Goal: Task Accomplishment & Management: Manage account settings

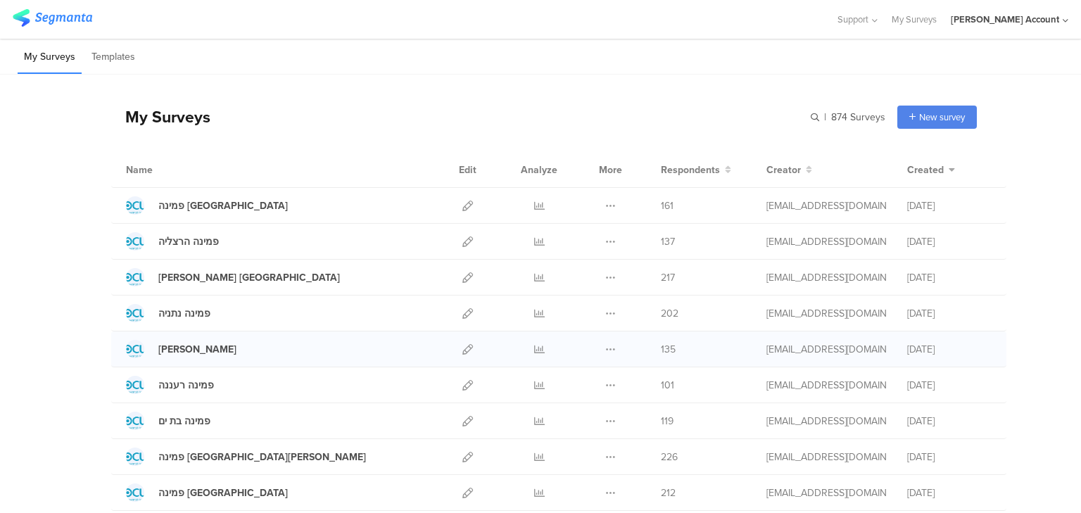
scroll to position [225, 0]
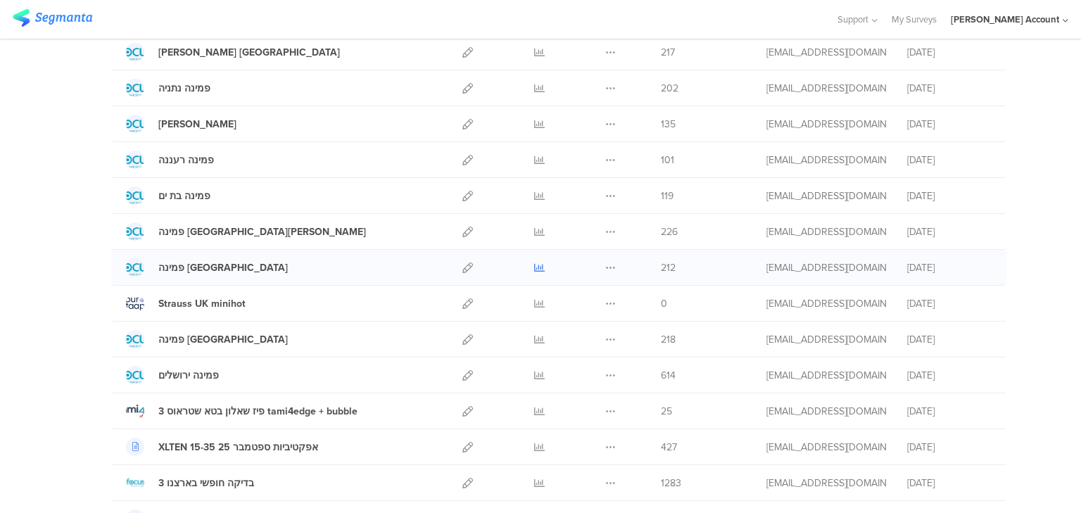
click at [536, 267] on icon at bounding box center [539, 268] width 11 height 11
click at [534, 228] on icon at bounding box center [539, 232] width 11 height 11
click at [534, 227] on icon at bounding box center [539, 232] width 11 height 11
click at [534, 263] on icon at bounding box center [539, 268] width 11 height 11
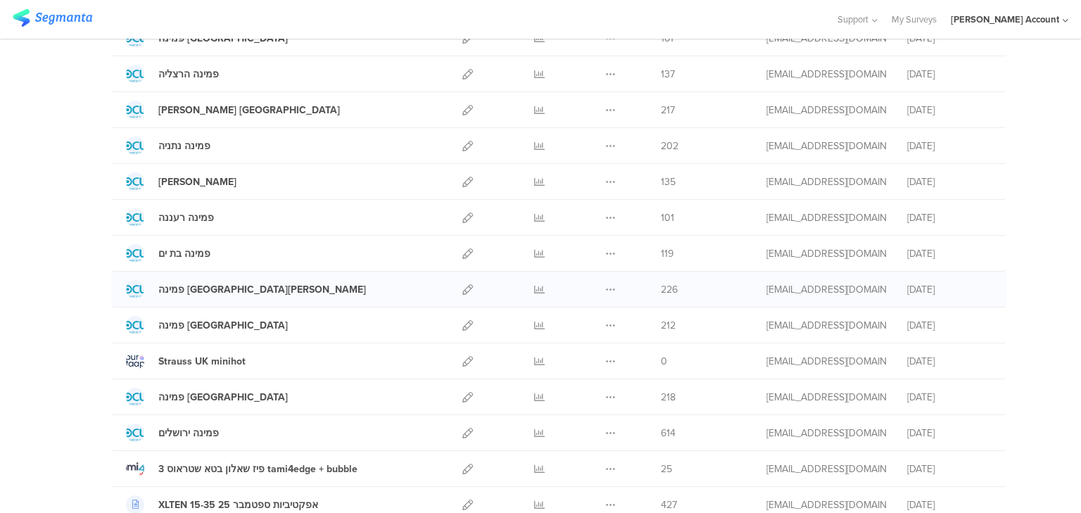
scroll to position [0, 0]
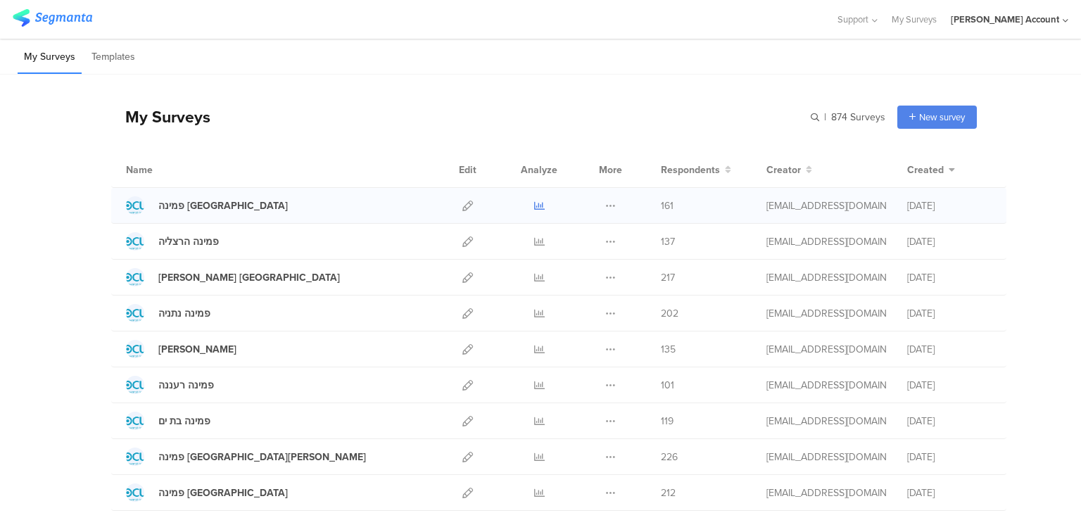
click at [534, 195] on link at bounding box center [539, 205] width 11 height 35
click at [534, 240] on icon at bounding box center [539, 242] width 11 height 11
click at [535, 275] on icon at bounding box center [539, 277] width 11 height 11
click at [534, 315] on icon at bounding box center [539, 313] width 11 height 11
click at [538, 348] on icon at bounding box center [539, 349] width 11 height 11
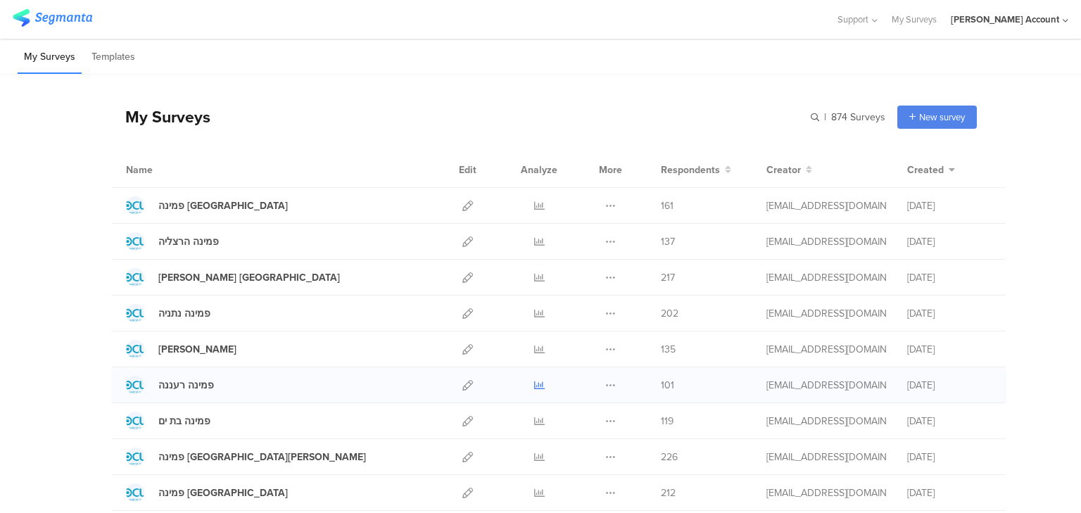
click at [534, 386] on icon at bounding box center [539, 385] width 11 height 11
click at [535, 420] on icon at bounding box center [539, 421] width 11 height 11
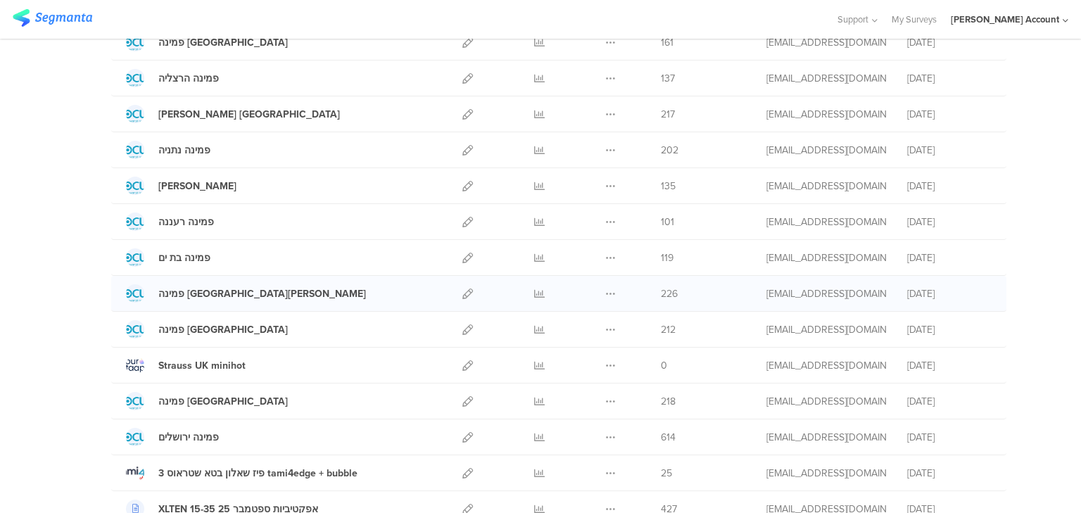
scroll to position [169, 0]
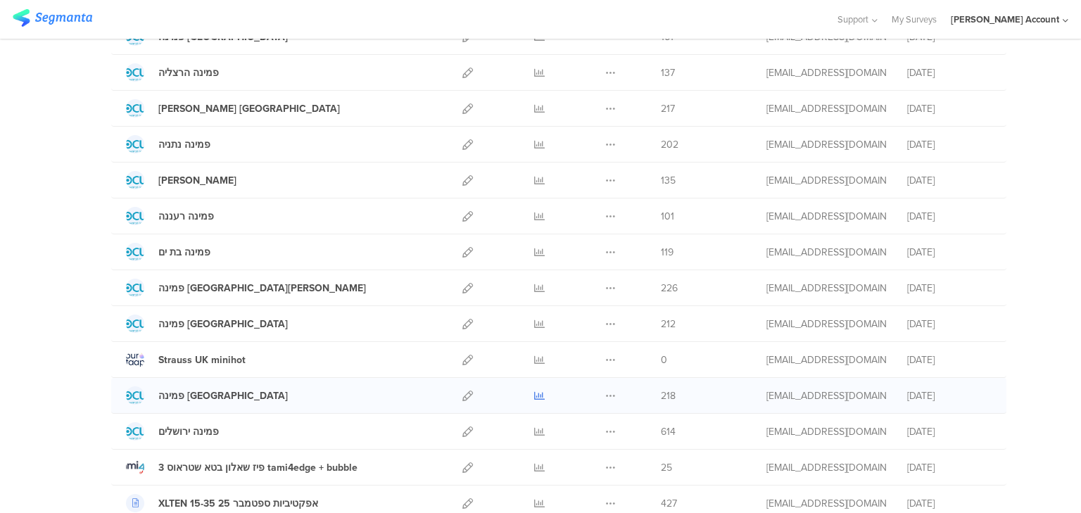
click at [538, 394] on icon at bounding box center [539, 396] width 11 height 11
click at [606, 289] on icon at bounding box center [611, 288] width 11 height 11
click at [590, 320] on button "Duplicate" at bounding box center [582, 323] width 77 height 25
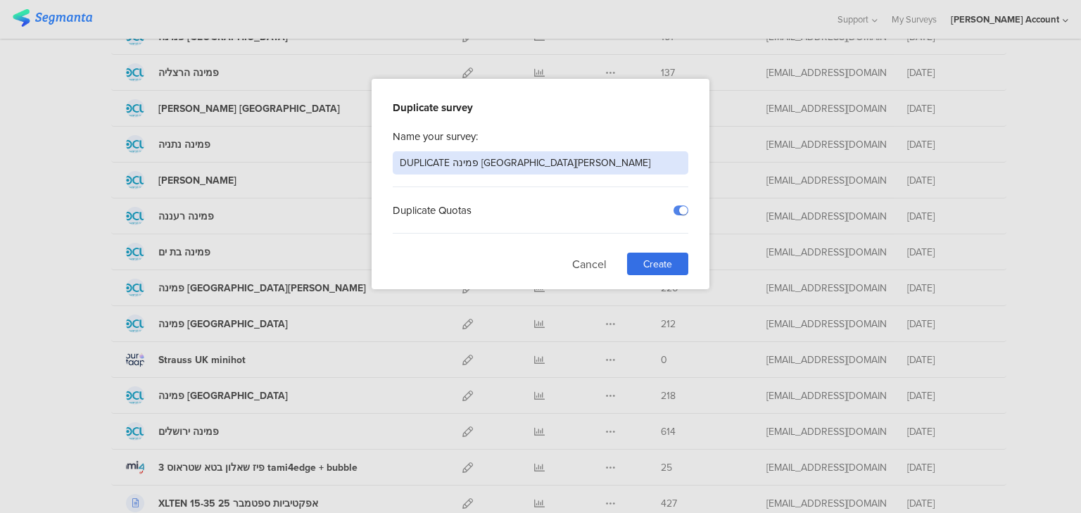
click at [429, 163] on input "DUPLICATE פמינה פתח תקווה" at bounding box center [541, 162] width 296 height 23
type input "2פמינה פתח תקווה"
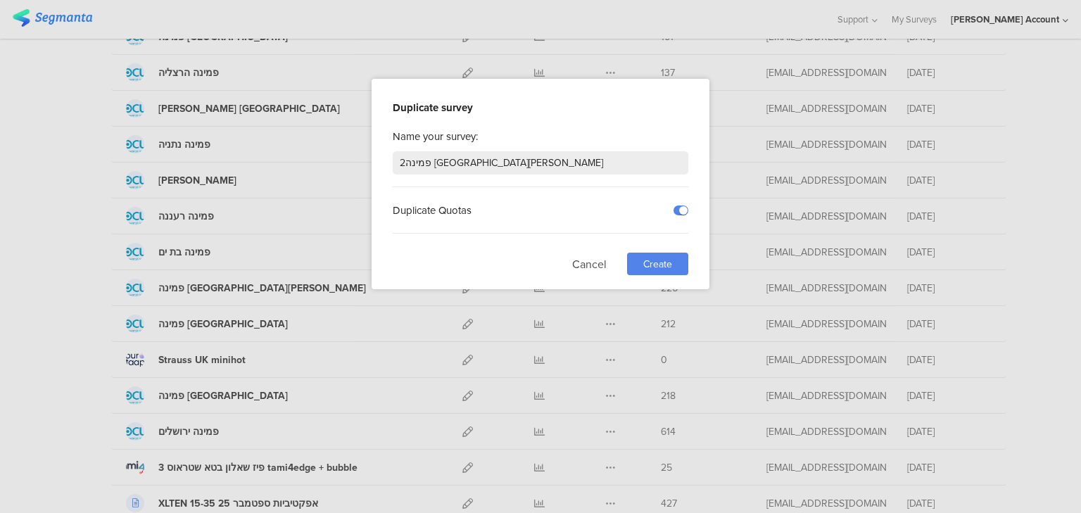
click at [672, 262] on span "Create" at bounding box center [658, 264] width 29 height 15
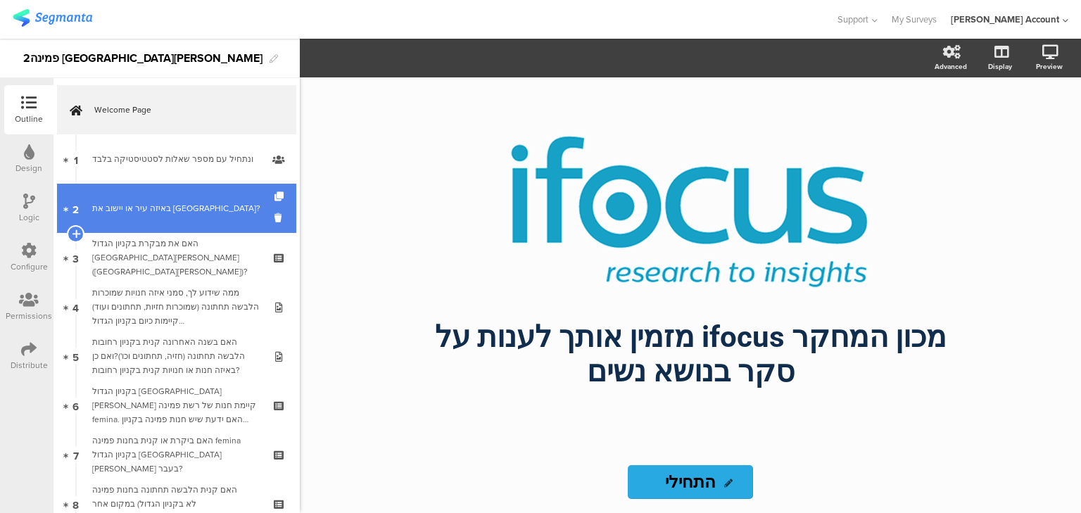
drag, startPoint x: 168, startPoint y: 161, endPoint x: 160, endPoint y: 184, distance: 24.7
click at [168, 161] on div "ונתחיל עם מספר שאלות לסטטיסטיקה בלבד﻿﻿" at bounding box center [176, 159] width 168 height 14
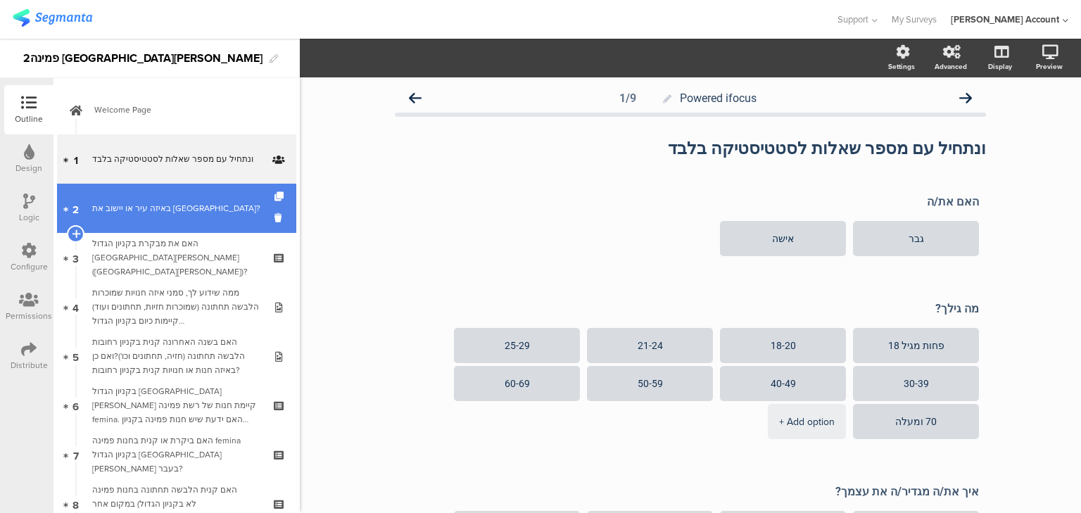
click at [158, 206] on div "באיזה עיר או יישוב את [GEOGRAPHIC_DATA]?" at bounding box center [176, 208] width 168 height 14
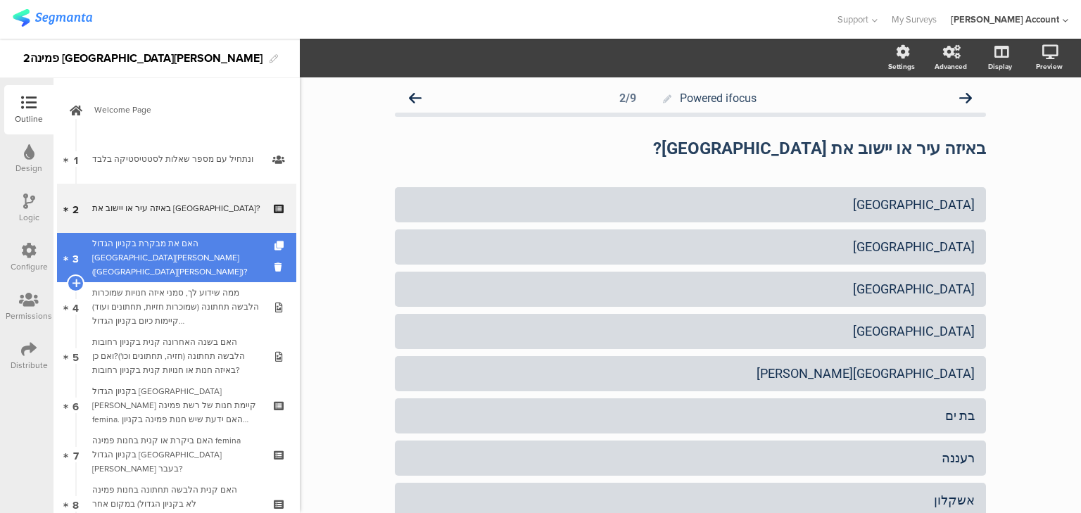
click at [144, 257] on div "האם את מבקרת בקניון הגדול פתח תקווה (קניון אובנת)?" at bounding box center [176, 258] width 168 height 42
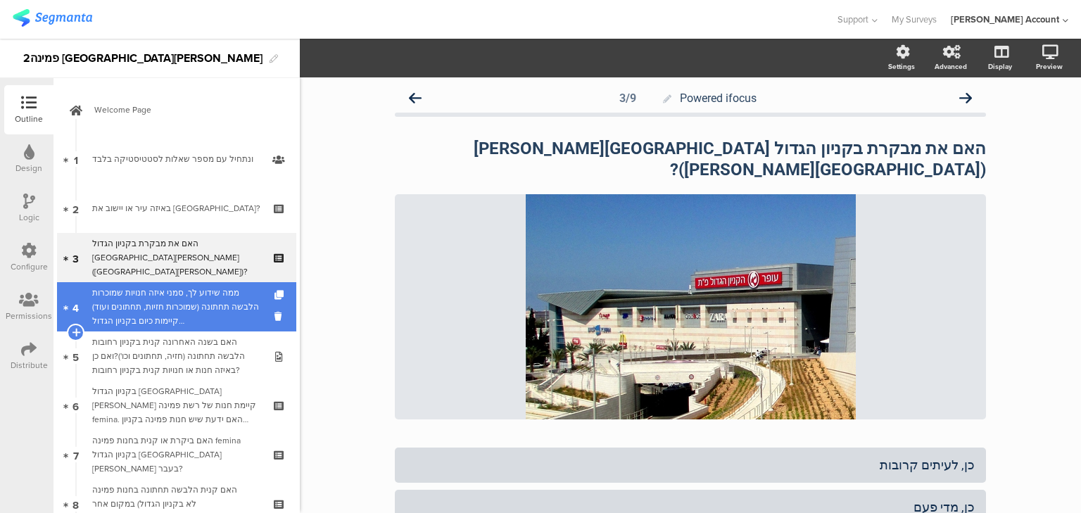
click at [153, 301] on div "ממה שידוע לך, סמני איזה חנויות שמוכרות הלבשה תחתונה (שמוכרות חזיות, תחתונים ועו…" at bounding box center [176, 307] width 168 height 42
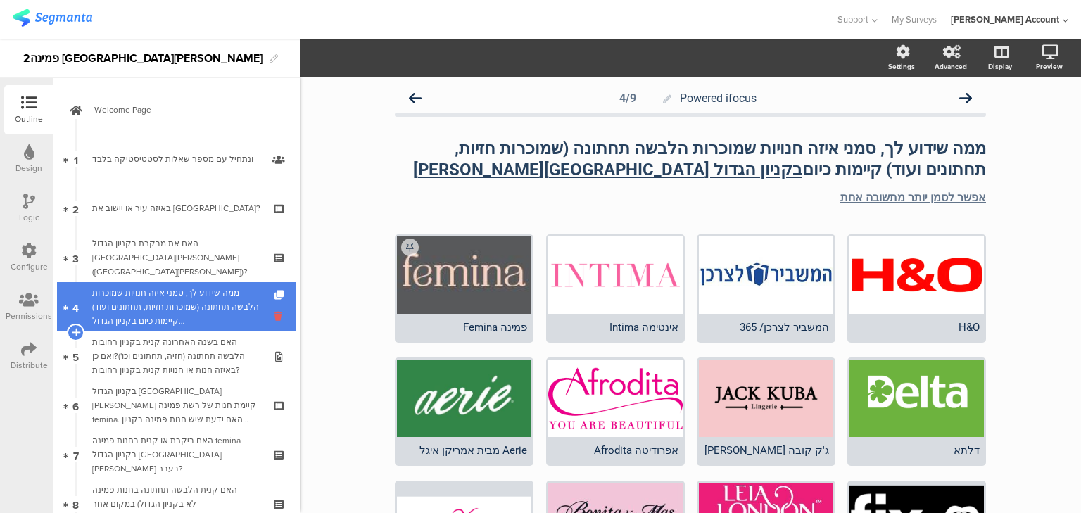
click at [275, 317] on icon at bounding box center [281, 316] width 12 height 13
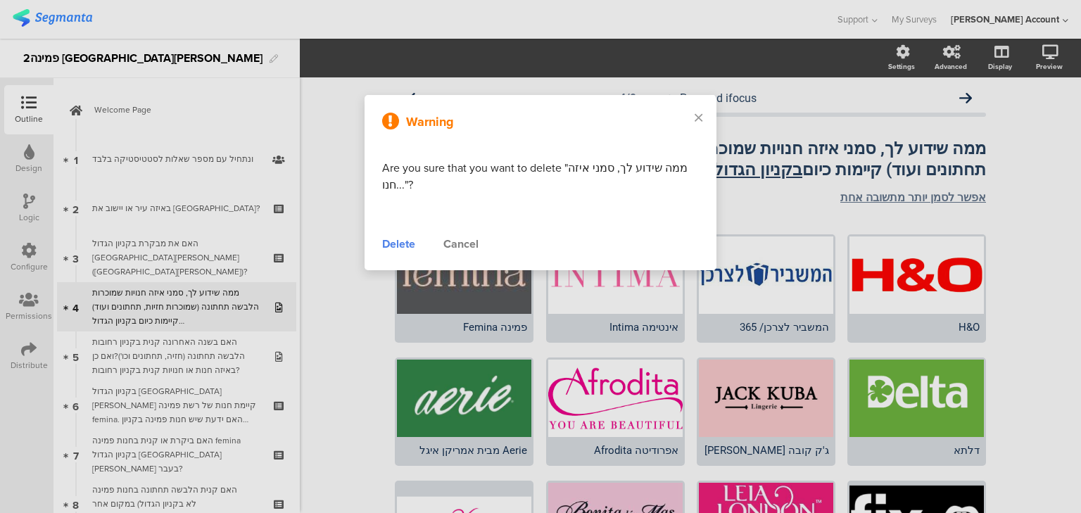
click at [391, 246] on div "Delete" at bounding box center [398, 244] width 33 height 17
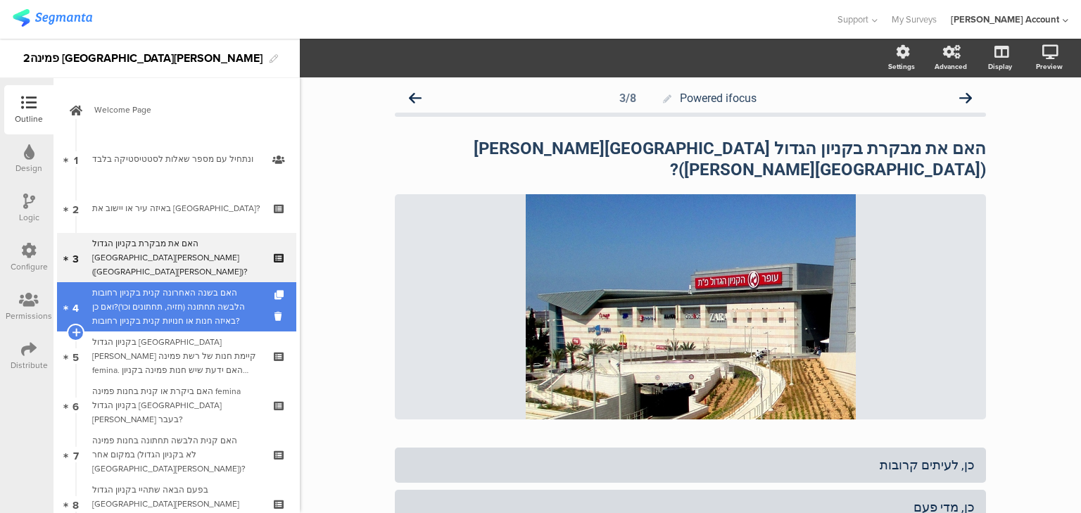
click at [177, 308] on div "האם בשנה האחרונה קנית בקניון רחובות הלבשה תחתונה (חזיה, תחתונים וכו')?ואם כן בא…" at bounding box center [176, 307] width 168 height 42
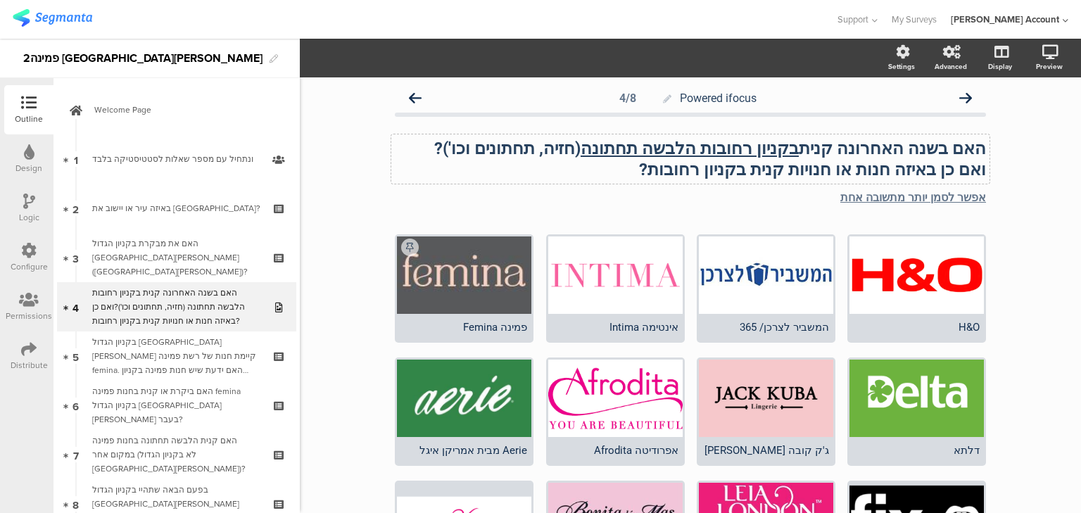
click at [772, 151] on u "בקניון רחובות הלבשה תחתונה" at bounding box center [690, 149] width 218 height 20
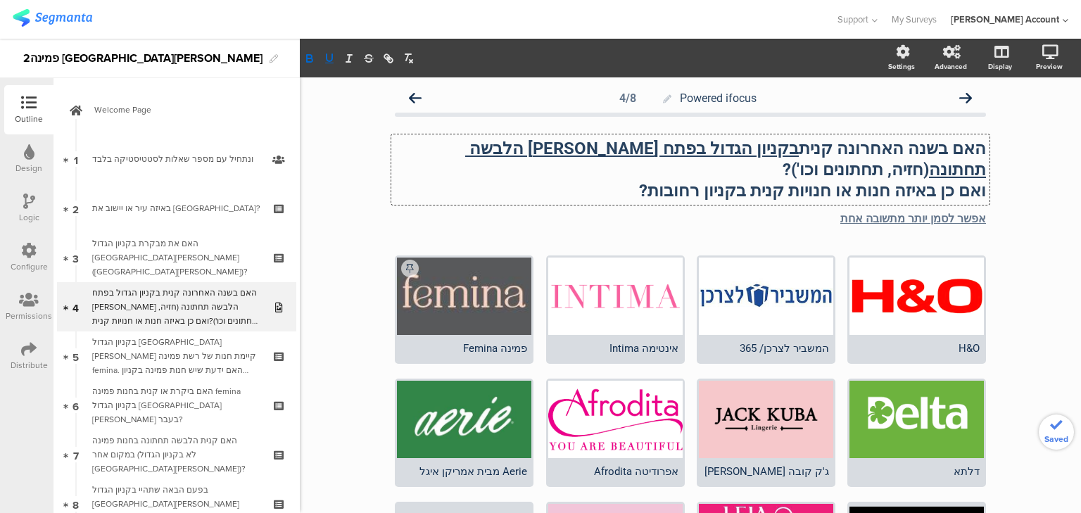
click at [721, 181] on strong "ואם כן באיזה חנות או חנויות קנית בקניון רחובות?" at bounding box center [812, 191] width 347 height 20
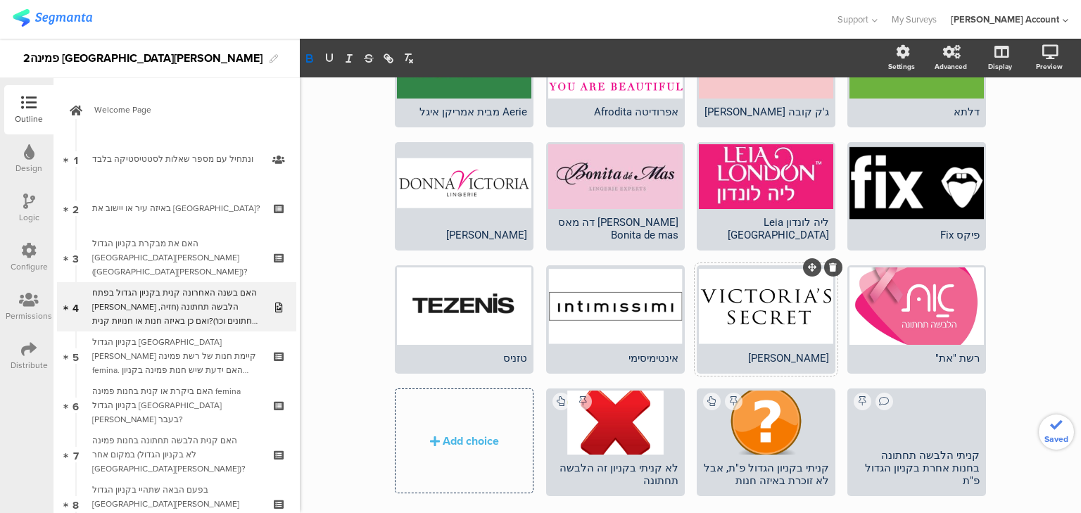
scroll to position [377, 0]
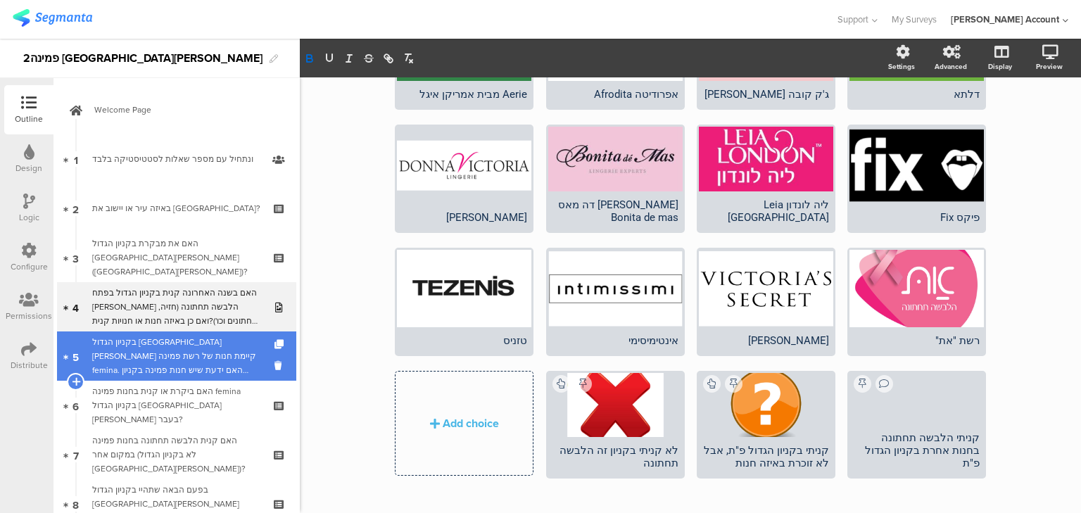
click at [146, 363] on div "בקניון הגדול פתח תקווה קיימת חנות של רשת פמינה femina. האם ידעת שיש חנות פמינה …" at bounding box center [176, 356] width 168 height 42
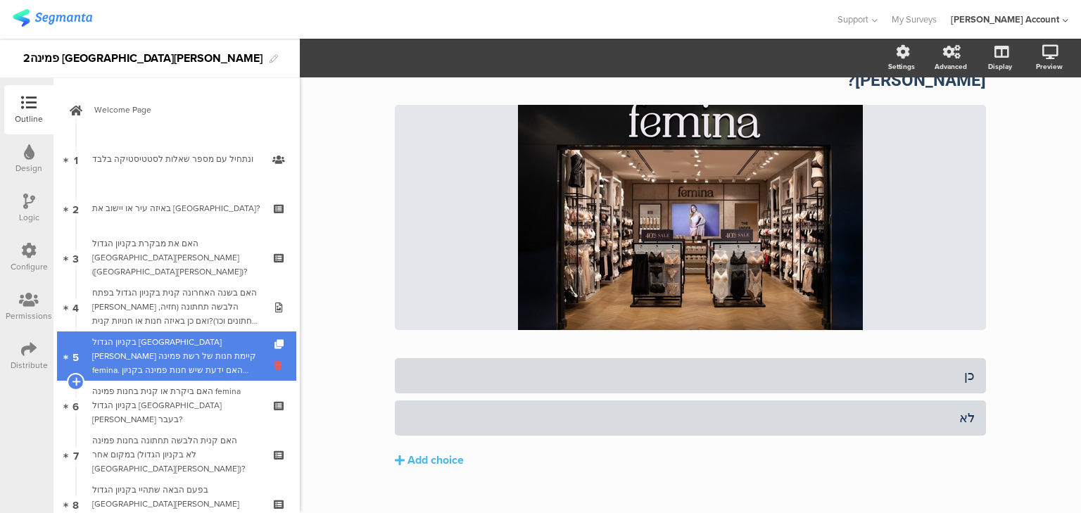
click at [275, 364] on icon at bounding box center [281, 365] width 12 height 13
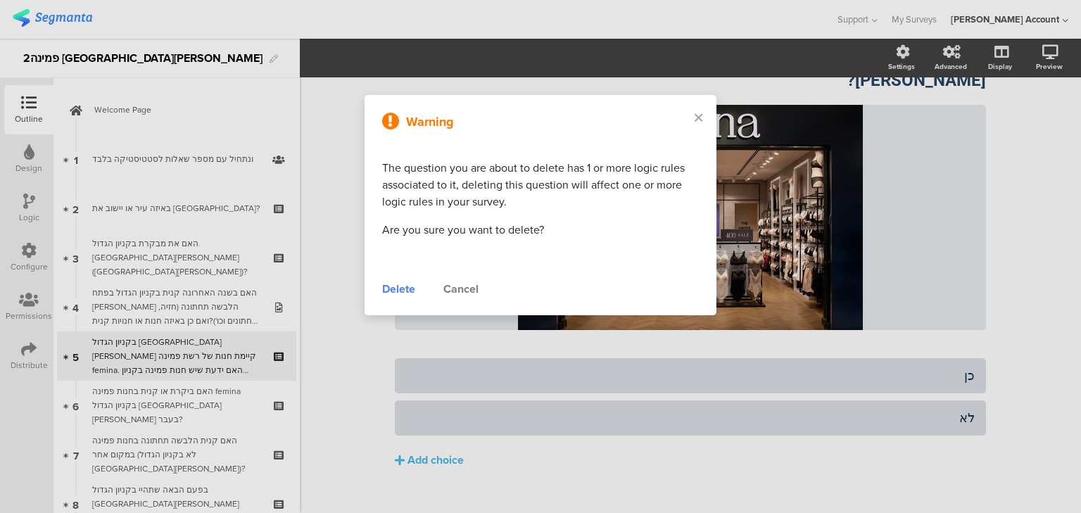
click at [401, 285] on div "Delete" at bounding box center [398, 289] width 33 height 17
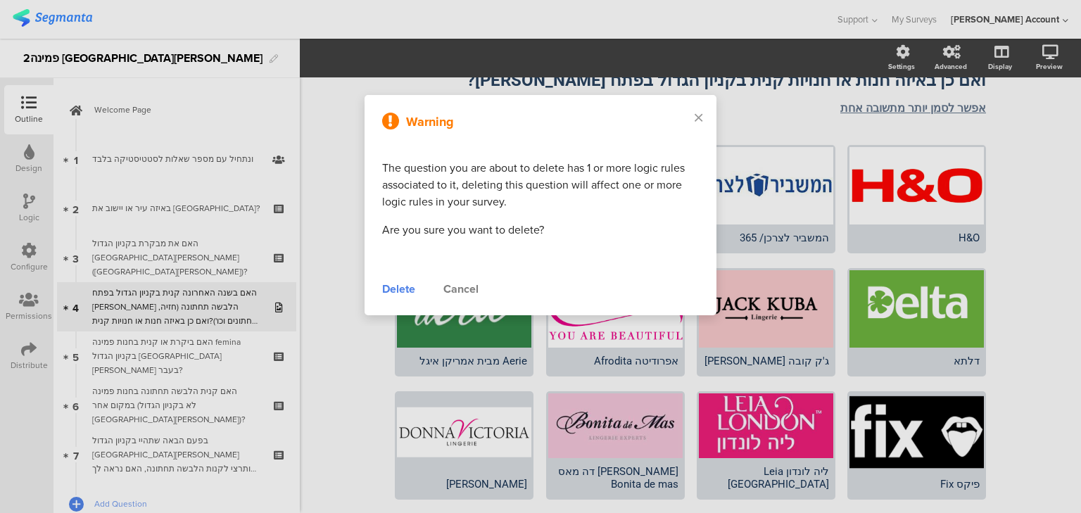
scroll to position [132, 0]
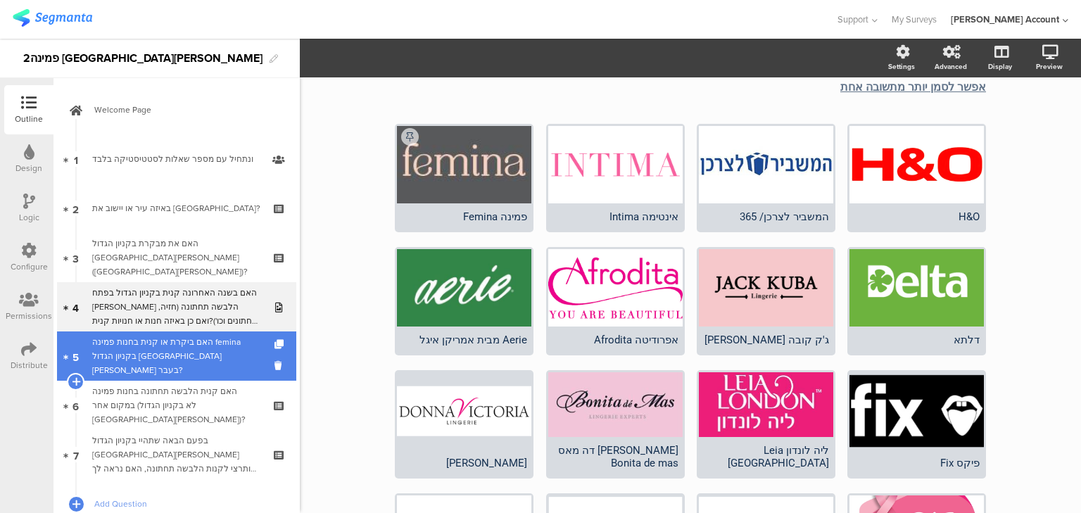
click at [217, 350] on div "האם ביקרת או קנית בחנות פמינה femina בקניון הגדול פתח תקווה בעבר?" at bounding box center [176, 356] width 168 height 42
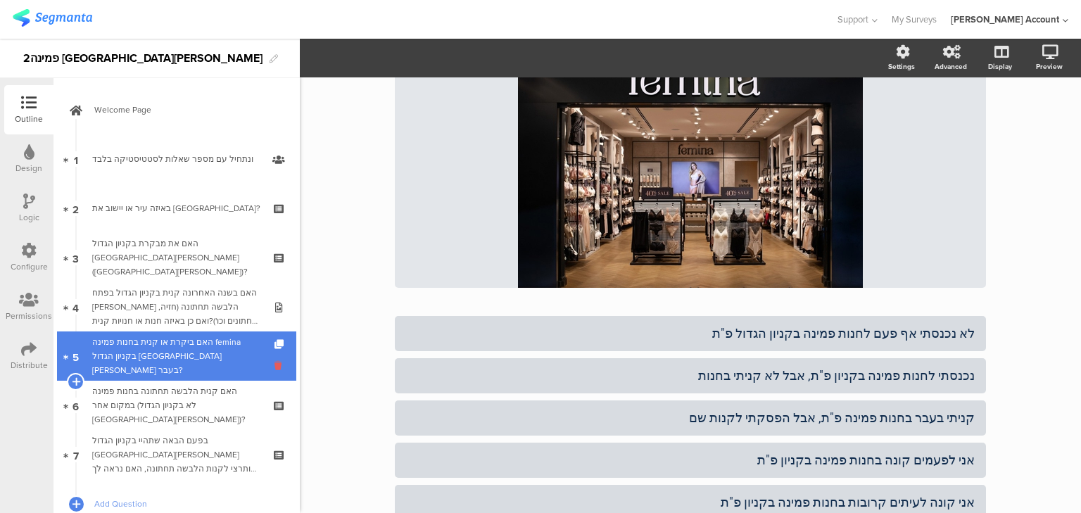
click at [275, 364] on icon at bounding box center [281, 365] width 12 height 13
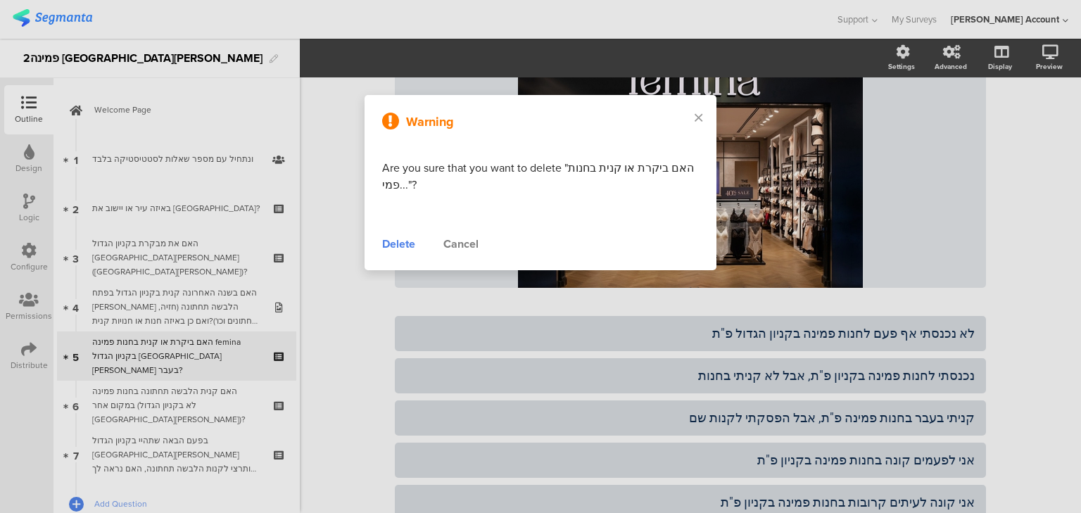
click at [390, 244] on div "Delete" at bounding box center [398, 244] width 33 height 17
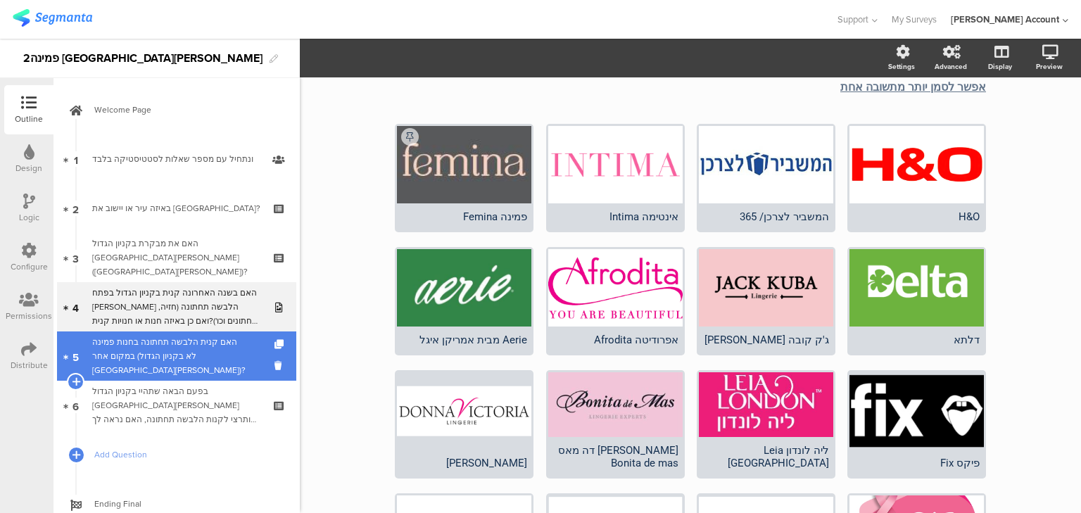
click at [184, 360] on div "האם קנית הלבשה תחתונה בחנות פמינה במקום אחר (לא בקניון הגדול פתח תקווה)?" at bounding box center [176, 356] width 168 height 42
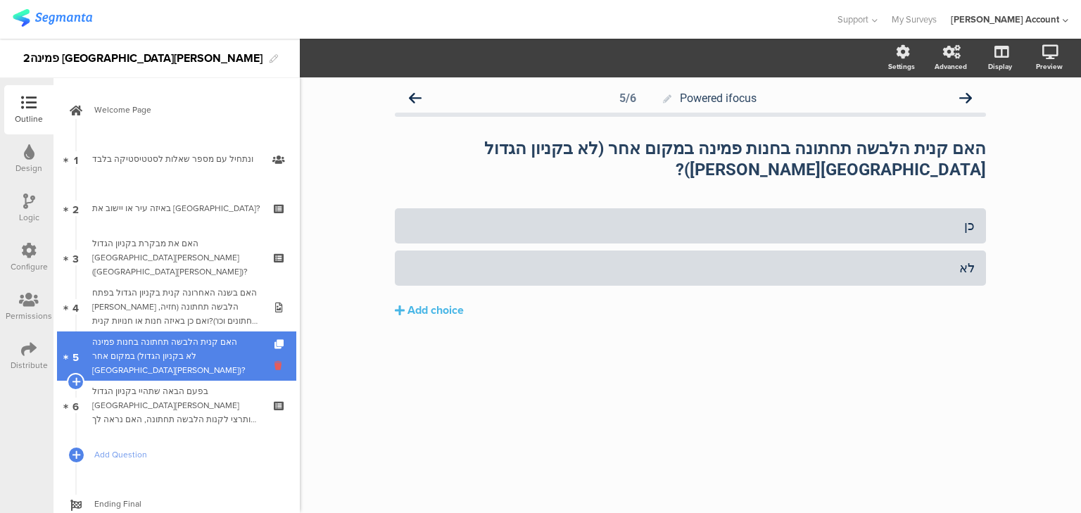
click at [275, 363] on icon at bounding box center [281, 365] width 12 height 13
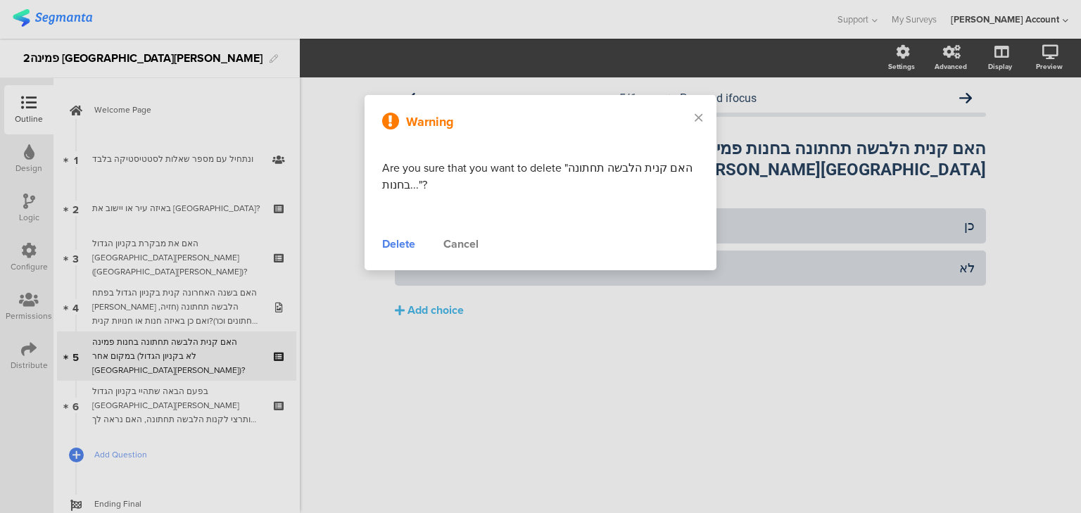
click at [406, 241] on div "Delete" at bounding box center [398, 244] width 33 height 17
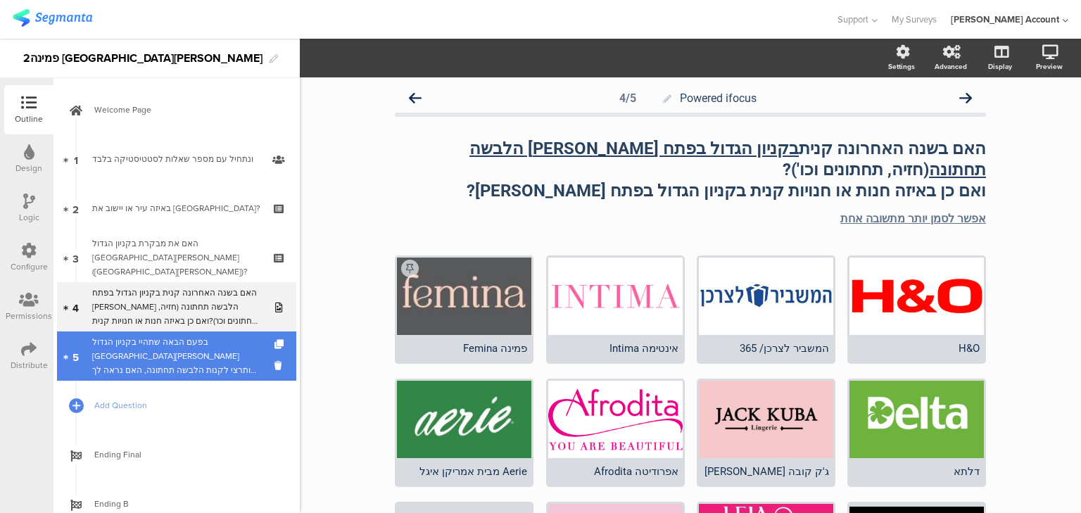
click at [199, 352] on div "בפעם הבאה שתהיי בקניון הגדול פתח תקווה ותרצי לקנות הלבשה תחתונה, האם נראה לך שת…" at bounding box center [176, 356] width 168 height 42
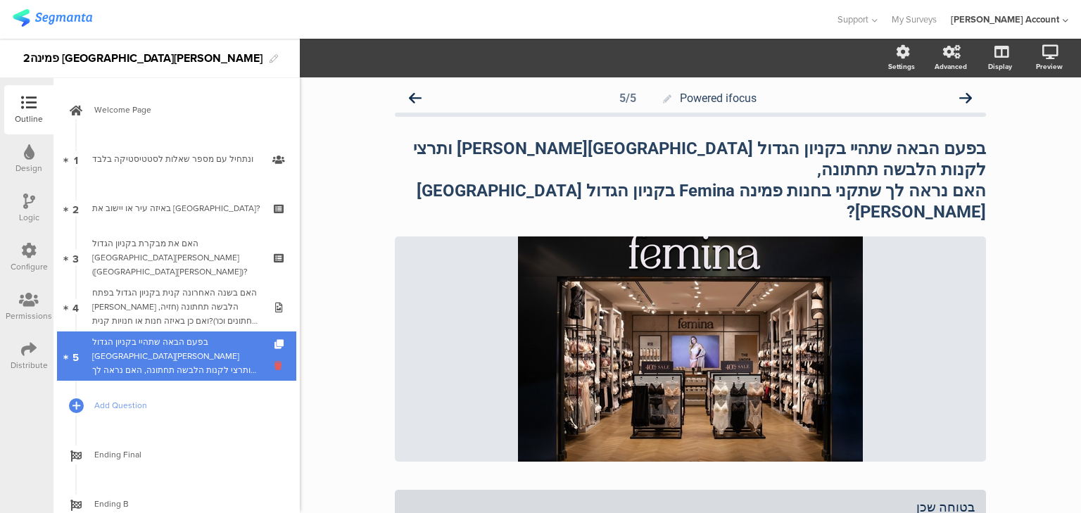
click at [275, 364] on icon at bounding box center [281, 365] width 12 height 13
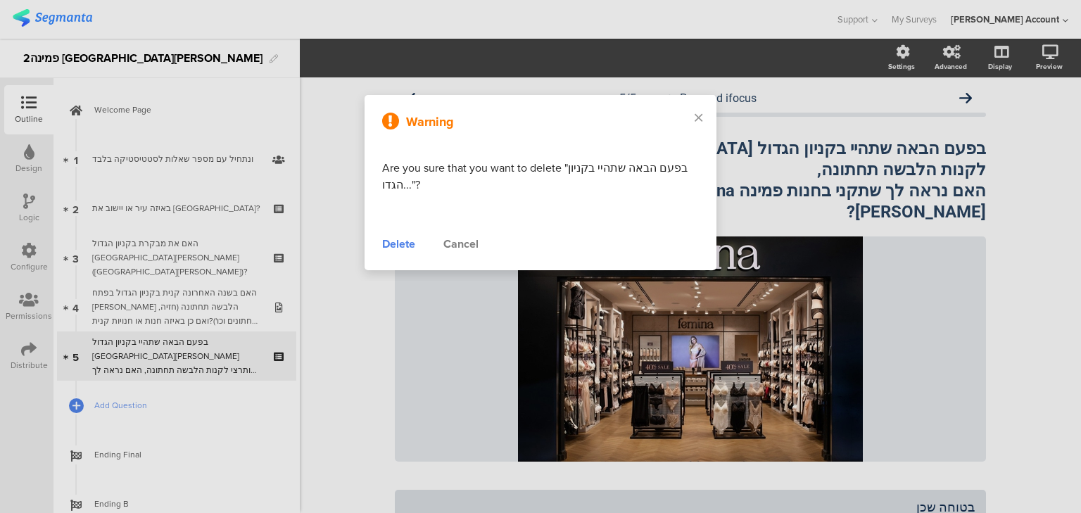
click at [394, 239] on div "Delete" at bounding box center [398, 244] width 33 height 17
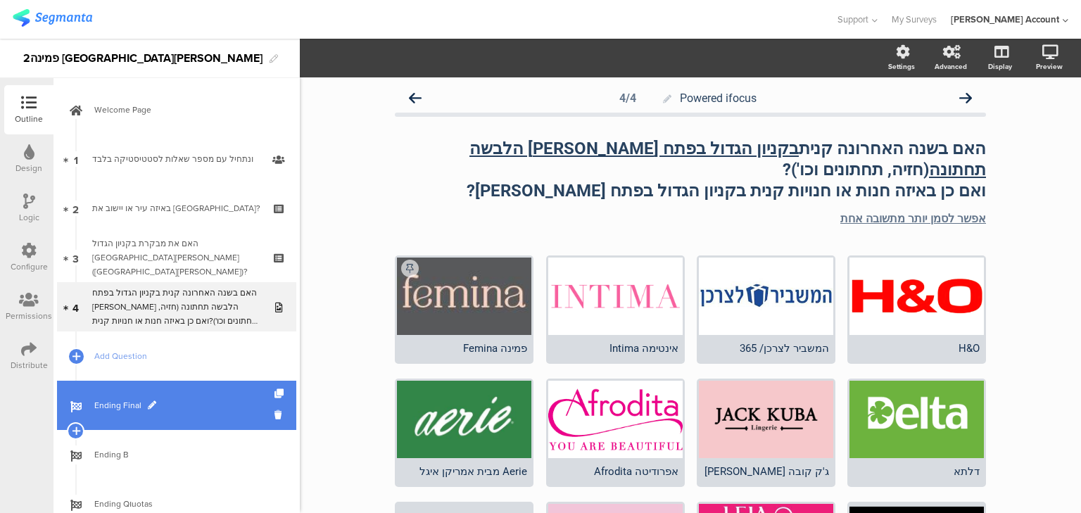
click at [126, 400] on span "Ending Final" at bounding box center [184, 406] width 180 height 14
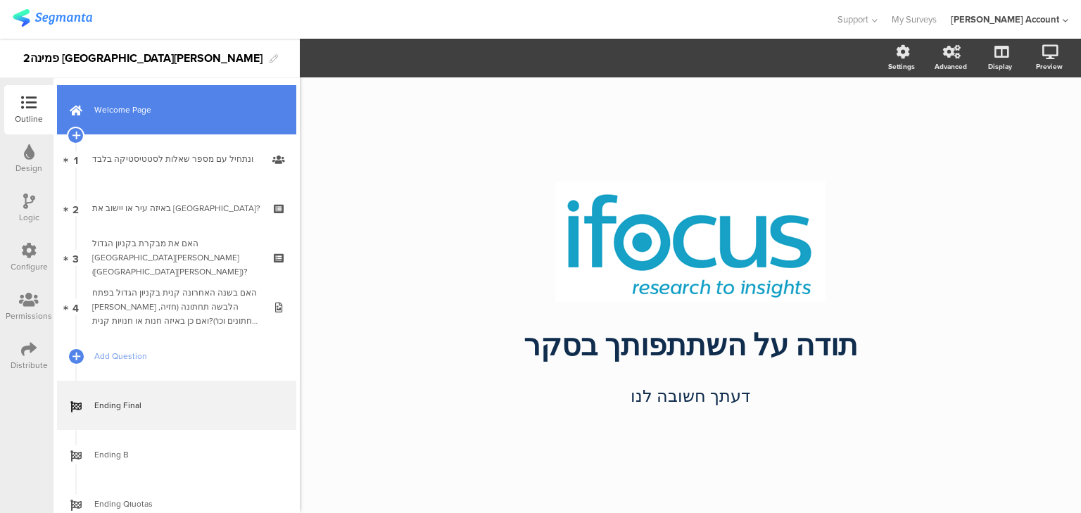
click at [104, 112] on span "Welcome Page" at bounding box center [184, 110] width 180 height 14
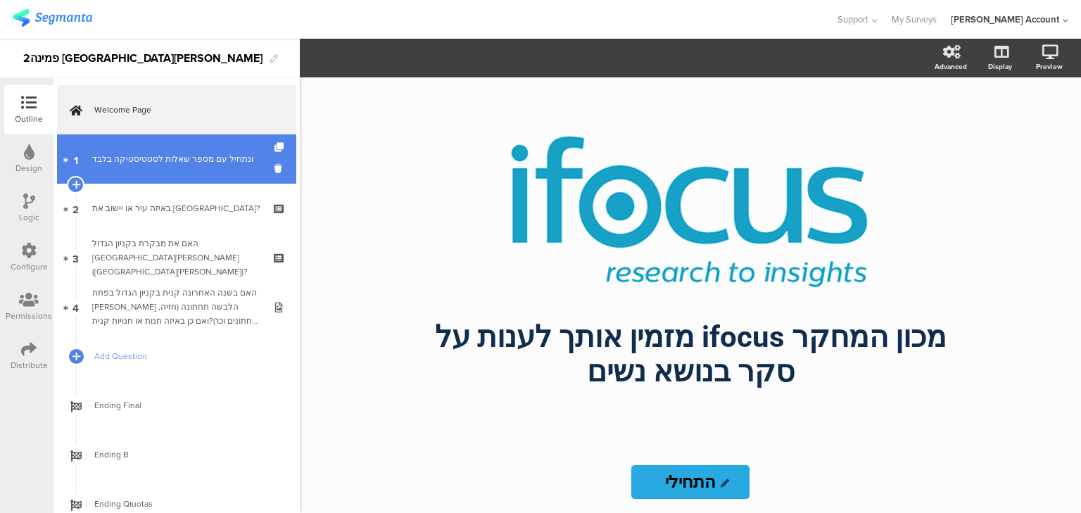
click at [101, 156] on div "ונתחיל עם מספר שאלות לסטטיסטיקה בלבד﻿﻿" at bounding box center [176, 159] width 168 height 14
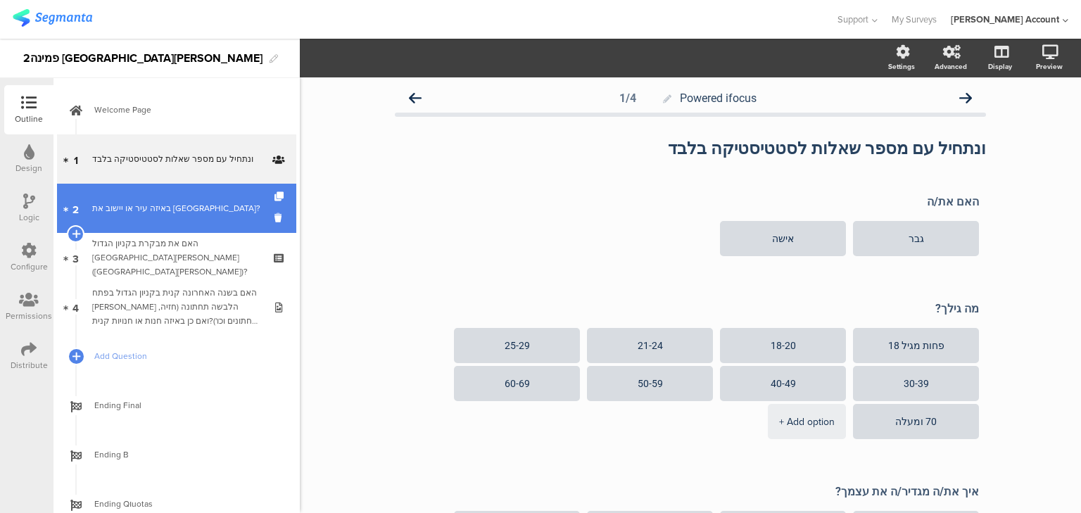
click at [112, 203] on div "באיזה עיר או יישוב את [GEOGRAPHIC_DATA]?" at bounding box center [176, 208] width 168 height 14
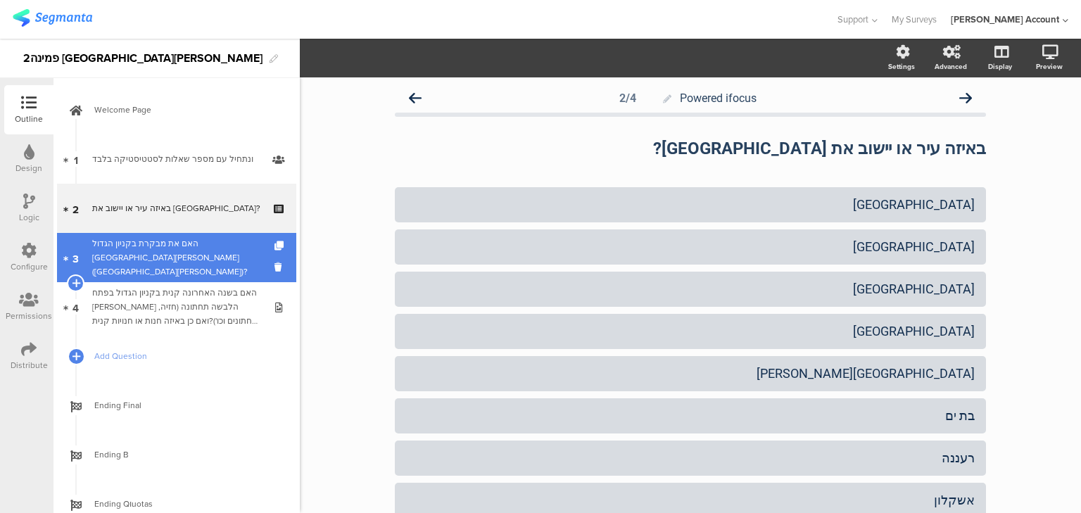
click at [119, 251] on div "האם את מבקרת בקניון הגדול פתח תקווה (קניון אובנת)?" at bounding box center [176, 258] width 168 height 42
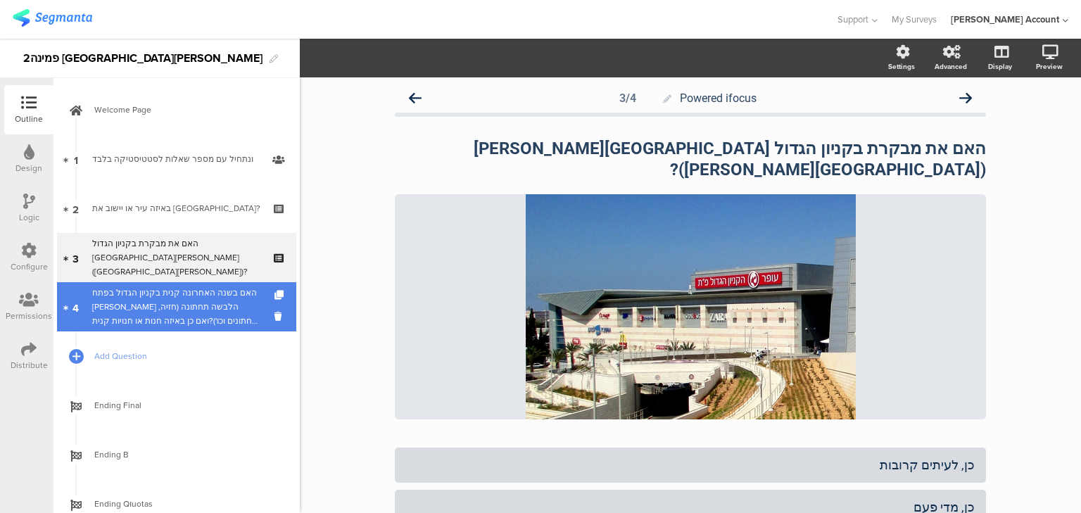
click at [136, 328] on link "4 האם בשנה האחרונה קנית בקניון הגדול בפתח תקווה הלבשה תחתונה (חזיה, תחתונים וכו…" at bounding box center [176, 306] width 239 height 49
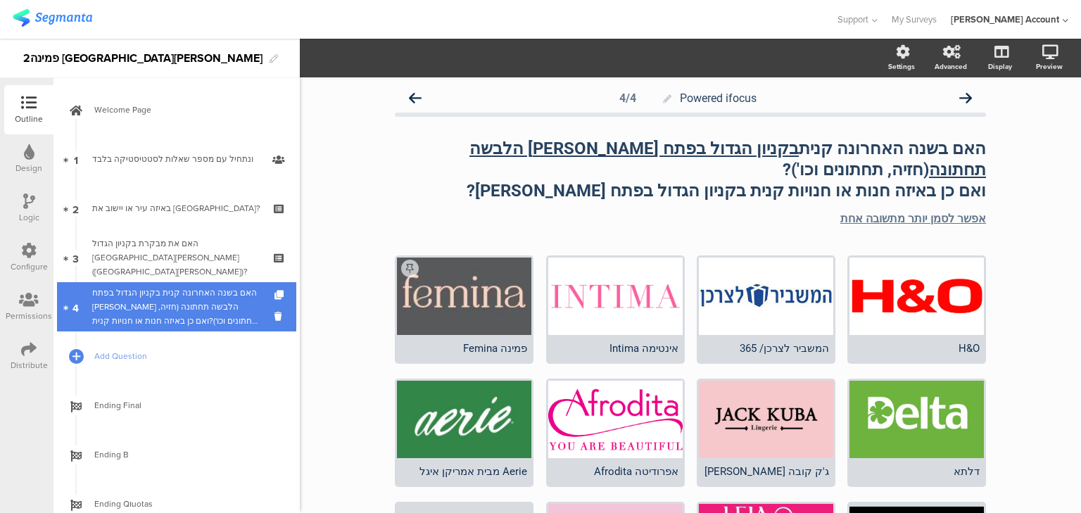
scroll to position [47, 0]
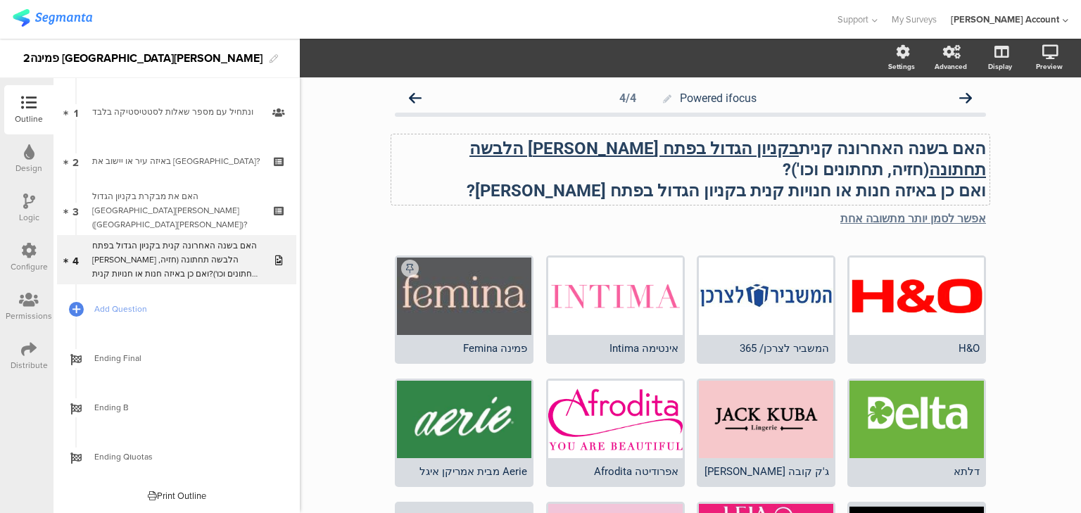
click at [777, 169] on div "האם בשנה האחרונה קנית בקניון הגדול בפתח תקווה הלבשה תחתונה (חזיה, תחתונים וכו')…" at bounding box center [690, 169] width 598 height 70
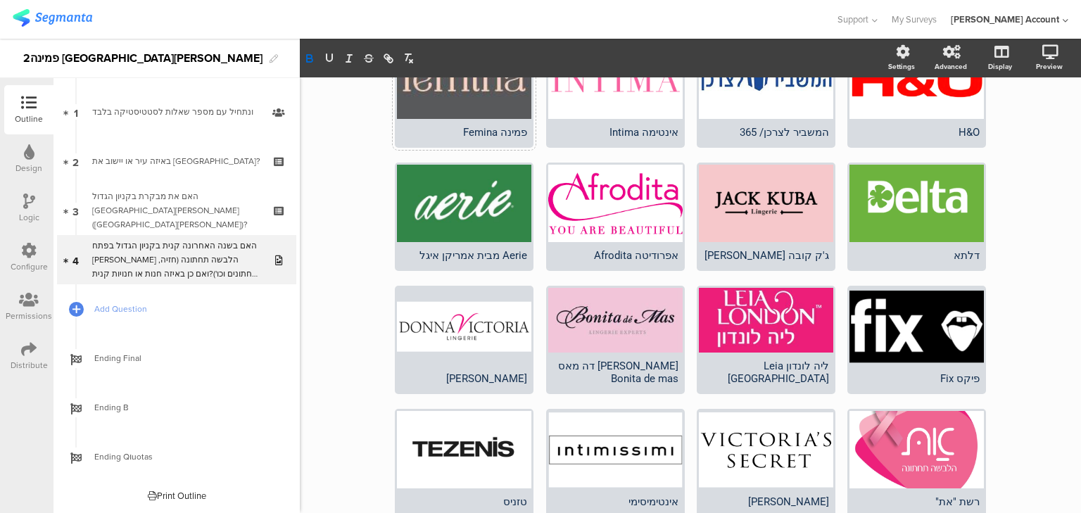
scroll to position [0, 0]
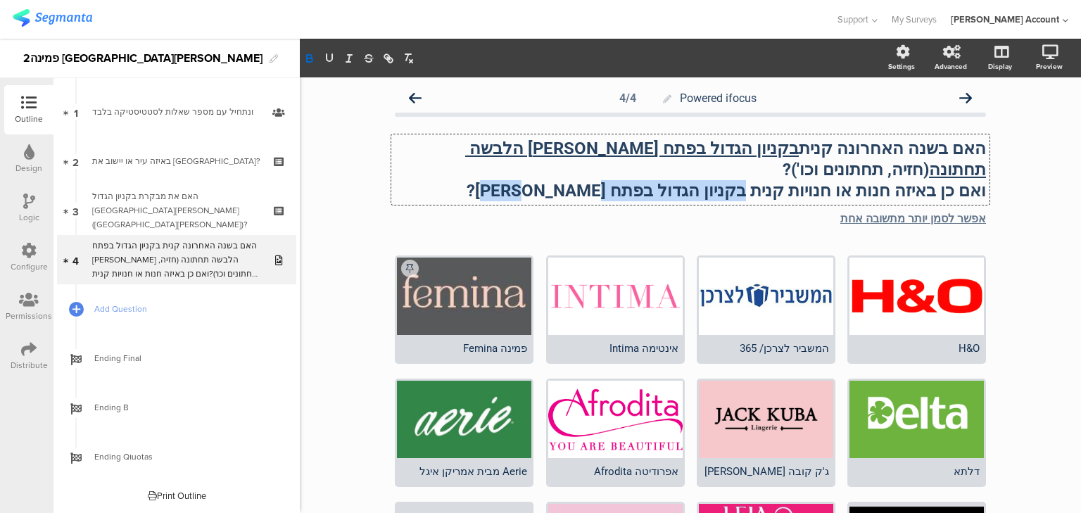
drag, startPoint x: 775, startPoint y: 168, endPoint x: 622, endPoint y: 167, distance: 152.8
click at [622, 181] on strong "ואם כן באיזה חנות או חנויות קנית בקניון הגדול בפתח תקווה?" at bounding box center [727, 191] width 520 height 20
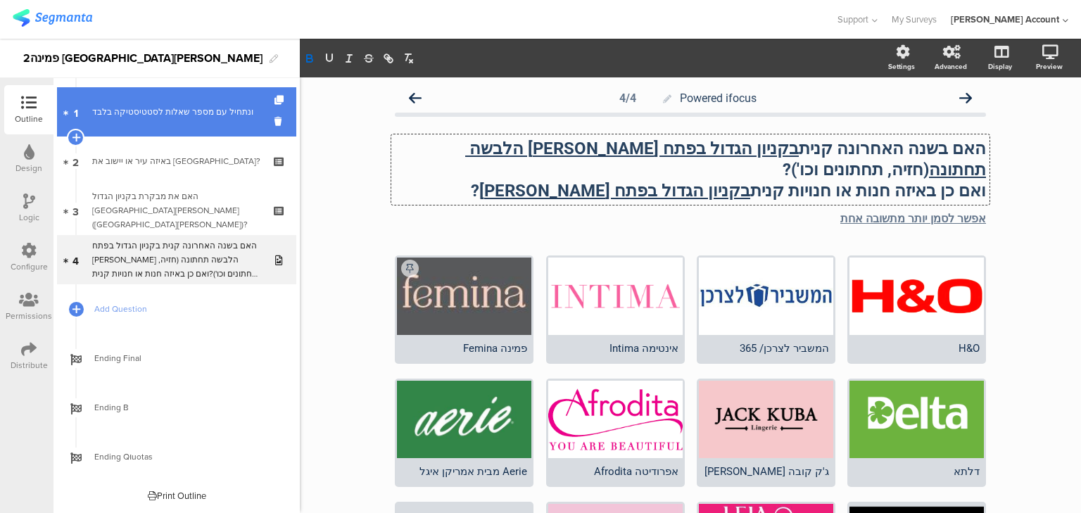
click at [146, 103] on link "1 ונתחיל עם מספר שאלות לסטטיסטיקה בלבד﻿﻿" at bounding box center [176, 111] width 239 height 49
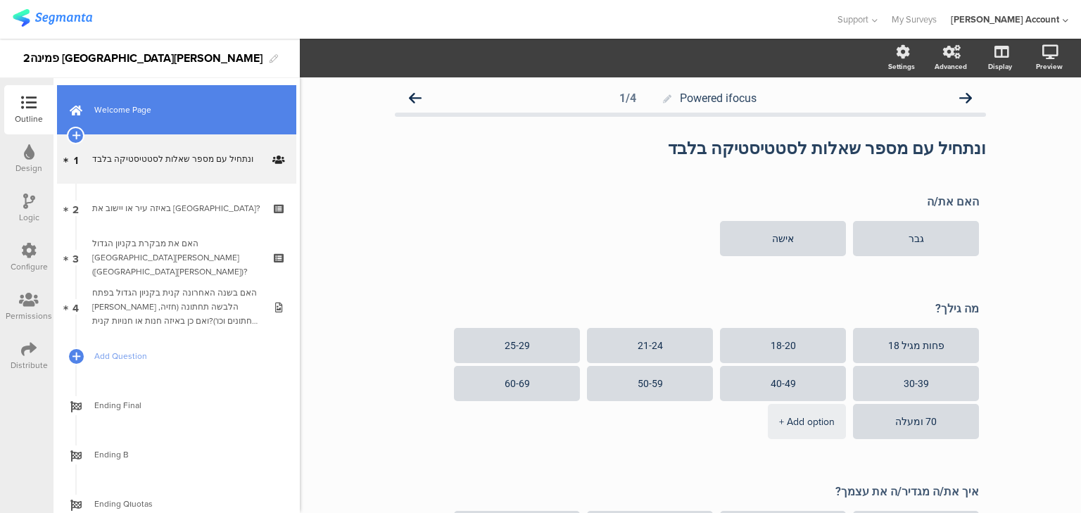
click at [99, 115] on span "Welcome Page" at bounding box center [184, 110] width 180 height 14
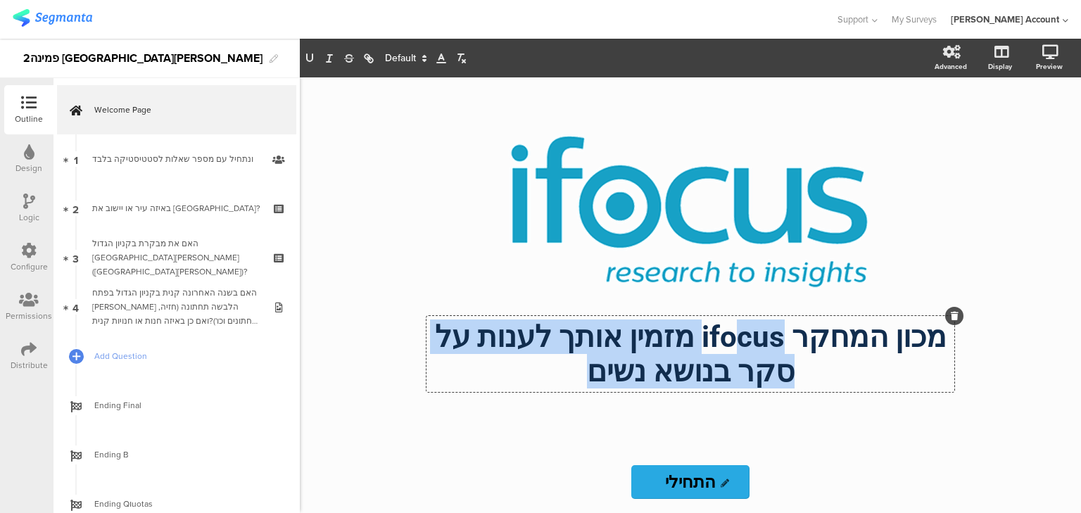
drag, startPoint x: 758, startPoint y: 369, endPoint x: 611, endPoint y: 370, distance: 146.5
click at [611, 370] on div "מכון המחקר ifocus מזמין אותך לענות על סקר בנושא נשים מכון המחקר ifocus מזמין או…" at bounding box center [691, 354] width 528 height 76
click at [614, 367] on p "מכון המחקר ifocus מזמין אותך לענות על סקר בנושא נשים" at bounding box center [690, 354] width 521 height 69
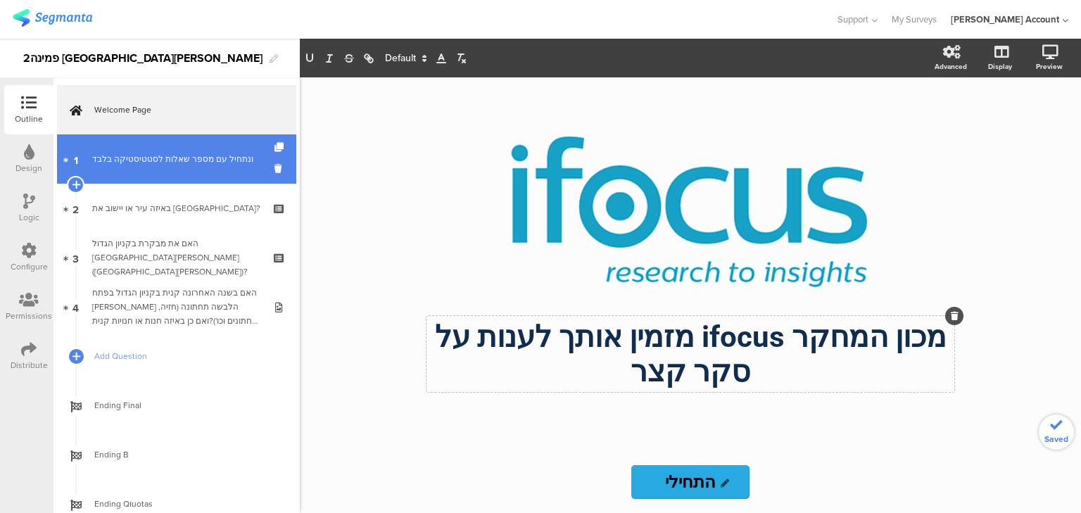
click at [144, 163] on div "ונתחיל עם מספר שאלות לסטטיסטיקה בלבד﻿﻿" at bounding box center [176, 159] width 168 height 14
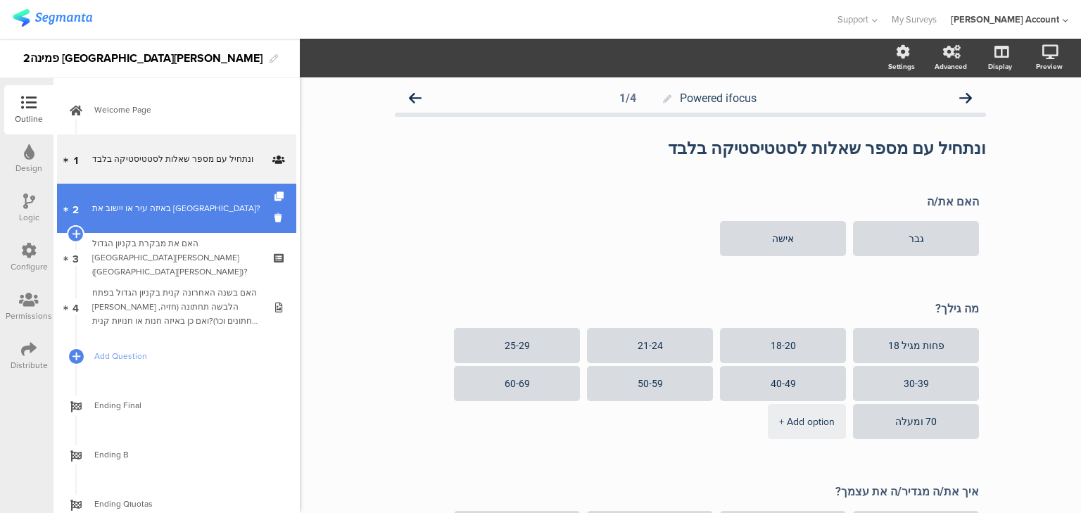
click at [130, 203] on div "באיזה עיר או יישוב את [GEOGRAPHIC_DATA]?" at bounding box center [176, 208] width 168 height 14
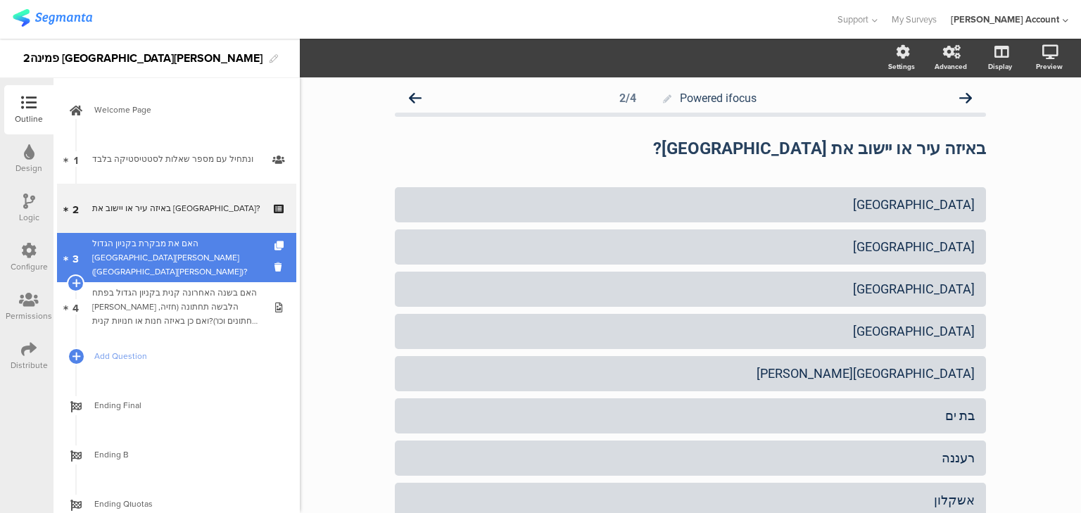
click at [145, 265] on div "האם את מבקרת בקניון הגדול פתח תקווה (קניון אובנת)?" at bounding box center [176, 258] width 168 height 42
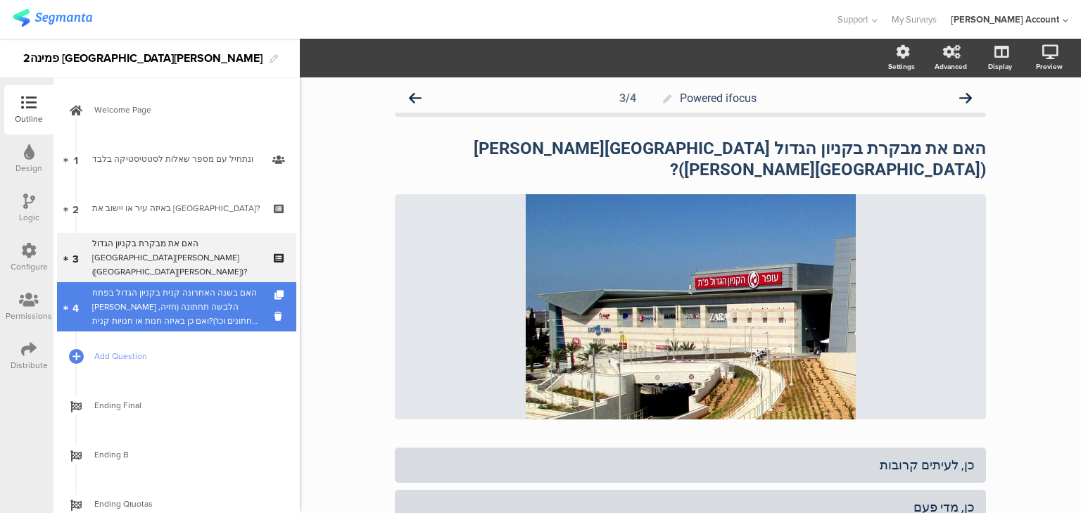
click at [159, 301] on div "האם בשנה האחרונה קנית בקניון הגדול בפתח תקווה הלבשה תחתונה (חזיה, תחתונים וכו')…" at bounding box center [176, 307] width 168 height 42
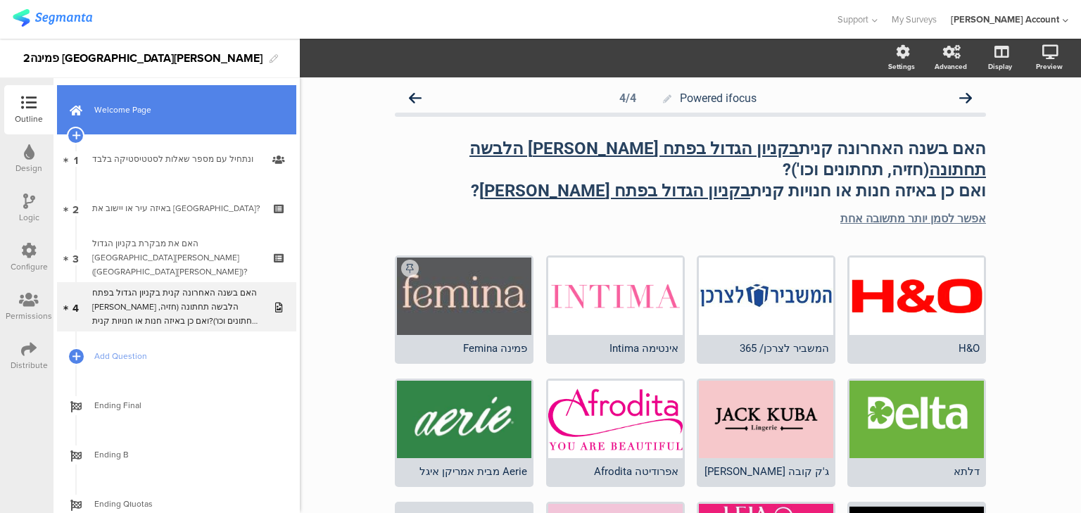
click at [95, 120] on link "Welcome Page" at bounding box center [176, 109] width 239 height 49
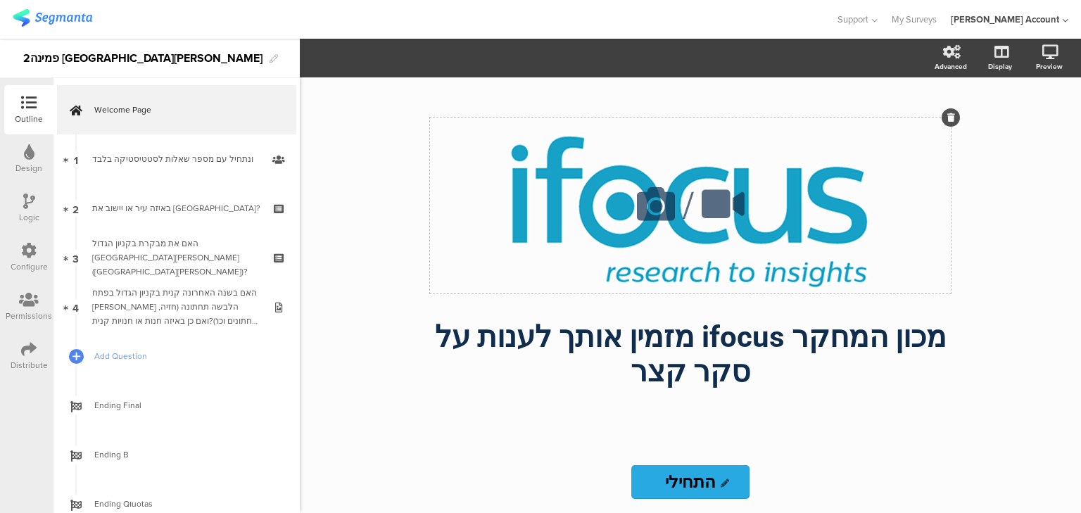
click at [648, 208] on icon at bounding box center [656, 204] width 48 height 48
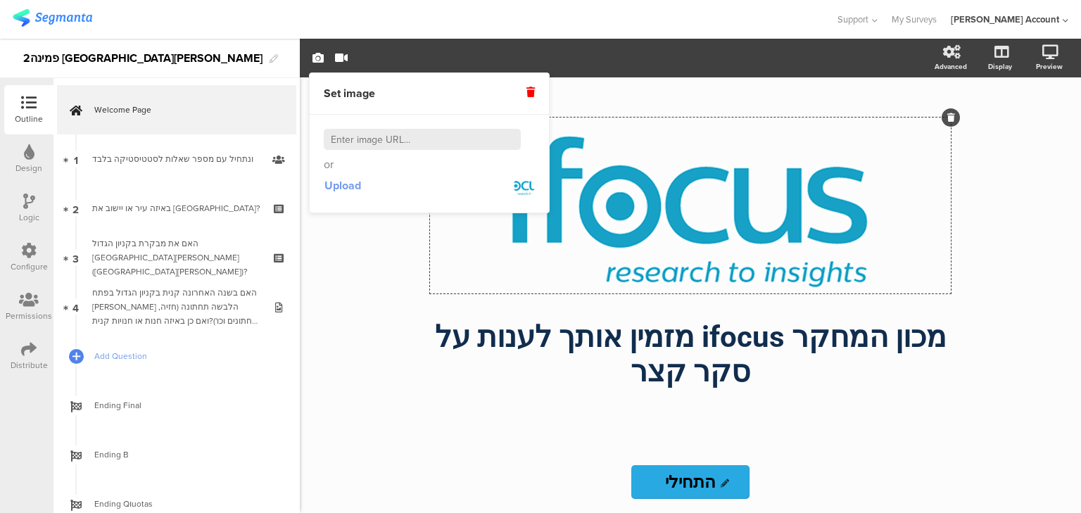
click at [334, 186] on span "Upload" at bounding box center [343, 185] width 37 height 16
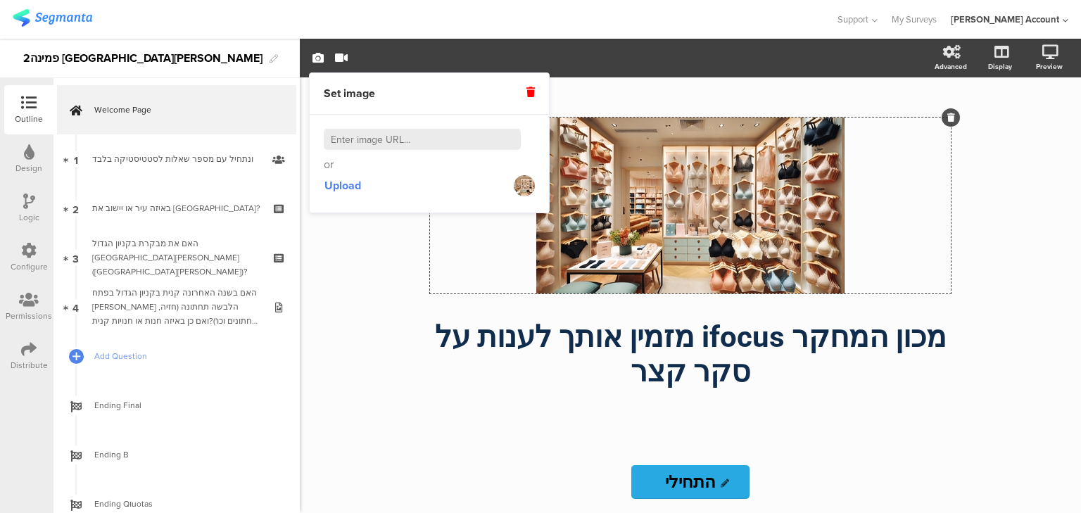
click at [397, 284] on div "/ מכון המחקר ifocus מזמין אותך לענות על סקר קצר מכון המחקר ifocus מזמין אותך לע…" at bounding box center [690, 295] width 591 height 436
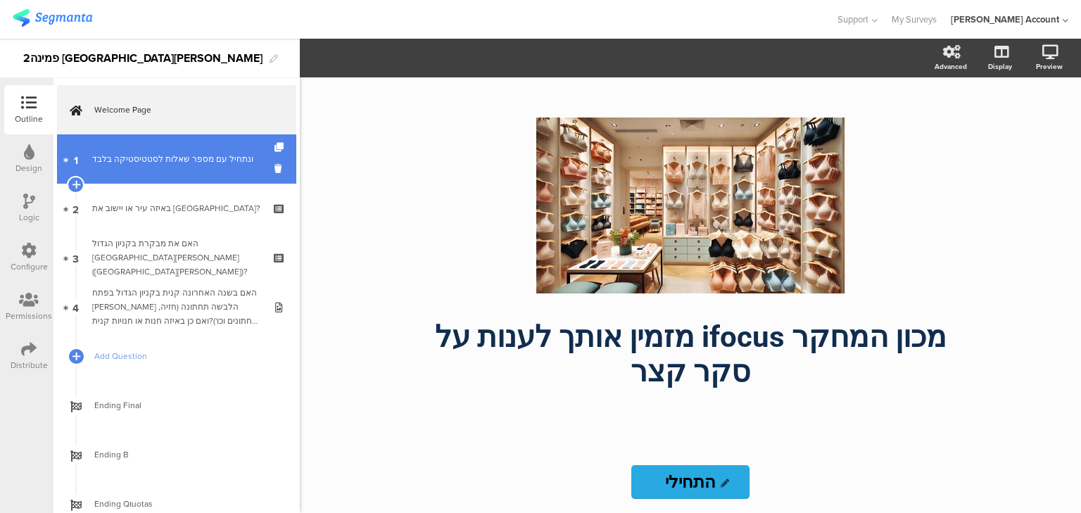
click at [127, 161] on div "ונתחיל עם מספר שאלות לסטטיסטיקה בלבד﻿﻿" at bounding box center [176, 159] width 168 height 14
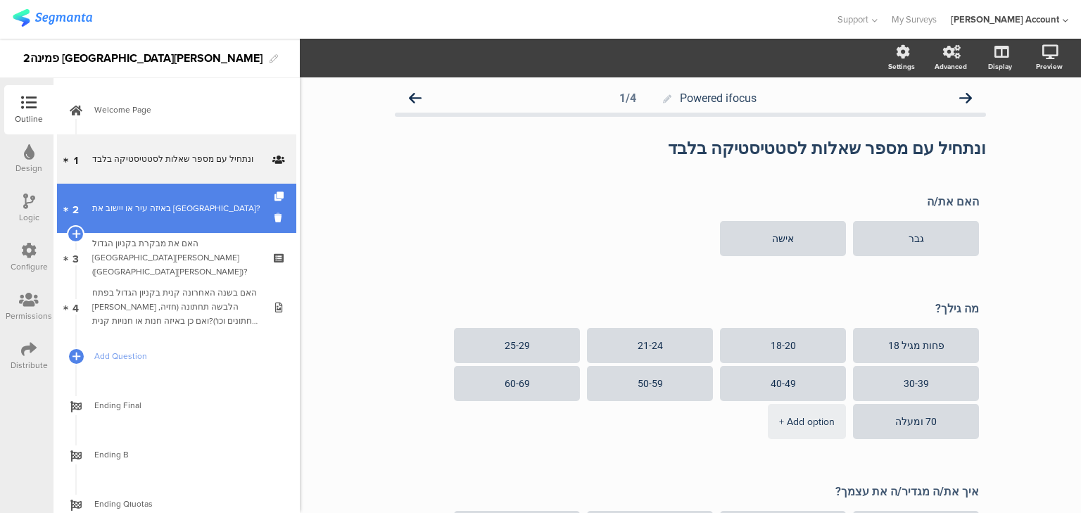
click at [126, 205] on div "באיזה עיר או יישוב את [GEOGRAPHIC_DATA]?" at bounding box center [176, 208] width 168 height 14
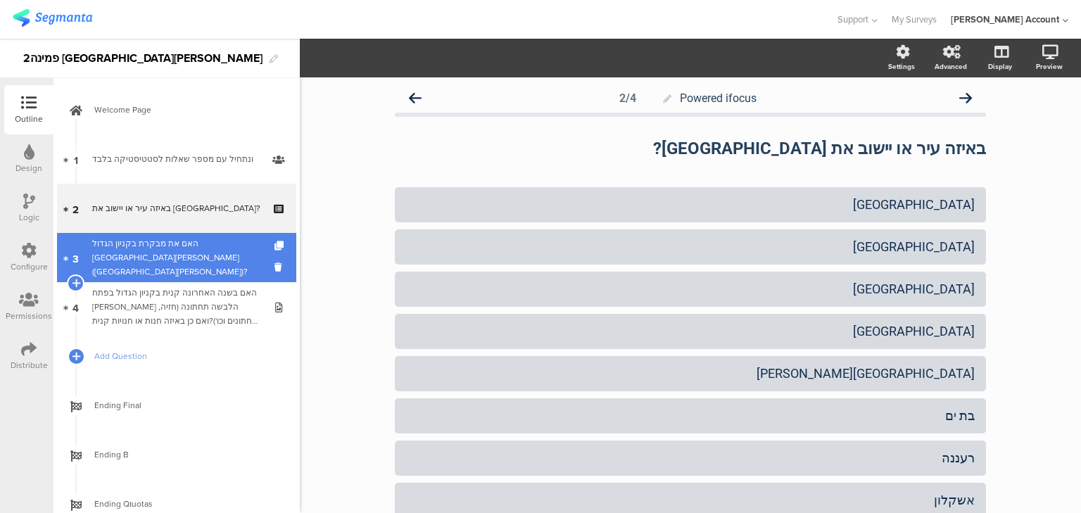
click at [151, 256] on div "האם את מבקרת בקניון הגדול פתח תקווה (קניון אובנת)?" at bounding box center [176, 258] width 168 height 42
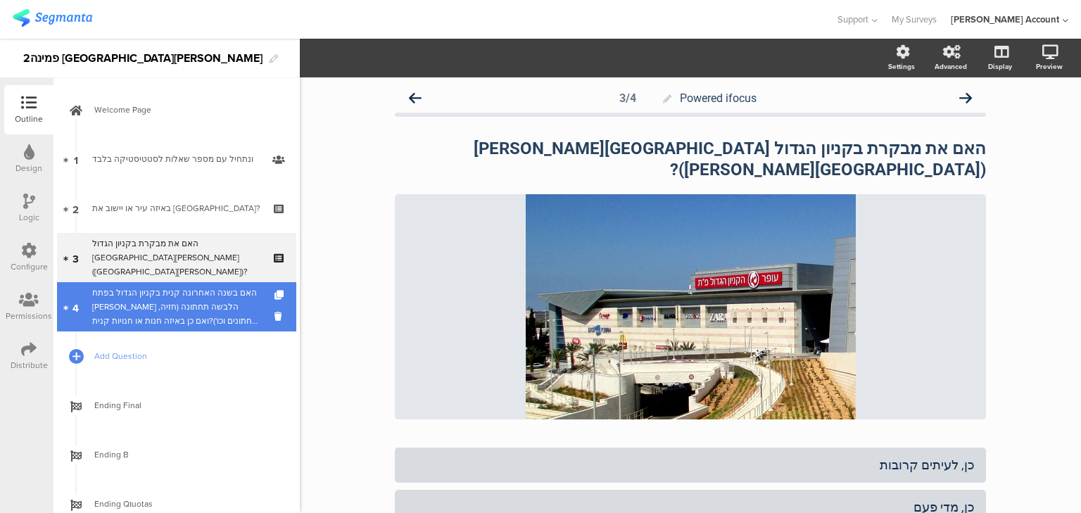
click at [170, 303] on div "האם בשנה האחרונה קנית בקניון הגדול בפתח תקווה הלבשה תחתונה (חזיה, תחתונים וכו')…" at bounding box center [176, 307] width 168 height 42
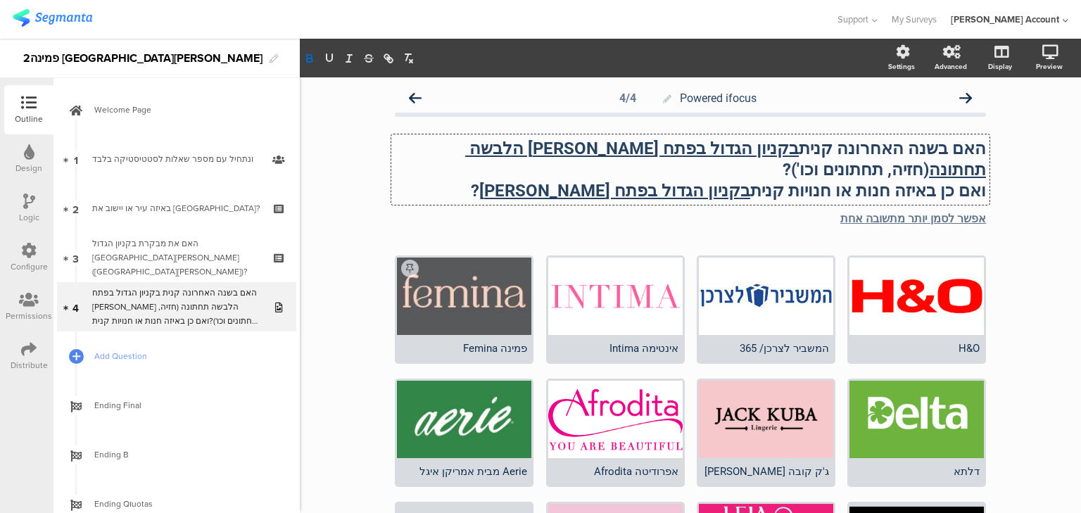
drag, startPoint x: 571, startPoint y: 149, endPoint x: 418, endPoint y: 153, distance: 153.6
click at [418, 153] on div "האם בשנה האחרונה קנית בקניון הגדול בפתח תקווה הלבשה תחתונה (חזיה, תחתונים וכו')…" at bounding box center [690, 169] width 598 height 70
click at [359, 160] on div "Powered ifocus 4/4 האם בשנה האחרונה קנית בקניון הגדול בפתח תקווה הלבשה תחתונה (…" at bounding box center [691, 496] width 782 height 839
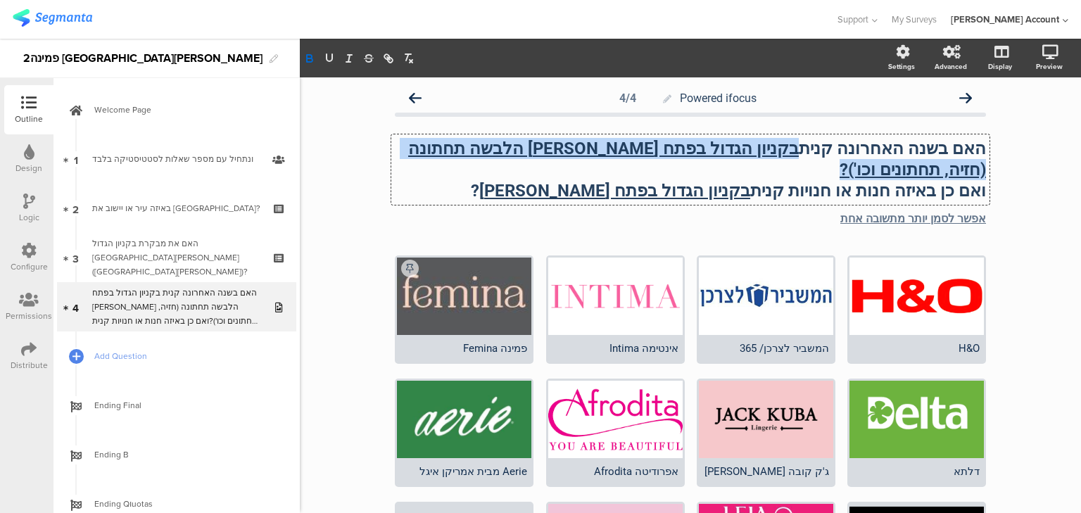
drag, startPoint x: 824, startPoint y: 151, endPoint x: 432, endPoint y: 149, distance: 391.5
click at [432, 149] on div "האם בשנה האחרונה קנית בקניון הגדול בפתח תקווה הלבשה תחתונה (חזיה, תחתונים וכו')…" at bounding box center [690, 169] width 598 height 70
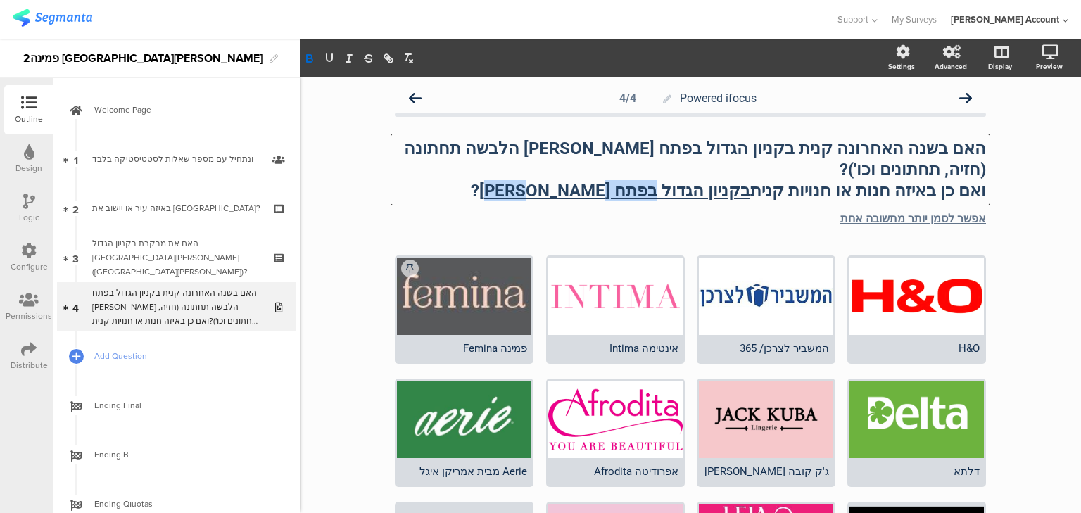
drag, startPoint x: 691, startPoint y: 171, endPoint x: 625, endPoint y: 172, distance: 66.2
click at [623, 181] on u "בקניון הגדול בפתח תקווה" at bounding box center [614, 191] width 271 height 20
click at [353, 185] on div "Powered ifocus 4/4 האם בשנה האחרונה קנית בקניון הגדול בפתח תקווה הלבשה תחתונה (…" at bounding box center [691, 496] width 782 height 839
click at [30, 351] on icon at bounding box center [28, 348] width 15 height 15
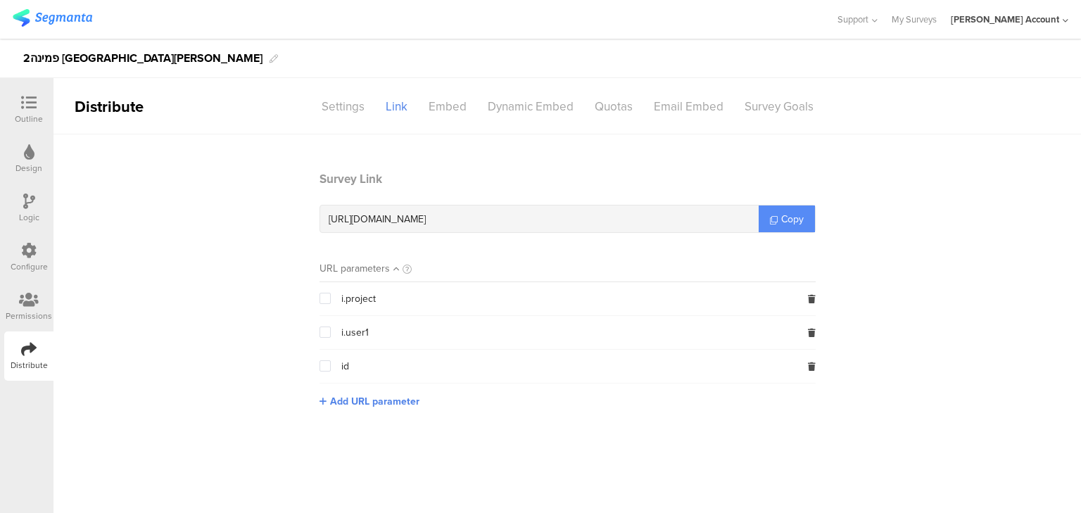
click at [792, 219] on span "Copy" at bounding box center [793, 219] width 23 height 15
click at [59, 22] on img at bounding box center [53, 18] width 80 height 18
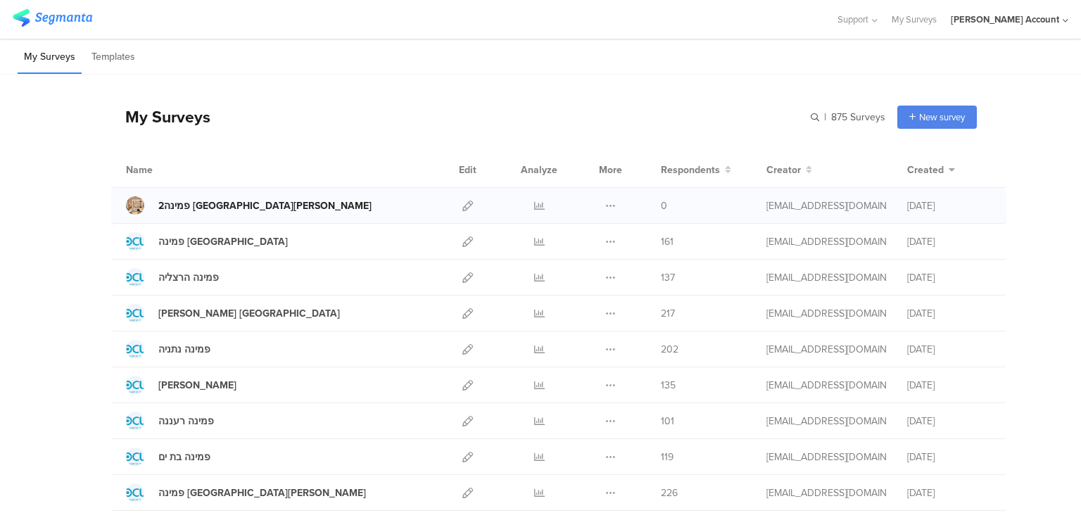
click at [172, 204] on div "2פמינה [GEOGRAPHIC_DATA][PERSON_NAME]" at bounding box center [264, 206] width 213 height 15
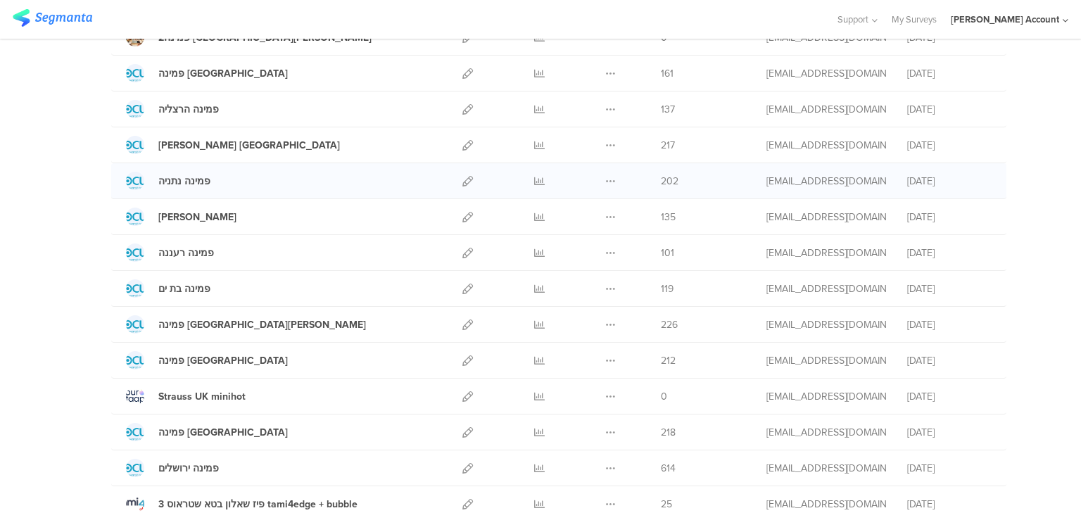
scroll to position [225, 0]
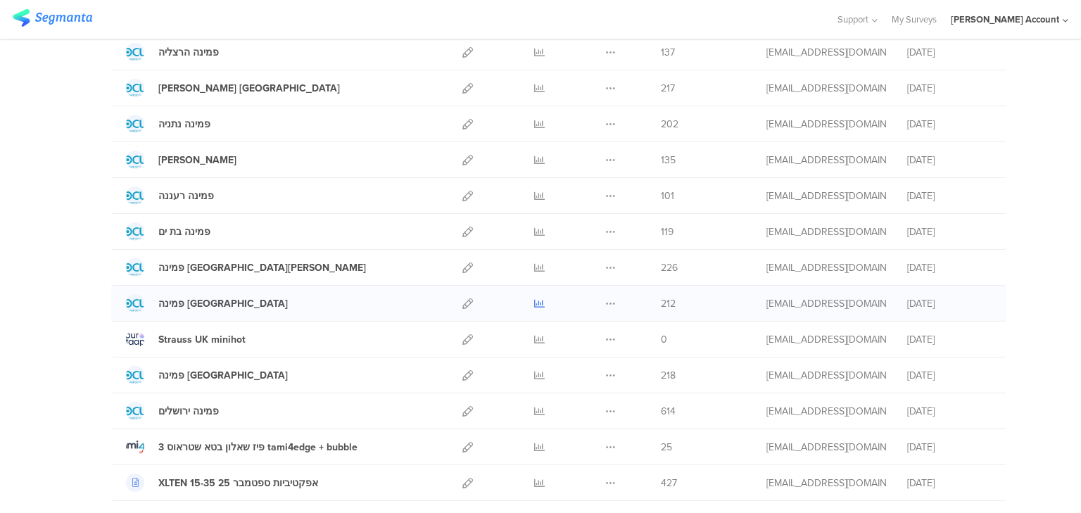
click at [534, 299] on icon at bounding box center [539, 304] width 11 height 11
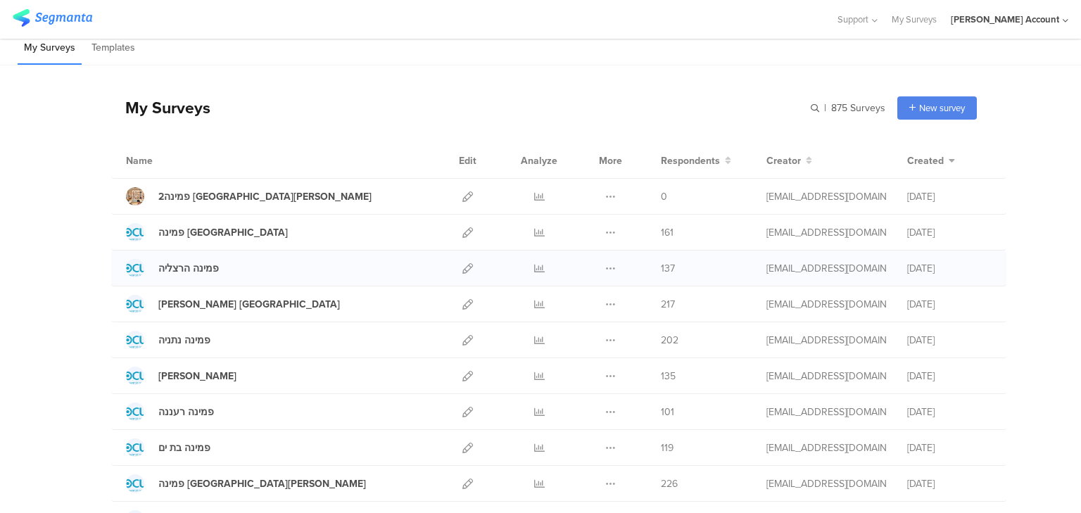
scroll to position [0, 0]
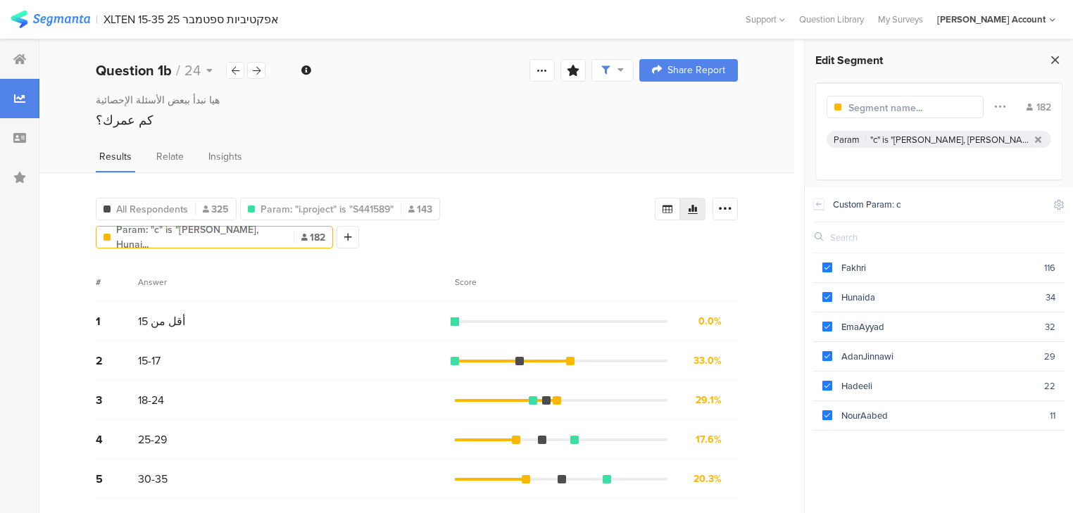
click at [1055, 60] on icon at bounding box center [1055, 60] width 15 height 20
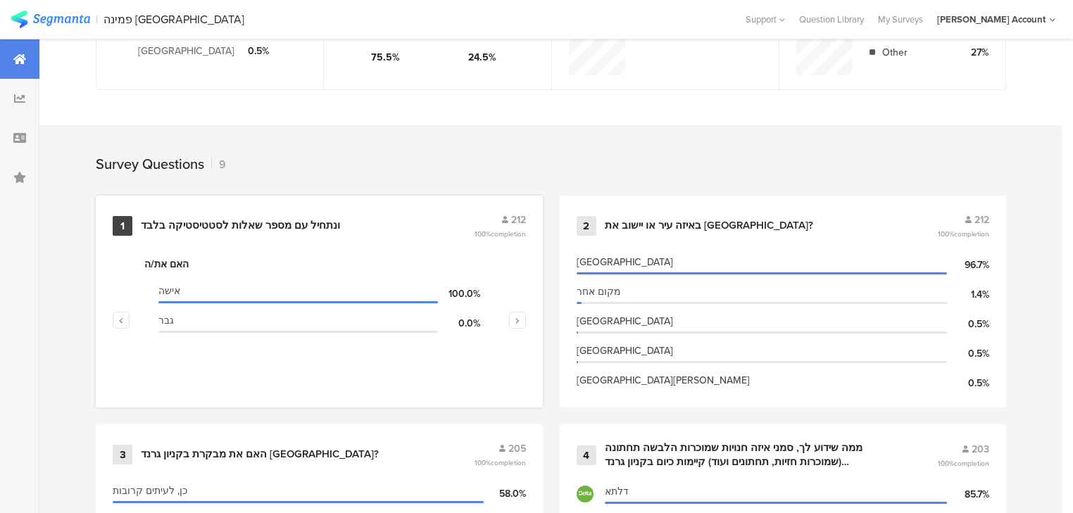
scroll to position [507, 0]
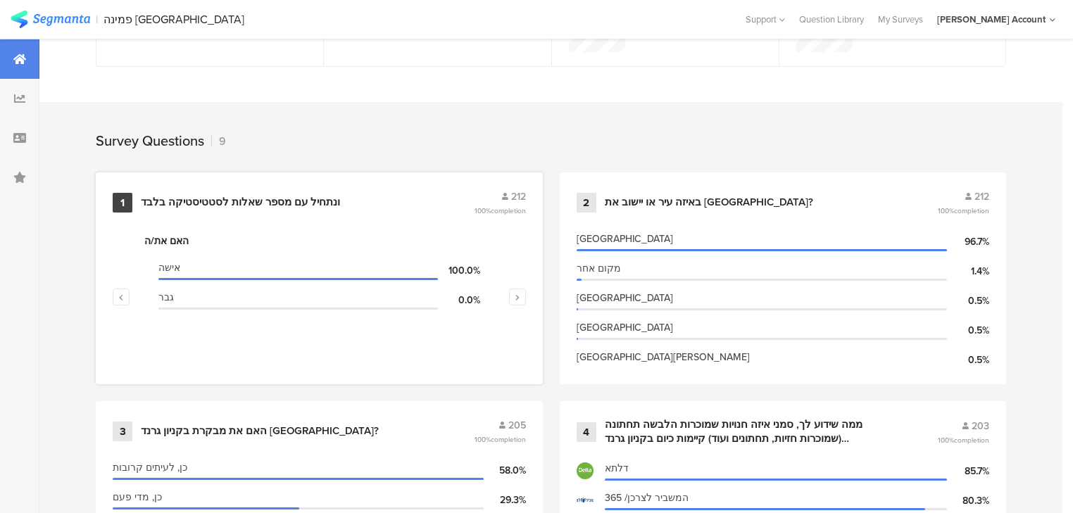
click at [237, 201] on div "ונתחיל עם מספר שאלות לסטטיסטיקה בלבד﻿﻿" at bounding box center [240, 203] width 199 height 14
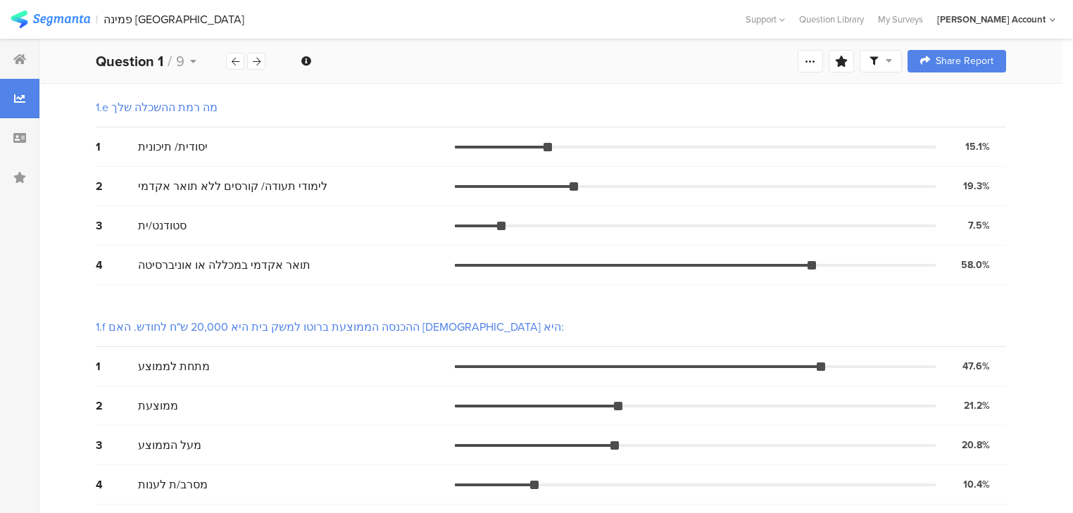
scroll to position [1052, 0]
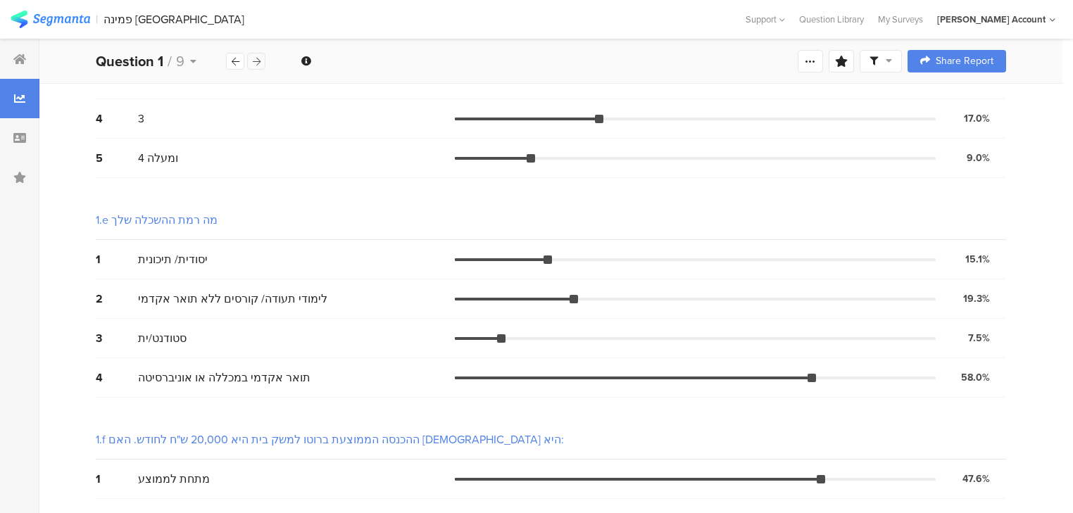
click at [256, 58] on icon at bounding box center [257, 61] width 8 height 9
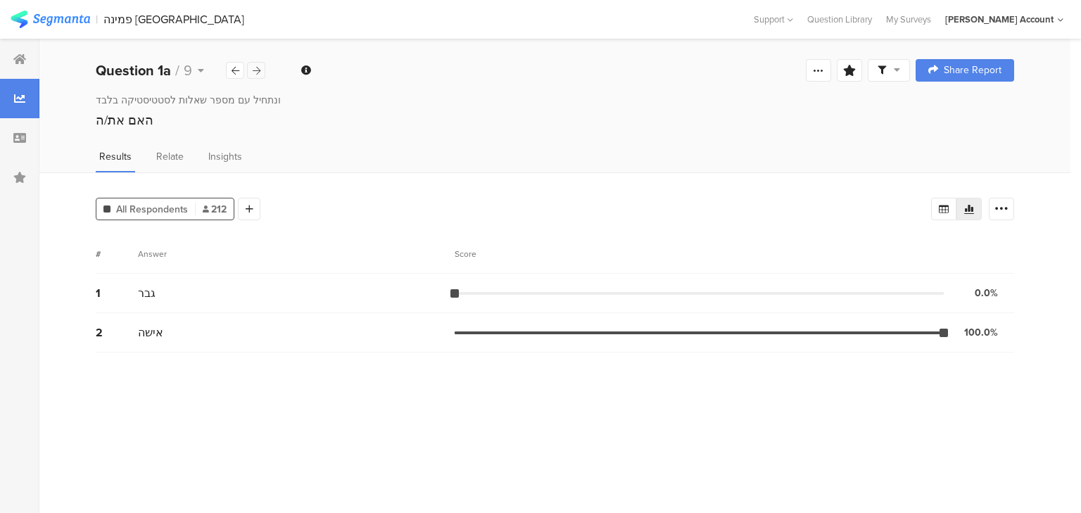
click at [256, 58] on div "Welcome page 1 ונתחיל עם מספר שאלות לסטטיסטיקה בלבד﻿﻿ 1a האם את/ה 1b מה גילך? 1…" at bounding box center [554, 70] width 1031 height 45
click at [256, 68] on icon at bounding box center [257, 70] width 8 height 9
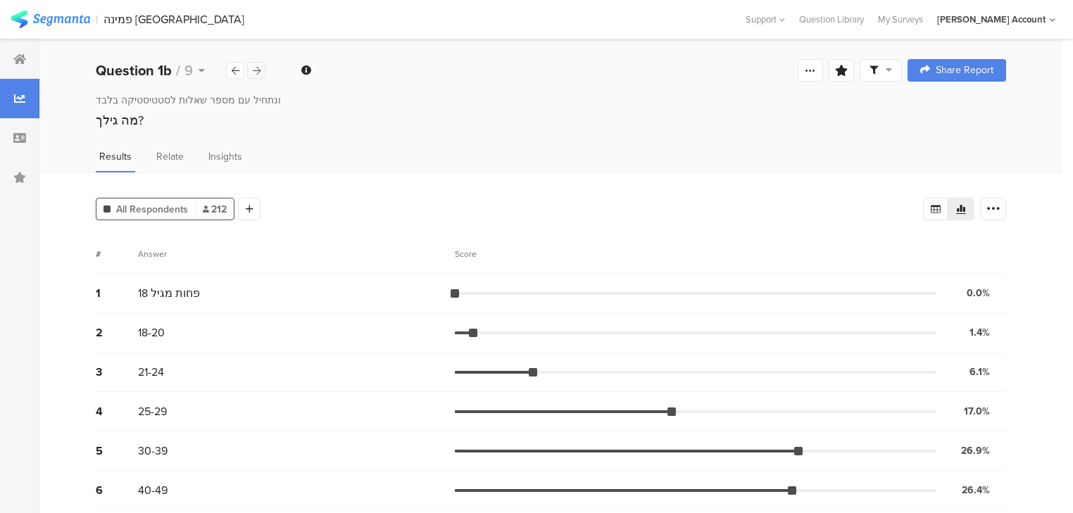
click at [256, 68] on icon at bounding box center [257, 70] width 8 height 9
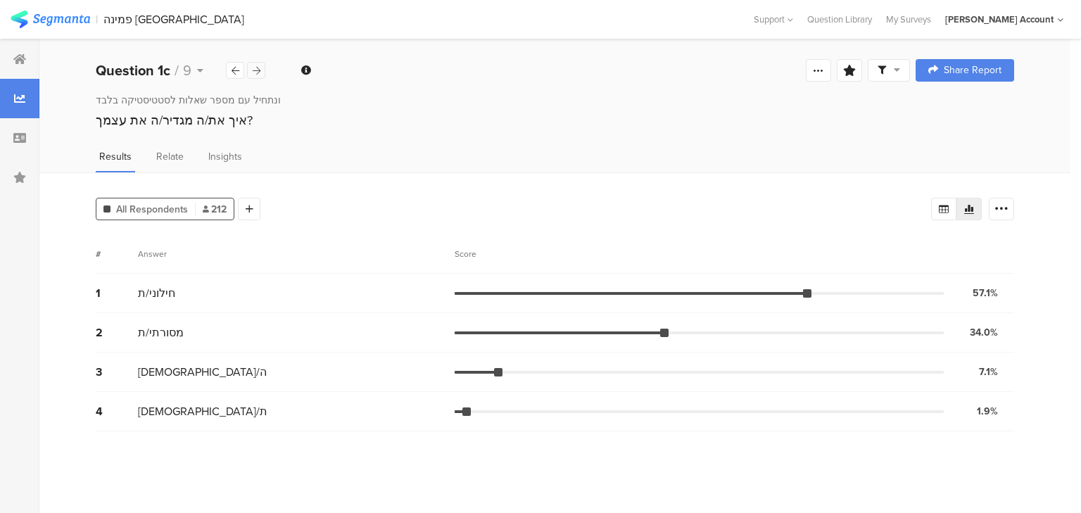
click at [256, 70] on icon at bounding box center [257, 70] width 8 height 9
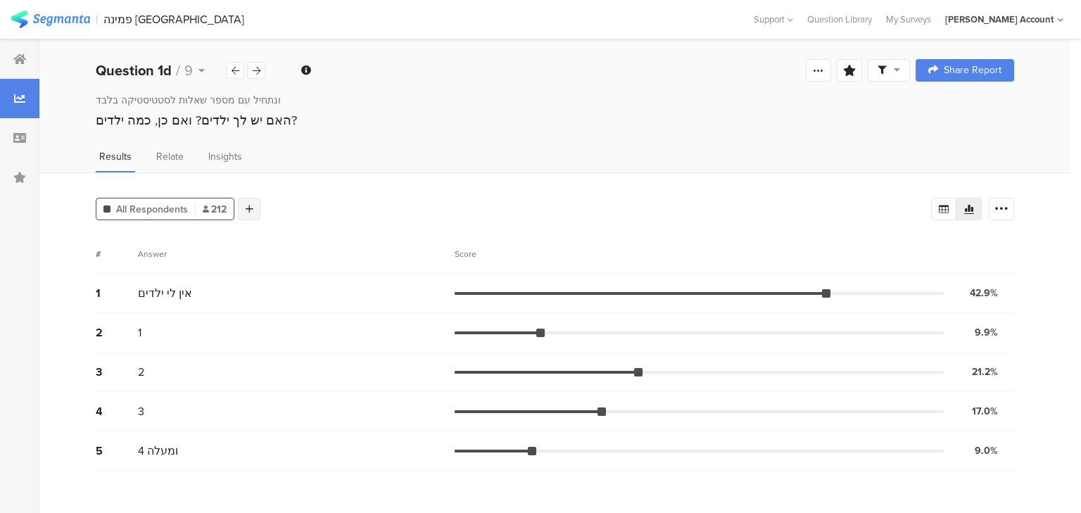
click at [251, 204] on icon at bounding box center [250, 209] width 8 height 10
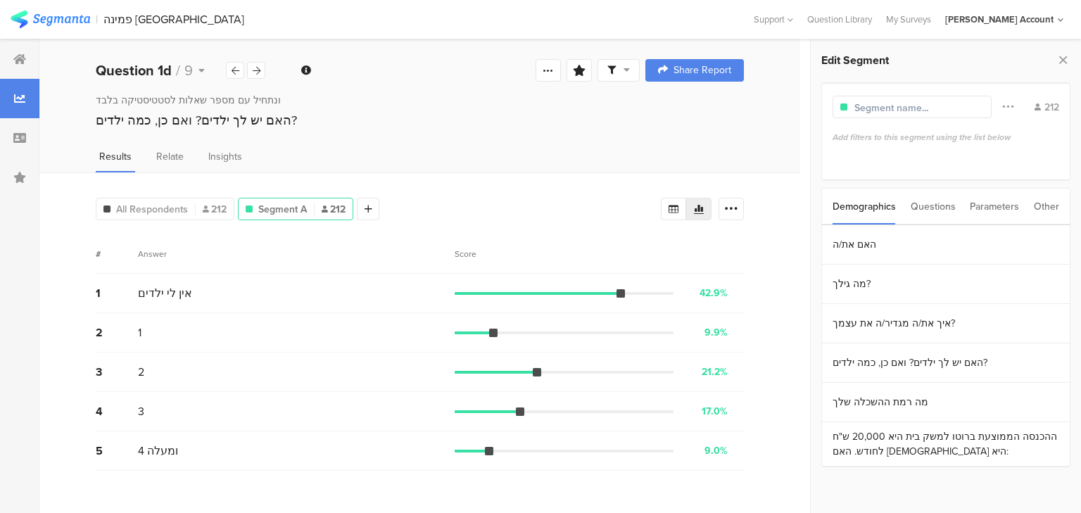
click at [939, 209] on div "Questions" at bounding box center [933, 207] width 45 height 36
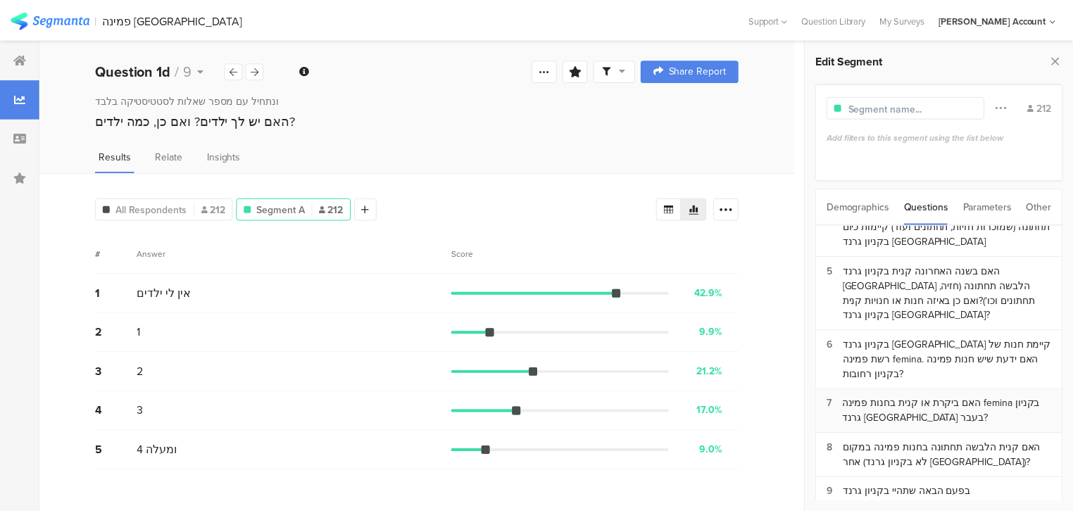
scroll to position [113, 0]
click at [896, 337] on div "בקניון גרנד באר שבע קיימת חנות של רשת פמינה femina. האם ידעת שיש חנות פמינה בקנ…" at bounding box center [954, 359] width 211 height 44
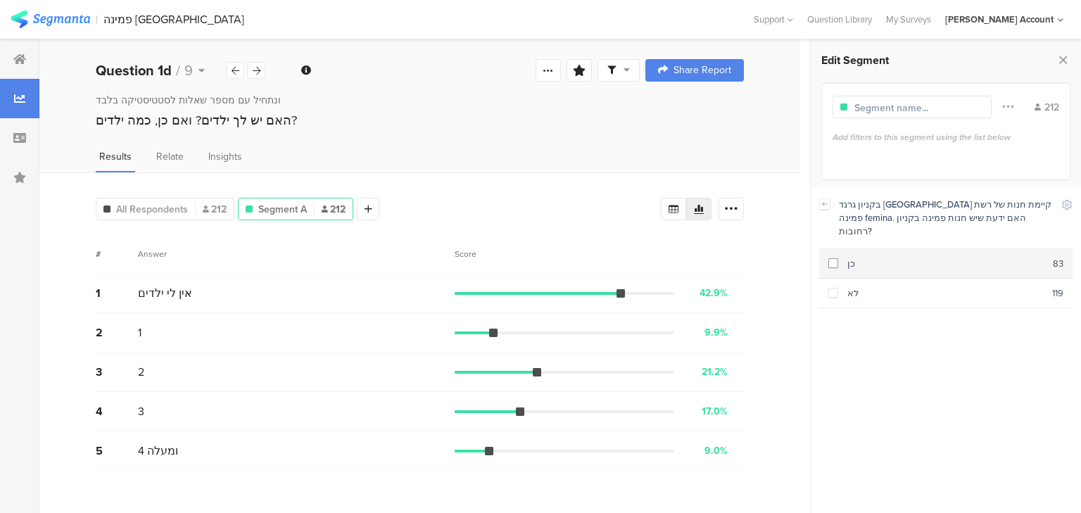
click at [849, 257] on div "כן" at bounding box center [946, 263] width 215 height 13
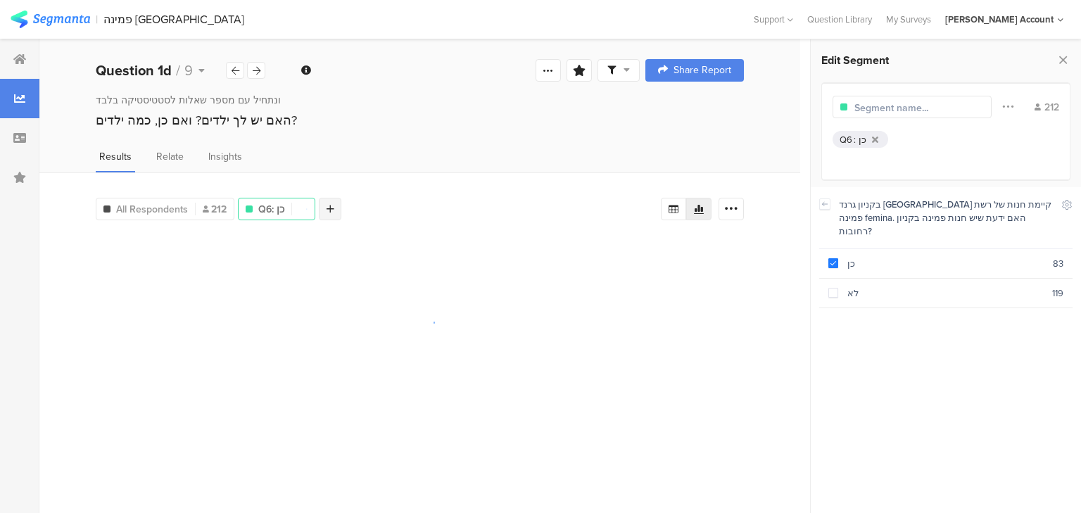
click at [333, 205] on div at bounding box center [330, 209] width 23 height 23
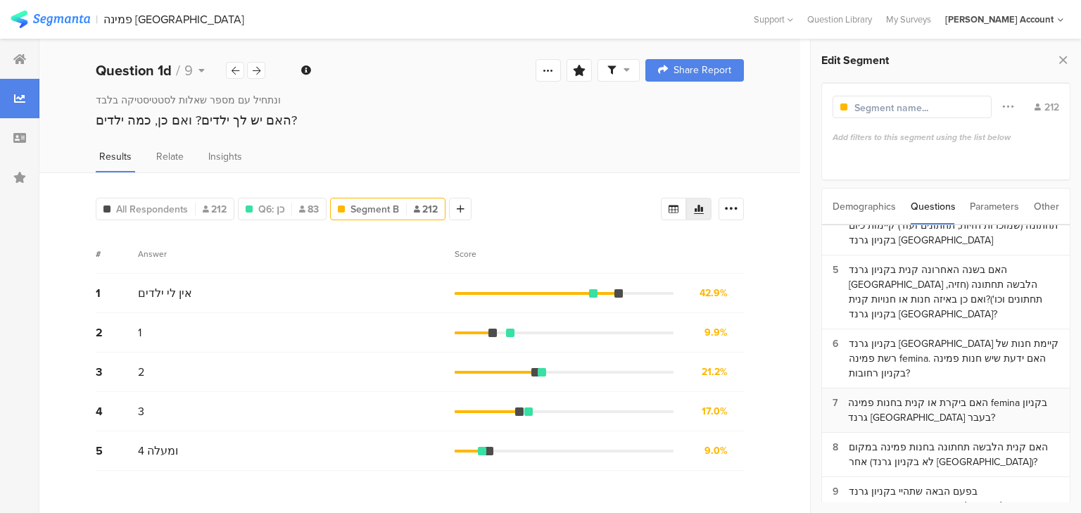
click at [895, 396] on div "האם ביקרת או קנית בחנות פמינה femina בקניון גרנד באר שבע בעבר?" at bounding box center [953, 411] width 211 height 30
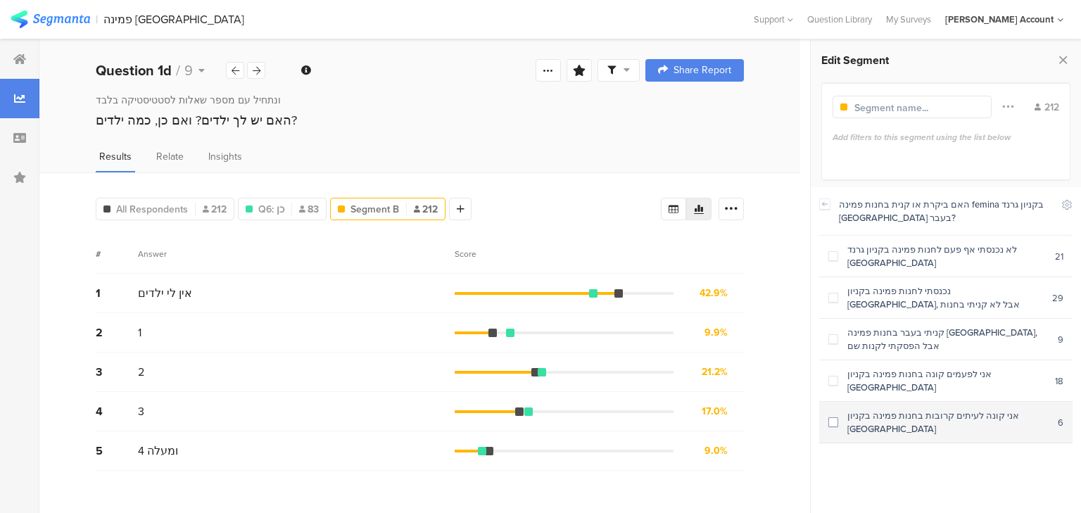
click at [903, 402] on section "אני קונה לעיתים קרובות בחנות פמינה בקניון באר שבע 6" at bounding box center [946, 423] width 253 height 42
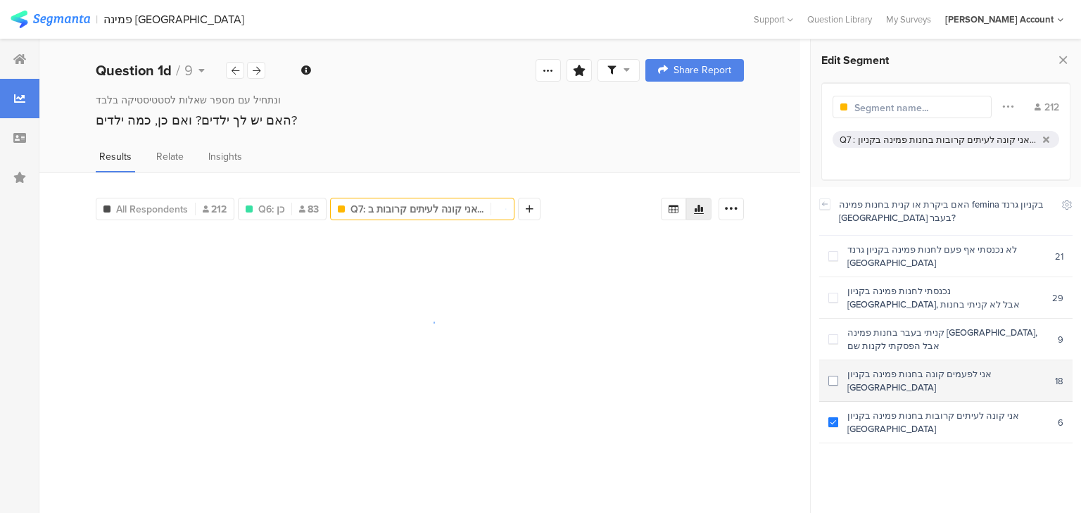
click at [898, 369] on section "אני לפעמים קונה בחנות פמינה בקניון באר שבע 18" at bounding box center [946, 381] width 253 height 42
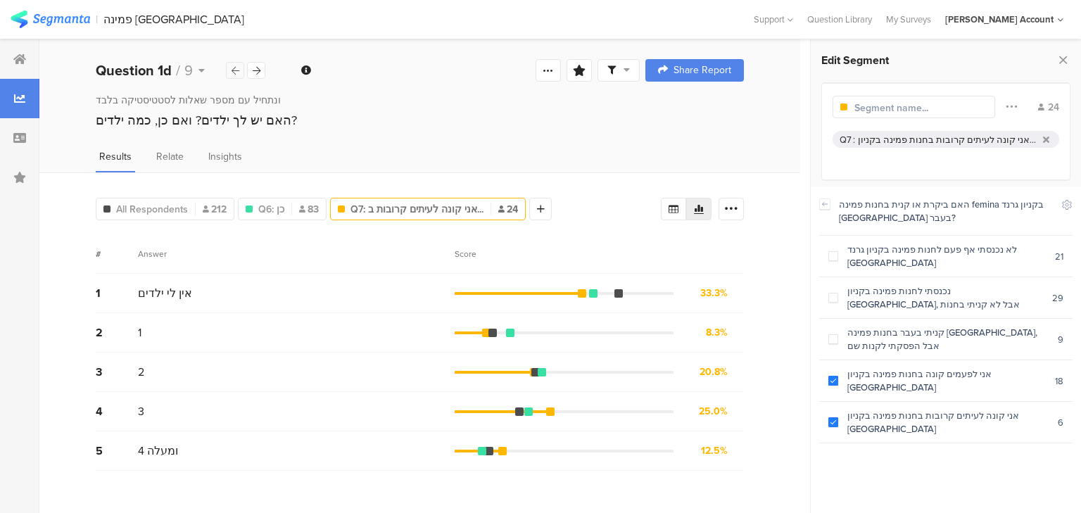
click at [234, 73] on icon at bounding box center [236, 70] width 8 height 9
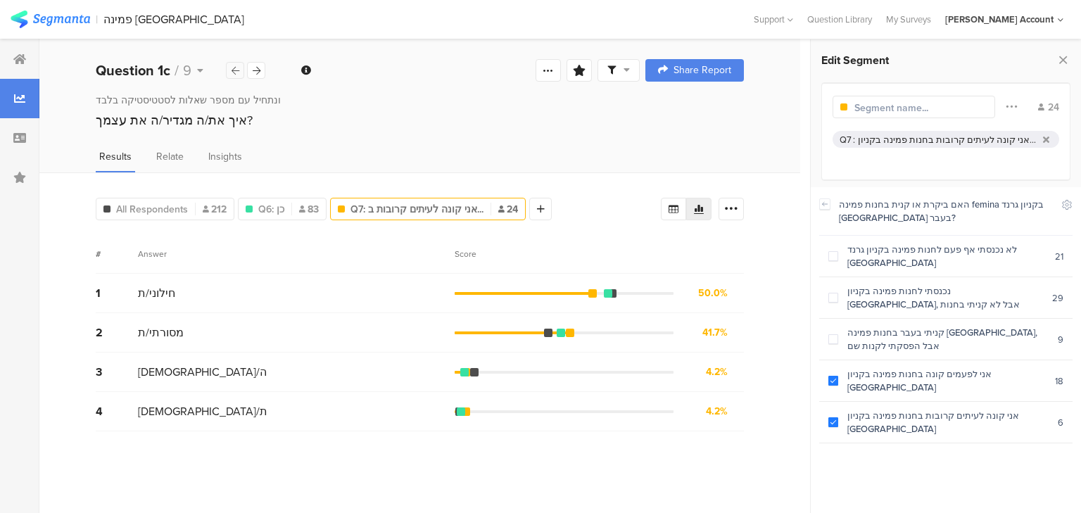
click at [234, 73] on icon at bounding box center [236, 70] width 8 height 9
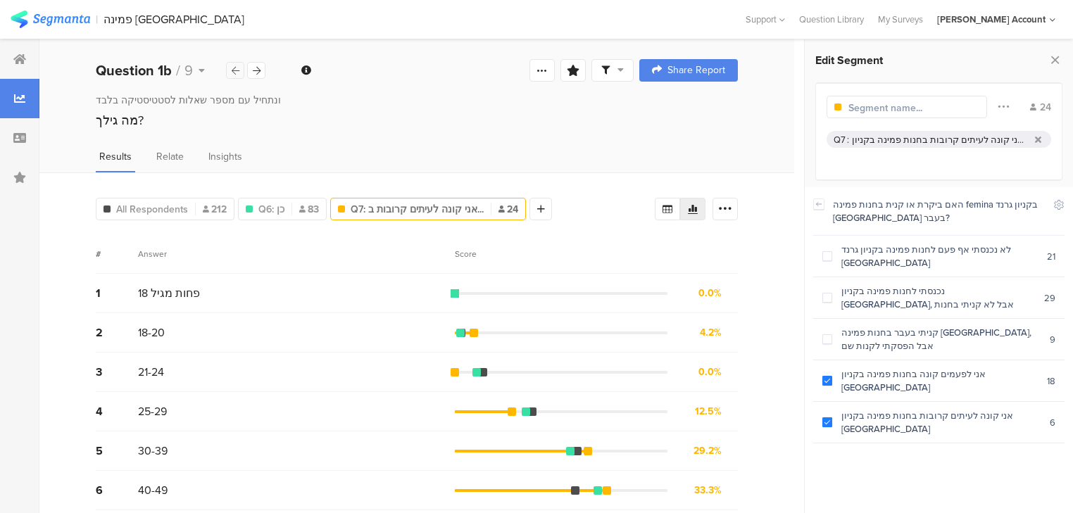
click at [234, 73] on icon at bounding box center [236, 70] width 8 height 9
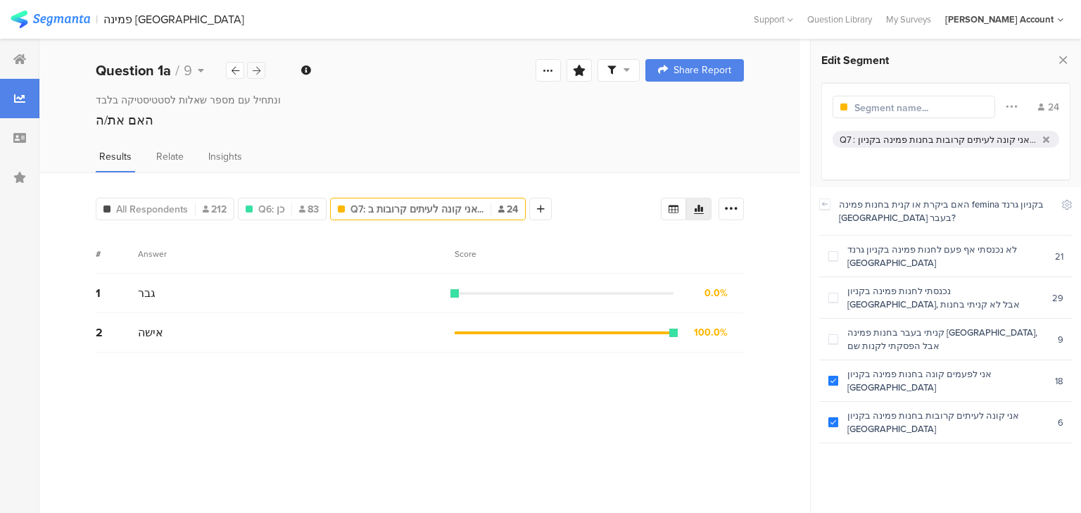
click at [256, 73] on icon at bounding box center [257, 70] width 8 height 9
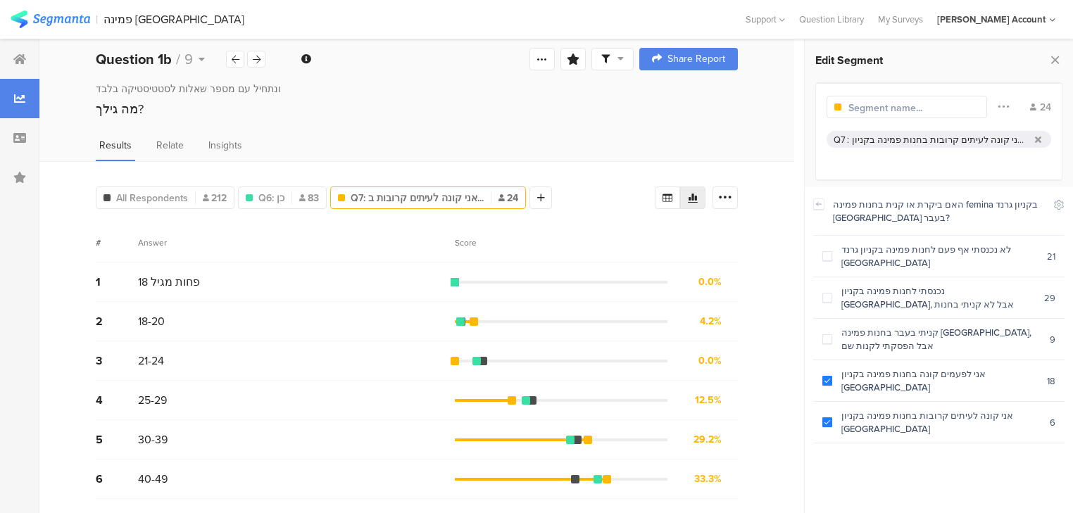
scroll to position [11, 0]
click at [259, 60] on icon at bounding box center [257, 60] width 8 height 9
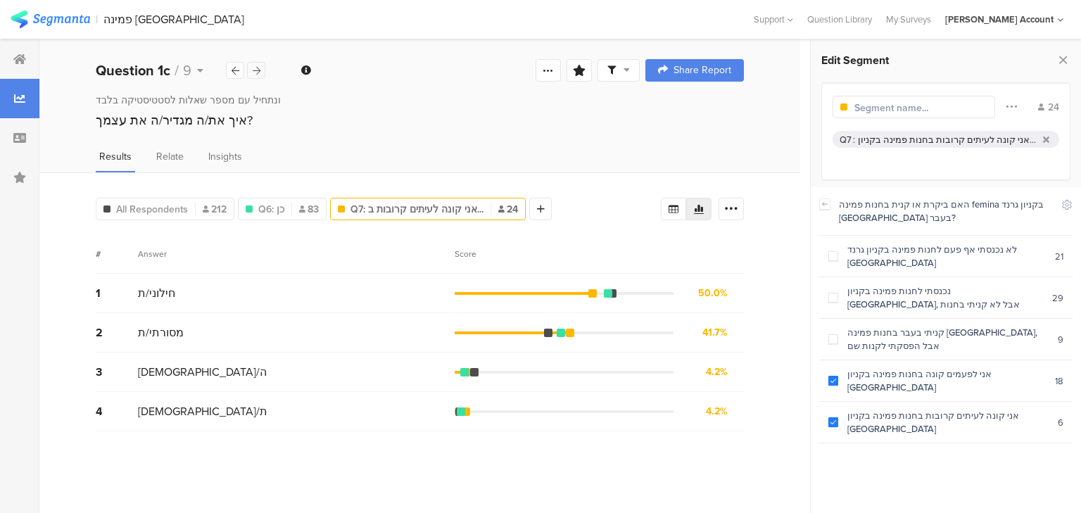
click at [258, 68] on icon at bounding box center [257, 70] width 8 height 9
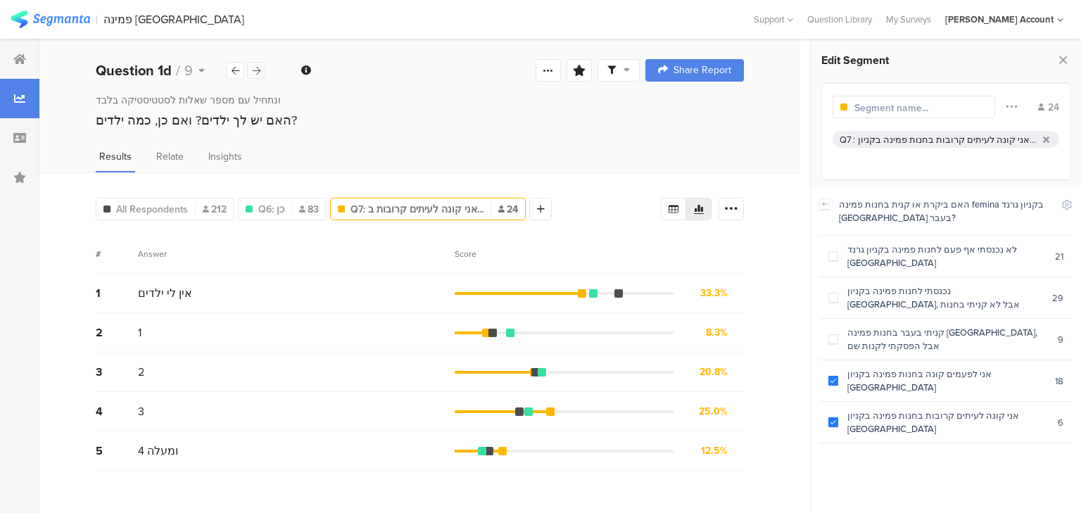
click at [258, 68] on icon at bounding box center [257, 70] width 8 height 9
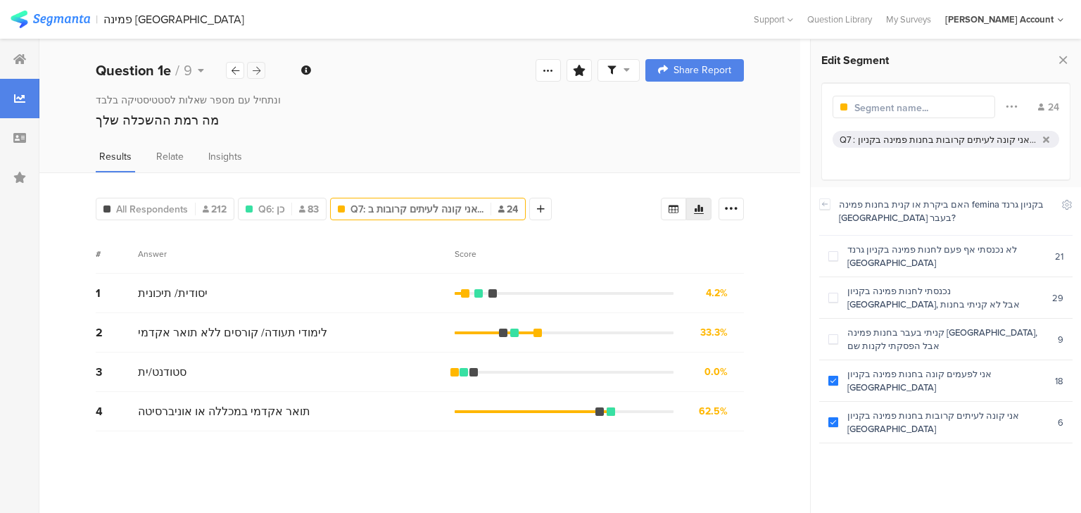
click at [258, 68] on icon at bounding box center [257, 70] width 8 height 9
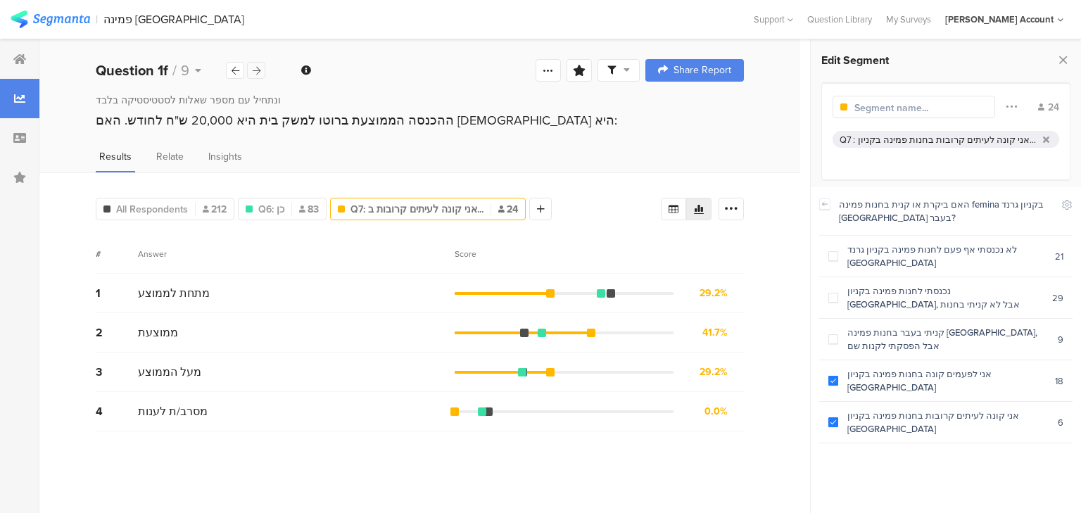
click at [258, 68] on icon at bounding box center [257, 70] width 8 height 9
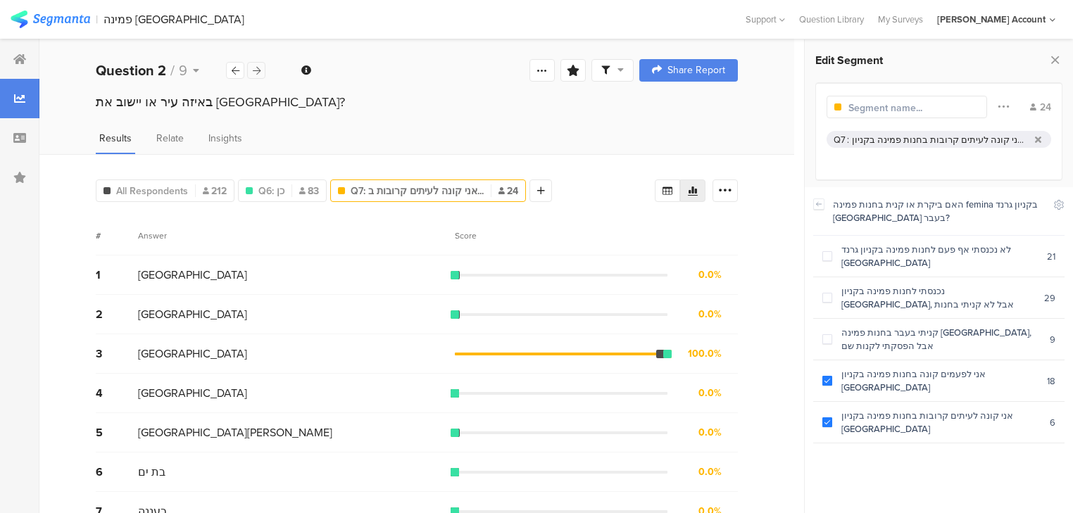
click at [258, 68] on icon at bounding box center [257, 70] width 8 height 9
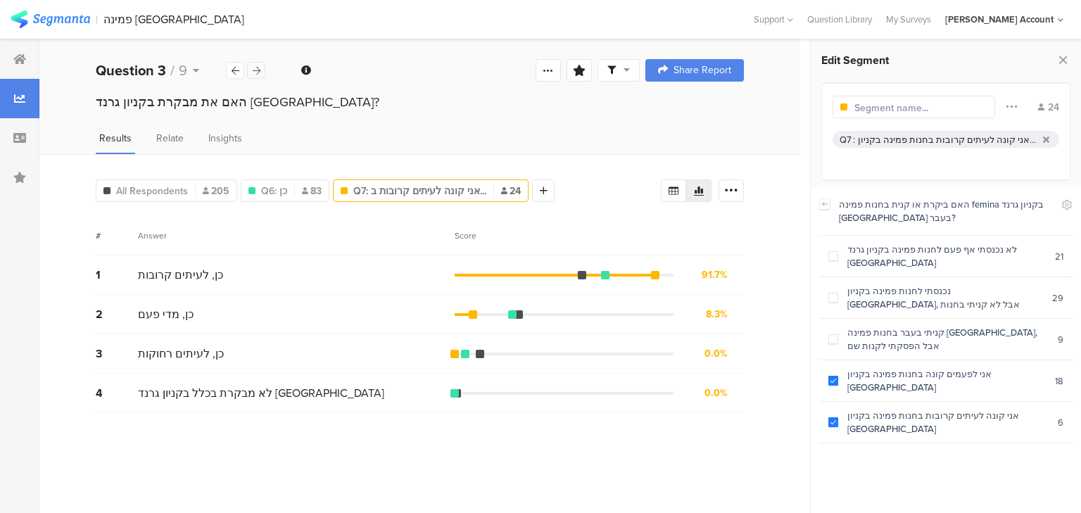
click at [258, 68] on icon at bounding box center [257, 70] width 8 height 9
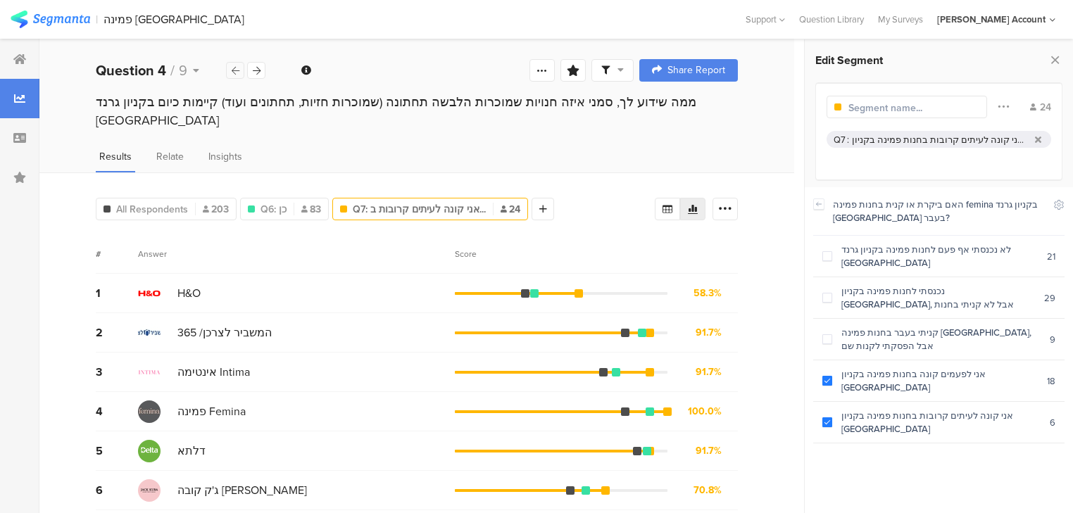
click at [234, 69] on icon at bounding box center [236, 70] width 8 height 9
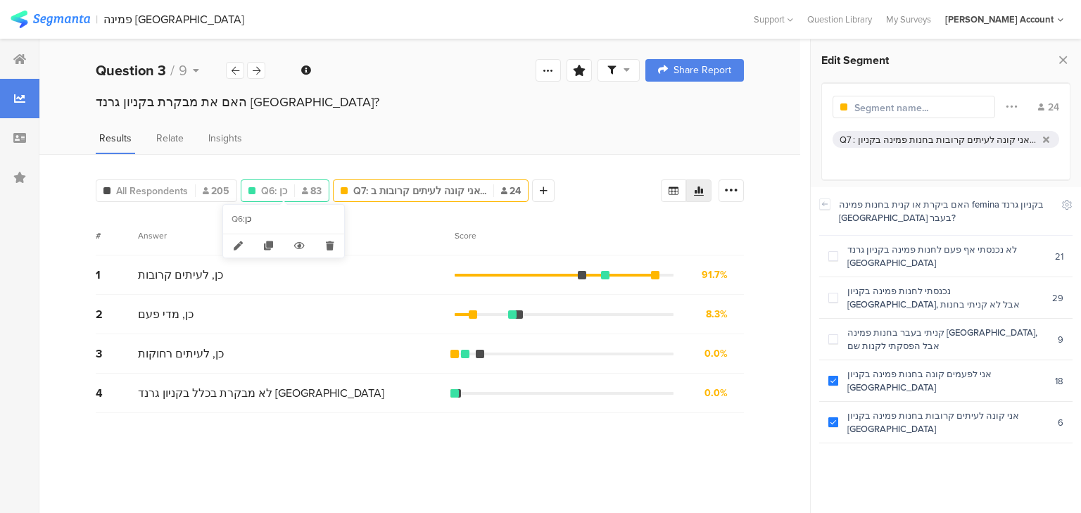
click at [278, 191] on span "Q6: כן" at bounding box center [274, 191] width 26 height 15
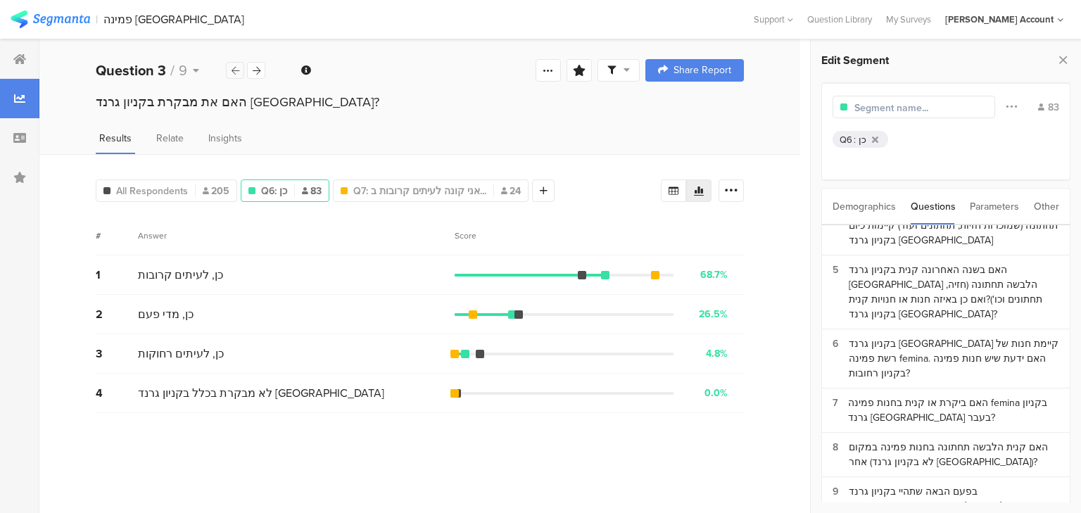
click at [232, 70] on icon at bounding box center [236, 70] width 8 height 9
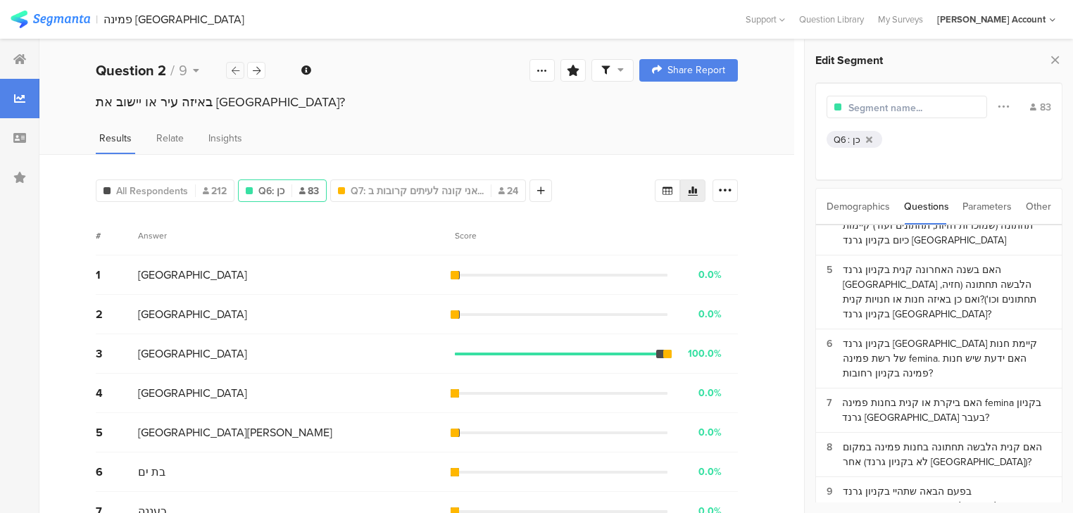
click at [232, 70] on icon at bounding box center [236, 70] width 8 height 9
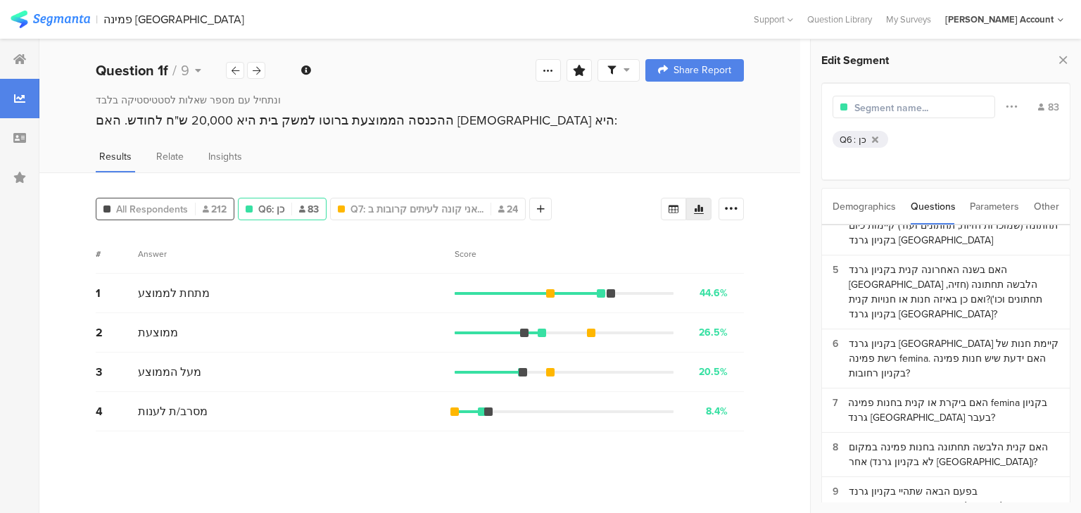
click at [180, 205] on span "All Respondents" at bounding box center [152, 209] width 72 height 15
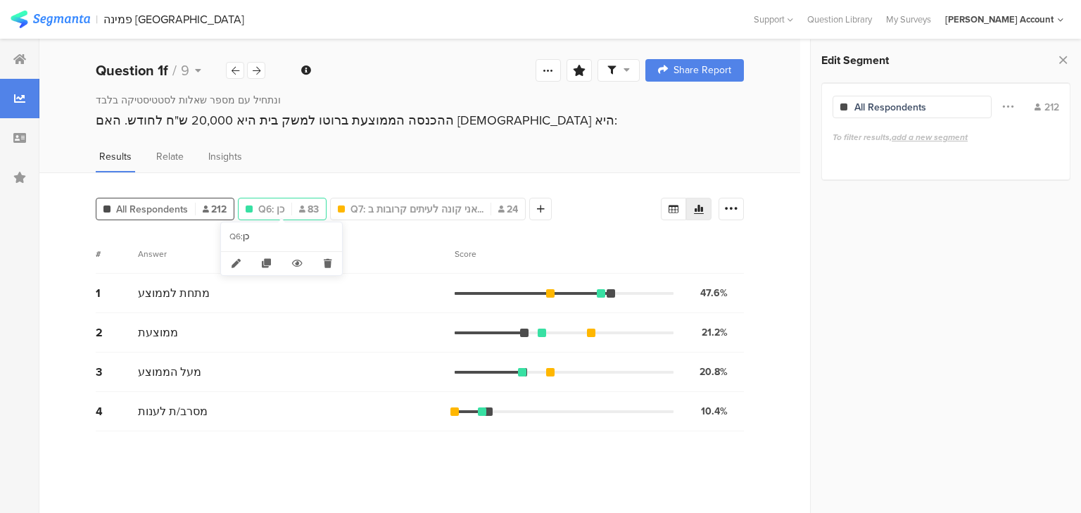
click at [286, 205] on div "Q6: כן 83" at bounding box center [282, 209] width 87 height 15
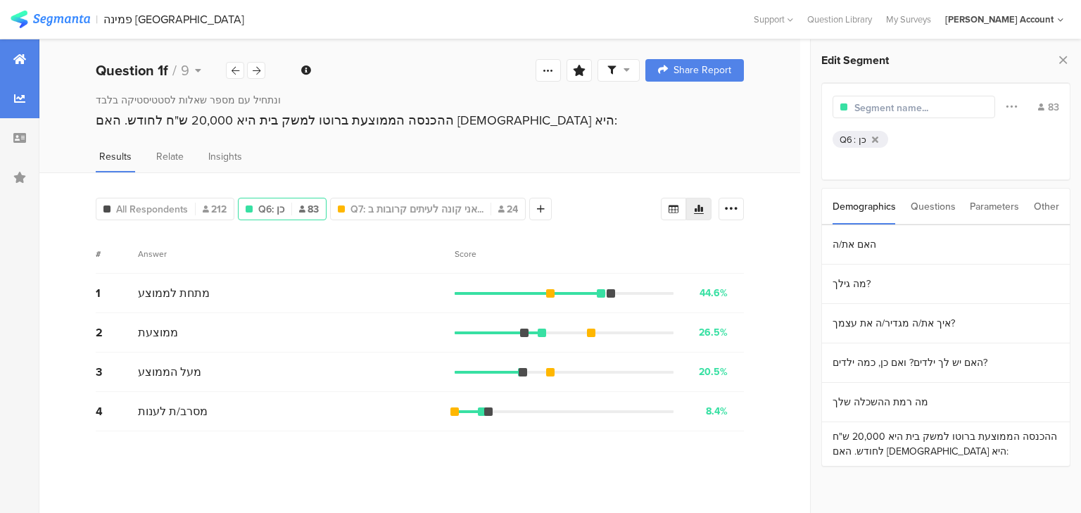
click at [11, 73] on div at bounding box center [19, 58] width 39 height 39
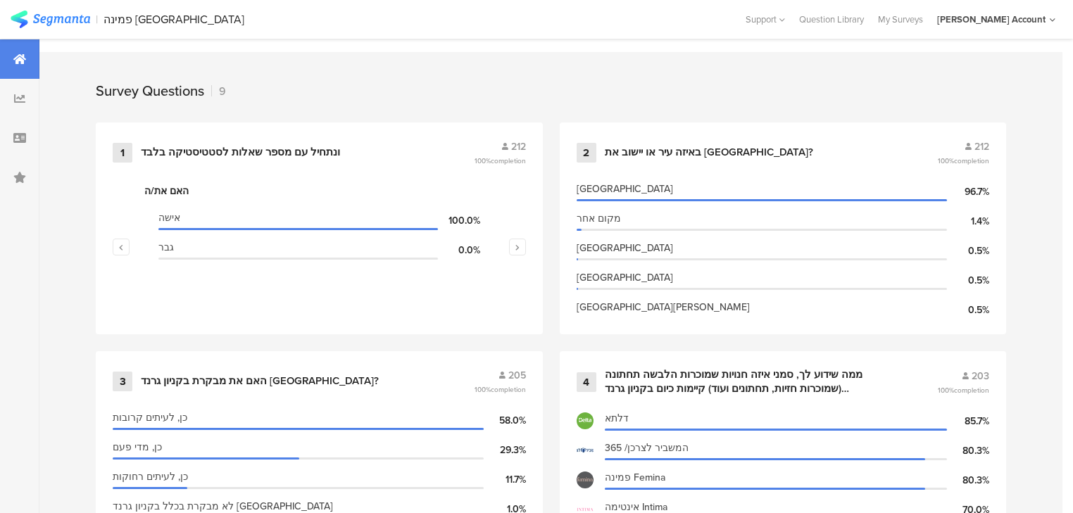
scroll to position [507, 0]
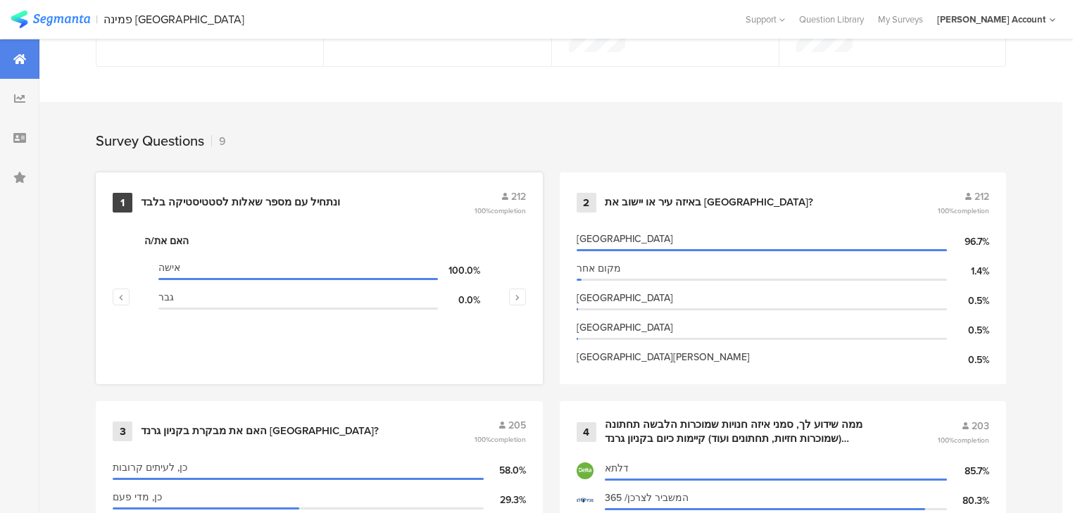
click at [235, 198] on div "ונתחיל עם מספר שאלות לסטטיסטיקה בלבד﻿﻿" at bounding box center [240, 203] width 199 height 14
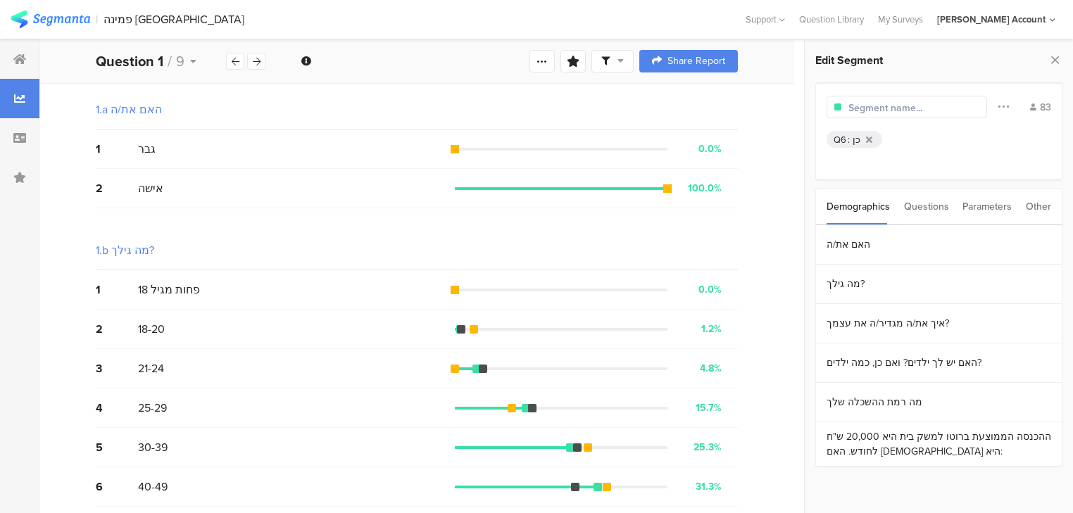
scroll to position [56, 0]
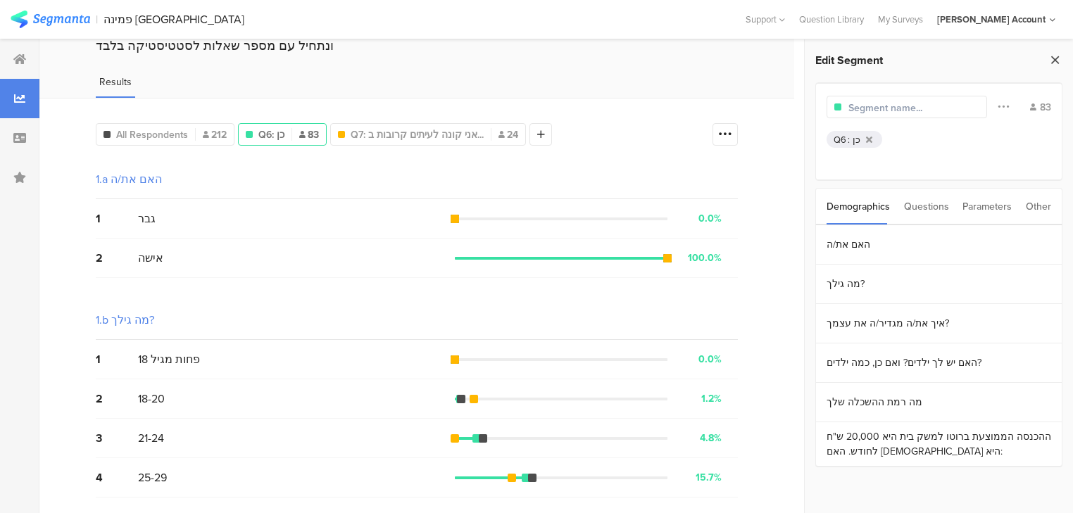
click at [1053, 56] on icon at bounding box center [1055, 60] width 15 height 20
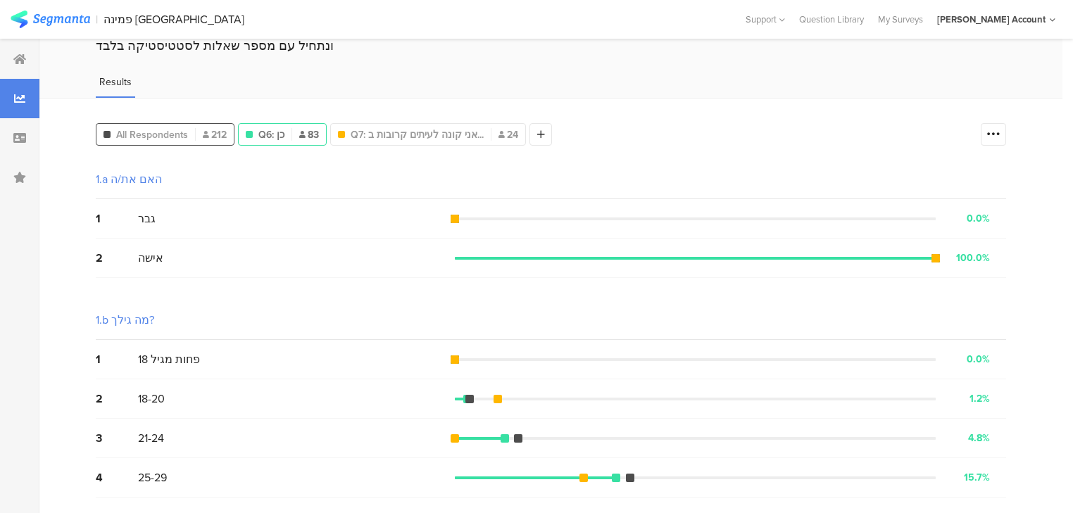
click at [170, 130] on span "All Respondents" at bounding box center [152, 134] width 72 height 15
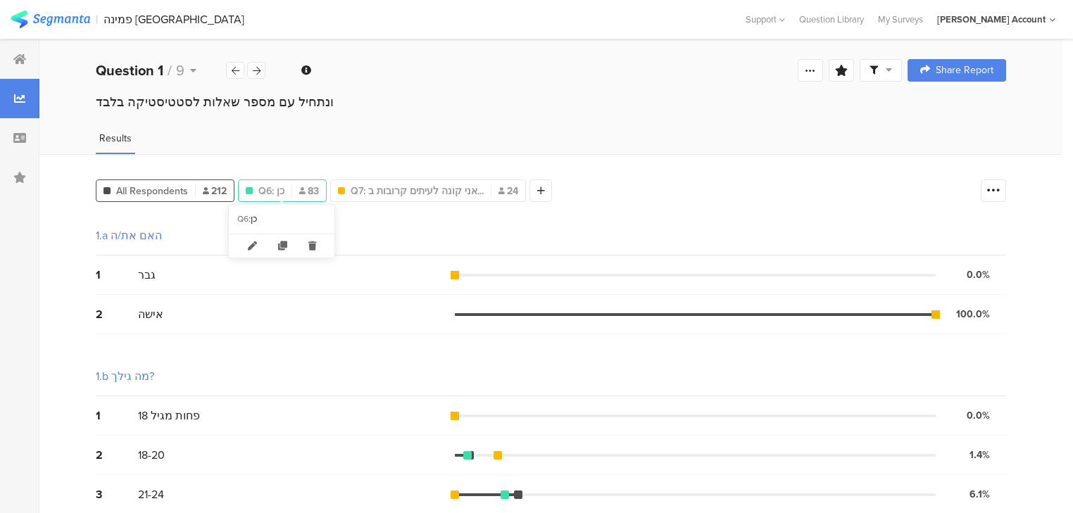
click at [284, 187] on div "Q6: כן 83" at bounding box center [282, 191] width 87 height 15
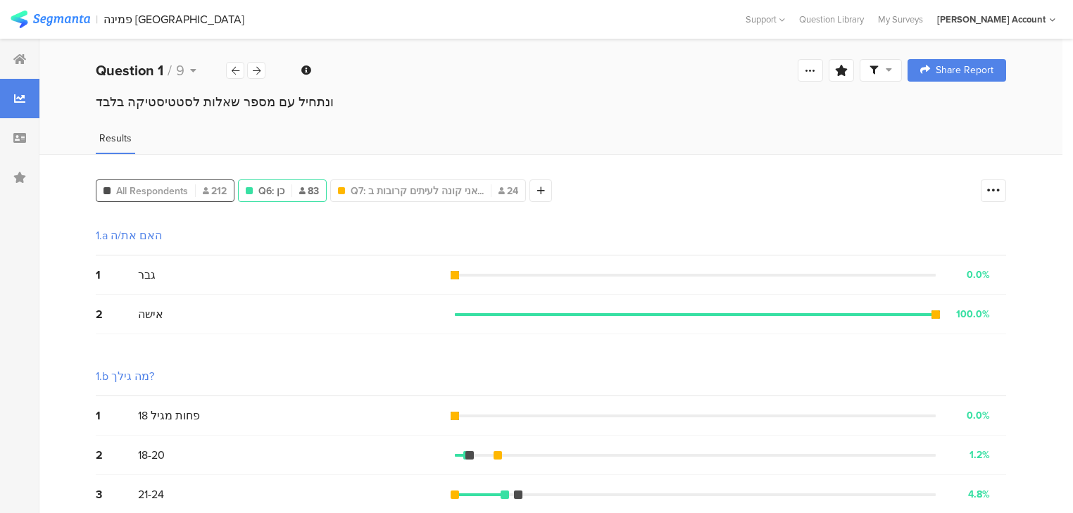
drag, startPoint x: 158, startPoint y: 186, endPoint x: 166, endPoint y: 197, distance: 13.7
click at [160, 186] on span "All Respondents" at bounding box center [152, 191] width 72 height 15
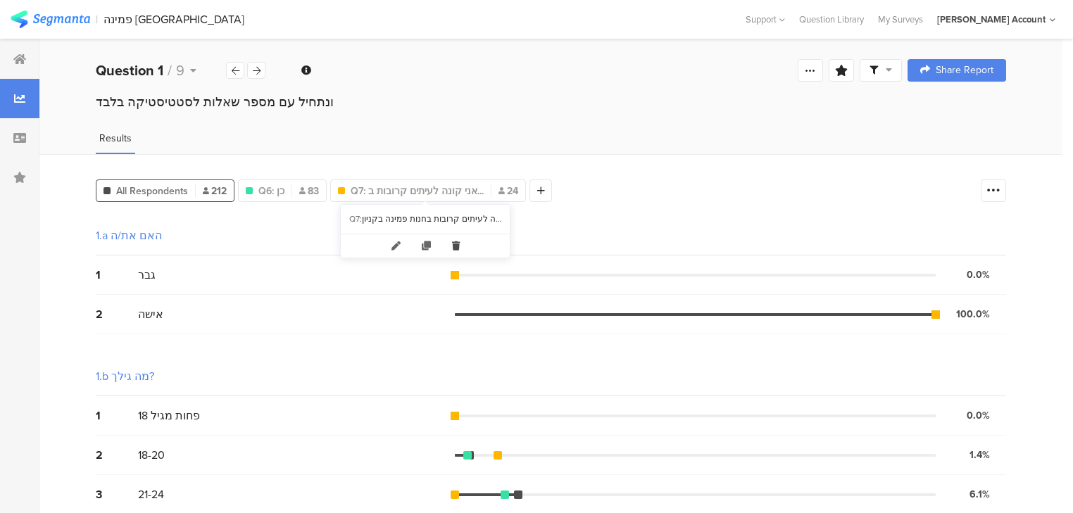
click at [453, 246] on icon at bounding box center [455, 245] width 29 height 23
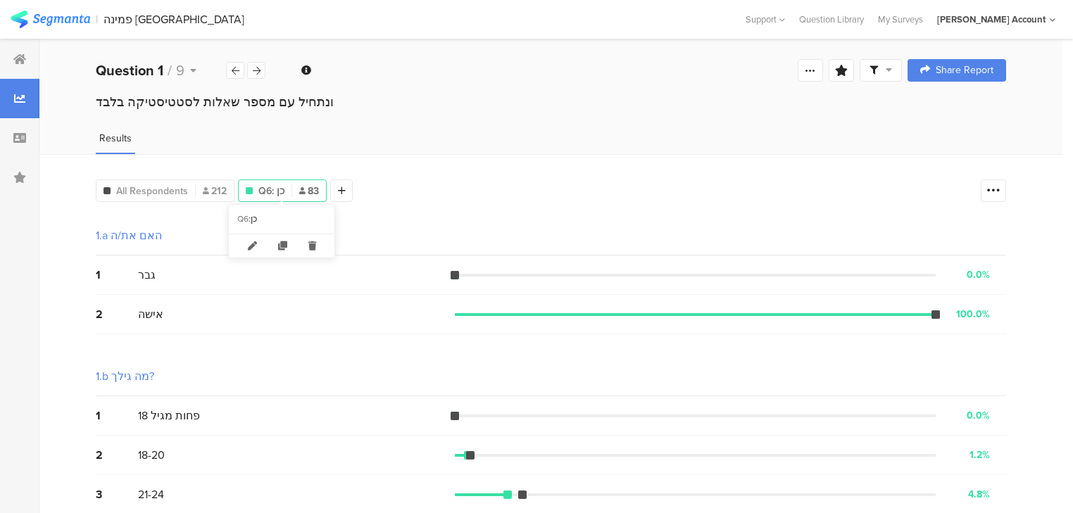
click at [280, 191] on span "Q6: כן" at bounding box center [271, 191] width 26 height 15
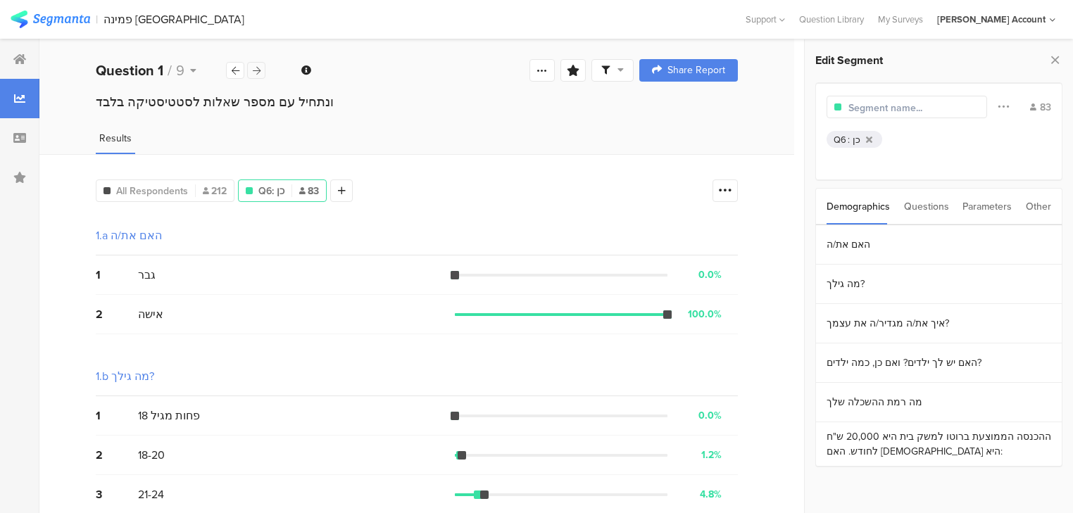
click at [261, 73] on div at bounding box center [256, 70] width 18 height 17
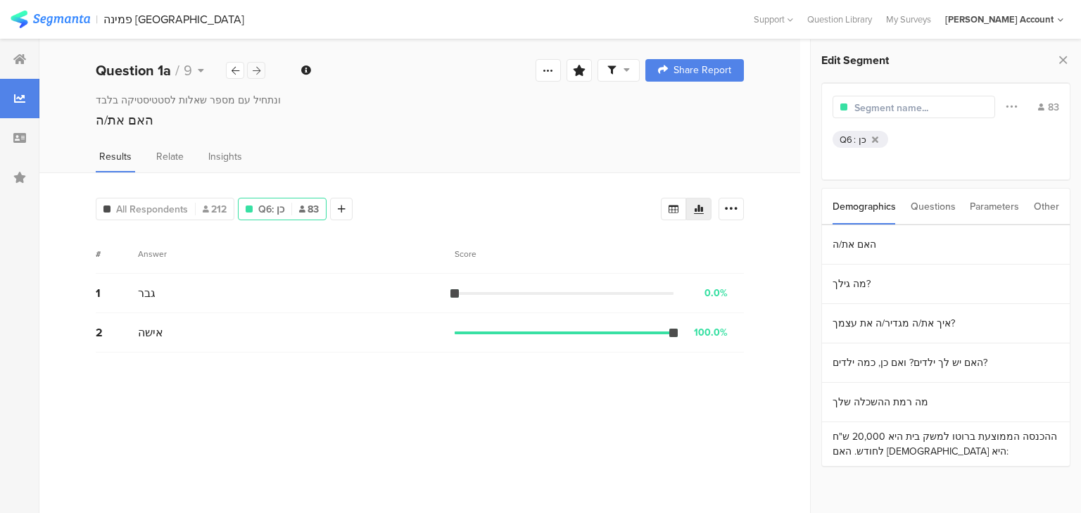
click at [261, 73] on div at bounding box center [256, 70] width 18 height 17
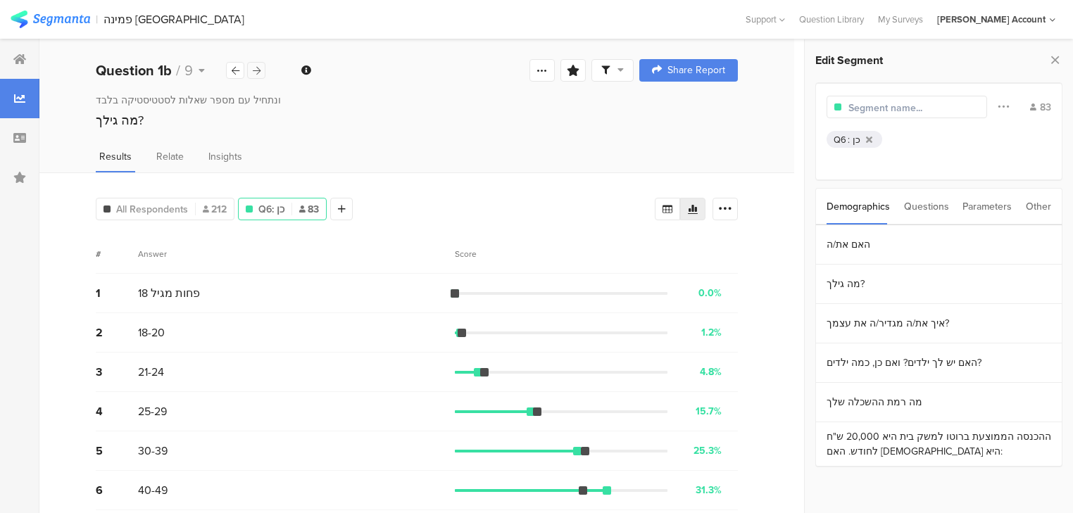
click at [261, 73] on div at bounding box center [256, 70] width 18 height 17
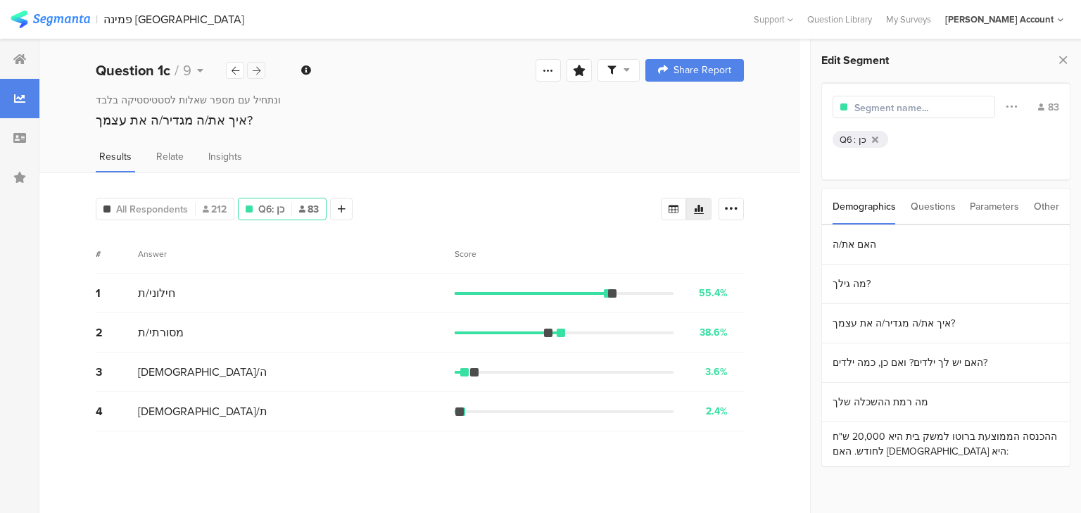
click at [261, 73] on div at bounding box center [256, 70] width 18 height 17
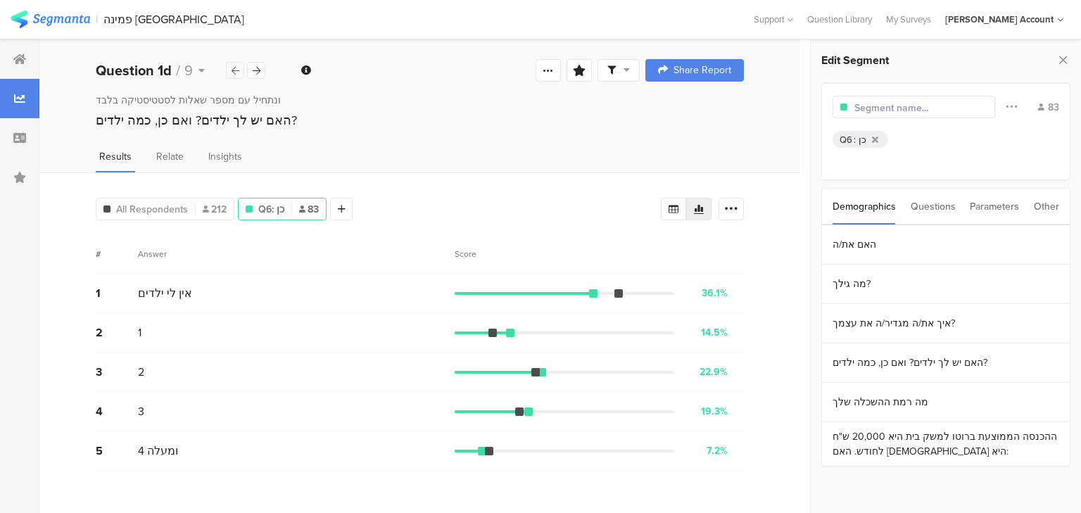
click at [237, 70] on icon at bounding box center [236, 70] width 8 height 9
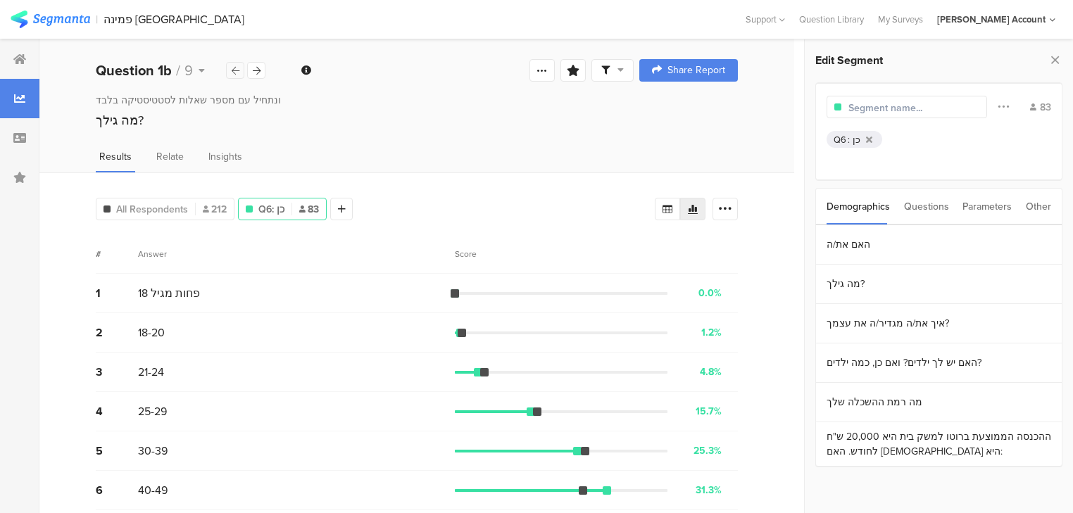
click at [237, 70] on icon at bounding box center [236, 70] width 8 height 9
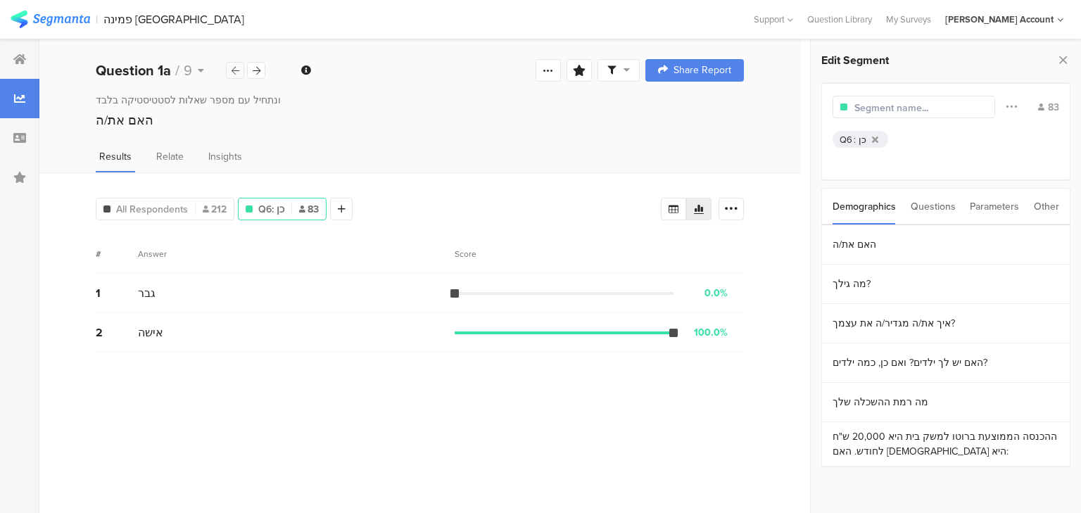
click at [237, 70] on icon at bounding box center [236, 70] width 8 height 9
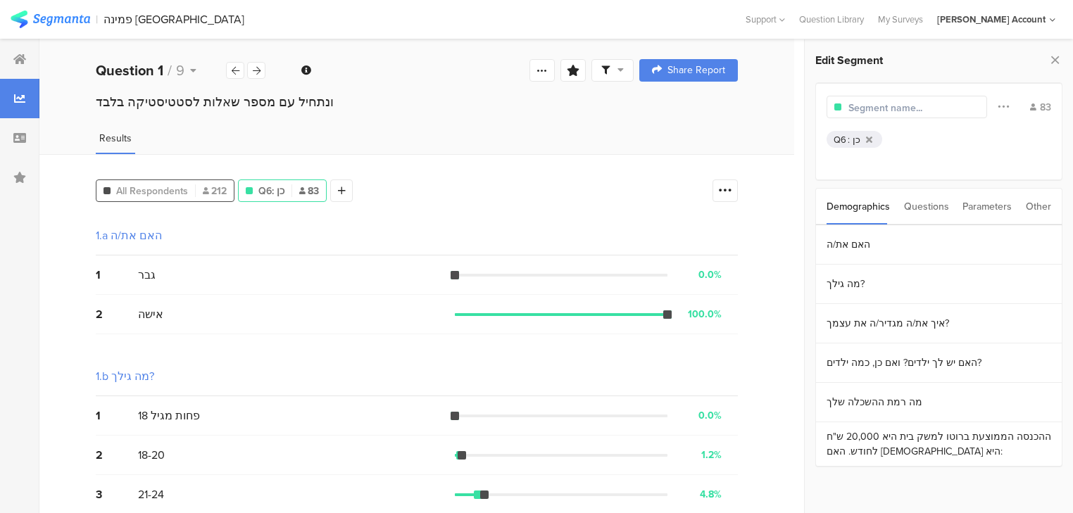
click at [177, 191] on span "All Respondents" at bounding box center [152, 191] width 72 height 15
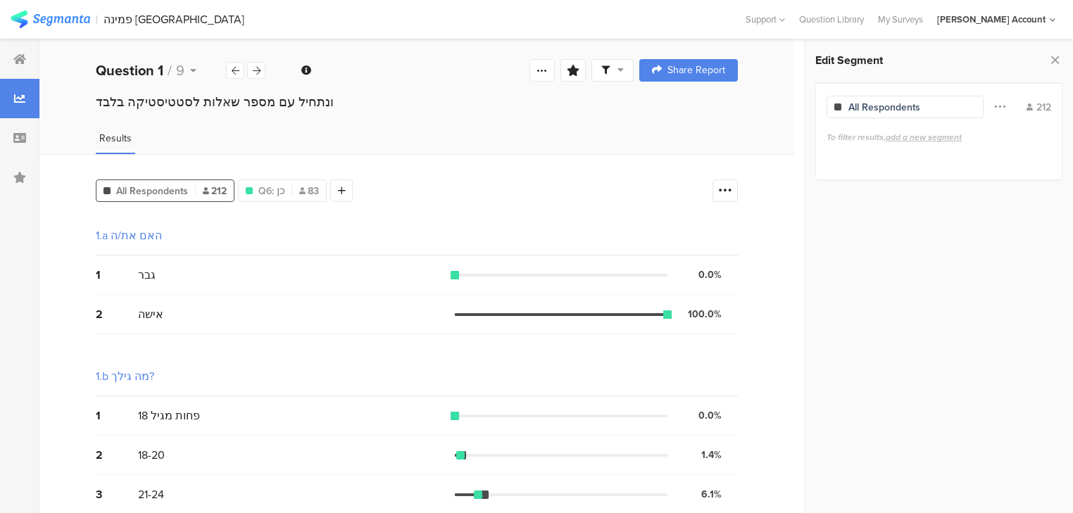
click at [619, 73] on span at bounding box center [612, 70] width 23 height 13
click at [689, 111] on span at bounding box center [685, 110] width 21 height 11
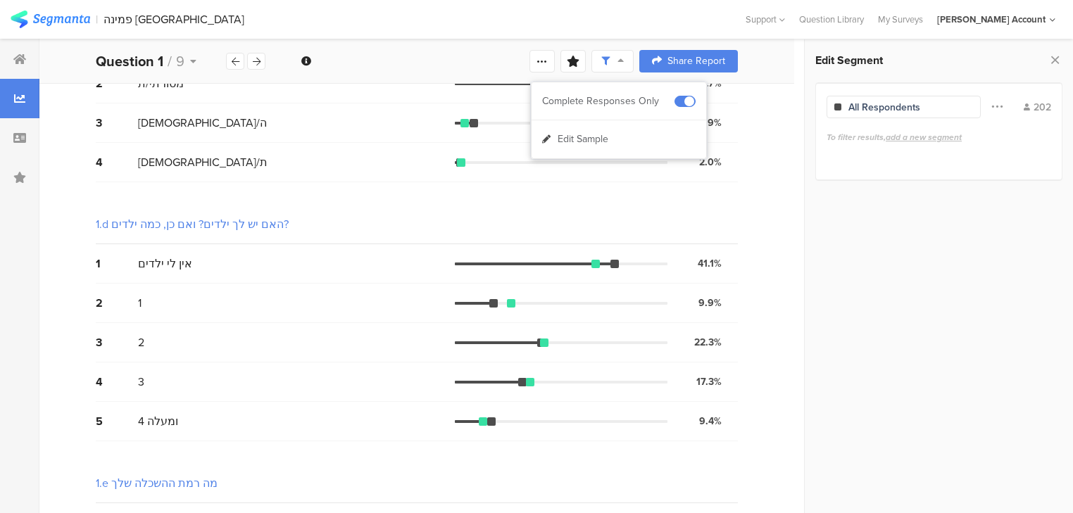
scroll to position [1014, 0]
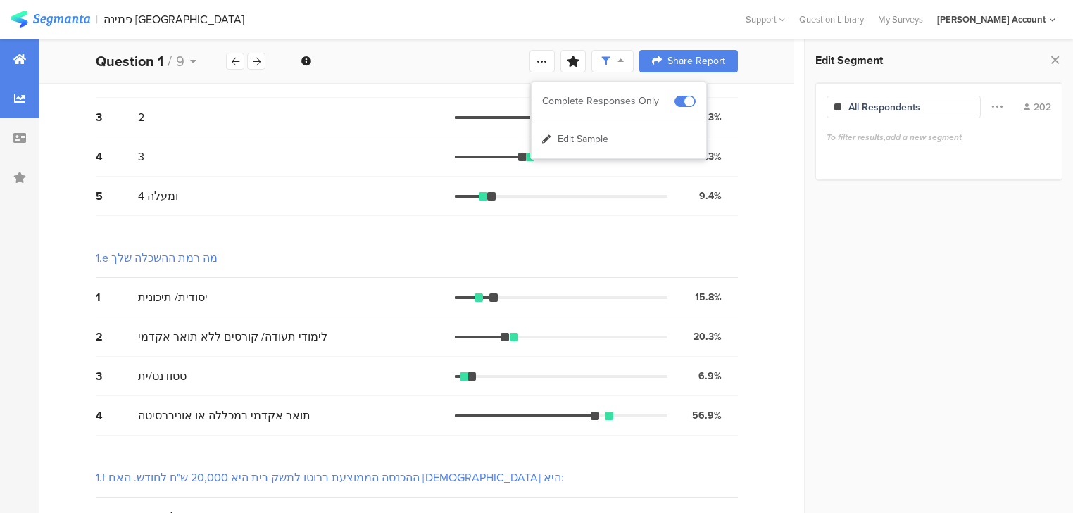
click at [21, 48] on div at bounding box center [19, 58] width 39 height 39
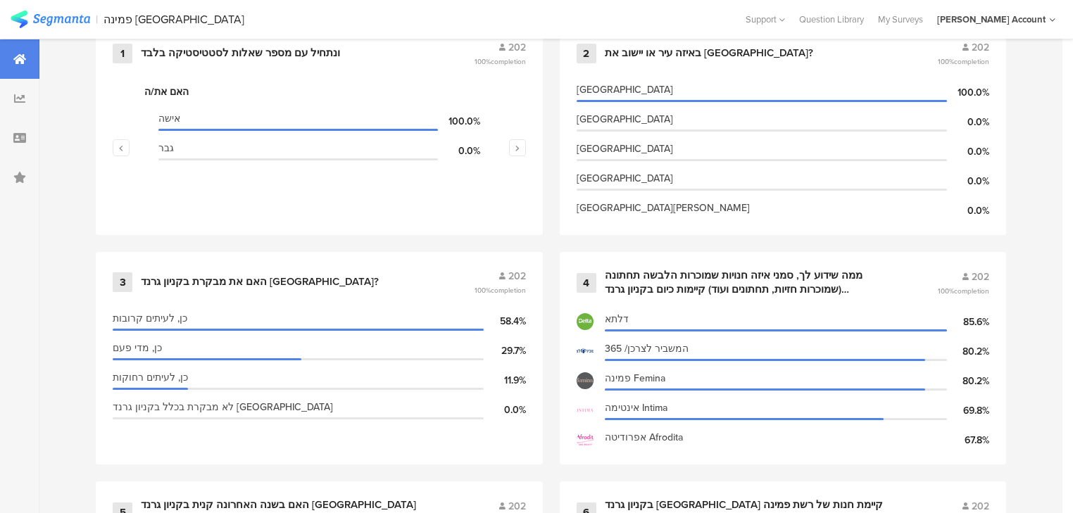
scroll to position [732, 0]
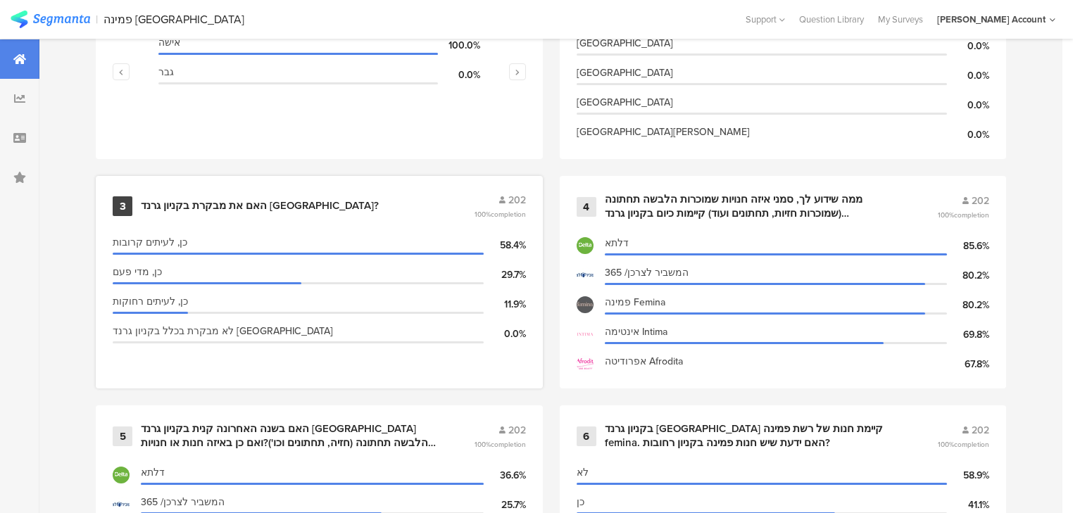
click at [202, 203] on div "האם את מבקרת בקניון גרנד באר שבע?" at bounding box center [260, 206] width 238 height 14
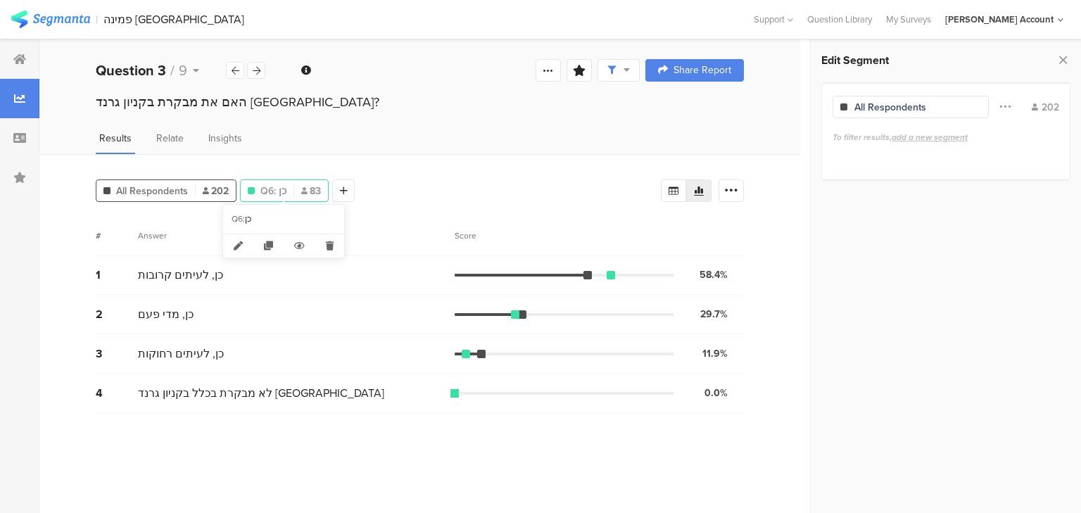
click at [272, 194] on span "Q6: כן" at bounding box center [274, 191] width 26 height 15
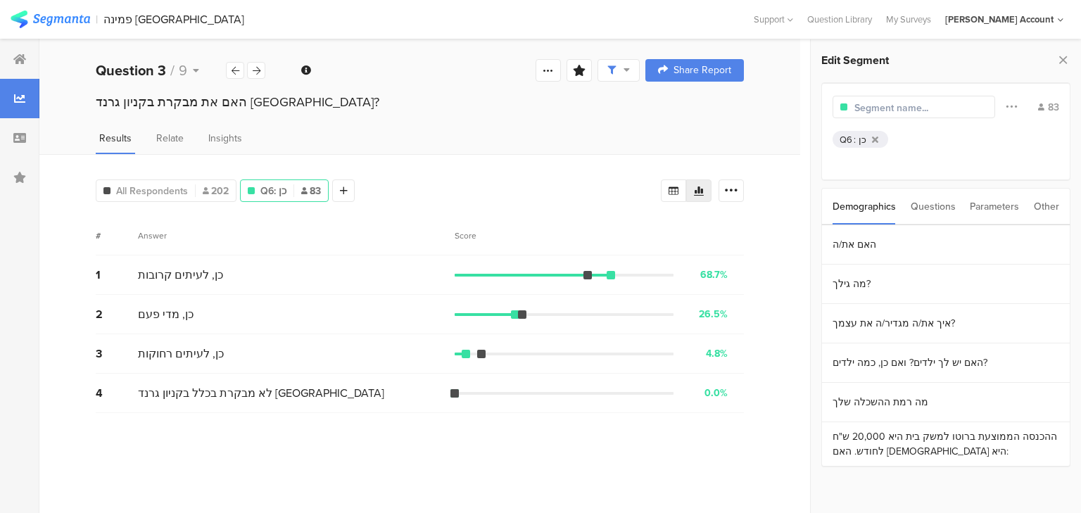
click at [874, 102] on input "text" at bounding box center [916, 108] width 123 height 15
type input "ידעו שיש חנות פמינה"
click at [195, 194] on div "All Respondents 202" at bounding box center [165, 191] width 139 height 15
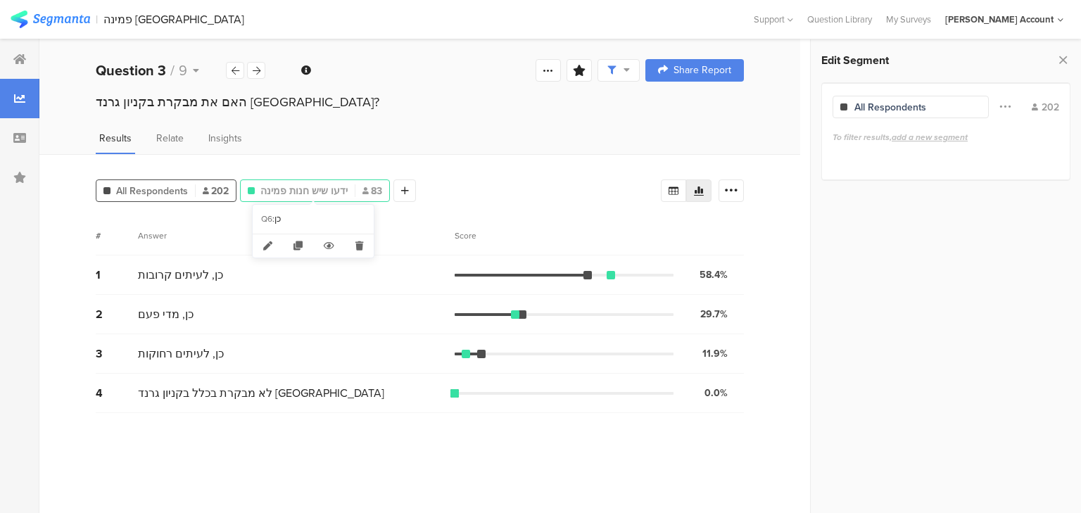
click at [307, 194] on span "ידעו שיש חנות פמינה" at bounding box center [304, 191] width 87 height 15
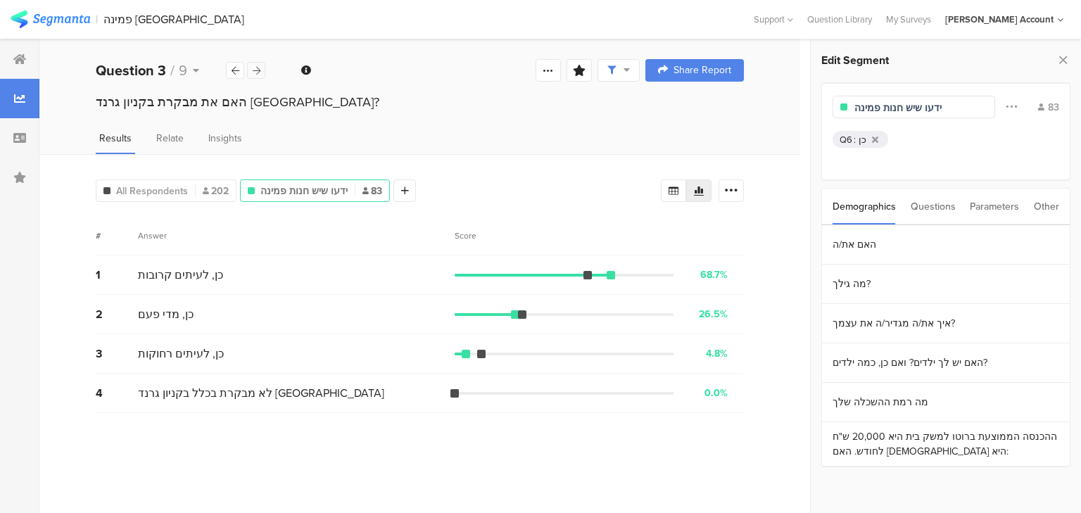
click at [259, 69] on icon at bounding box center [257, 70] width 8 height 9
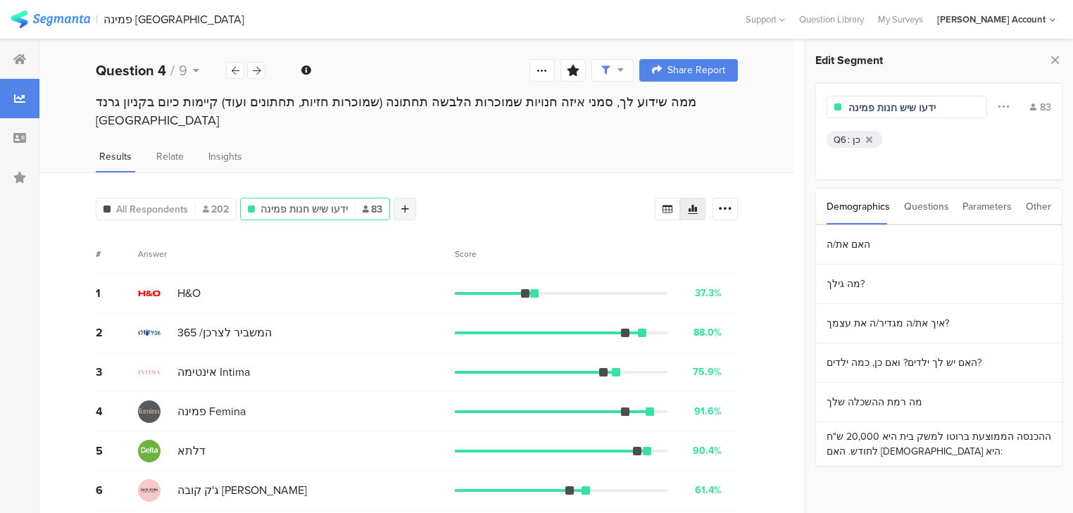
click at [396, 198] on div at bounding box center [405, 209] width 23 height 23
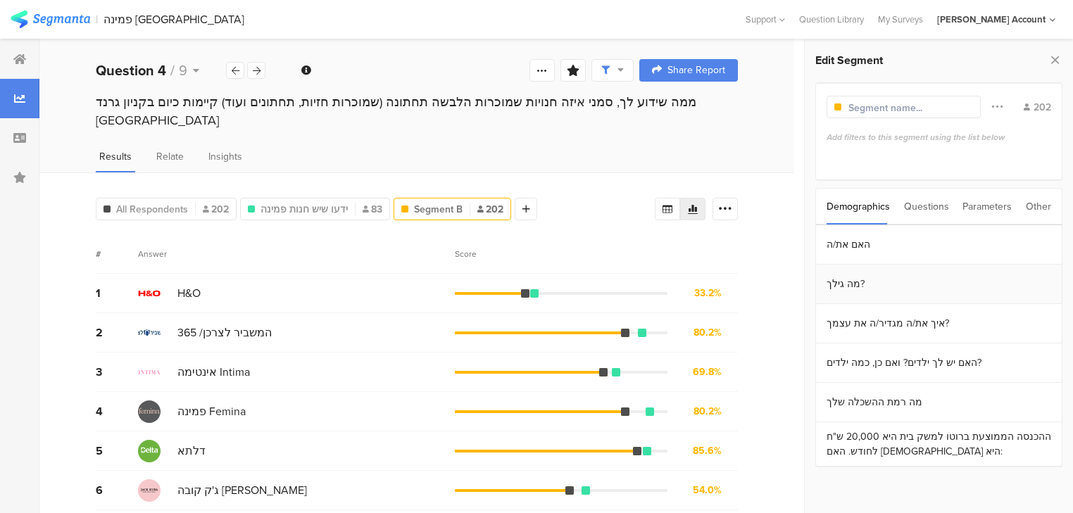
click at [907, 285] on section "מה גילך?" at bounding box center [939, 284] width 246 height 39
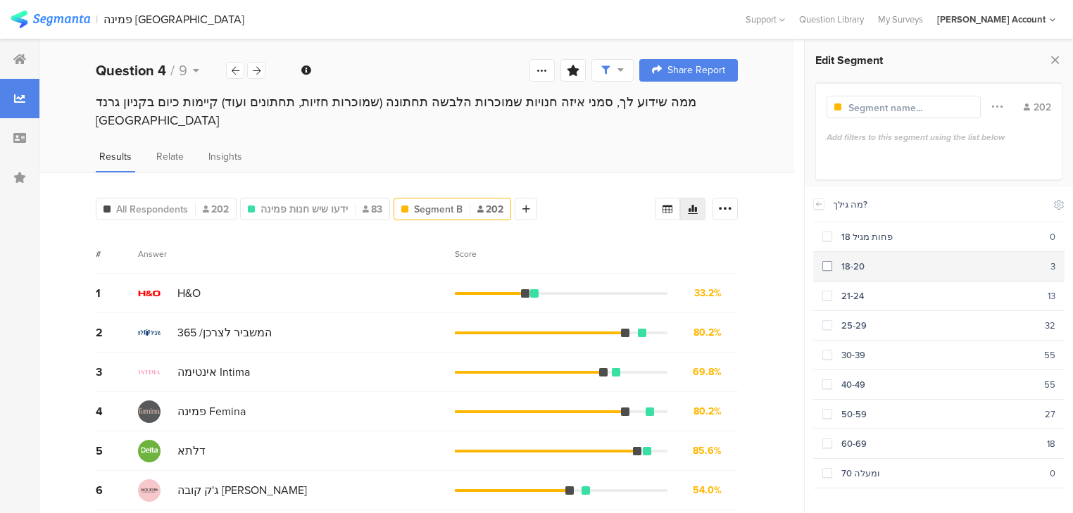
click at [874, 275] on section "18-20 3" at bounding box center [938, 267] width 251 height 30
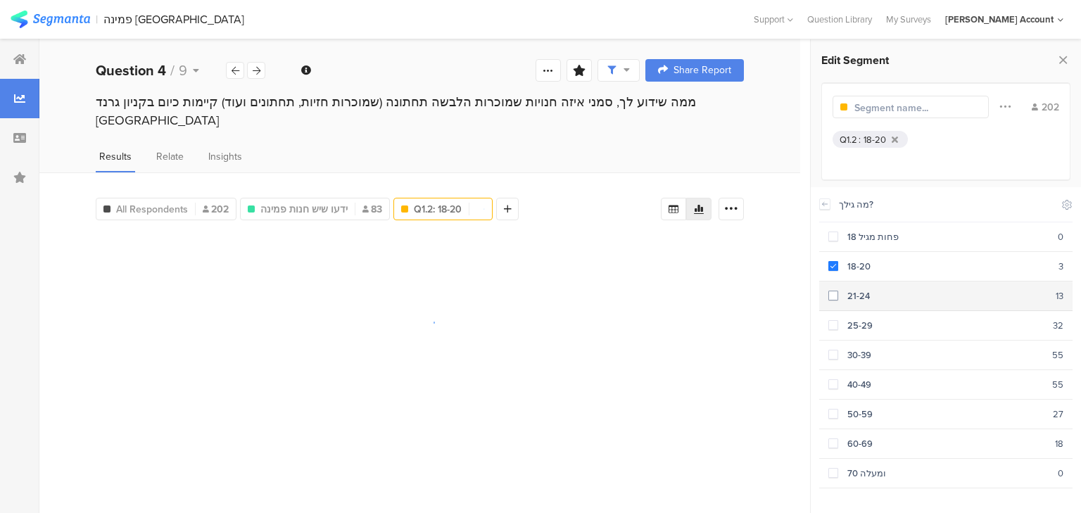
click at [867, 293] on div "21-24" at bounding box center [948, 295] width 218 height 13
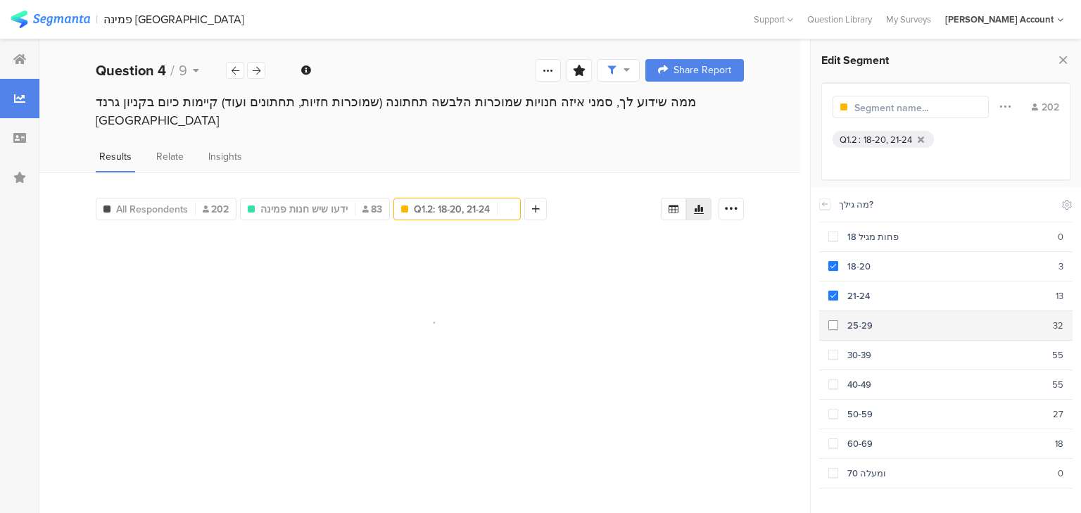
click at [865, 319] on div "25-29" at bounding box center [946, 325] width 215 height 13
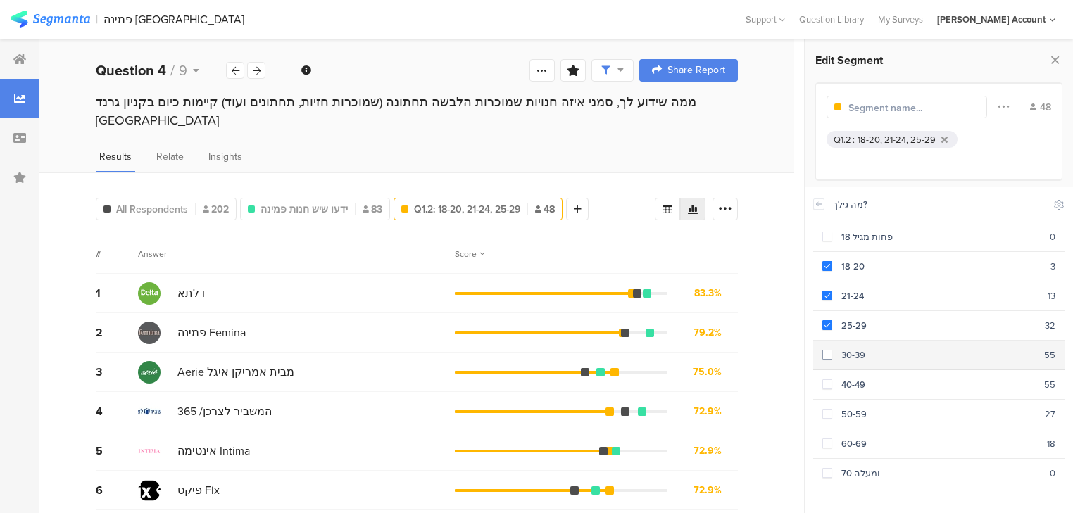
click at [867, 349] on div "30-39" at bounding box center [938, 355] width 212 height 13
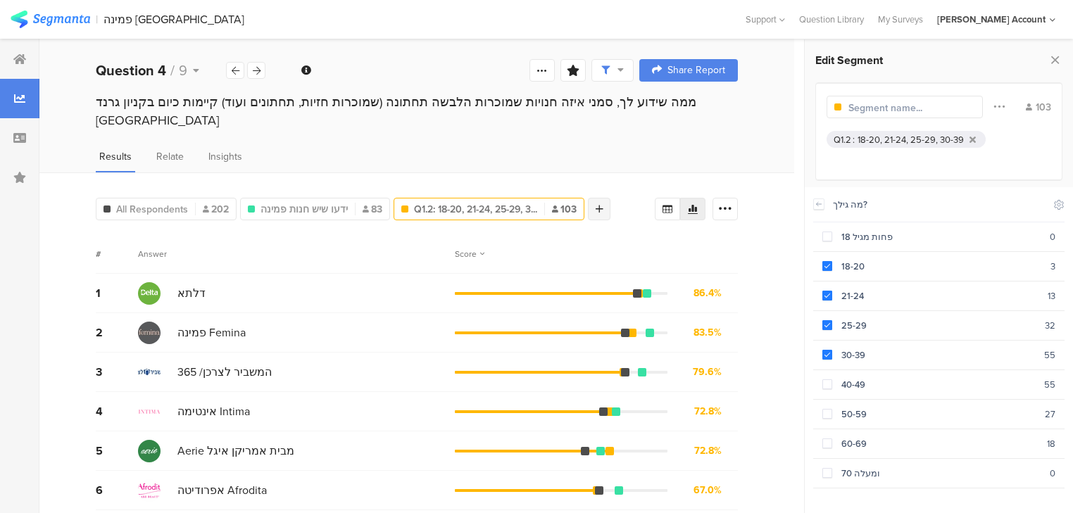
click at [603, 198] on div at bounding box center [599, 209] width 23 height 23
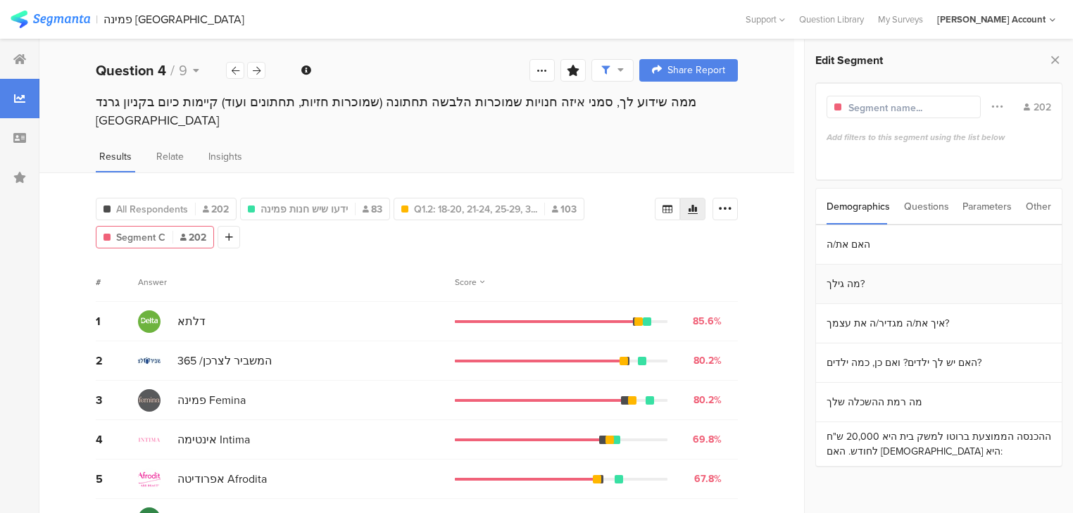
click at [877, 290] on section "מה גילך?" at bounding box center [939, 284] width 246 height 39
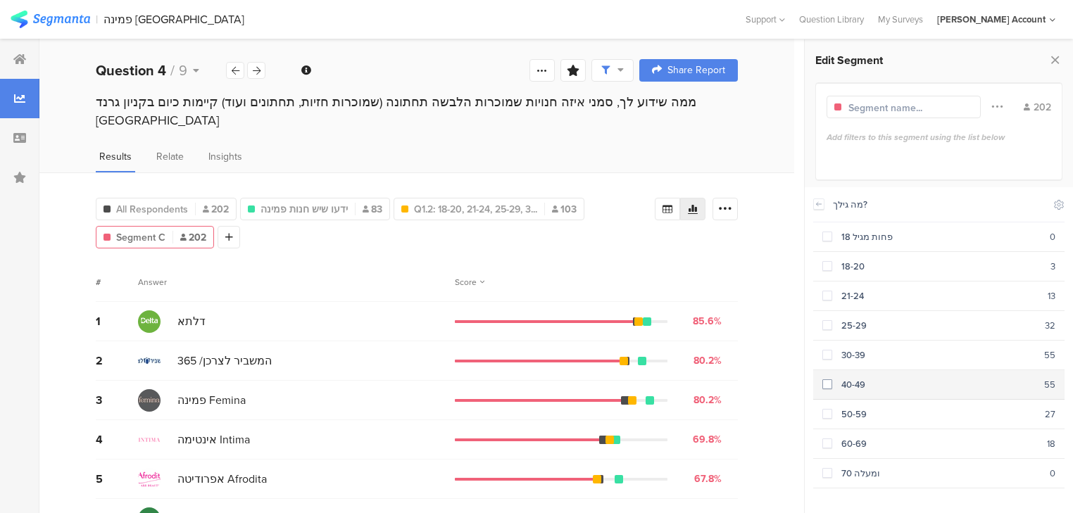
click at [848, 380] on div "40-49" at bounding box center [938, 384] width 212 height 13
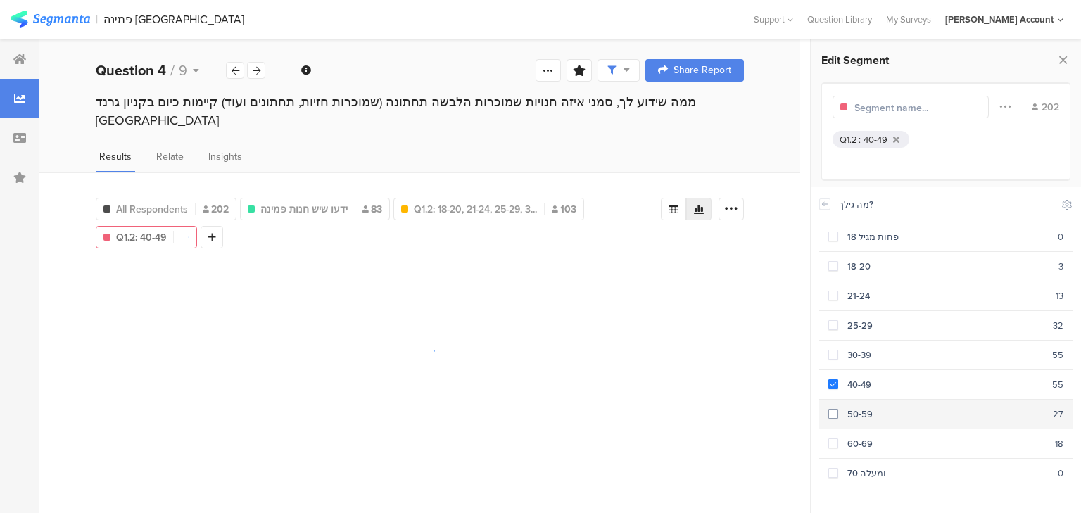
click at [848, 408] on div "50-59" at bounding box center [946, 414] width 215 height 13
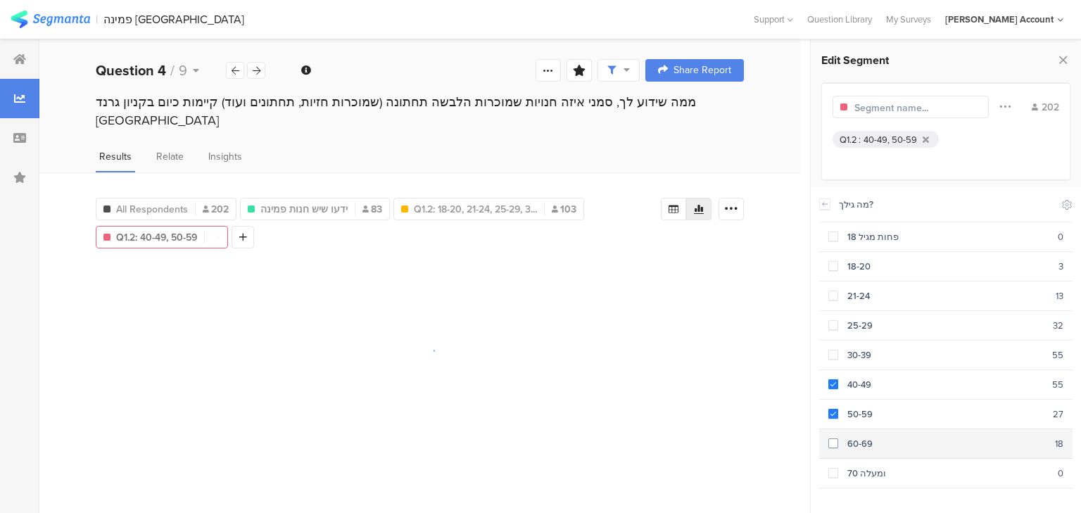
click at [857, 437] on div "60-69" at bounding box center [947, 443] width 217 height 13
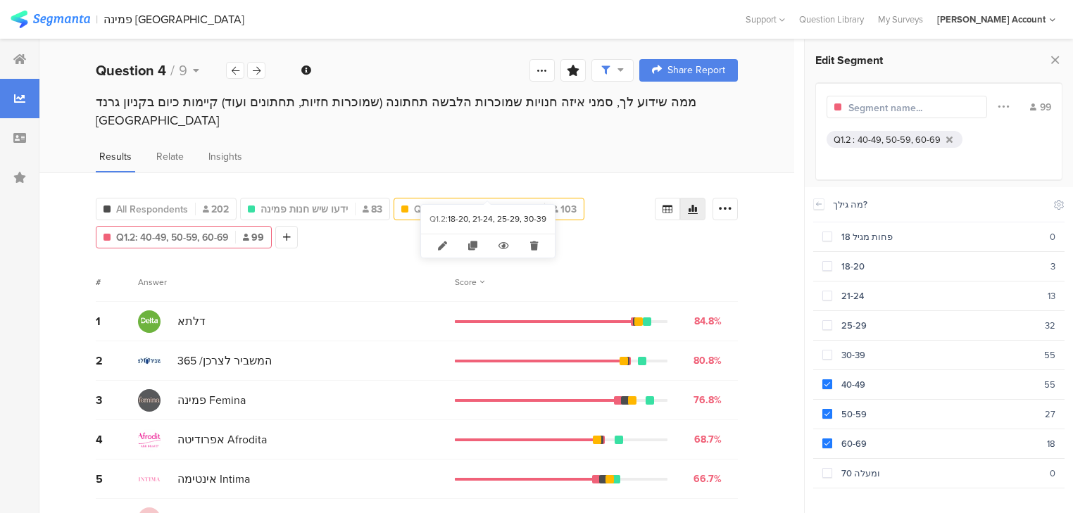
click at [453, 202] on span "Q1.2: 18-20, 21-24, 25-29, 3..." at bounding box center [475, 209] width 123 height 15
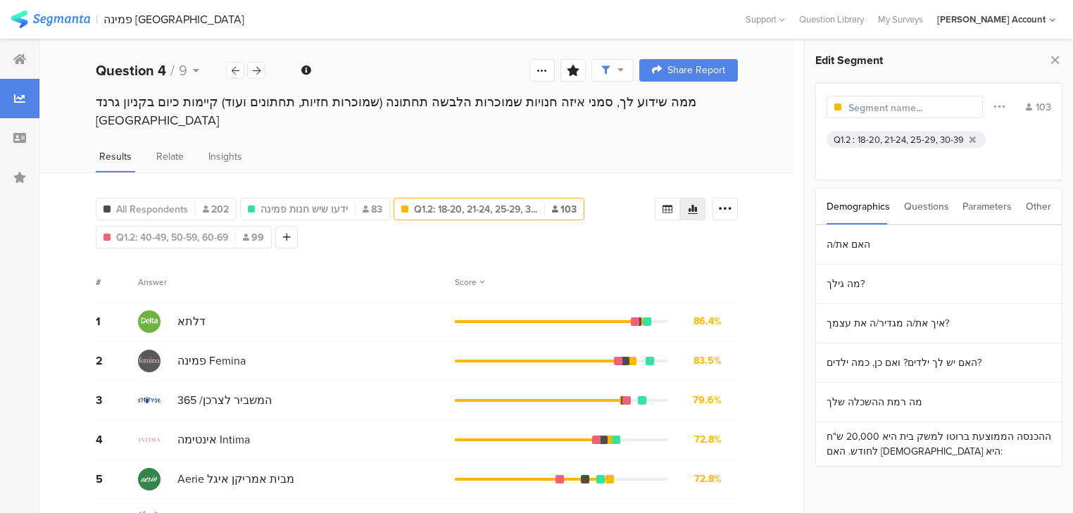
click at [869, 105] on input "text" at bounding box center [909, 108] width 123 height 15
type input "18-39"
click at [150, 230] on span "Q1.2: 40-49, 50-59, 60-69" at bounding box center [172, 237] width 112 height 15
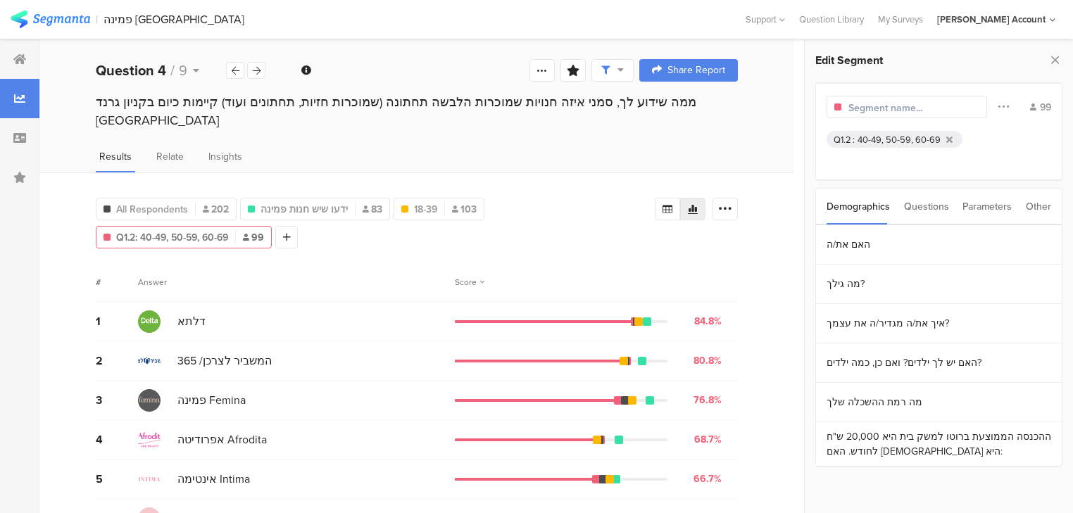
click at [884, 108] on input "text" at bounding box center [909, 108] width 123 height 15
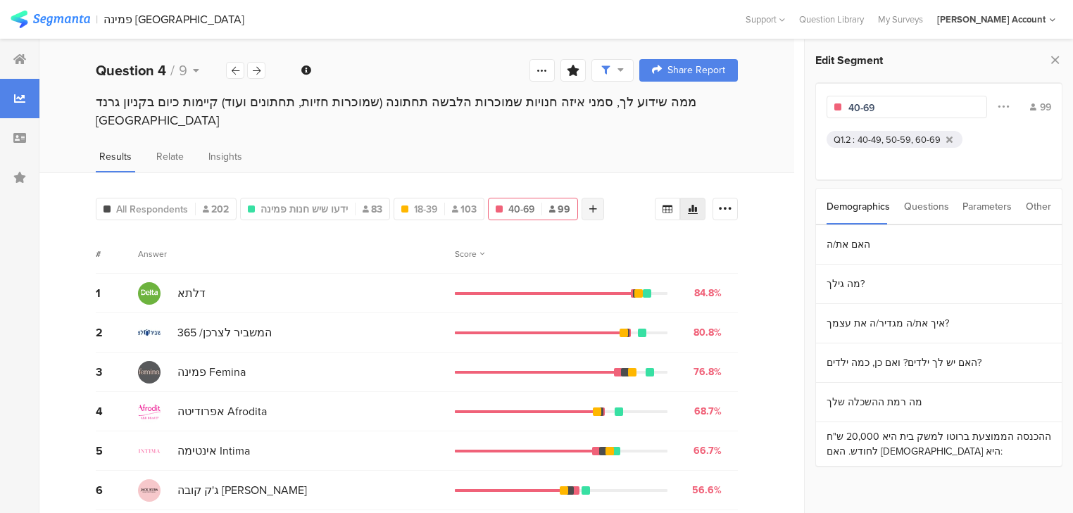
type input "40-69"
click at [594, 198] on div at bounding box center [593, 209] width 23 height 23
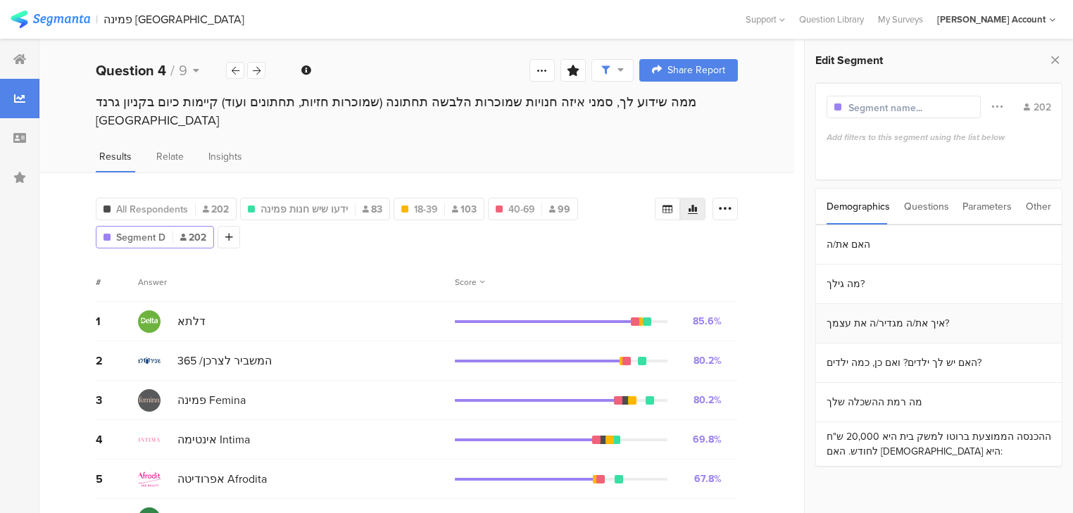
click at [882, 325] on section "איך את/ה מגדיר/ה את עצמך?" at bounding box center [939, 323] width 246 height 39
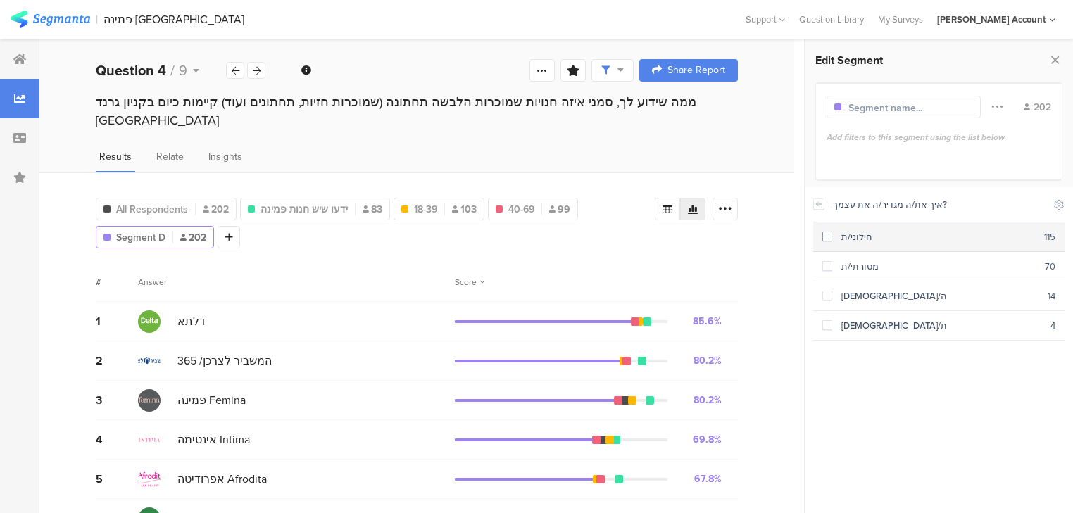
click at [844, 239] on div "חילוני/ת" at bounding box center [938, 236] width 212 height 13
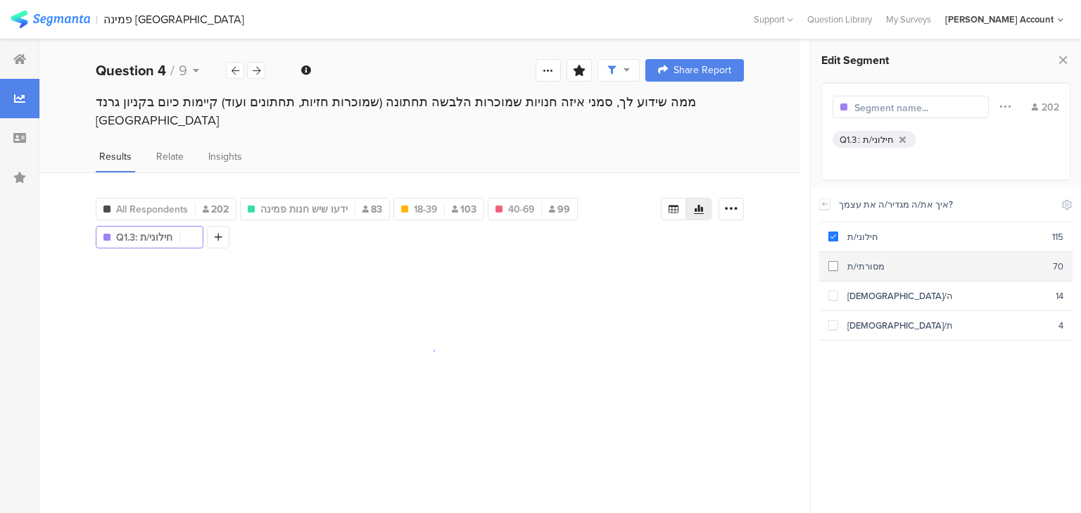
click at [846, 264] on div "מסורתי/ת" at bounding box center [946, 266] width 215 height 13
click at [262, 232] on icon at bounding box center [263, 237] width 8 height 10
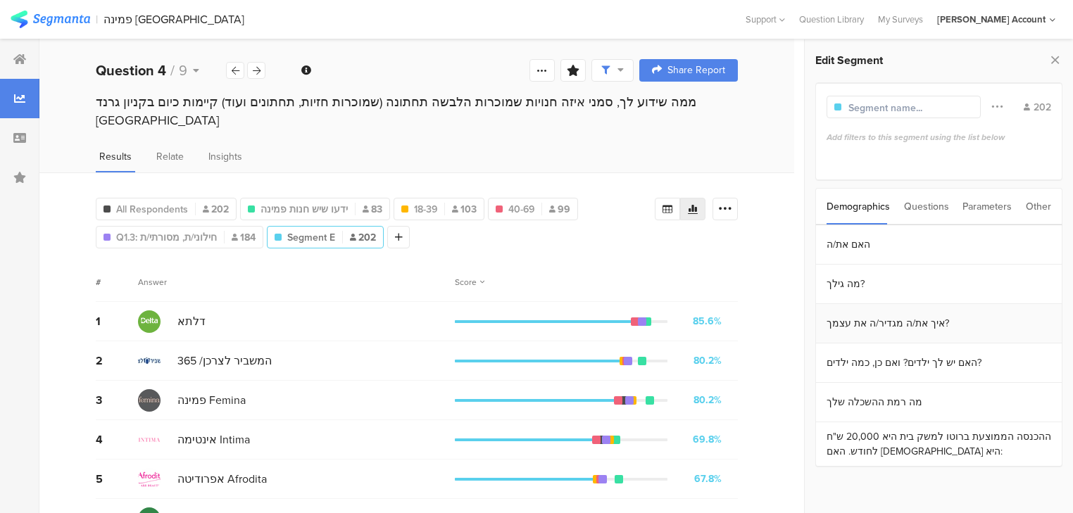
click at [860, 318] on section "איך את/ה מגדיר/ה את עצמך?" at bounding box center [939, 323] width 246 height 39
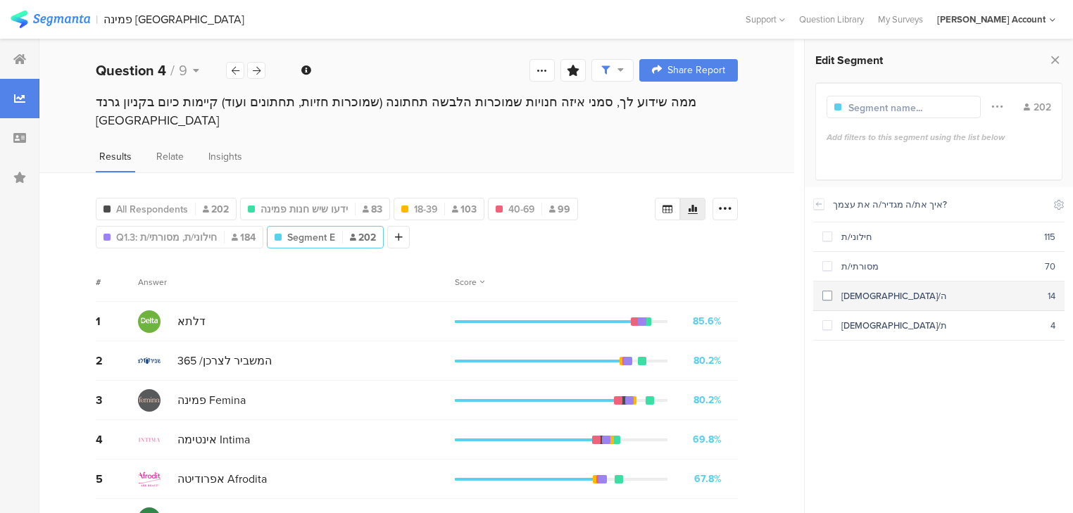
click at [856, 301] on section "דתי/ה 14" at bounding box center [938, 297] width 251 height 30
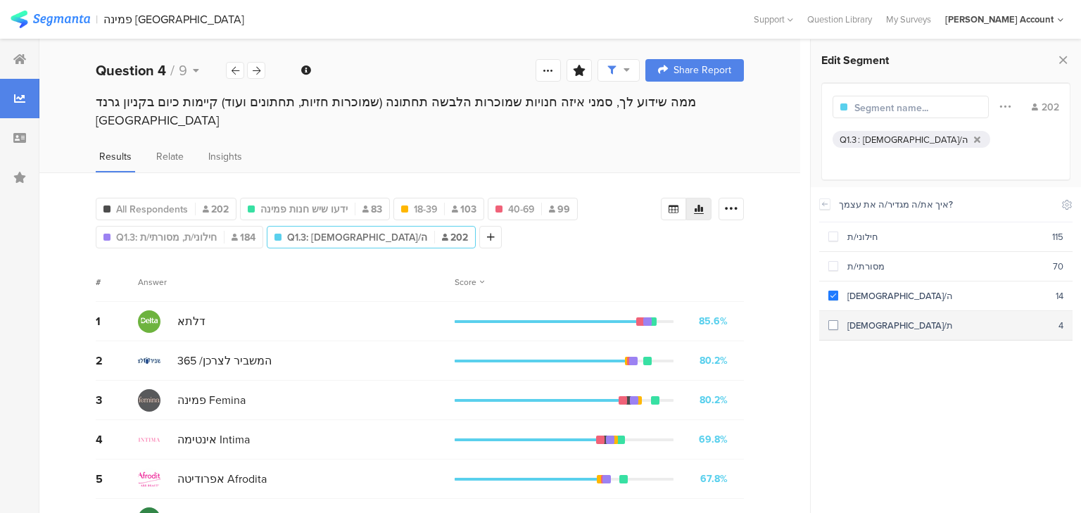
click at [859, 324] on div "[DEMOGRAPHIC_DATA]/ת" at bounding box center [949, 325] width 220 height 13
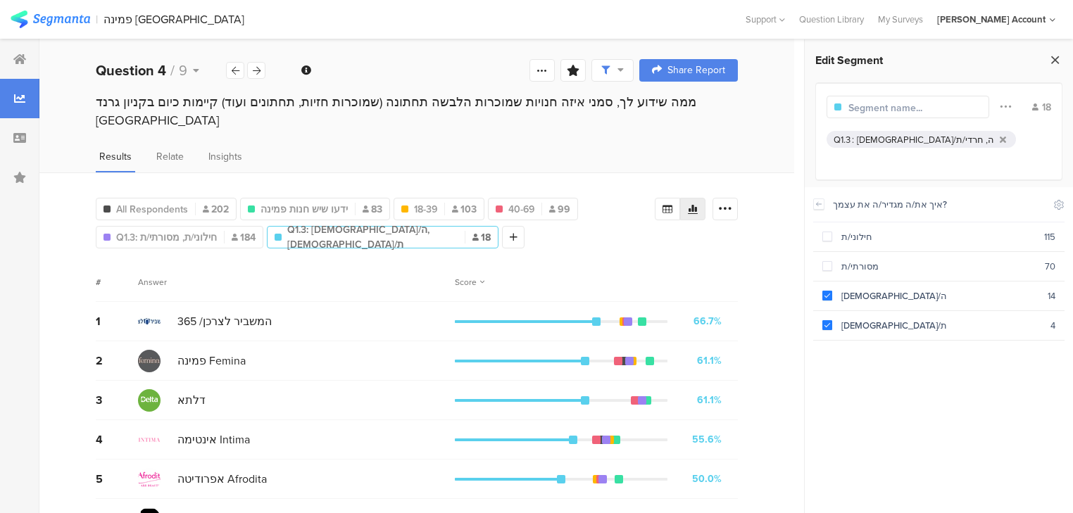
click at [1063, 61] on div "Edit Segment Filter Conjunction And Or Segment Color 18 Q1.3 : דתי/ה, חרדי/ת De…" at bounding box center [939, 276] width 268 height 474
click at [253, 75] on icon at bounding box center [257, 70] width 8 height 9
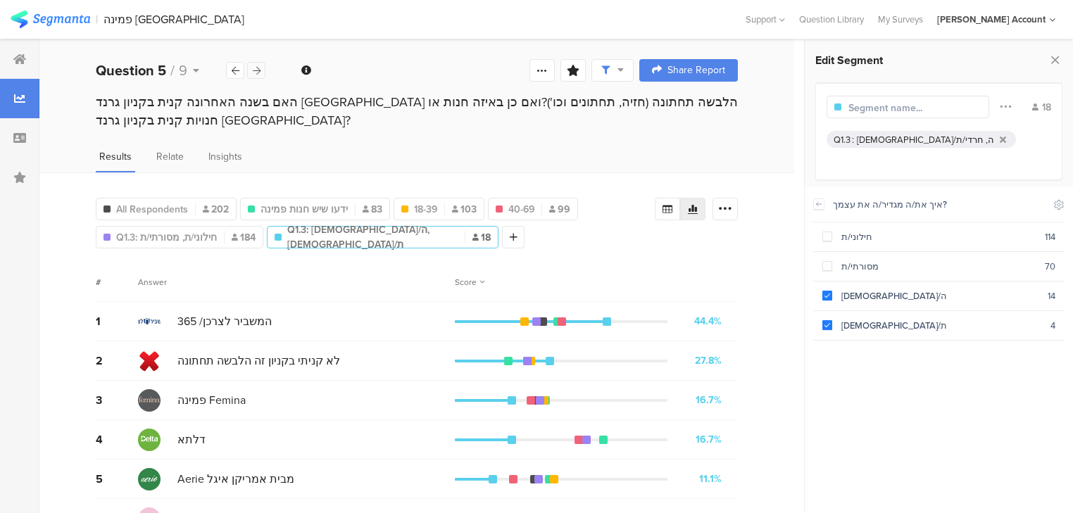
click at [259, 70] on icon at bounding box center [257, 70] width 8 height 9
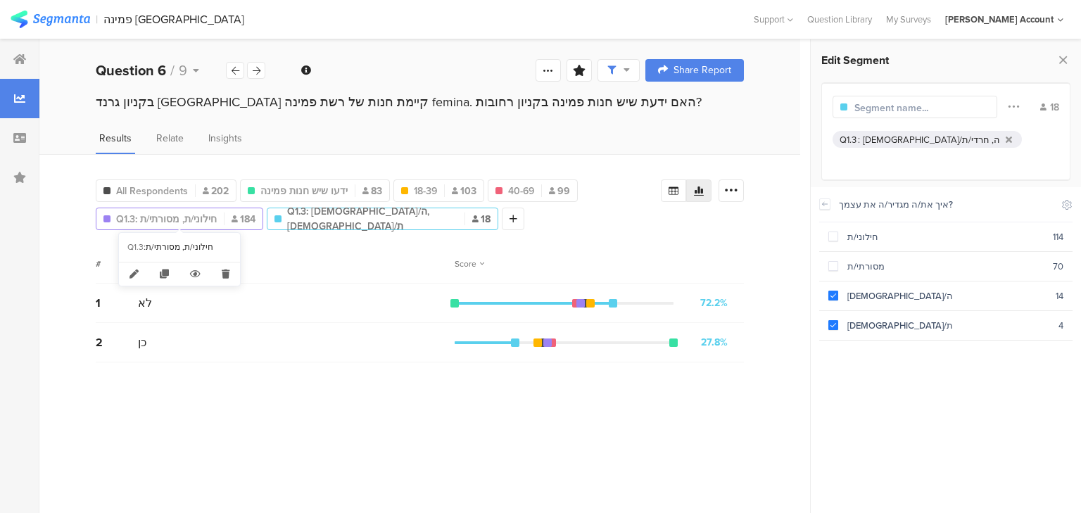
click at [197, 222] on span "Q1.3: חילוני/ת, מסורתי/ת" at bounding box center [166, 219] width 101 height 15
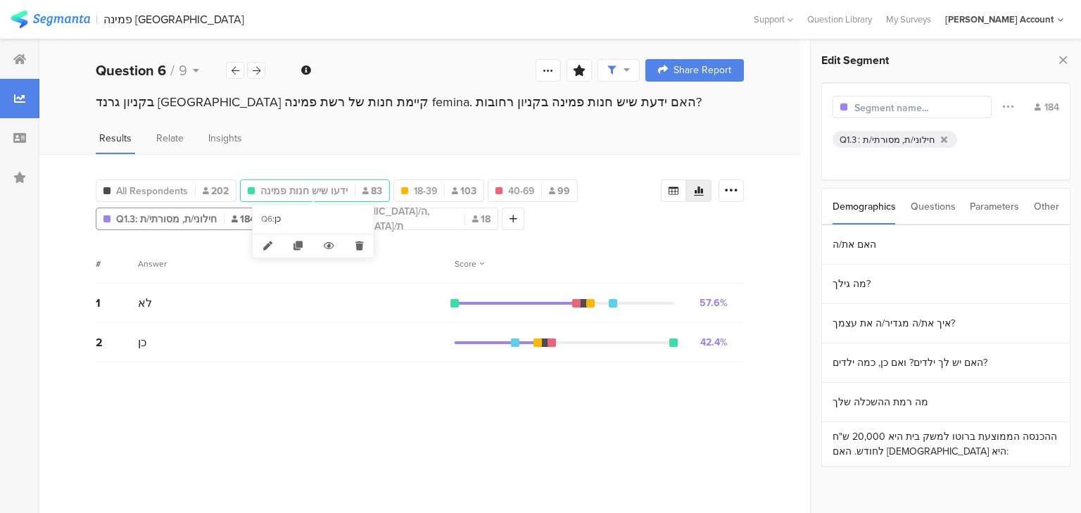
click at [304, 184] on span "ידעו שיש חנות פמינה" at bounding box center [304, 191] width 87 height 15
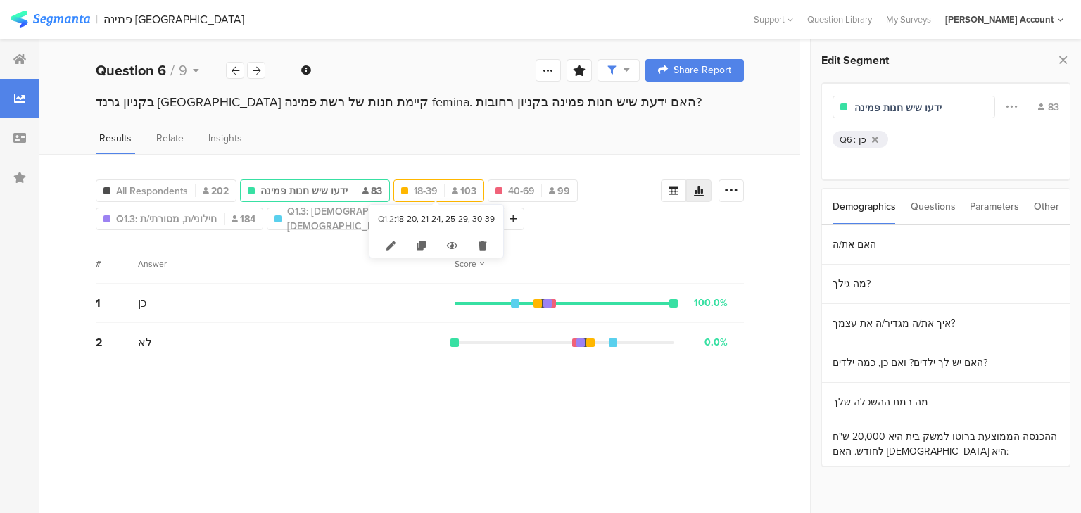
click at [427, 184] on span "18-39" at bounding box center [425, 191] width 23 height 15
type input "18-39"
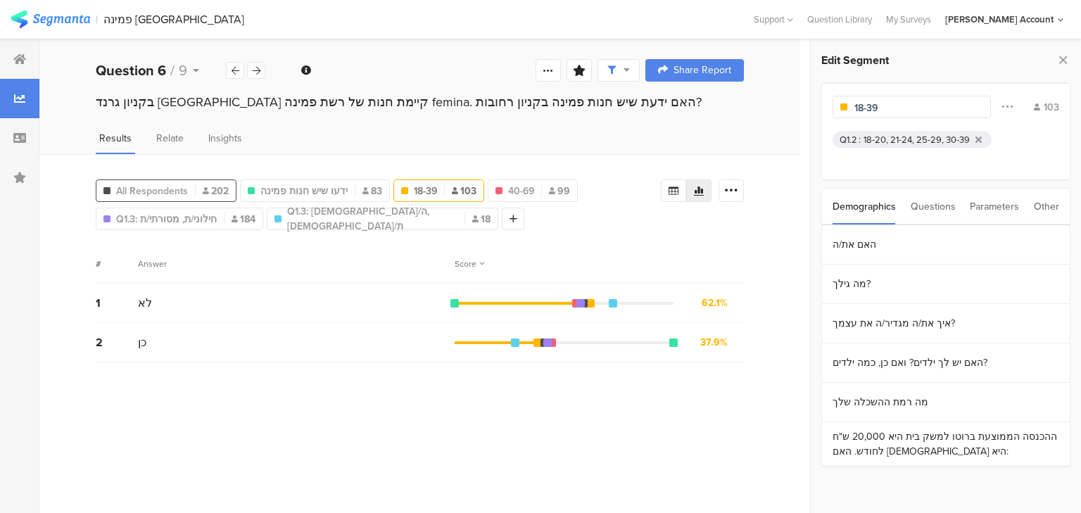
click at [171, 187] on span "All Respondents" at bounding box center [152, 191] width 72 height 15
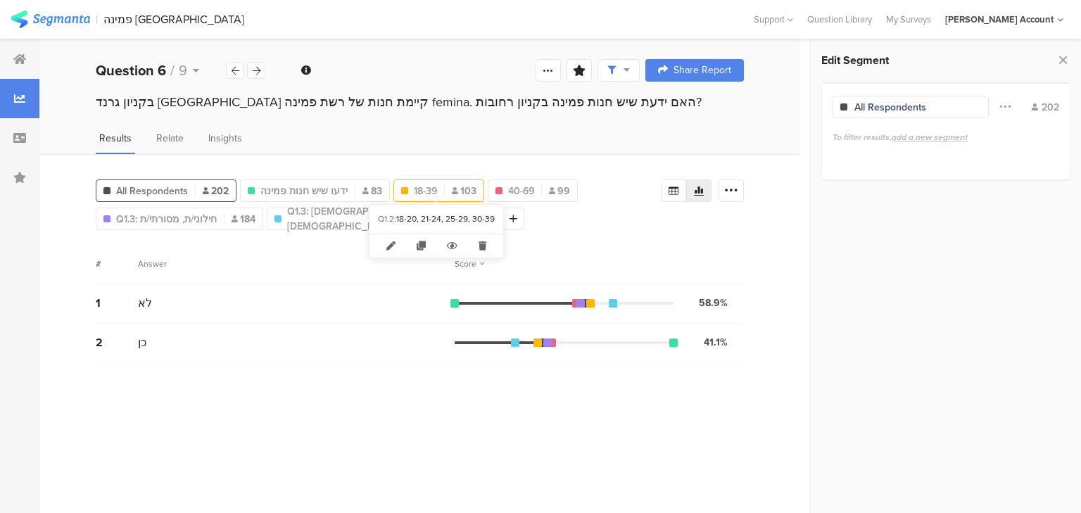
click at [437, 192] on div "18-39 103" at bounding box center [438, 191] width 89 height 15
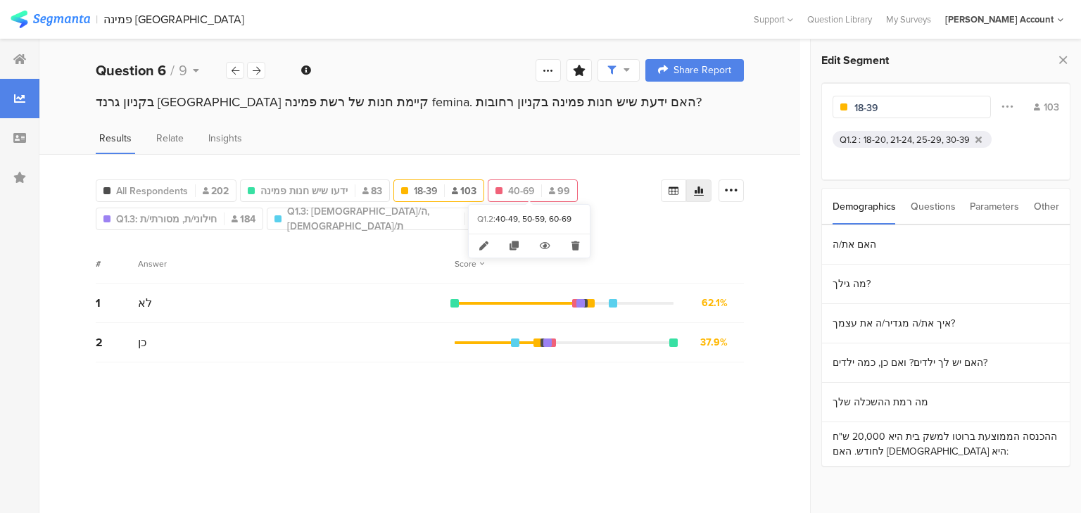
click at [508, 191] on span "40-69" at bounding box center [521, 191] width 26 height 15
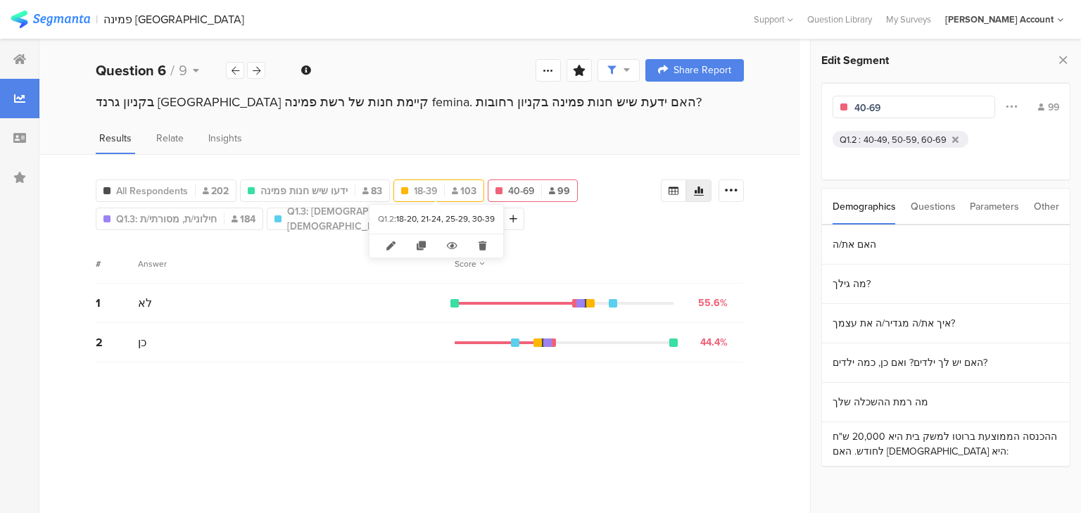
click at [437, 189] on div "18-39 103" at bounding box center [438, 191] width 89 height 15
type input "18-39"
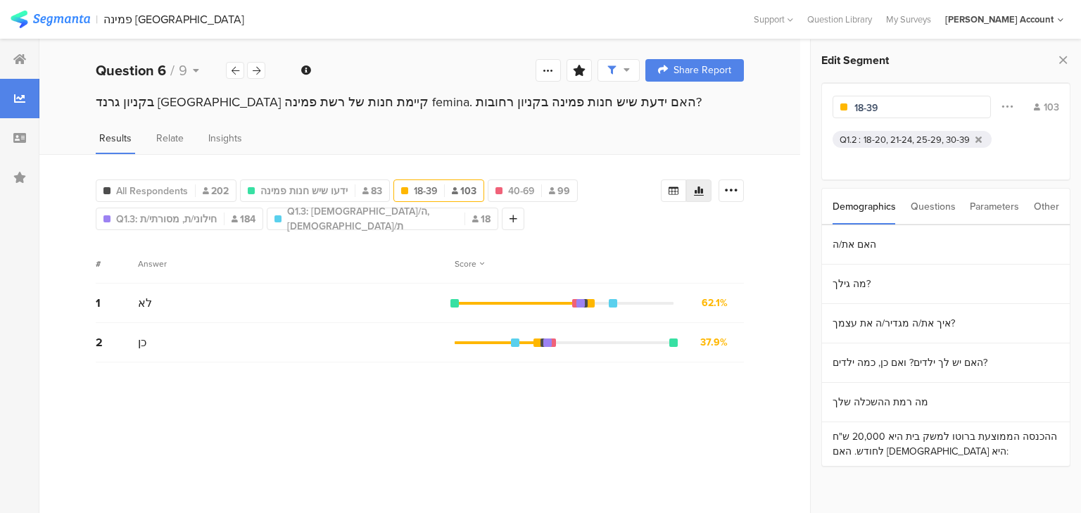
click at [209, 104] on div "בקניון גרנד באר שבע קיימת חנות של רשת פמינה femina. האם ידעת שיש חנות פמינה בקנ…" at bounding box center [420, 102] width 648 height 18
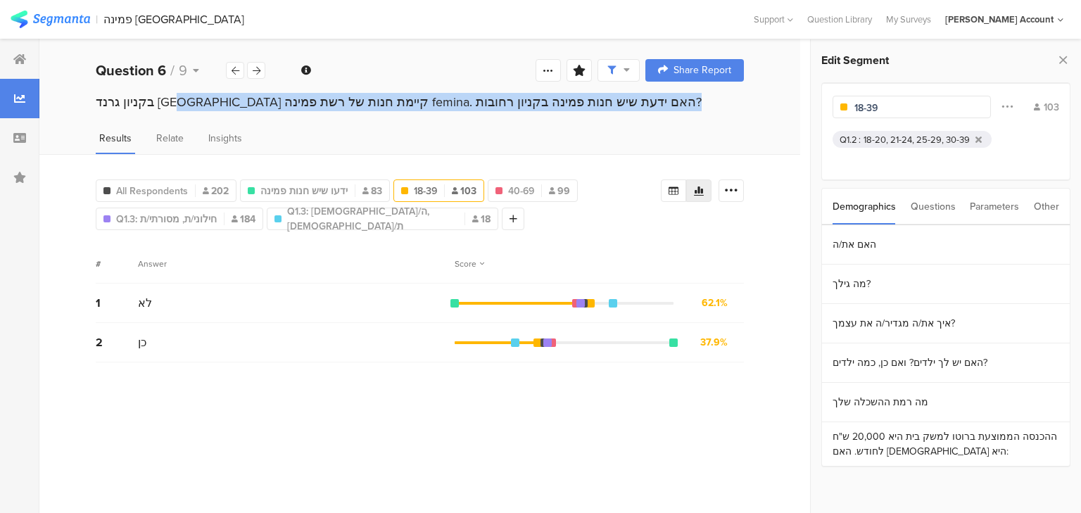
click at [209, 104] on div "בקניון גרנד באר שבע קיימת חנות של רשת פמינה femina. האם ידעת שיש חנות פמינה בקנ…" at bounding box center [420, 102] width 648 height 18
copy section "בקניון גרנד באר שבע קיימת חנות של רשת פמינה femina. האם ידעת שיש חנות פמינה בקנ…"
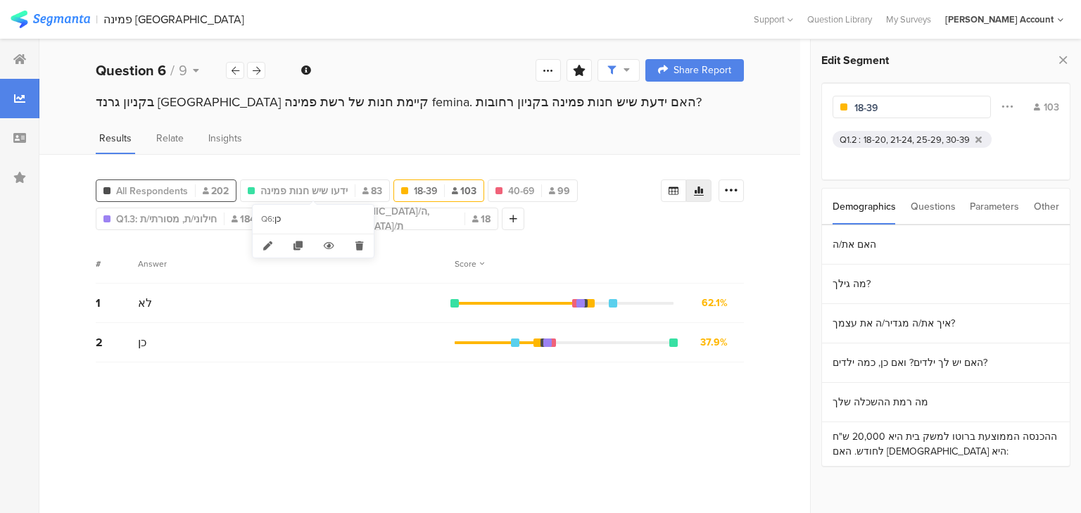
click at [196, 188] on div "All Respondents 202" at bounding box center [165, 191] width 139 height 15
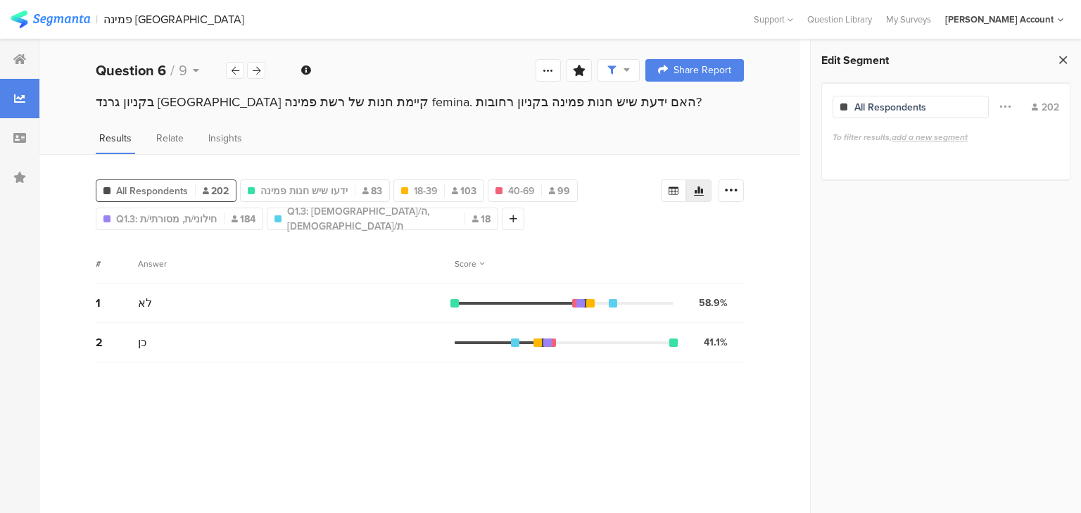
click at [1067, 59] on icon at bounding box center [1063, 60] width 15 height 20
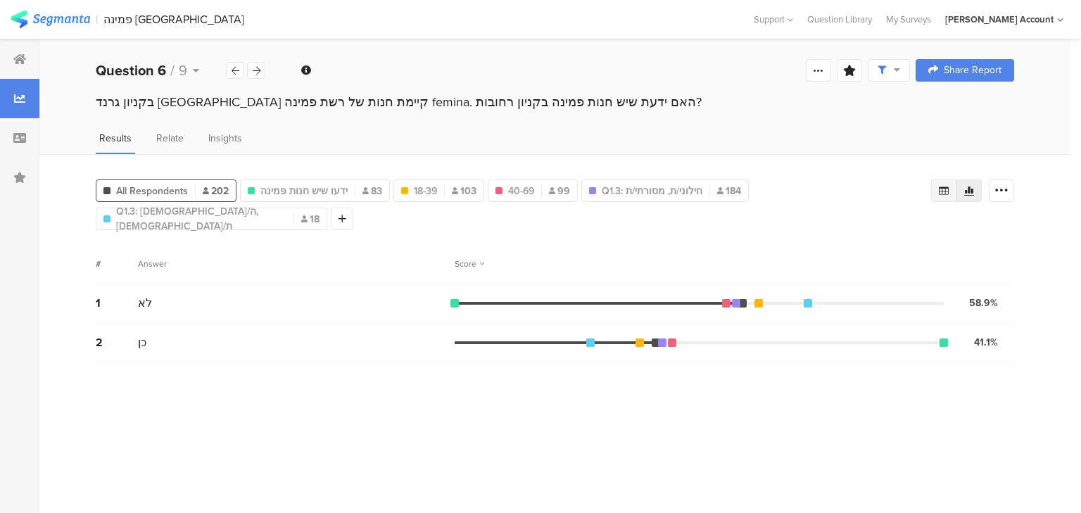
click at [944, 189] on icon at bounding box center [944, 190] width 11 height 11
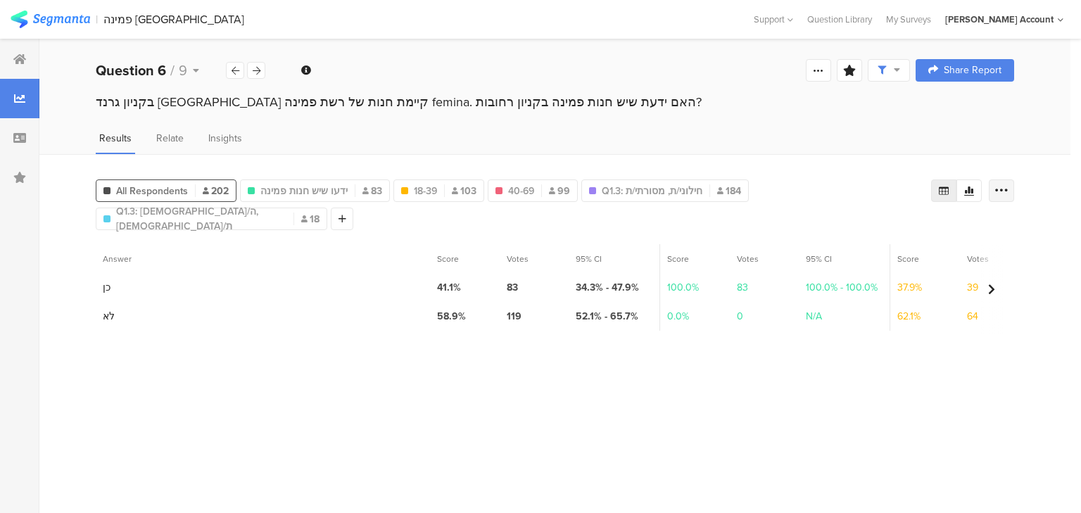
click at [993, 185] on div at bounding box center [1001, 191] width 25 height 23
click at [853, 230] on span "Export as Excel" at bounding box center [865, 230] width 67 height 14
click at [250, 65] on div at bounding box center [256, 70] width 18 height 17
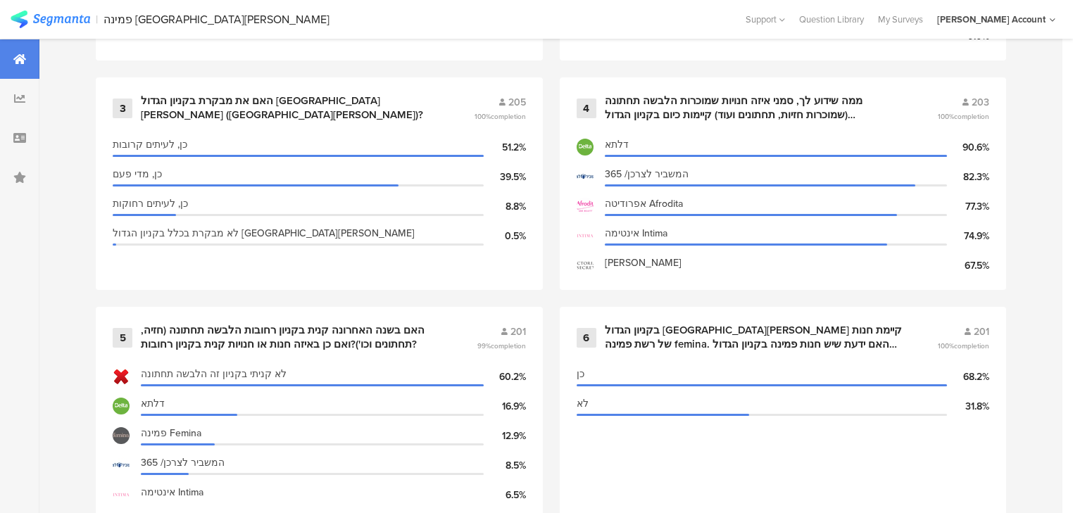
scroll to position [958, 0]
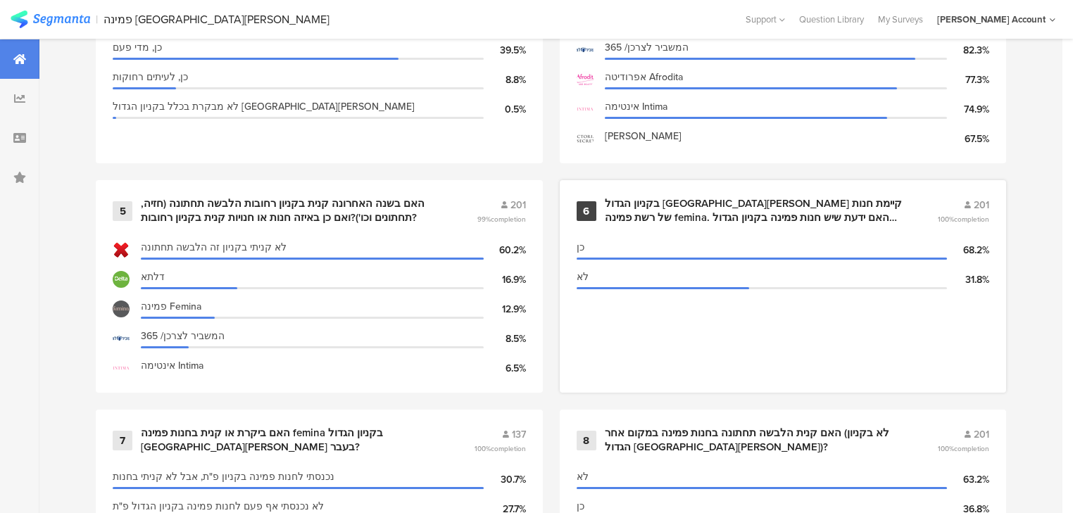
click at [735, 209] on div "בקניון הגדול [GEOGRAPHIC_DATA][PERSON_NAME] קיימת חנות של רשת פמינה femina. האם…" at bounding box center [754, 210] width 299 height 27
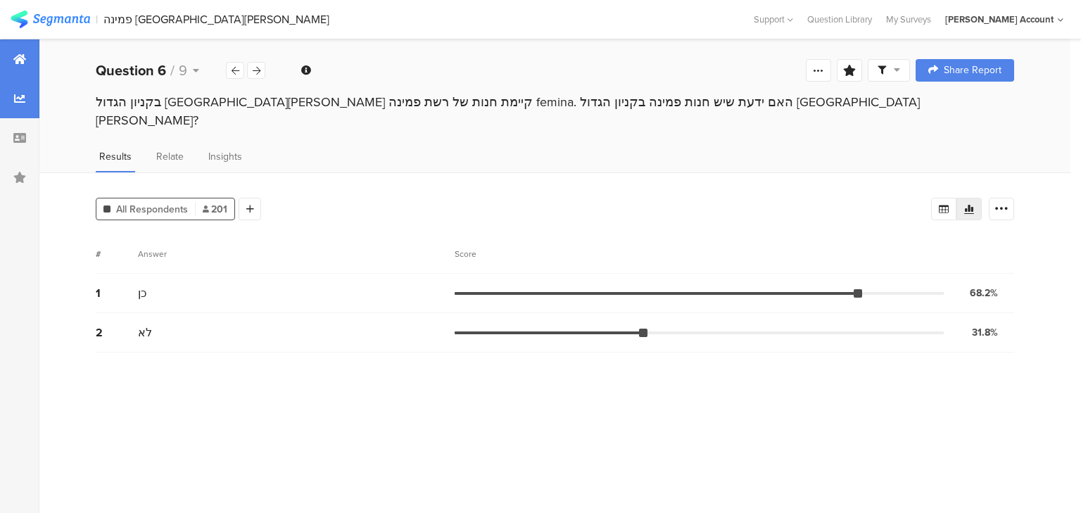
click at [24, 58] on icon at bounding box center [19, 59] width 13 height 11
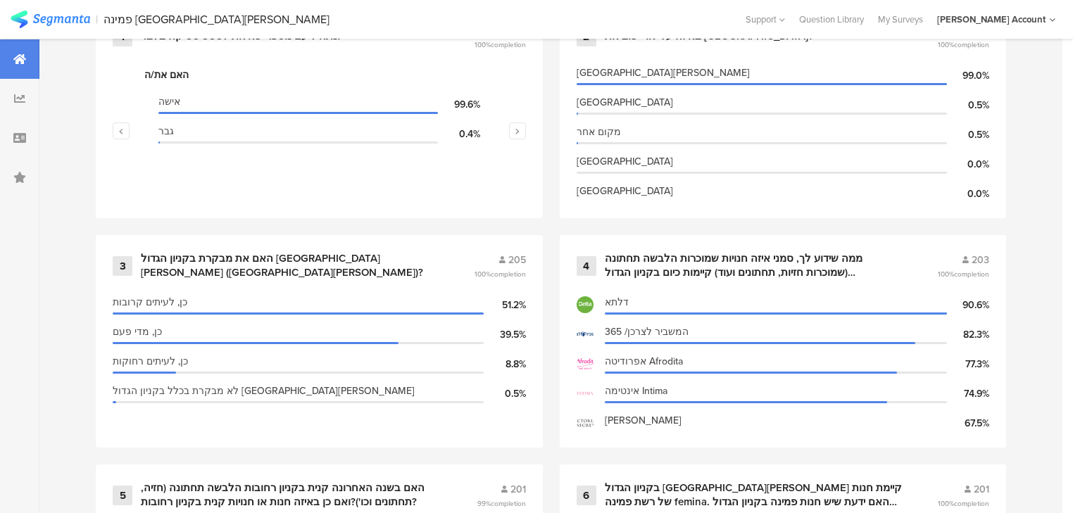
scroll to position [732, 0]
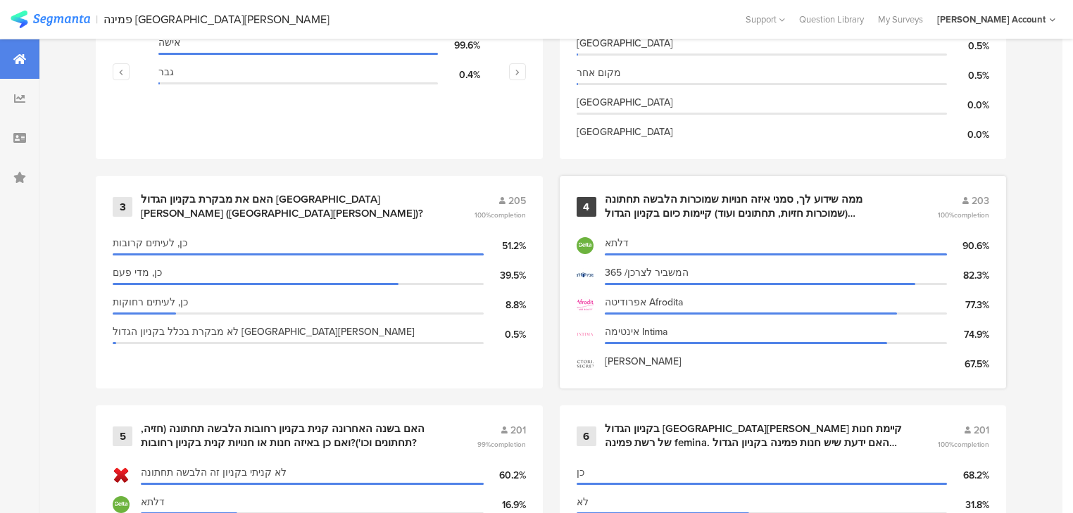
click at [636, 213] on div "ממה שידוע לך, סמני איזה חנויות שמוכרות הלבשה תחתונה (שמוכרות חזיות, תחתונים ועו…" at bounding box center [754, 206] width 299 height 27
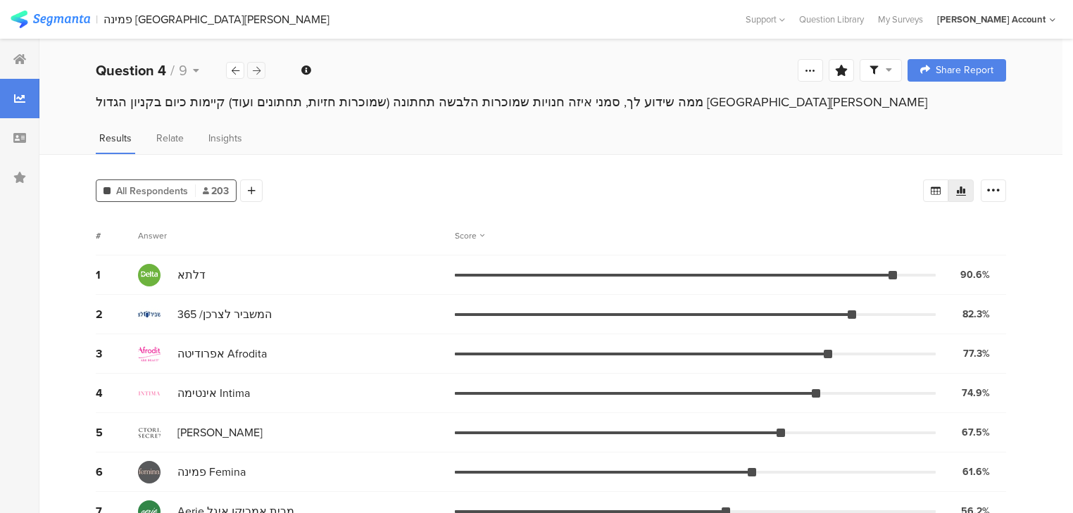
click at [260, 73] on icon at bounding box center [257, 70] width 8 height 9
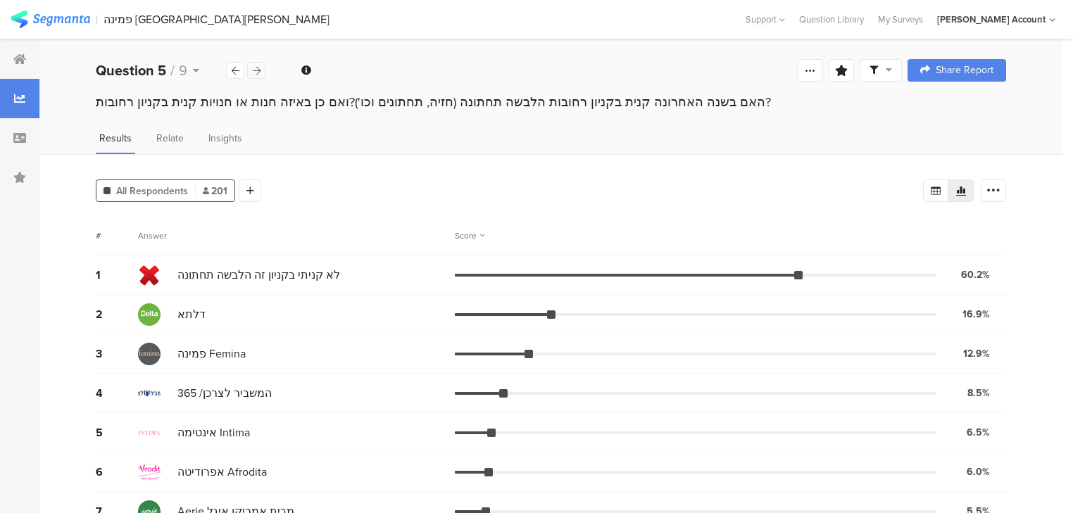
click at [260, 73] on icon at bounding box center [257, 70] width 8 height 9
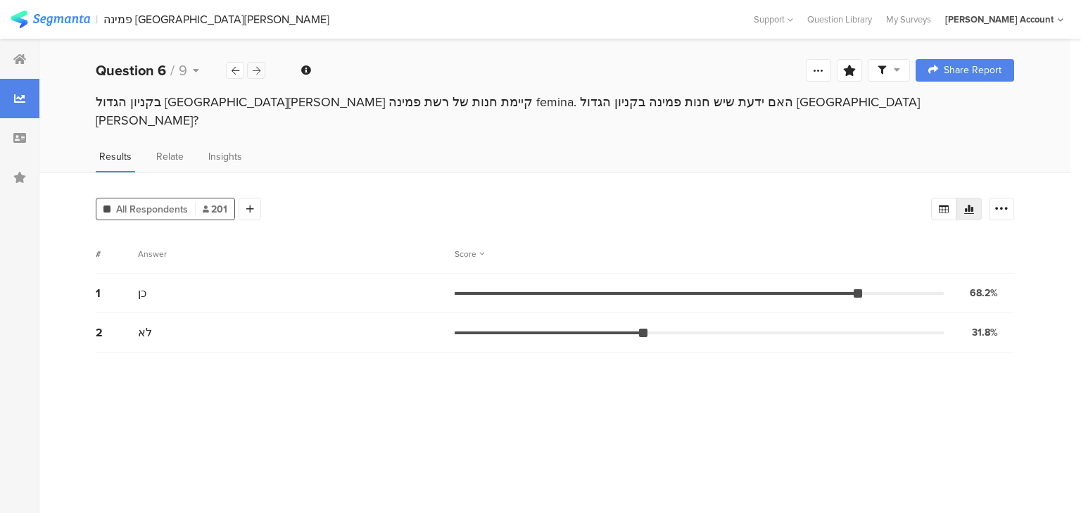
click at [260, 73] on icon at bounding box center [257, 70] width 8 height 9
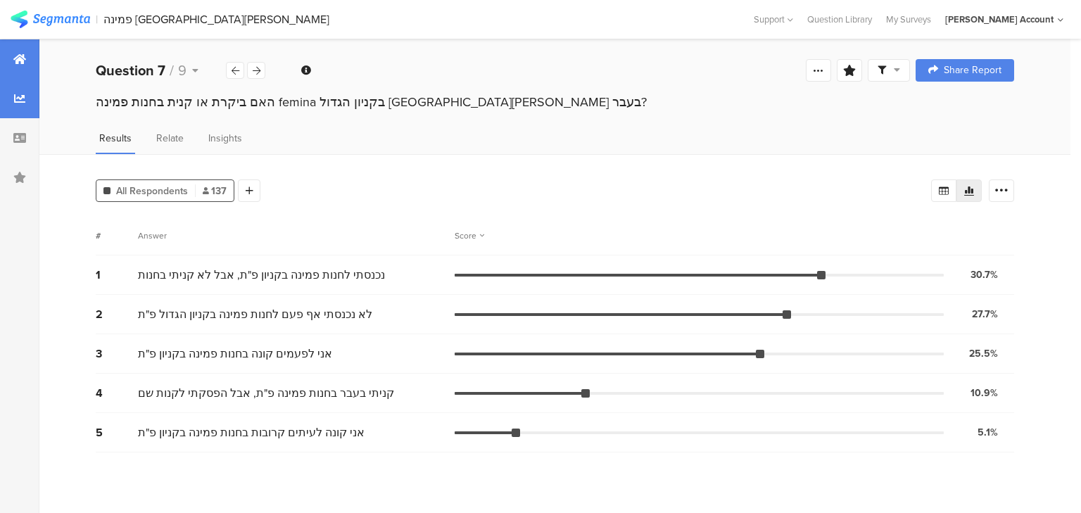
click at [15, 61] on icon at bounding box center [19, 59] width 13 height 11
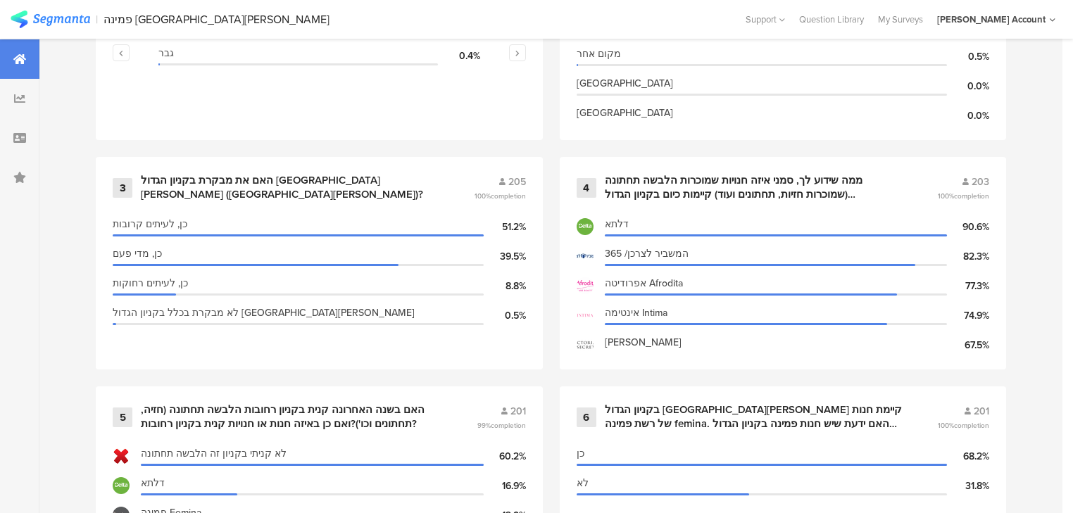
scroll to position [789, 0]
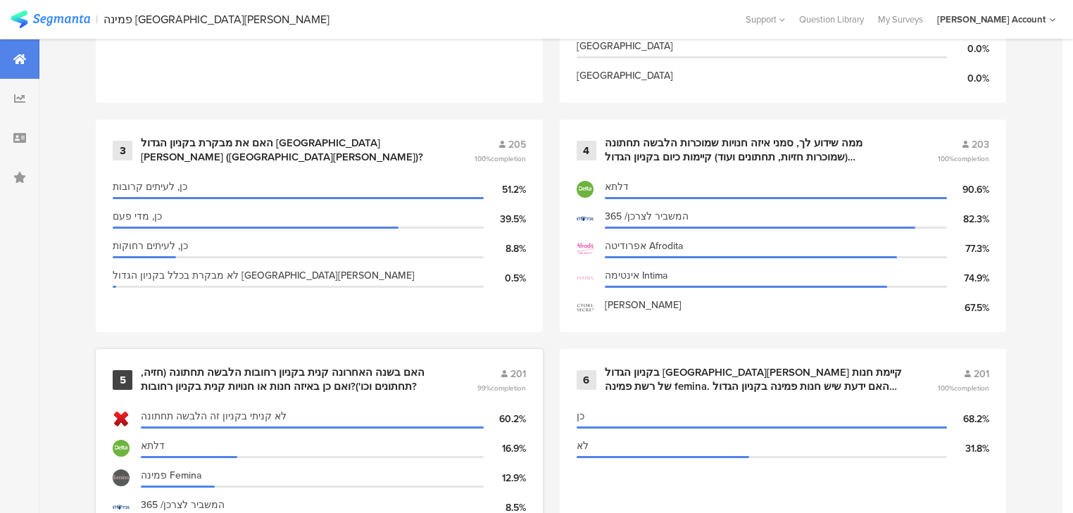
click at [318, 383] on div "האם בשנה האחרונה קנית בקניון רחובות הלבשה תחתונה (חזיה, תחתונים וכו')?ואם כן בא…" at bounding box center [292, 379] width 302 height 27
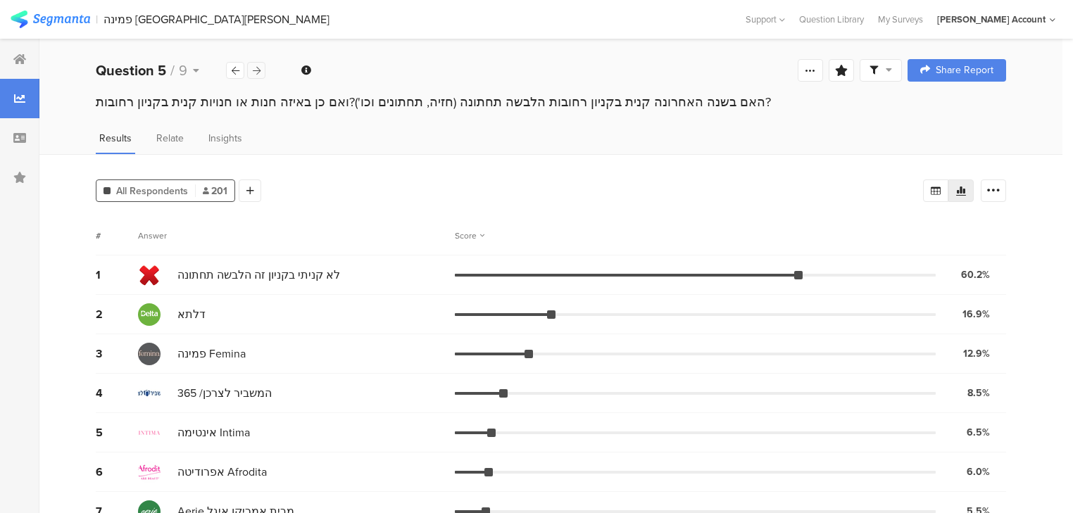
click at [256, 69] on icon at bounding box center [257, 70] width 8 height 9
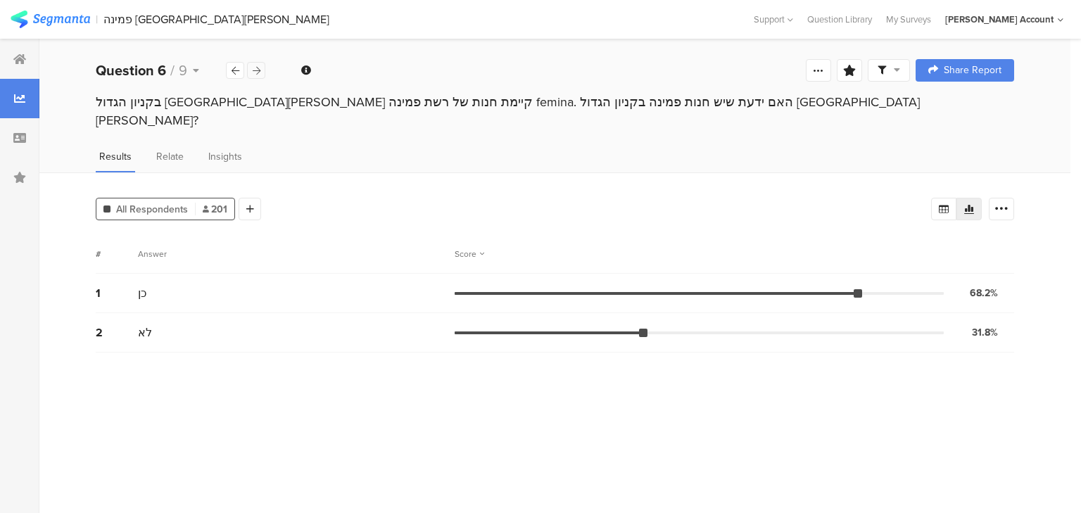
click at [256, 69] on icon at bounding box center [257, 70] width 8 height 9
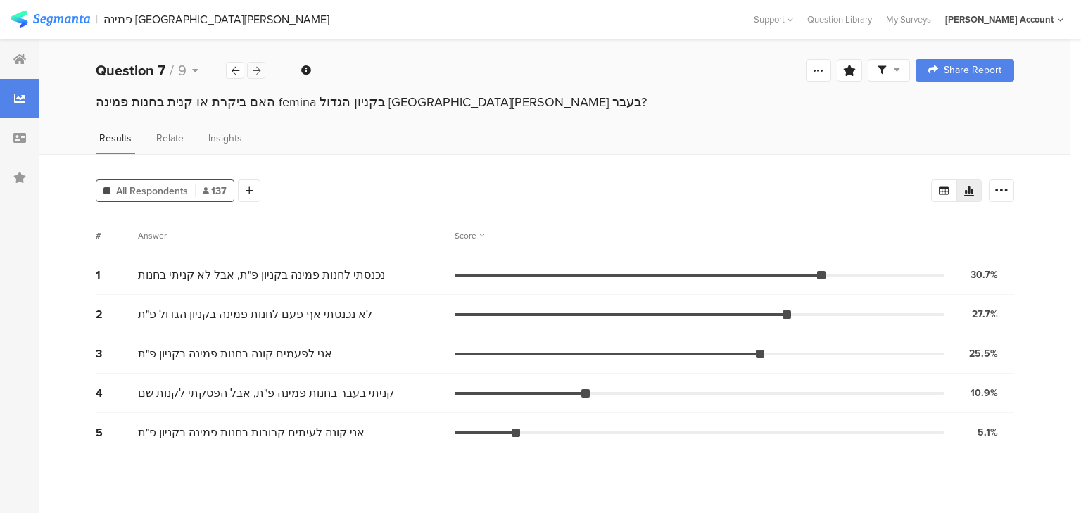
click at [256, 69] on icon at bounding box center [257, 70] width 8 height 9
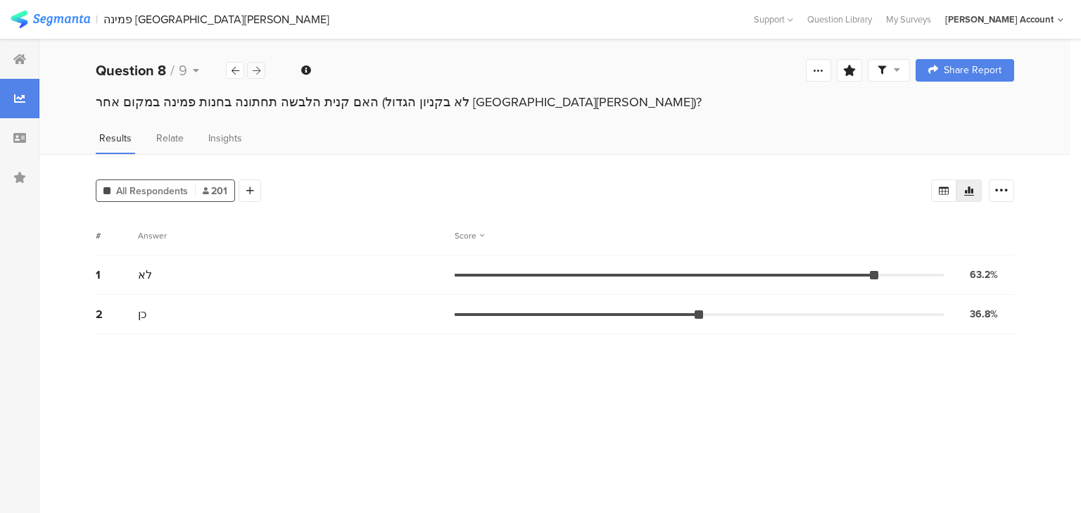
click at [256, 69] on icon at bounding box center [257, 70] width 8 height 9
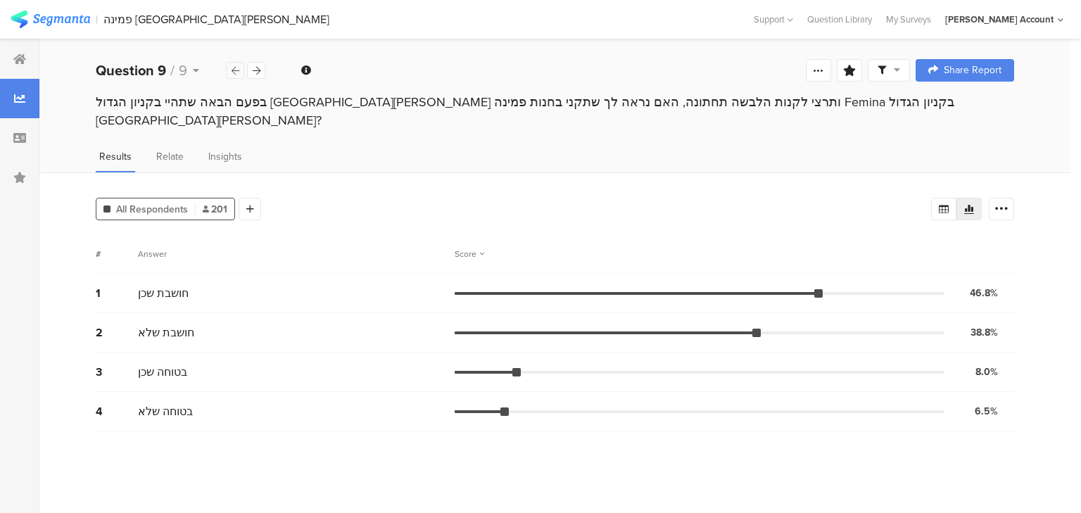
click at [232, 73] on icon at bounding box center [236, 70] width 8 height 9
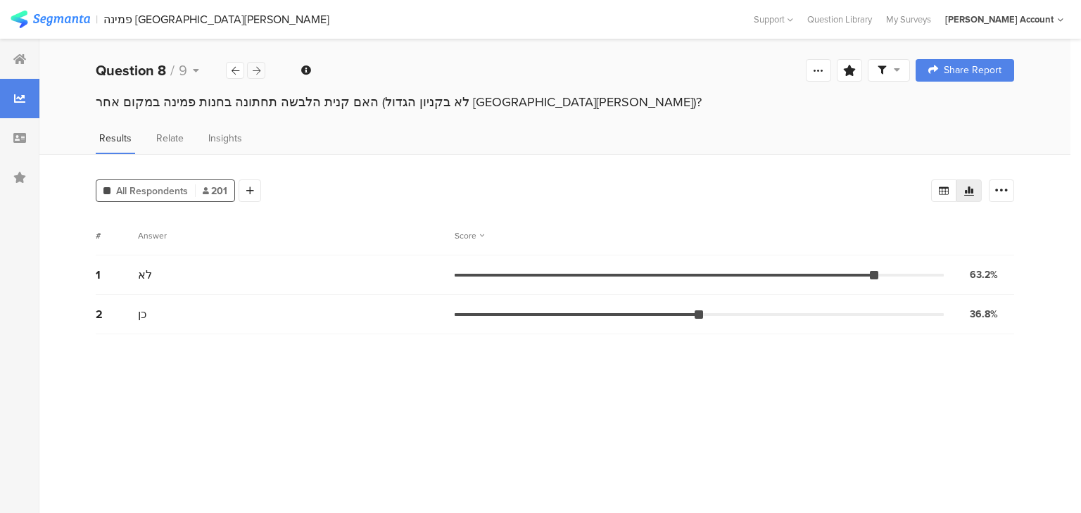
click at [253, 71] on icon at bounding box center [257, 70] width 8 height 9
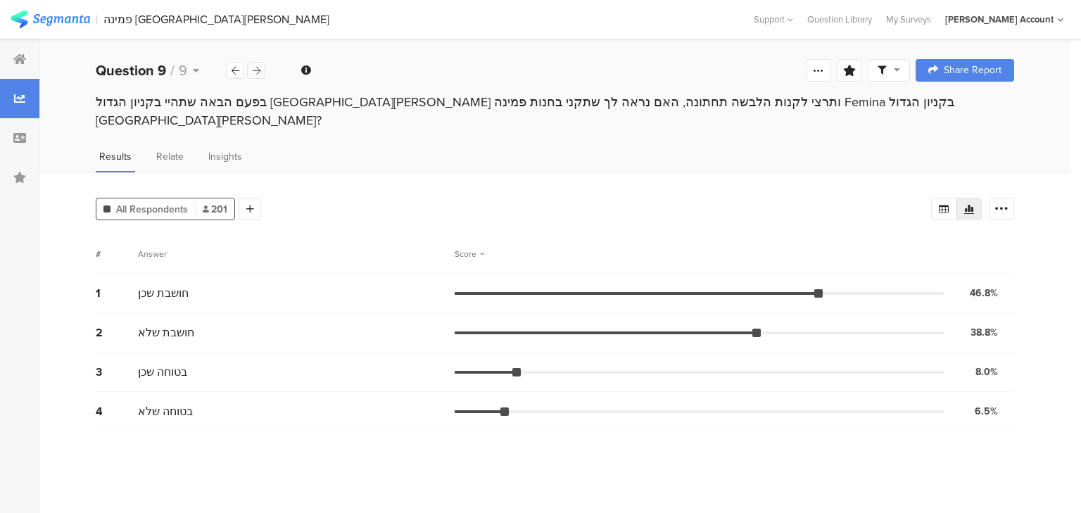
click at [253, 71] on icon at bounding box center [257, 70] width 8 height 9
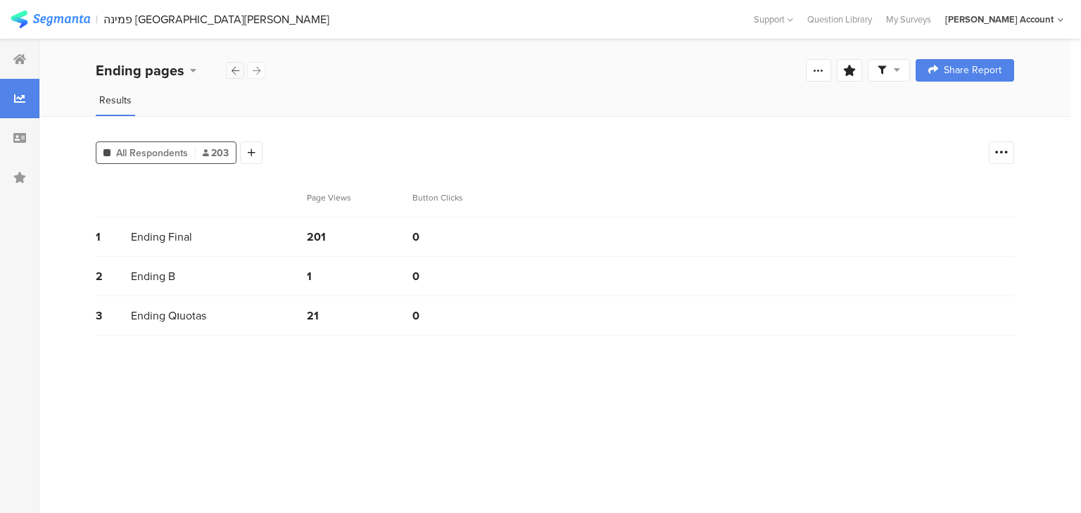
click at [239, 71] on icon at bounding box center [236, 70] width 8 height 9
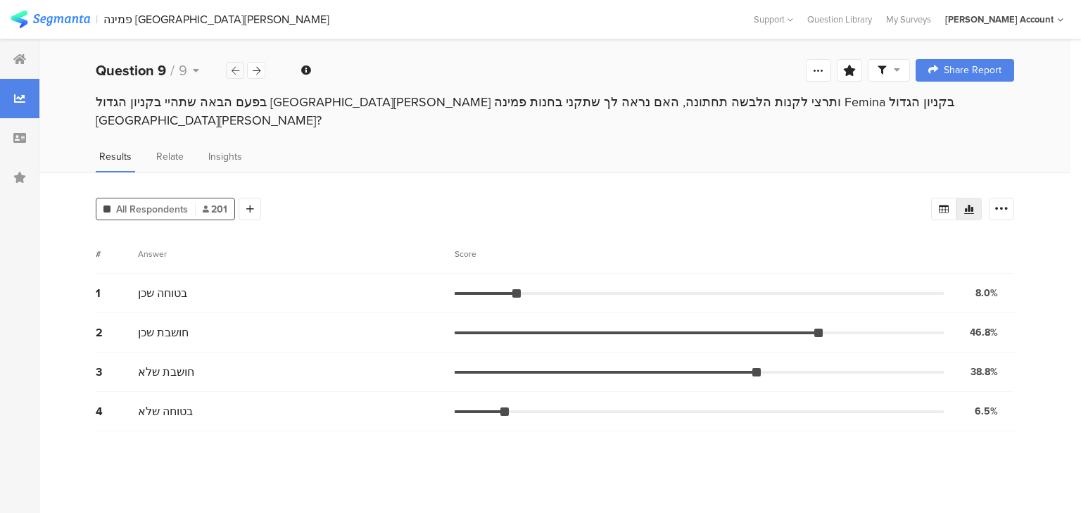
click at [239, 71] on icon at bounding box center [236, 70] width 8 height 9
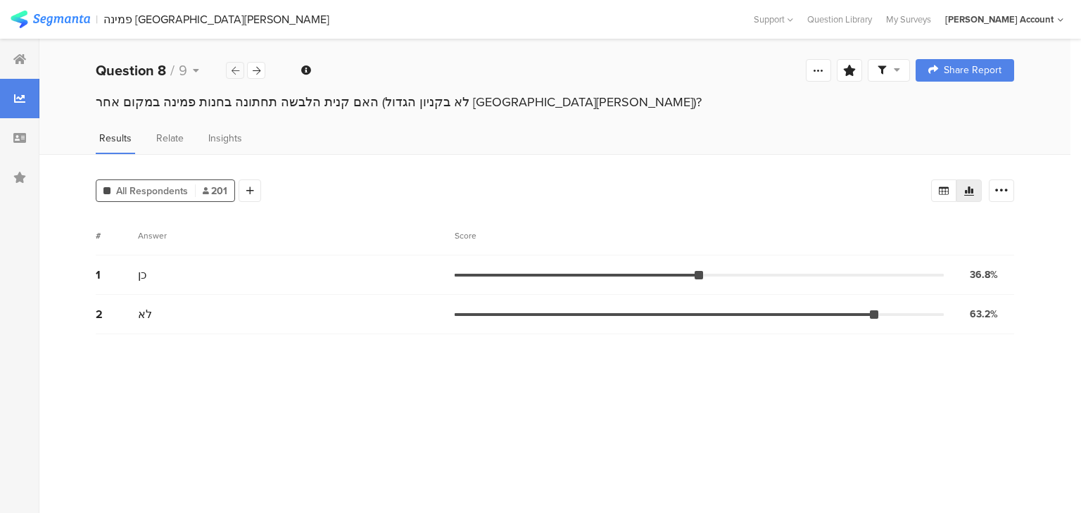
click at [239, 71] on icon at bounding box center [236, 70] width 8 height 9
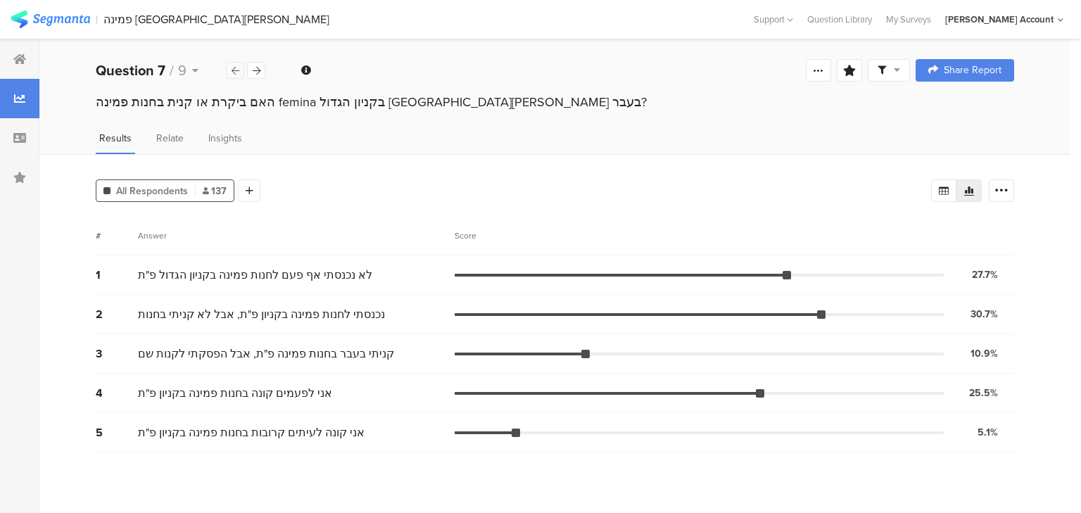
click at [239, 71] on icon at bounding box center [236, 70] width 8 height 9
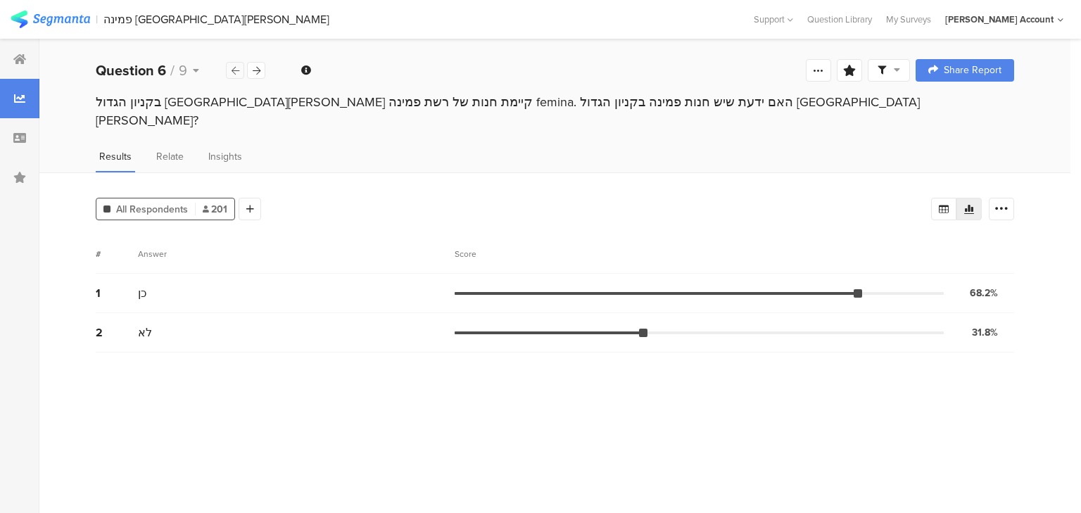
click at [239, 71] on icon at bounding box center [236, 70] width 8 height 9
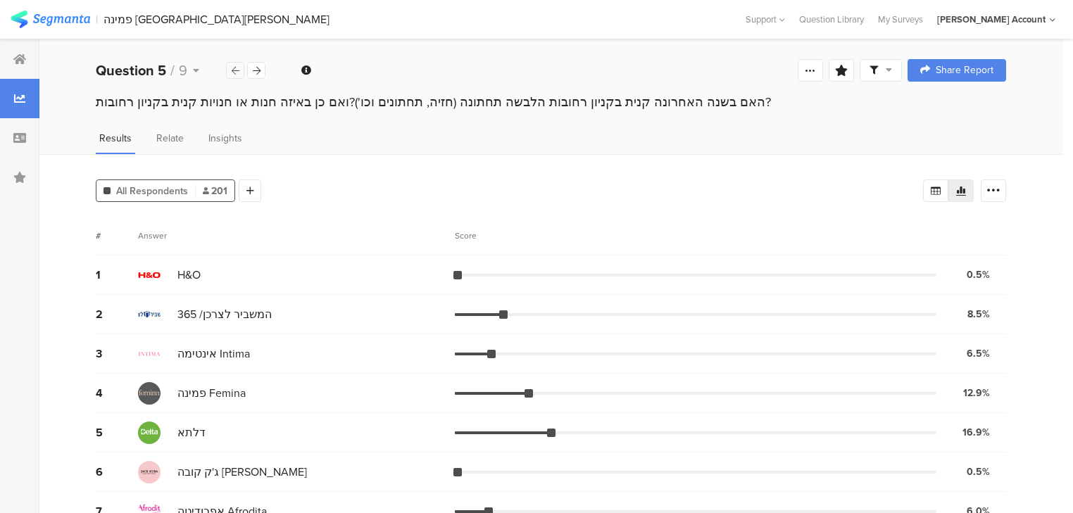
click at [234, 70] on icon at bounding box center [236, 70] width 8 height 9
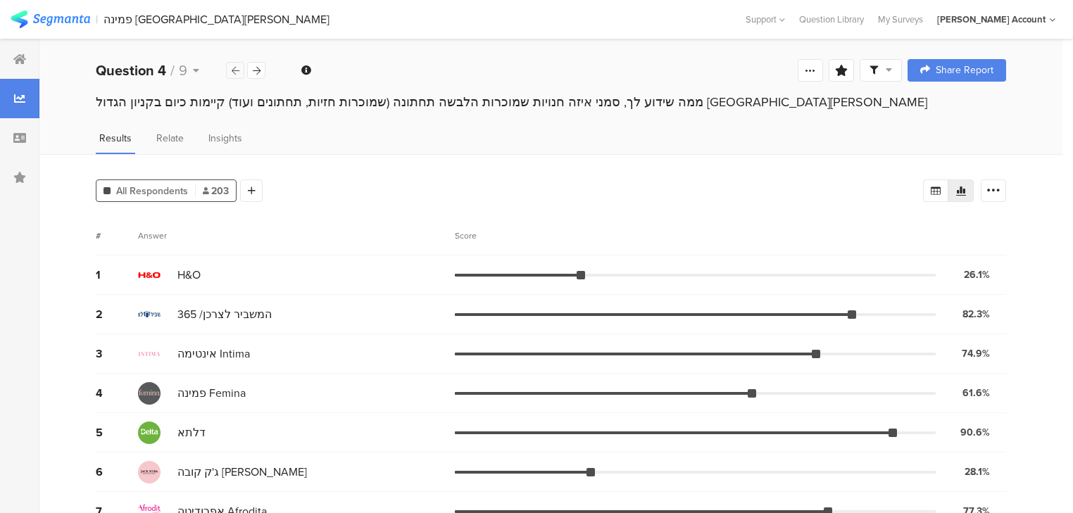
click at [234, 70] on icon at bounding box center [236, 70] width 8 height 9
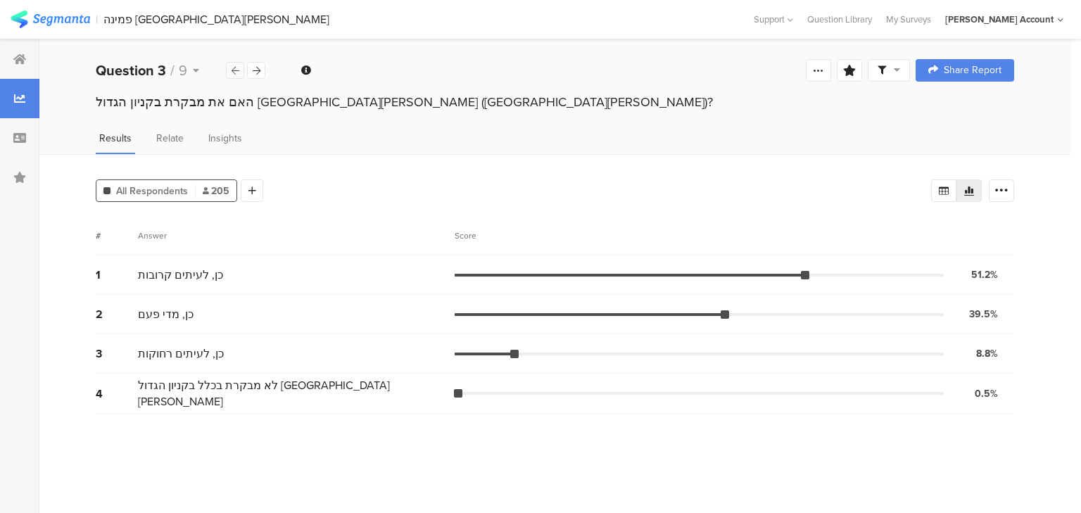
click at [234, 70] on icon at bounding box center [236, 70] width 8 height 9
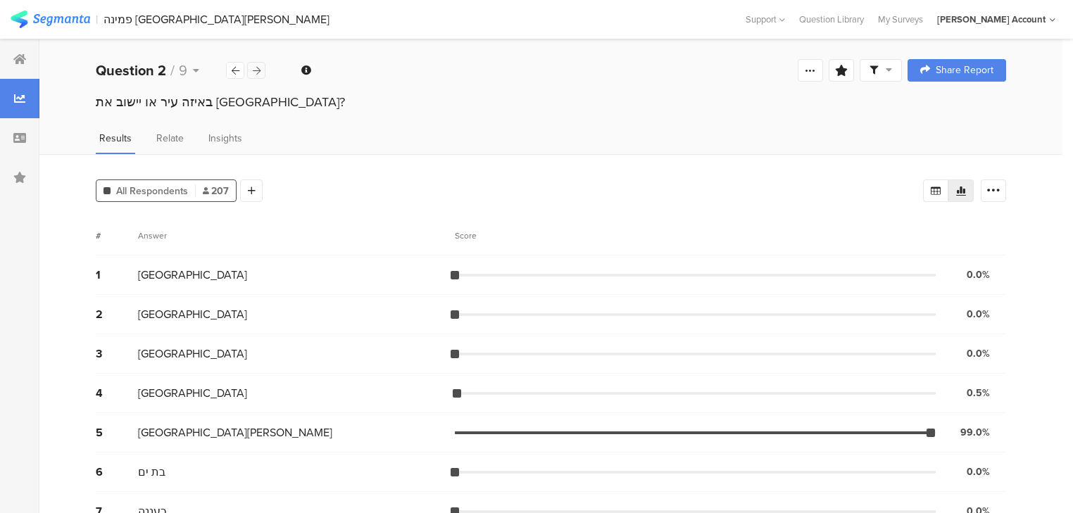
click at [253, 73] on icon at bounding box center [257, 70] width 8 height 9
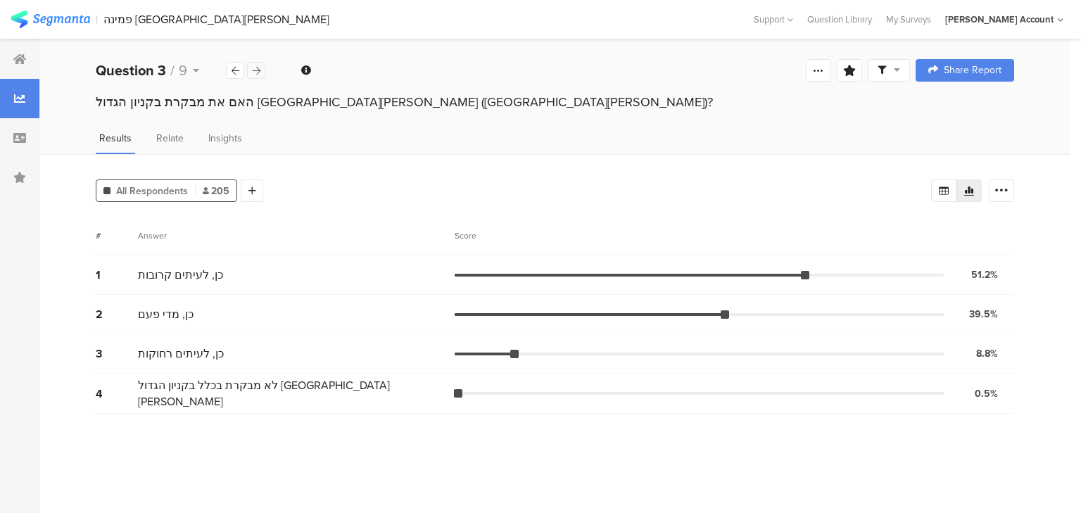
click at [253, 73] on icon at bounding box center [257, 70] width 8 height 9
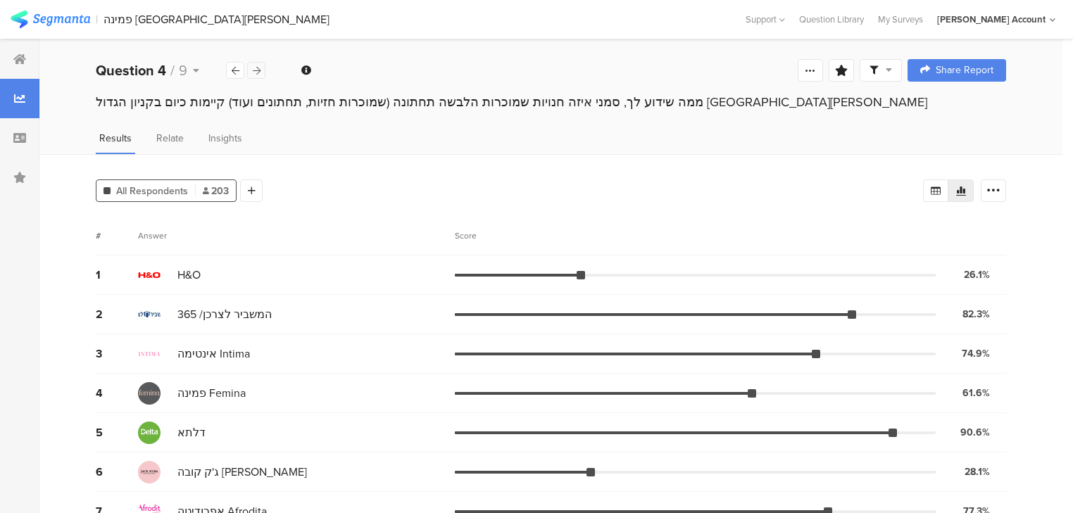
click at [253, 73] on icon at bounding box center [257, 70] width 8 height 9
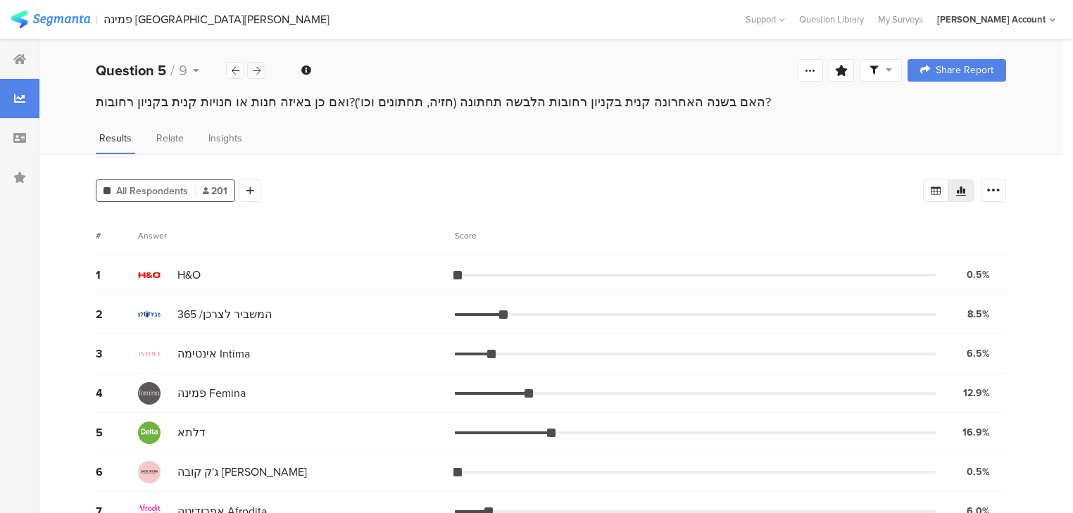
click at [253, 73] on icon at bounding box center [257, 70] width 8 height 9
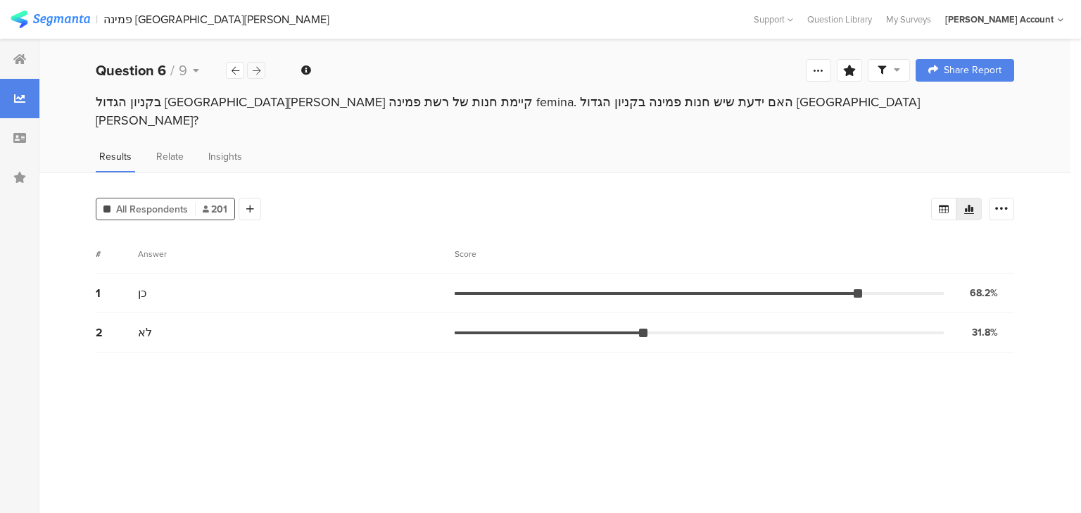
click at [253, 73] on icon at bounding box center [257, 70] width 8 height 9
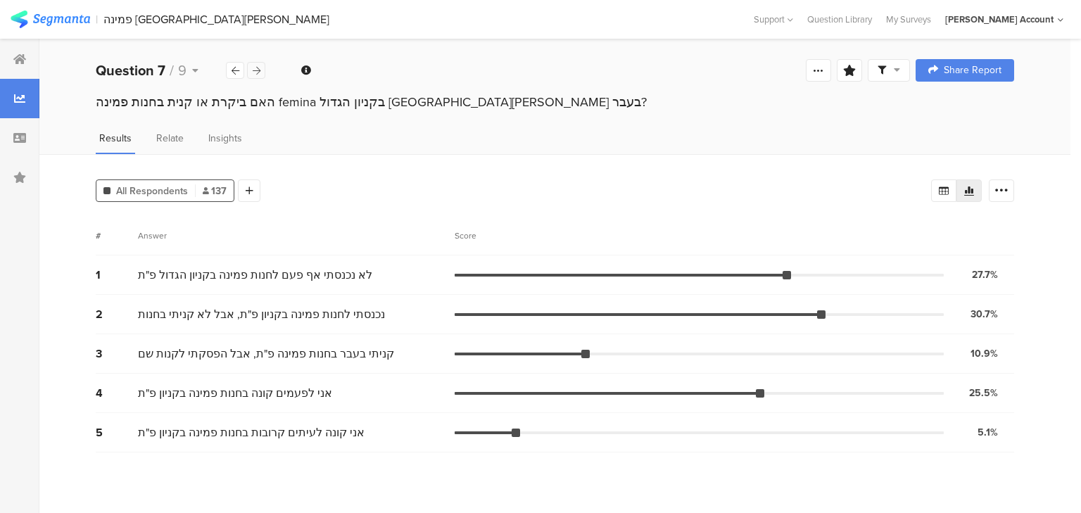
click at [253, 73] on icon at bounding box center [257, 70] width 8 height 9
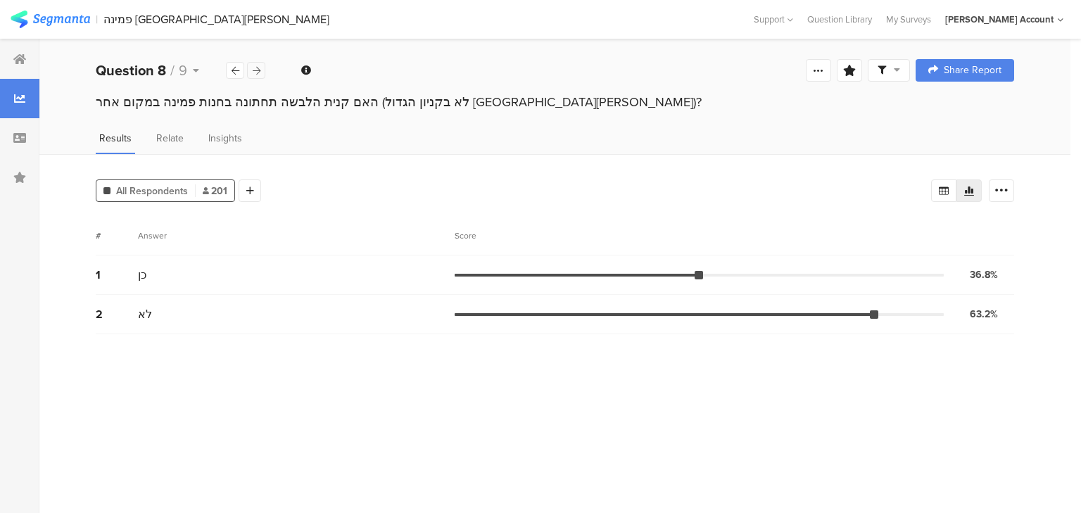
click at [253, 73] on icon at bounding box center [257, 70] width 8 height 9
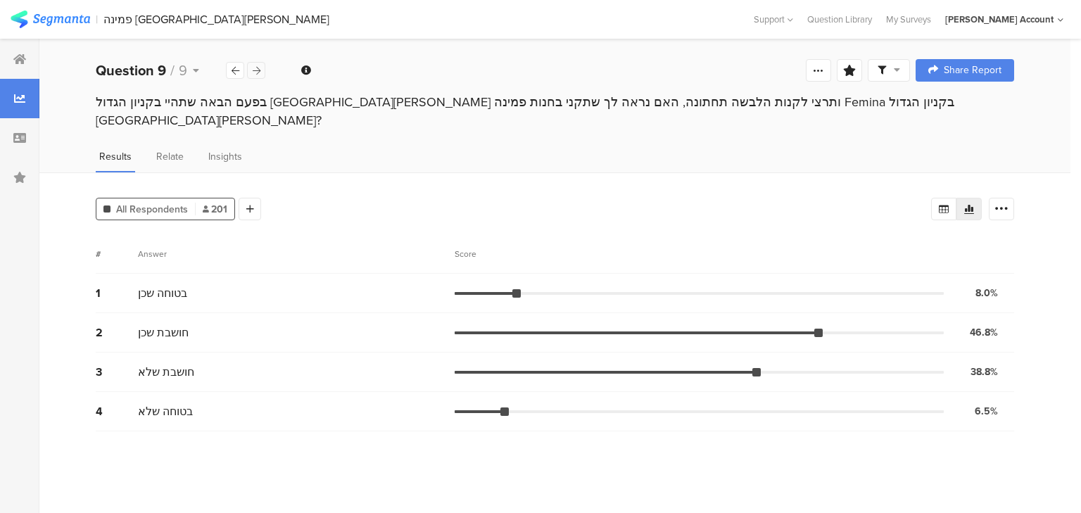
click at [253, 73] on icon at bounding box center [257, 70] width 8 height 9
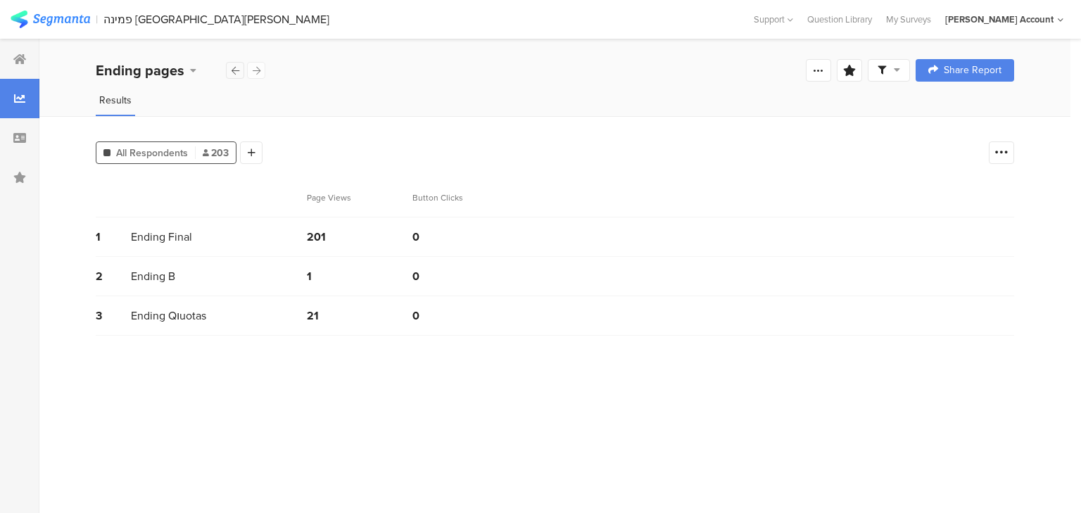
click at [237, 72] on icon at bounding box center [236, 70] width 8 height 9
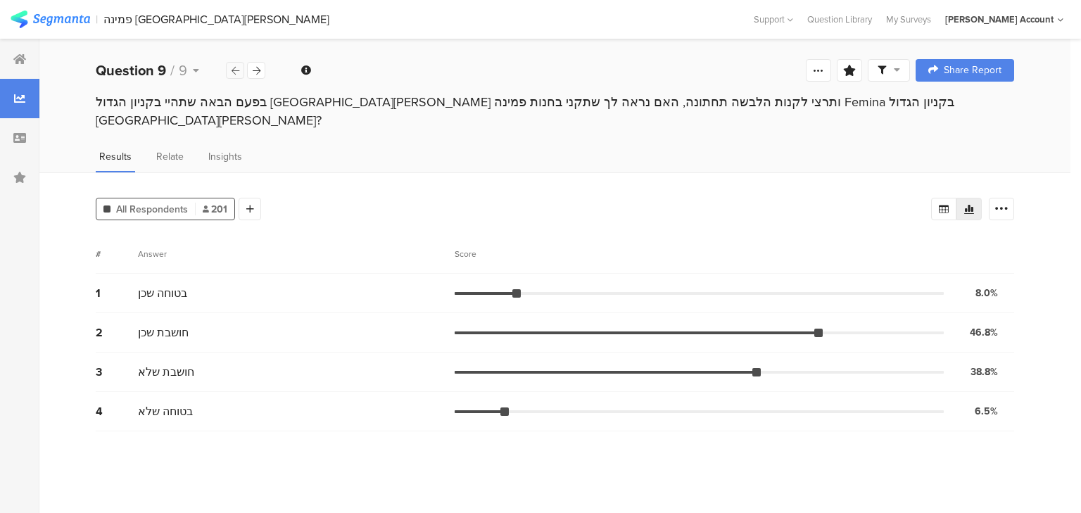
click at [237, 72] on icon at bounding box center [236, 70] width 8 height 9
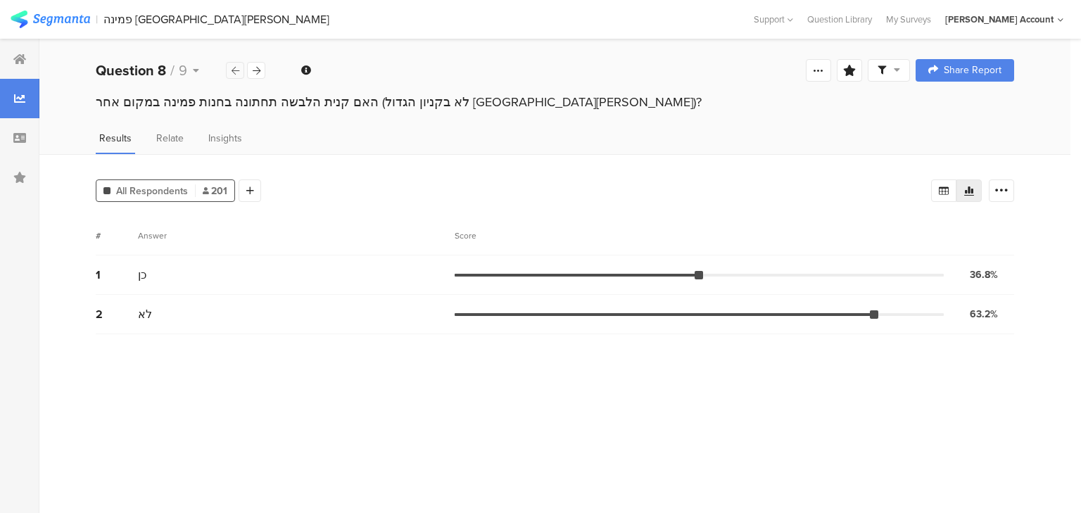
click at [237, 72] on icon at bounding box center [236, 70] width 8 height 9
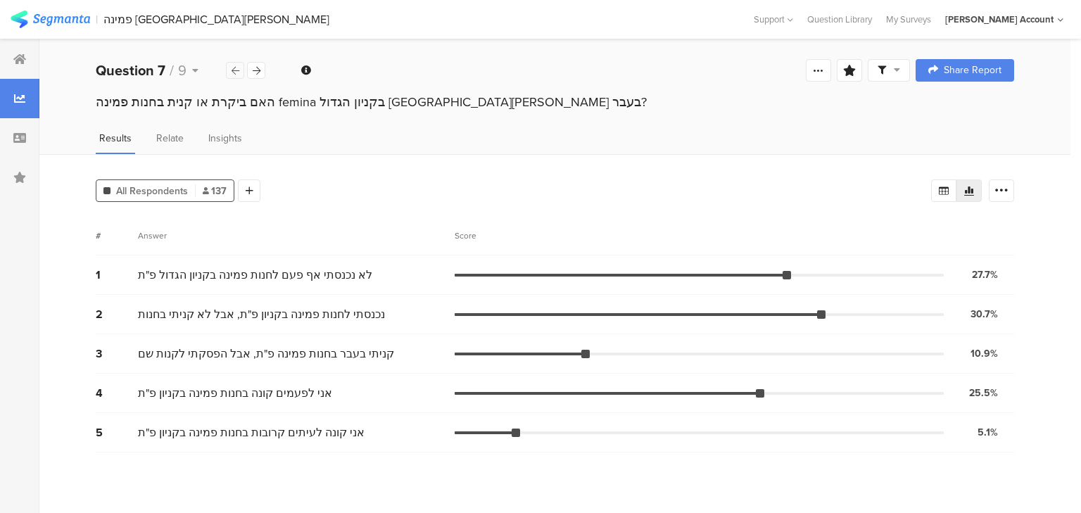
click at [237, 72] on icon at bounding box center [236, 70] width 8 height 9
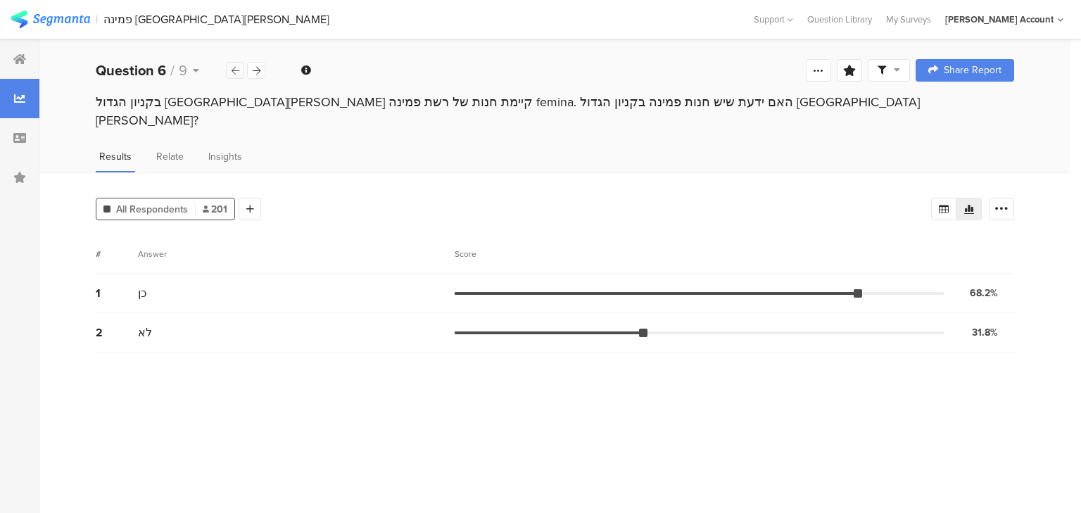
click at [237, 72] on icon at bounding box center [236, 70] width 8 height 9
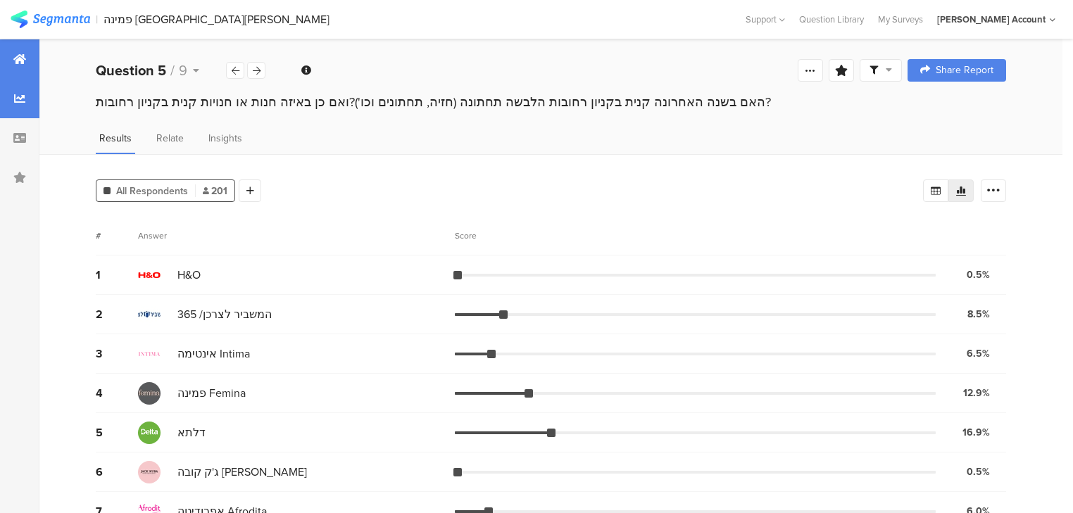
click at [17, 60] on icon at bounding box center [19, 59] width 13 height 11
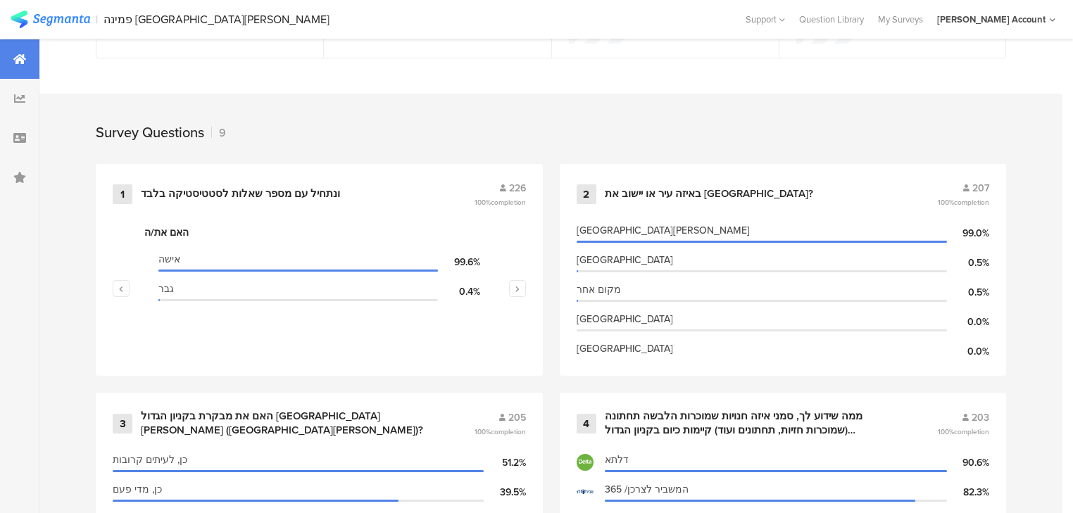
scroll to position [338, 0]
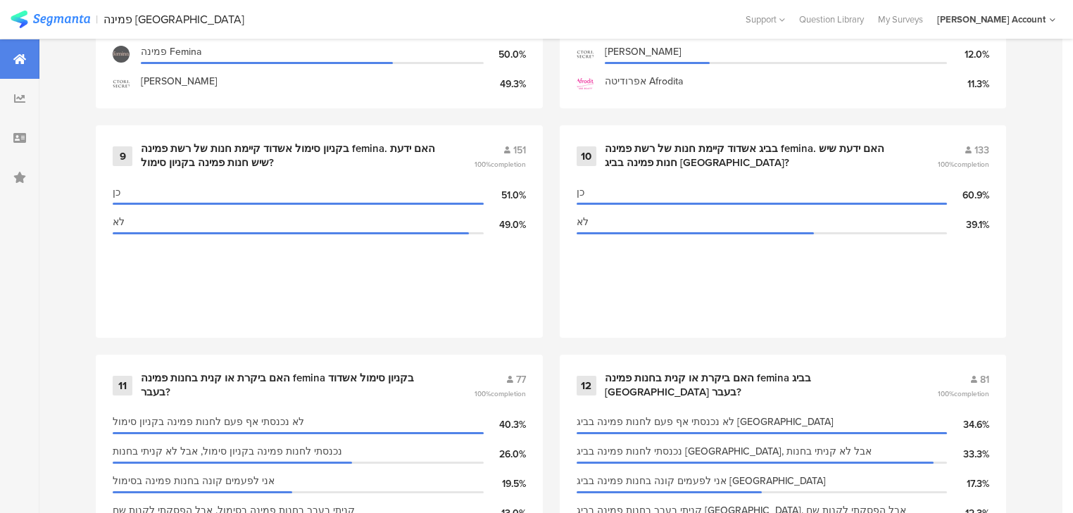
scroll to position [1386, 0]
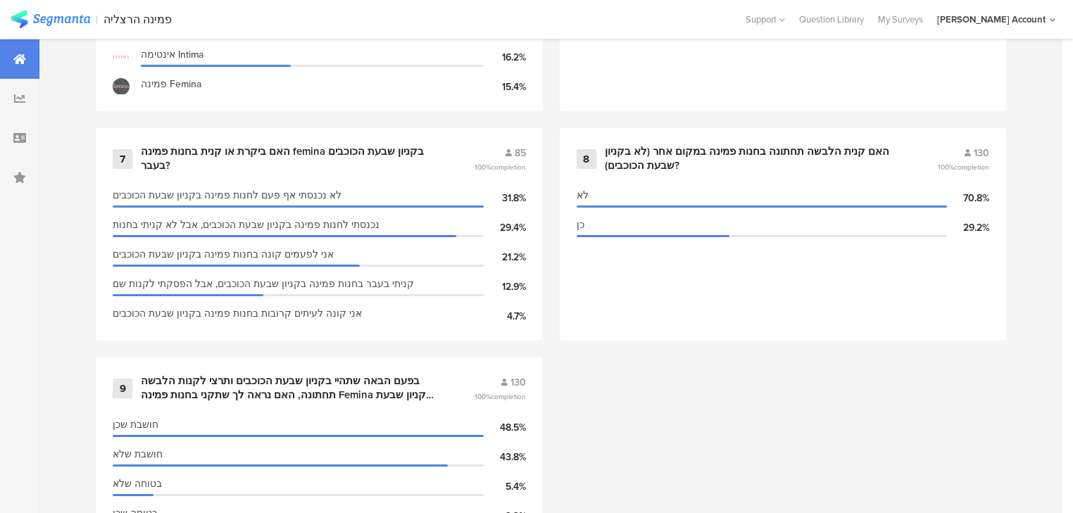
scroll to position [901, 0]
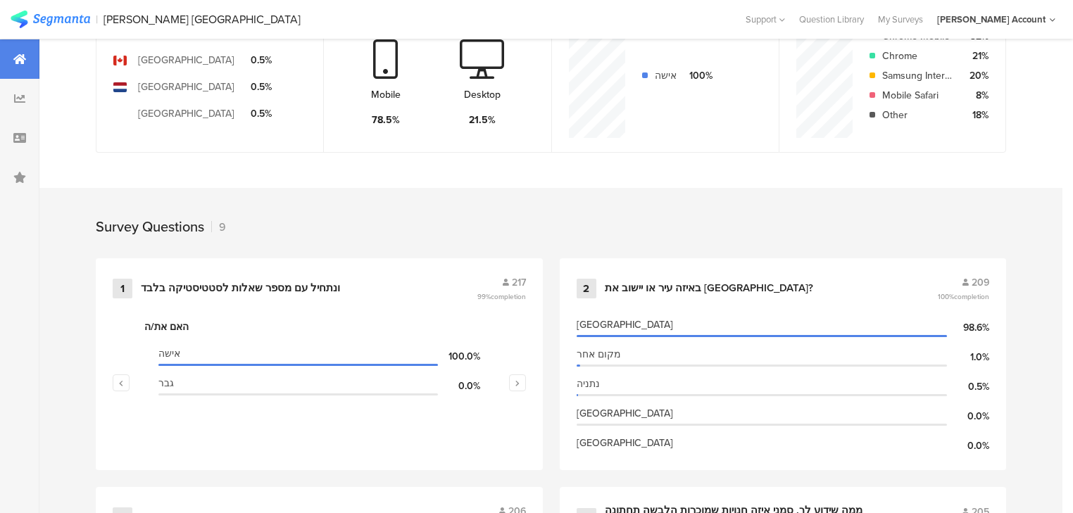
scroll to position [27, 0]
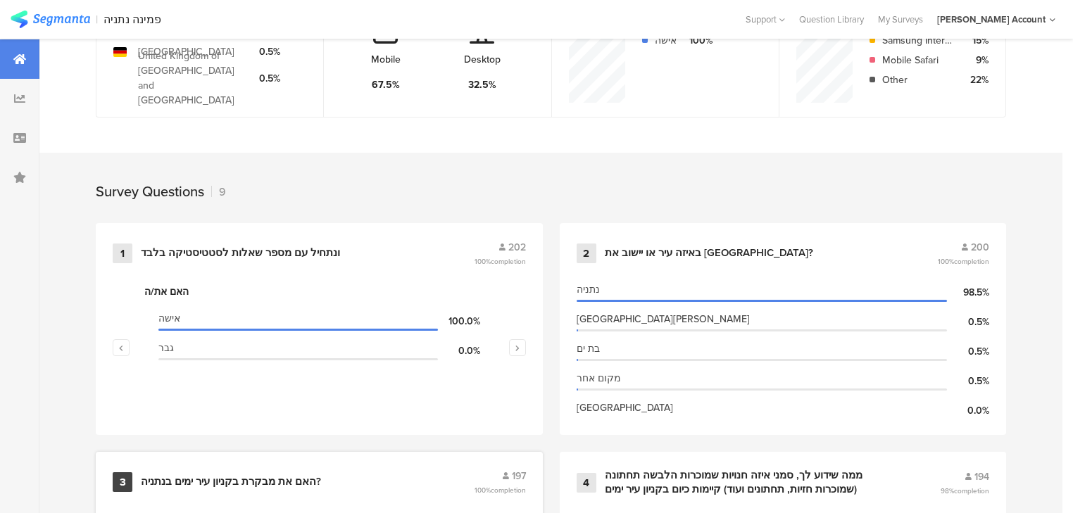
scroll to position [365, 0]
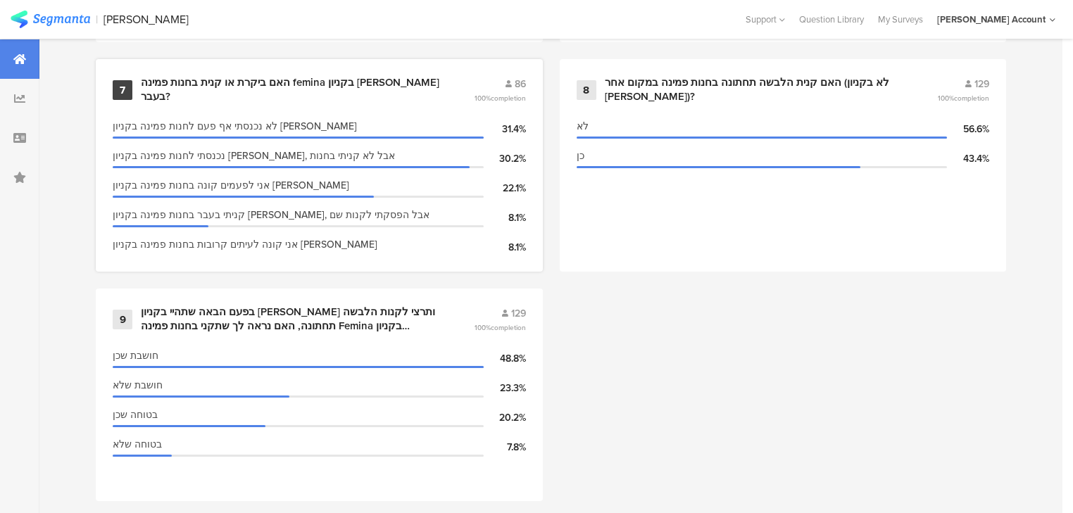
scroll to position [1320, 0]
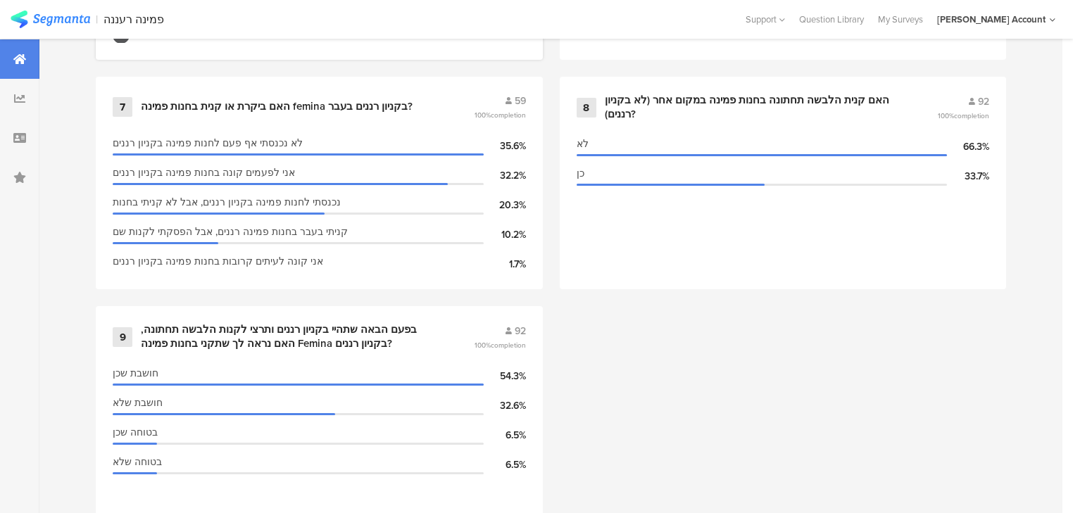
scroll to position [1320, 0]
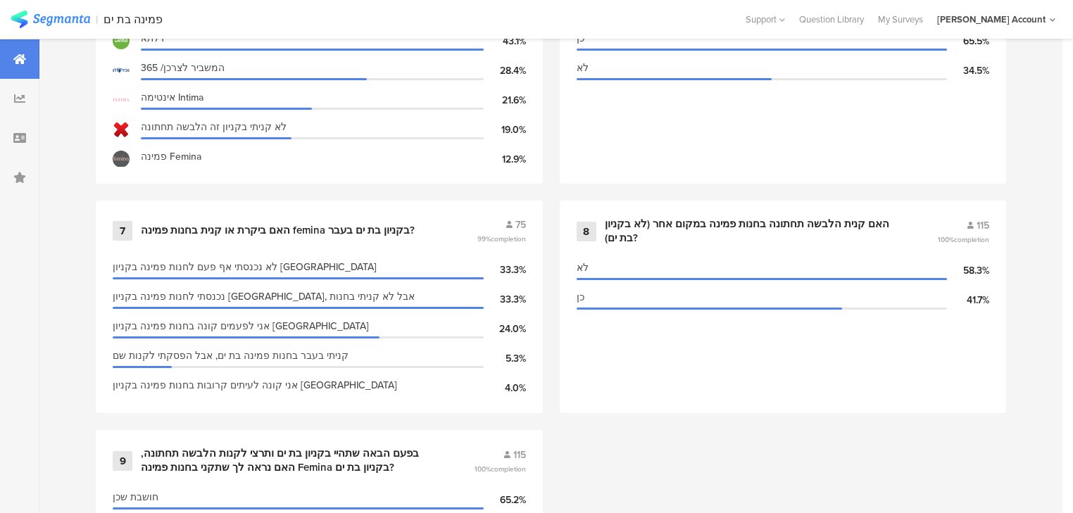
scroll to position [1183, 0]
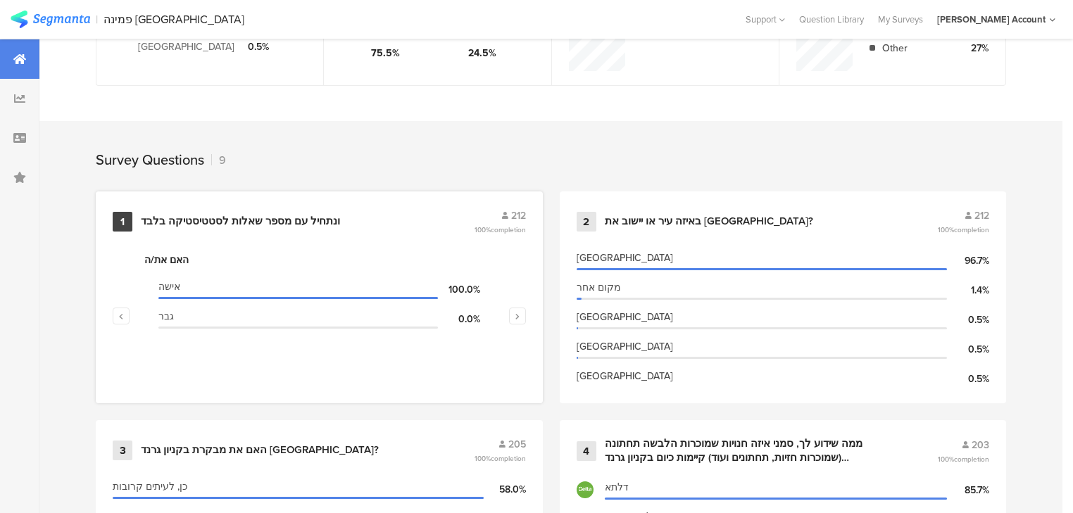
scroll to position [507, 0]
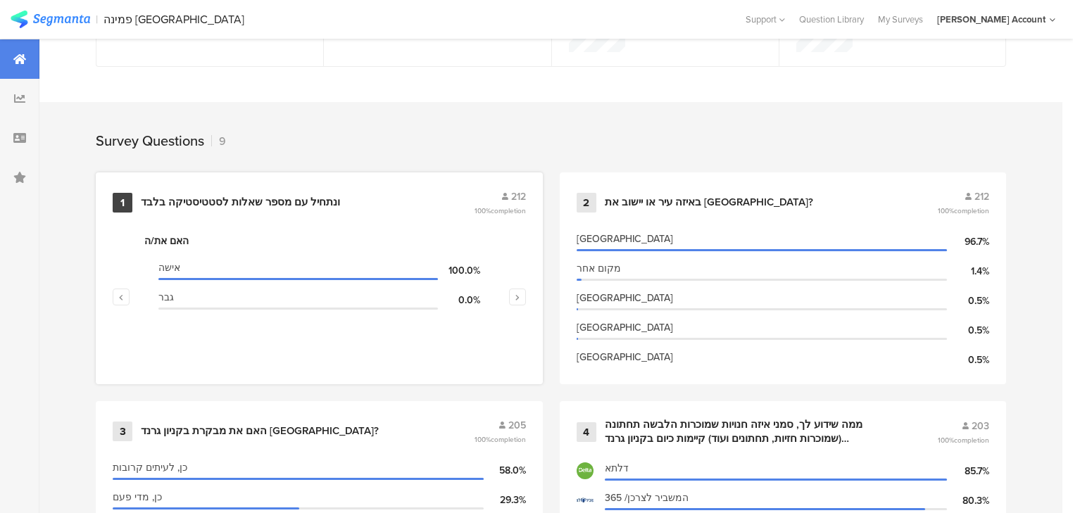
click at [161, 202] on div "ונתחיל עם מספר שאלות לסטטיסטיקה בלבד﻿﻿" at bounding box center [240, 203] width 199 height 14
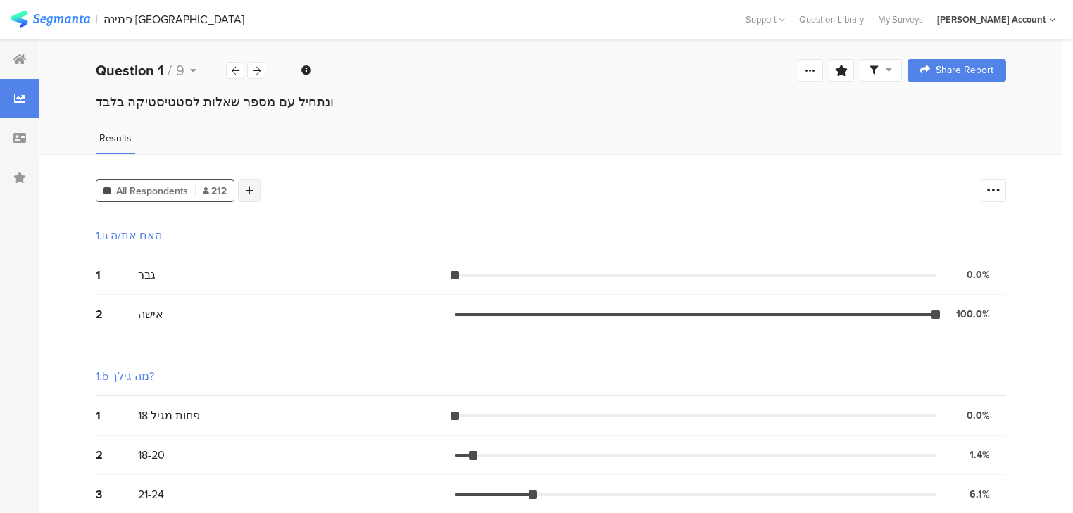
click at [256, 184] on div at bounding box center [249, 191] width 23 height 23
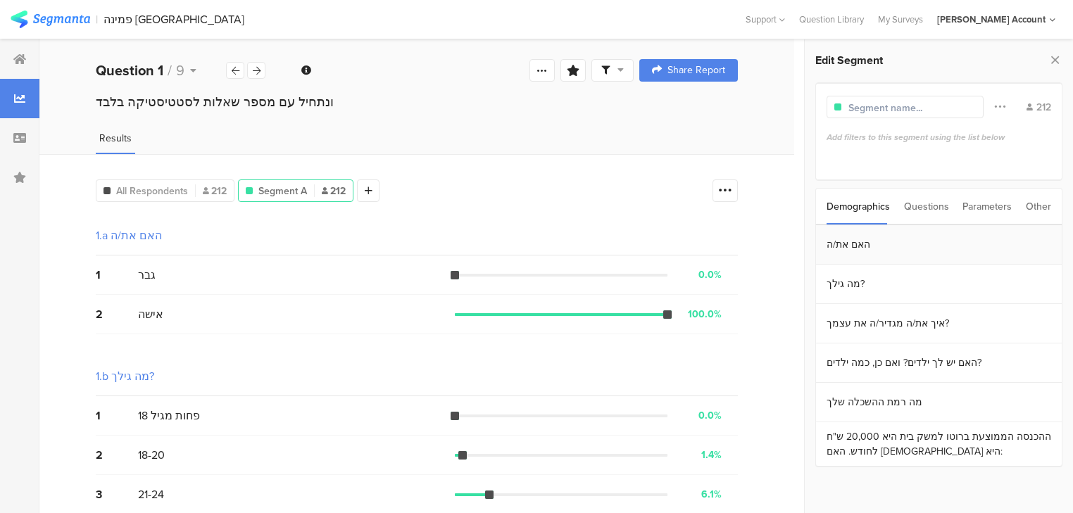
click at [868, 246] on section "האם את/ה" at bounding box center [939, 244] width 246 height 39
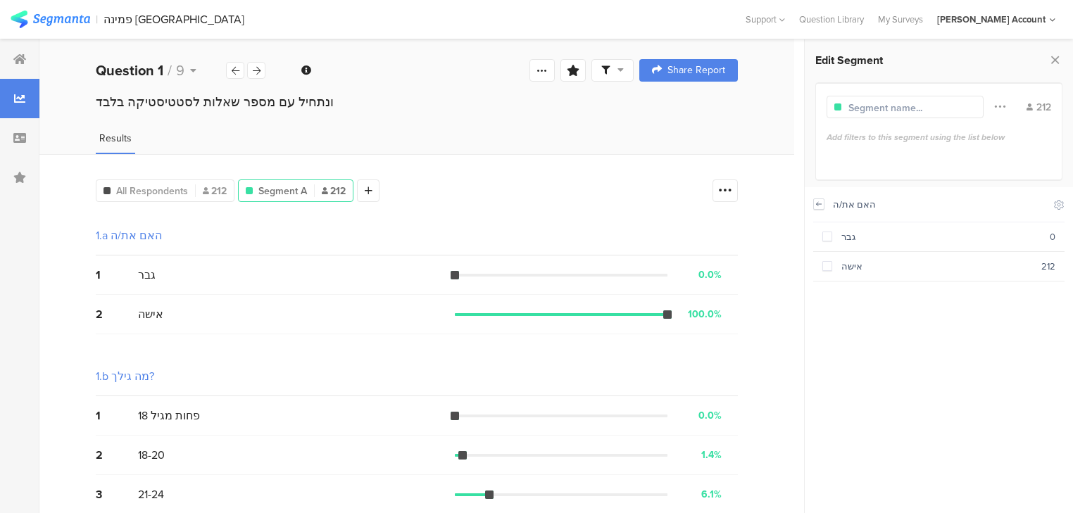
click at [817, 203] on icon at bounding box center [819, 204] width 5 height 4
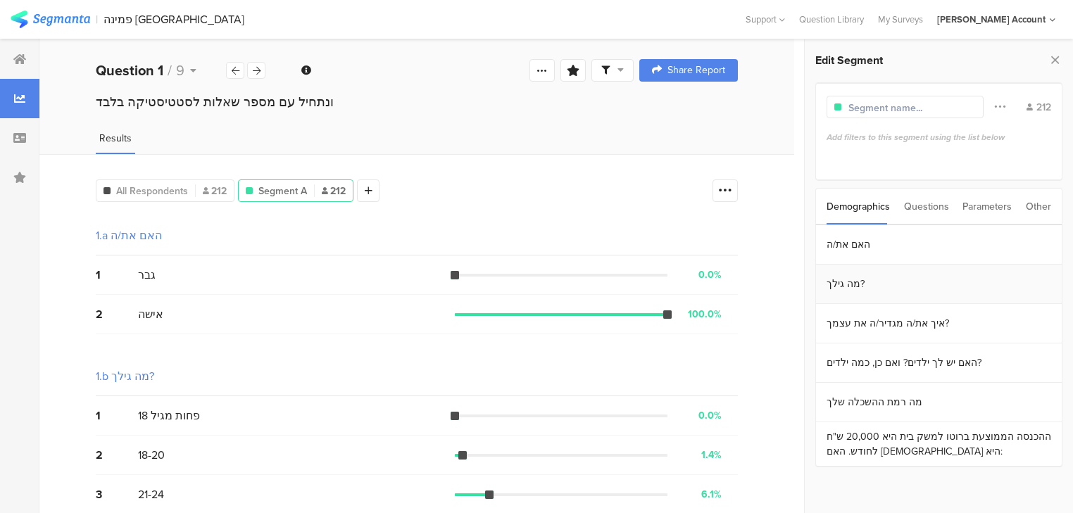
click at [865, 280] on section "מה גילך?" at bounding box center [939, 284] width 246 height 39
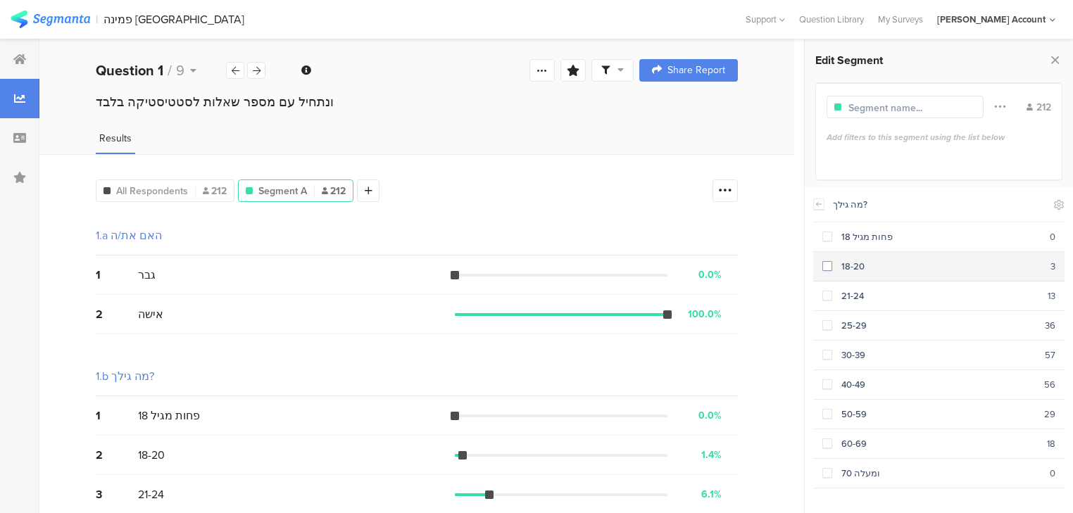
click at [853, 266] on div "18-20" at bounding box center [941, 266] width 218 height 13
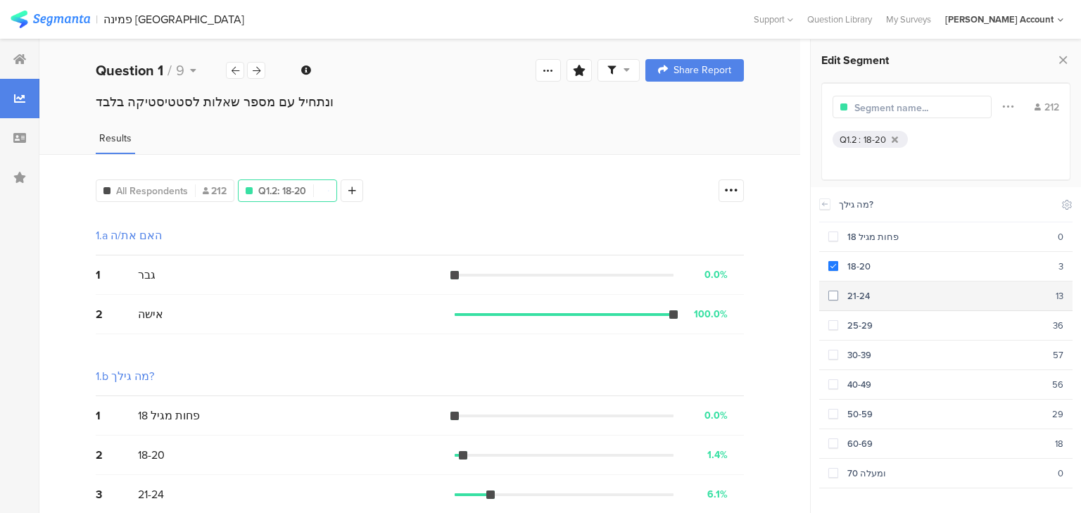
click at [855, 297] on div "21-24" at bounding box center [948, 295] width 218 height 13
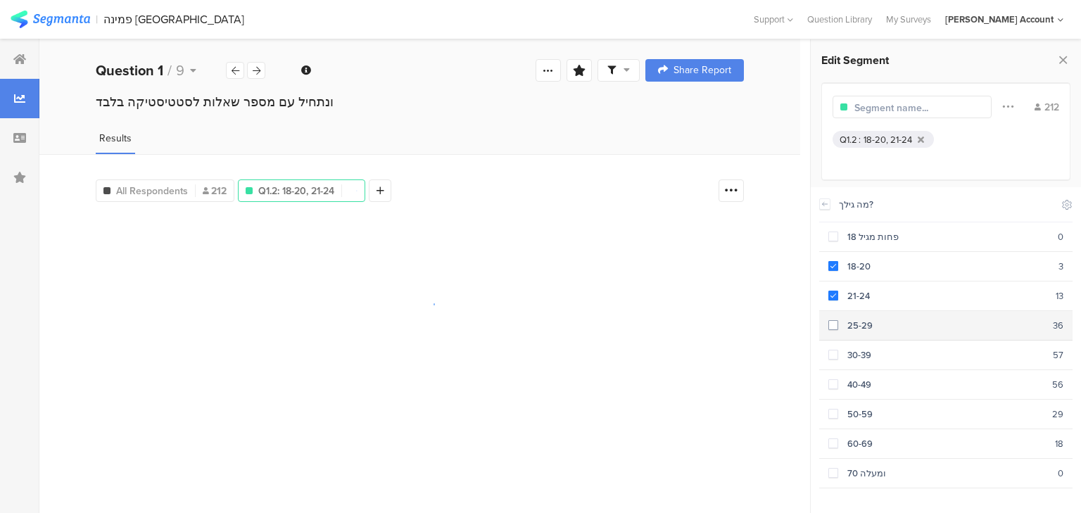
click at [859, 319] on div "25-29" at bounding box center [946, 325] width 215 height 13
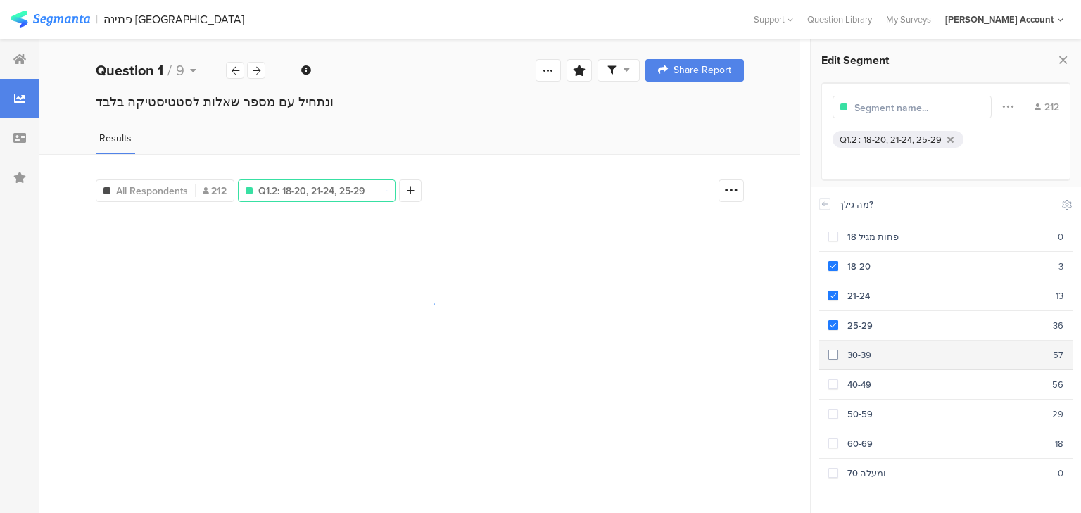
click at [860, 361] on section "30-39 57" at bounding box center [946, 356] width 253 height 30
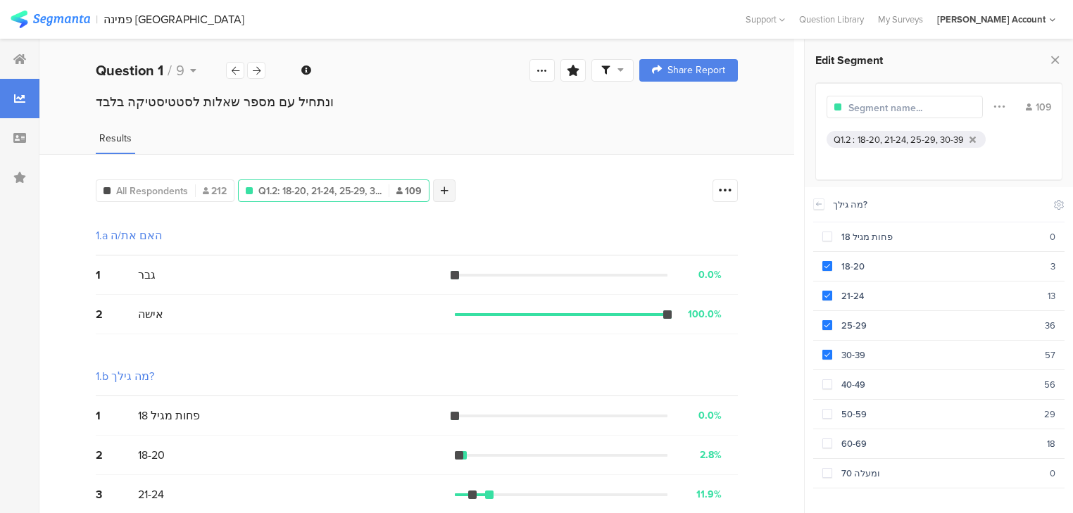
click at [451, 186] on div at bounding box center [444, 191] width 23 height 23
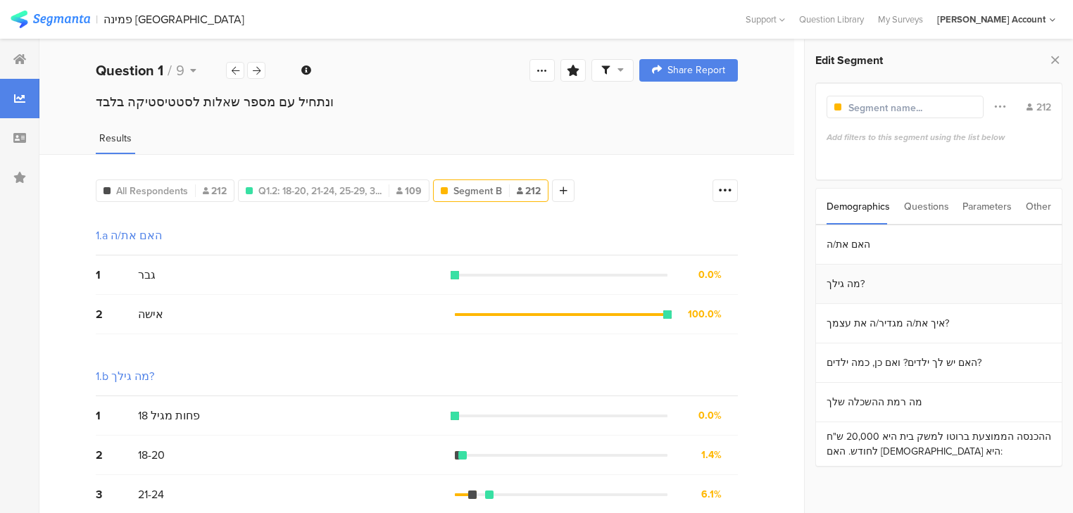
click at [857, 287] on section "מה גילך?" at bounding box center [939, 284] width 246 height 39
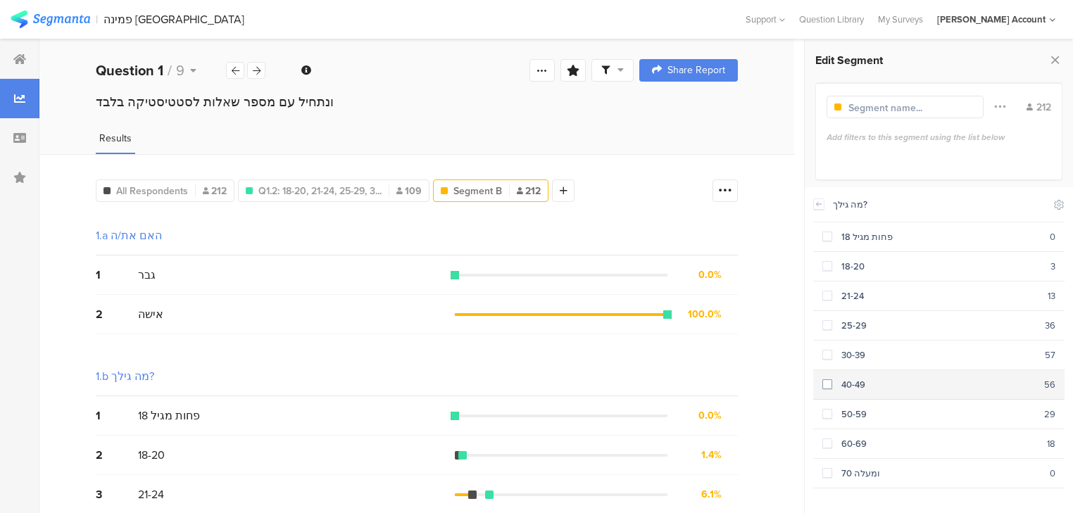
click at [846, 379] on div "40-49" at bounding box center [938, 384] width 212 height 13
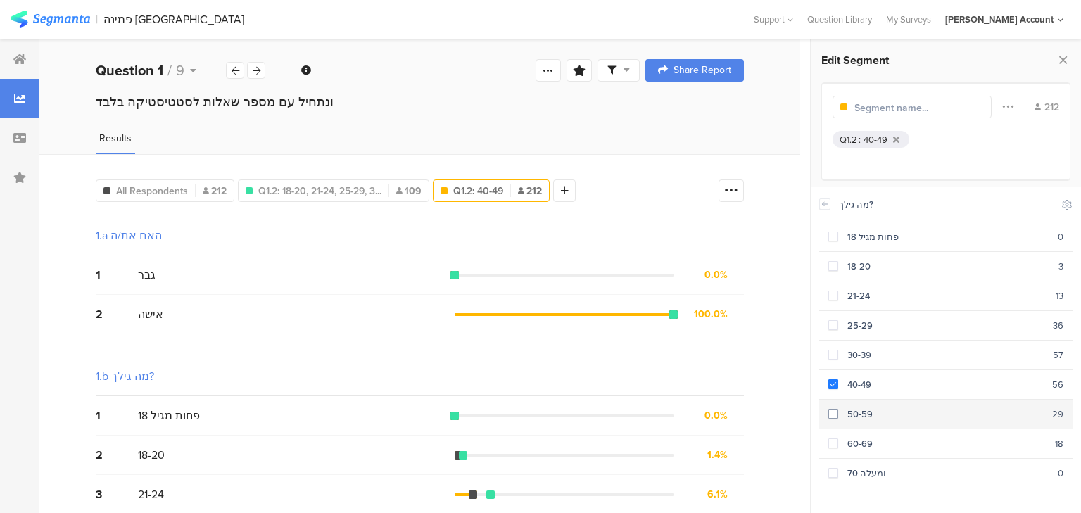
click at [852, 403] on section "50-59 29" at bounding box center [946, 415] width 253 height 30
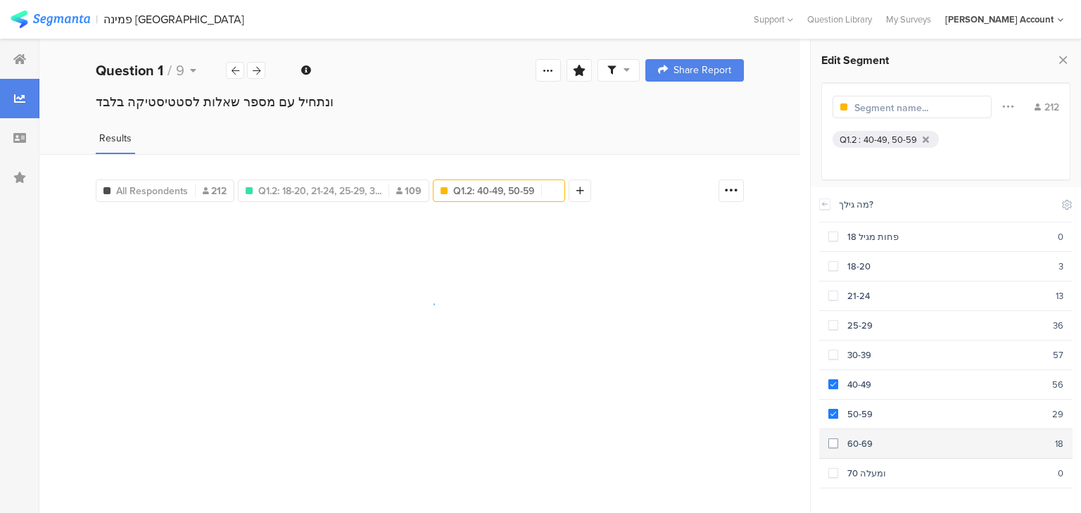
click at [856, 429] on section "60-69 18" at bounding box center [946, 444] width 253 height 30
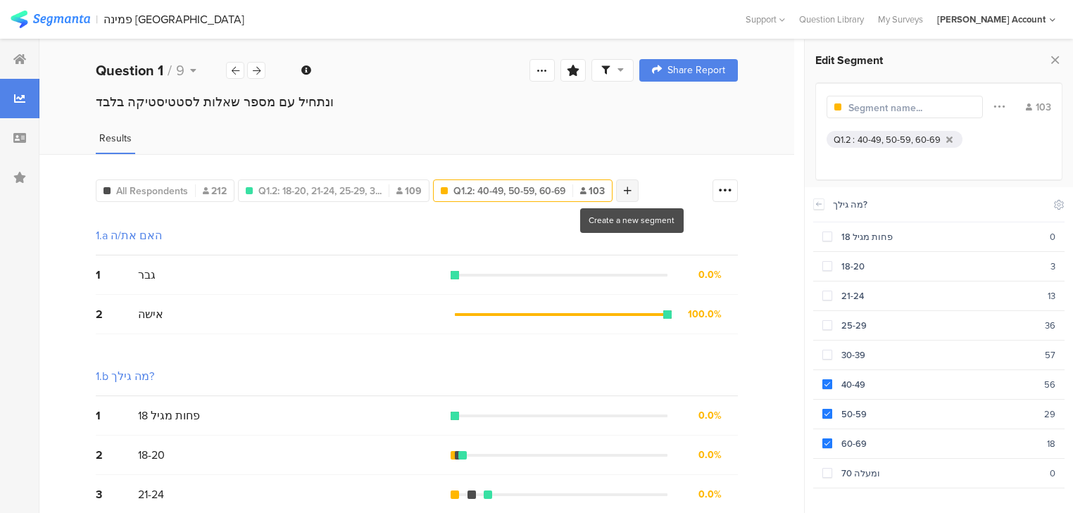
click at [636, 189] on div at bounding box center [627, 191] width 23 height 23
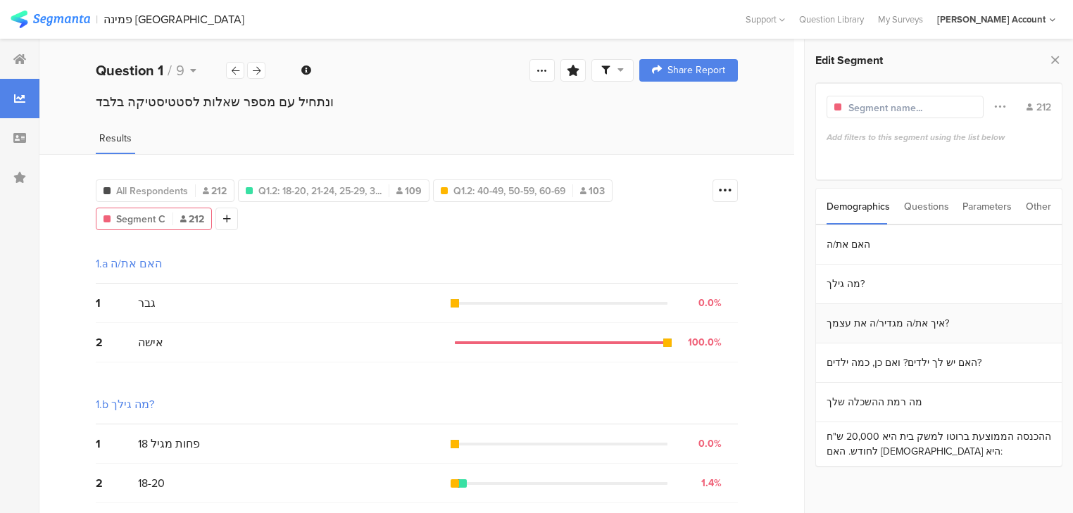
click at [880, 332] on section "איך את/ה מגדיר/ה את עצמך?" at bounding box center [939, 323] width 246 height 39
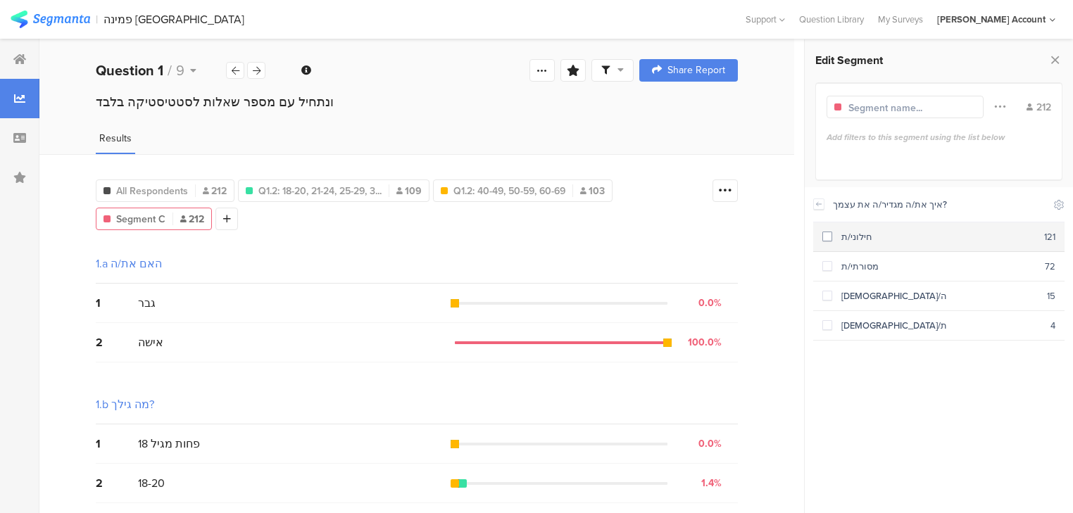
click at [839, 239] on div "חילוני/ת" at bounding box center [938, 236] width 212 height 13
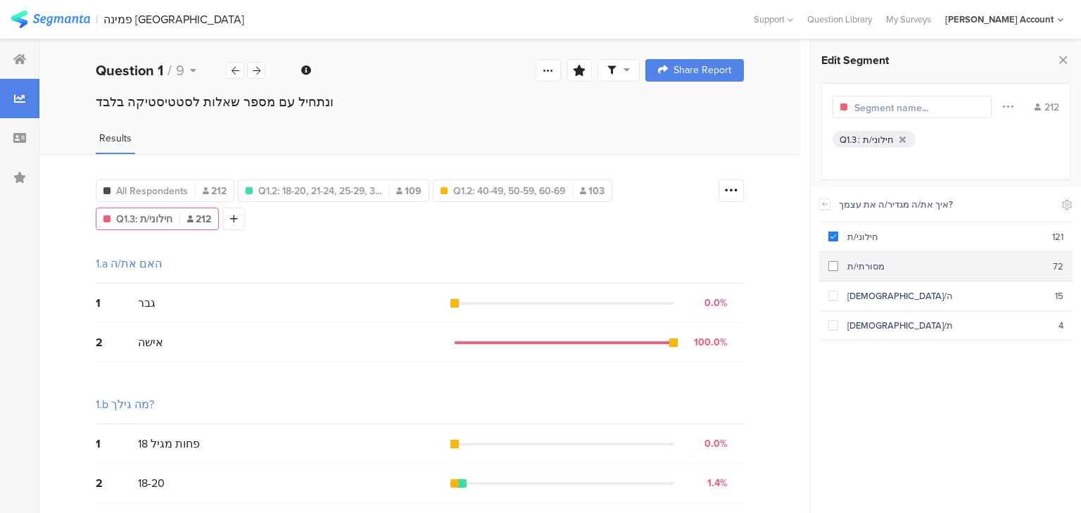
click at [847, 270] on div "מסורתי/ת" at bounding box center [946, 266] width 215 height 13
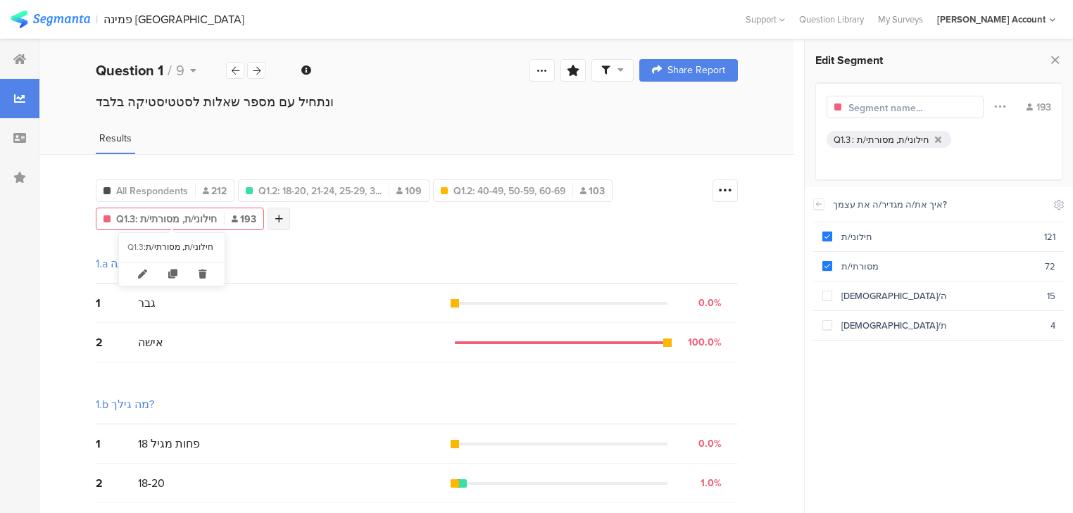
click at [261, 218] on div "Q1.3: חילוני/ת, מסורתי/ת 193" at bounding box center [179, 219] width 167 height 15
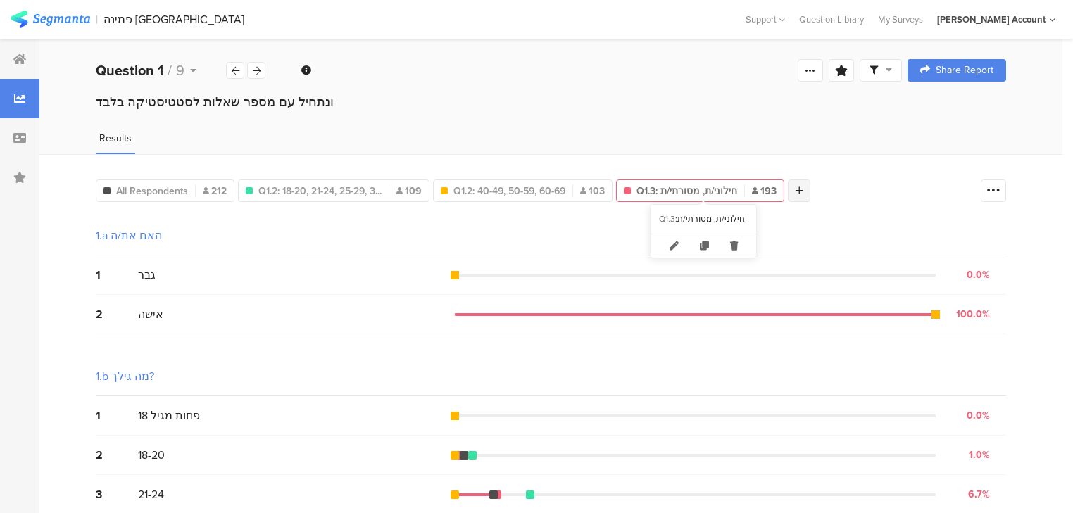
click at [807, 188] on div at bounding box center [799, 191] width 23 height 23
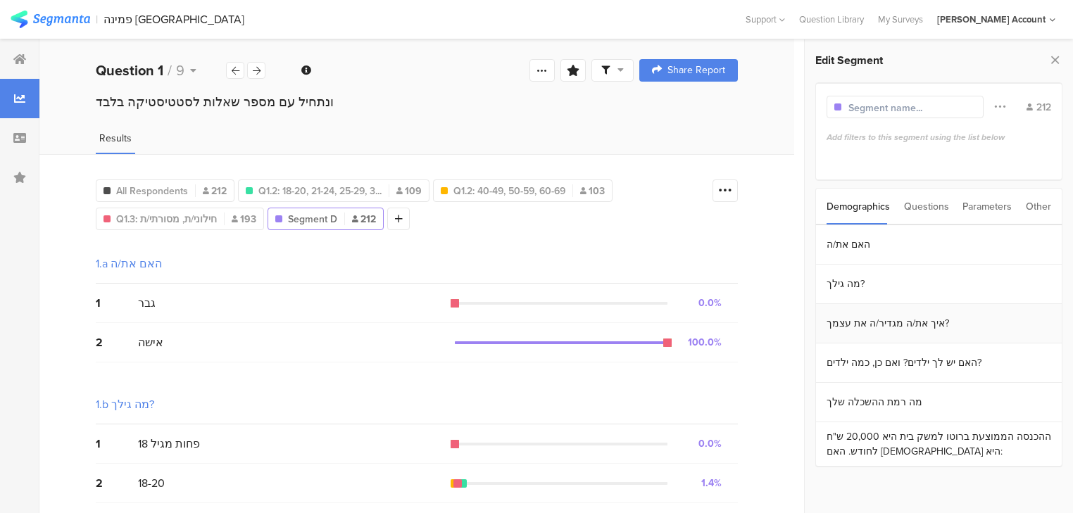
click at [875, 318] on section "איך את/ה מגדיר/ה את עצמך?" at bounding box center [939, 323] width 246 height 39
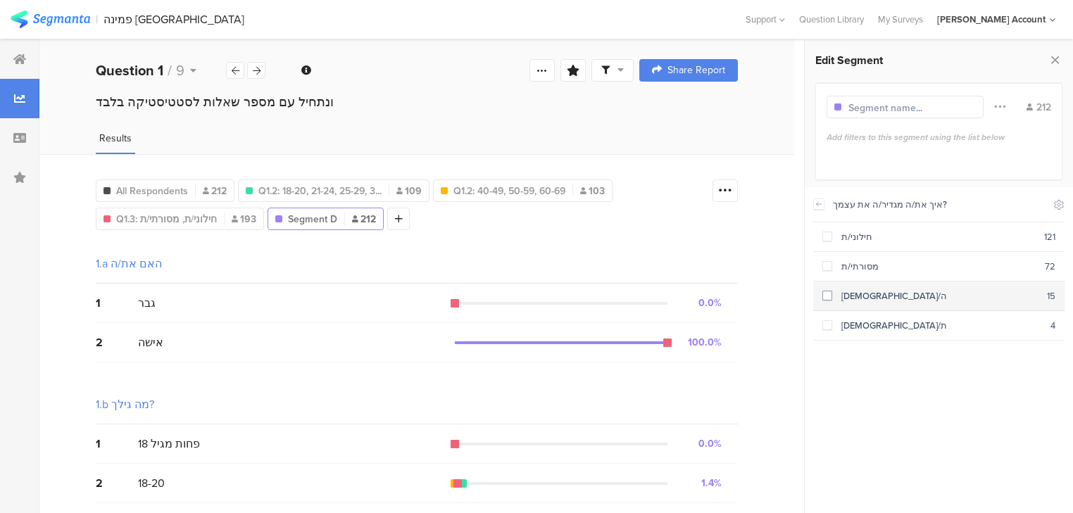
click at [851, 300] on div "[DEMOGRAPHIC_DATA]/ה" at bounding box center [939, 295] width 215 height 13
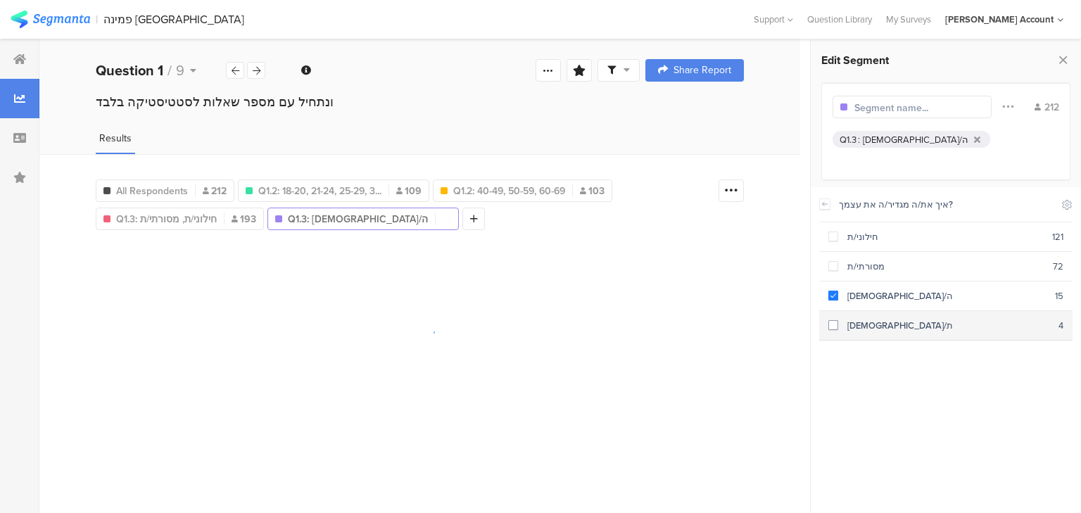
click at [863, 330] on section "חרדי/ת 4" at bounding box center [946, 326] width 253 height 30
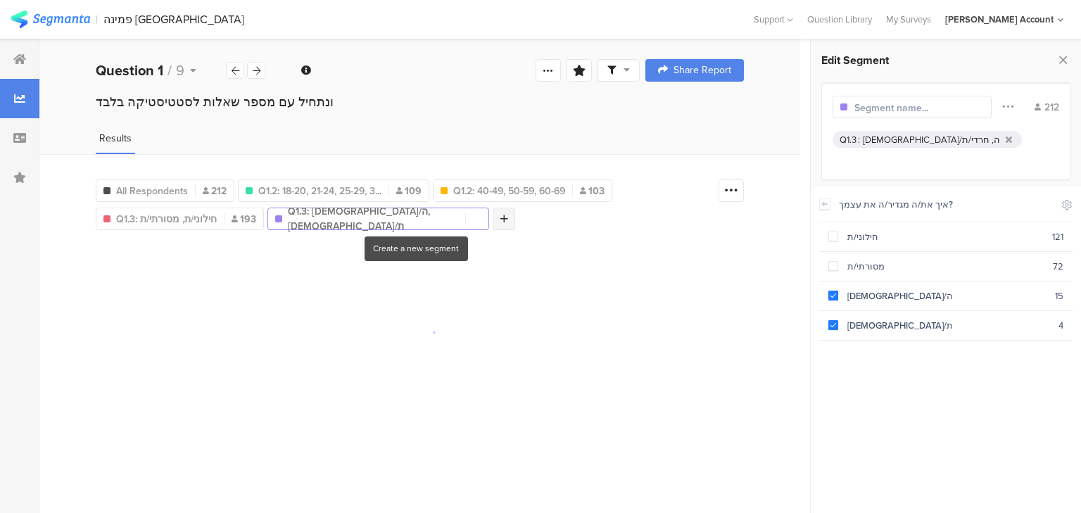
click at [493, 216] on div at bounding box center [504, 219] width 23 height 23
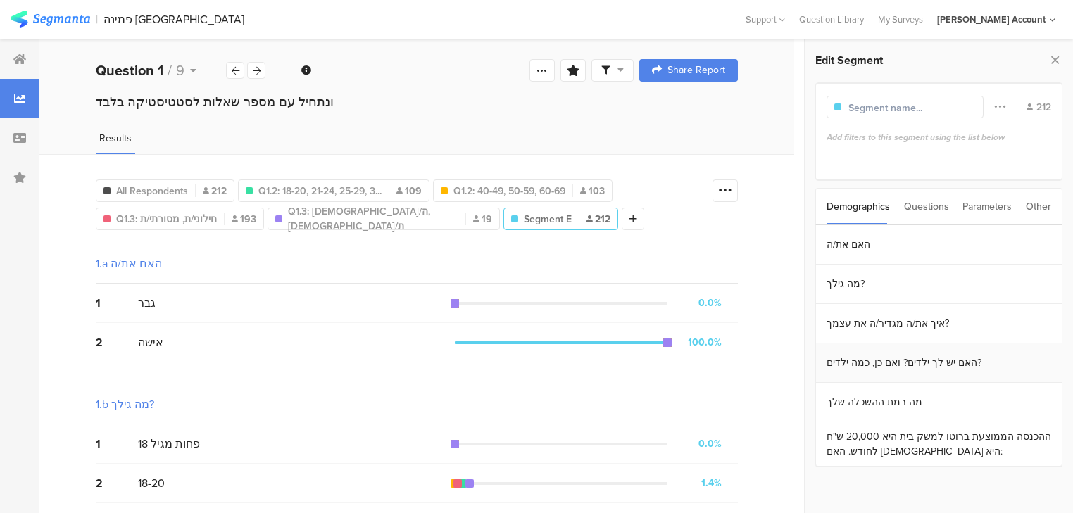
click at [839, 369] on section "האם יש לך ילדים? ואם כן, כמה ילדים?" at bounding box center [939, 363] width 246 height 39
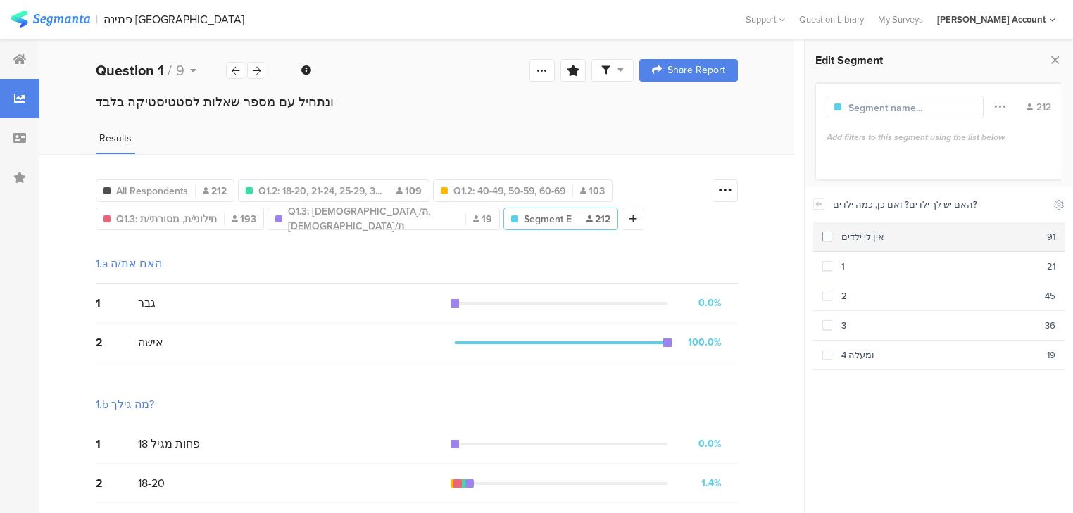
click at [834, 237] on div "אין לי ילדים" at bounding box center [939, 236] width 215 height 13
click at [639, 214] on div at bounding box center [650, 219] width 23 height 23
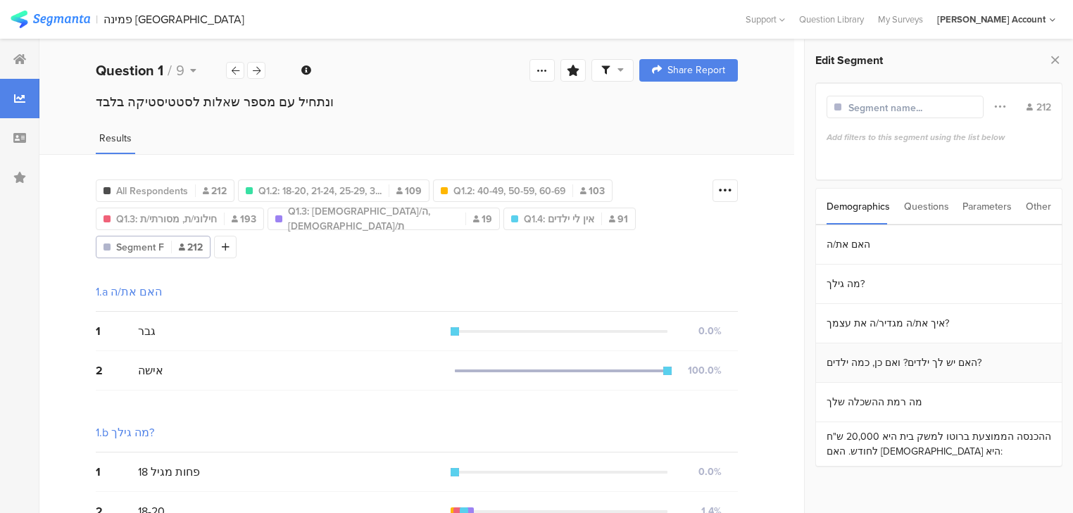
click at [839, 355] on section "האם יש לך ילדים? ואם כן, כמה ילדים?" at bounding box center [939, 363] width 246 height 39
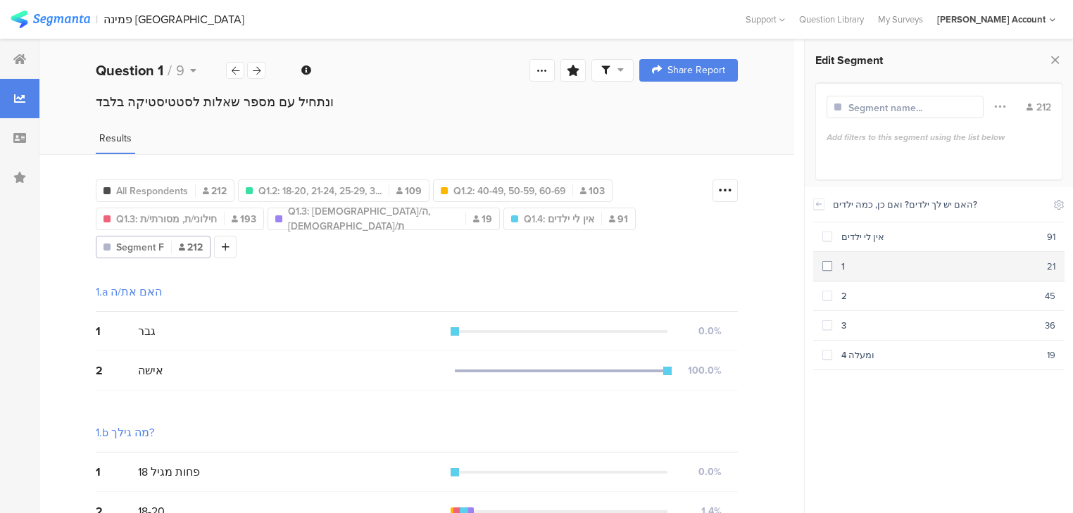
click at [828, 263] on span at bounding box center [827, 266] width 10 height 10
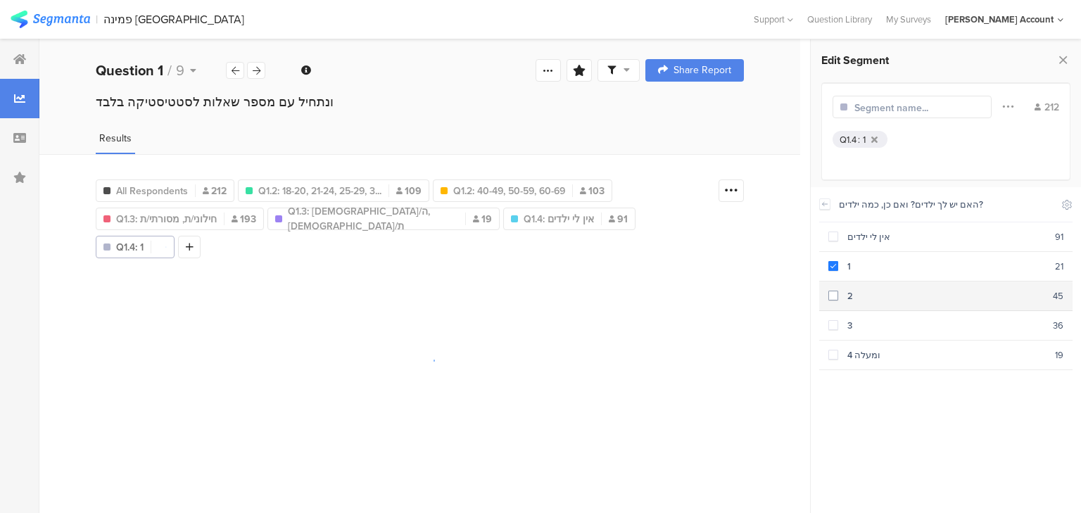
click at [831, 293] on span at bounding box center [834, 296] width 10 height 10
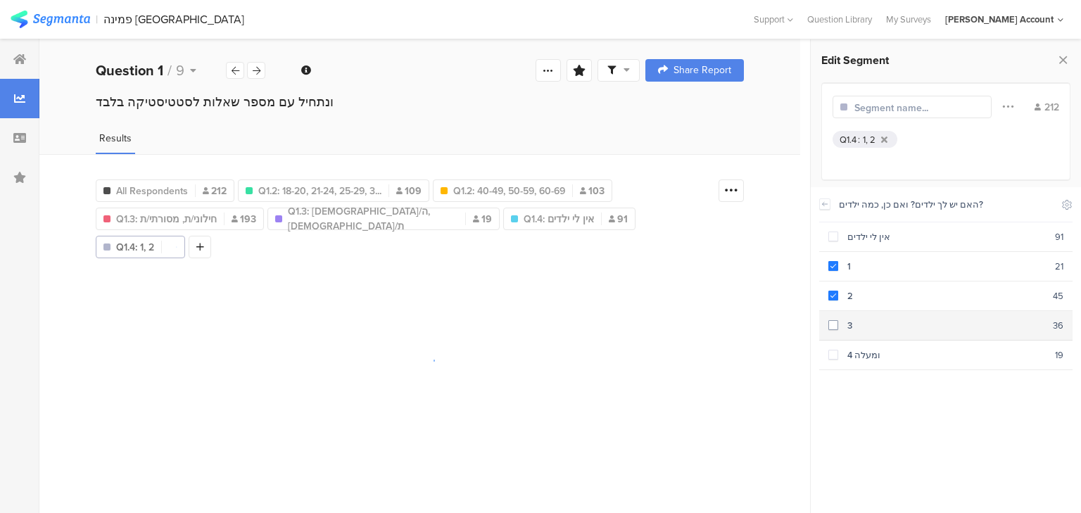
click at [844, 331] on section "3 36" at bounding box center [946, 326] width 253 height 30
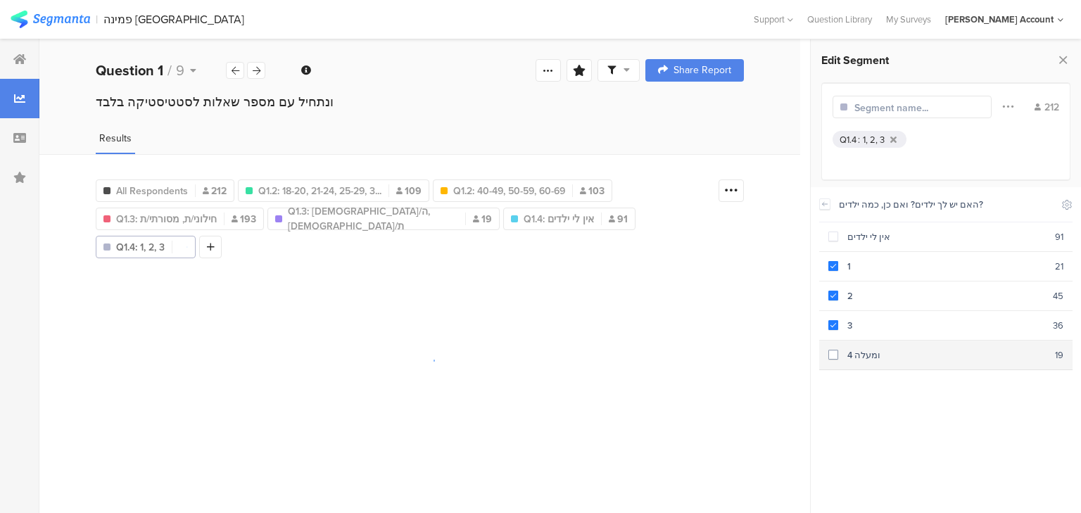
click at [851, 353] on div "4 ומעלה" at bounding box center [947, 355] width 217 height 13
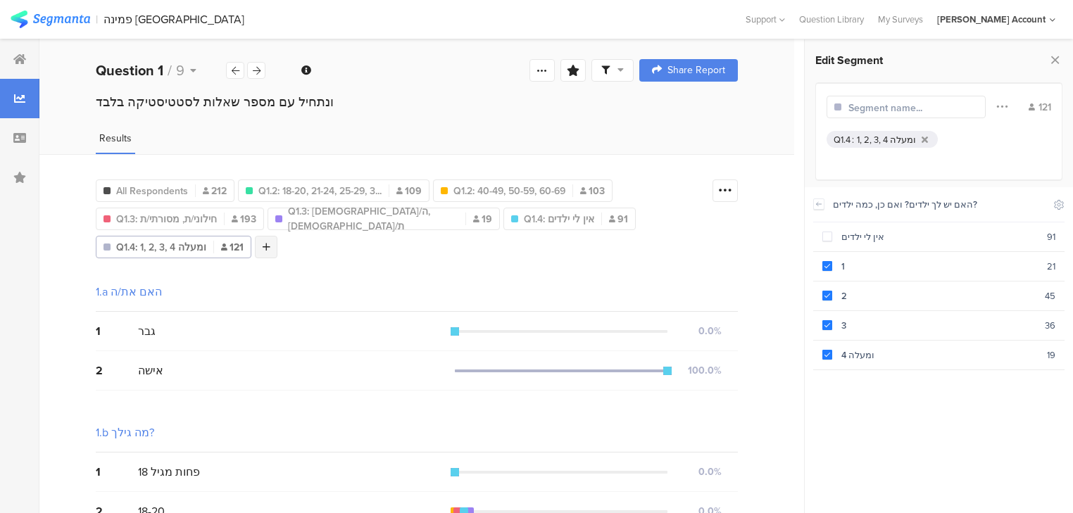
click at [263, 246] on icon at bounding box center [267, 247] width 8 height 10
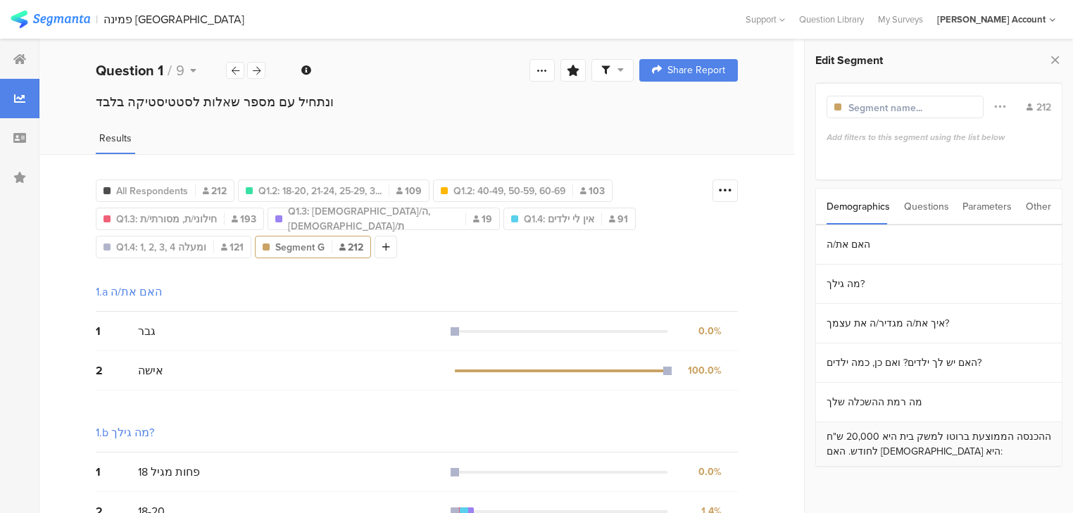
click at [915, 444] on section "ההכנסה הממוצעת ברוטו למשק בית היא 20,000 ש"ח לחודש. האם הכנסתכם היא:" at bounding box center [939, 444] width 246 height 44
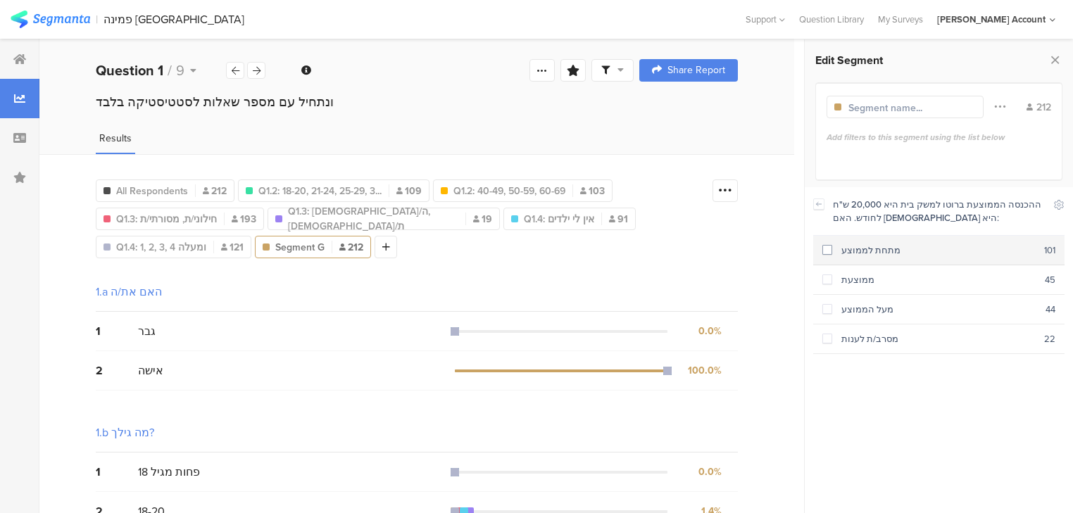
click at [851, 253] on div "מתחת לממוצע" at bounding box center [938, 250] width 212 height 13
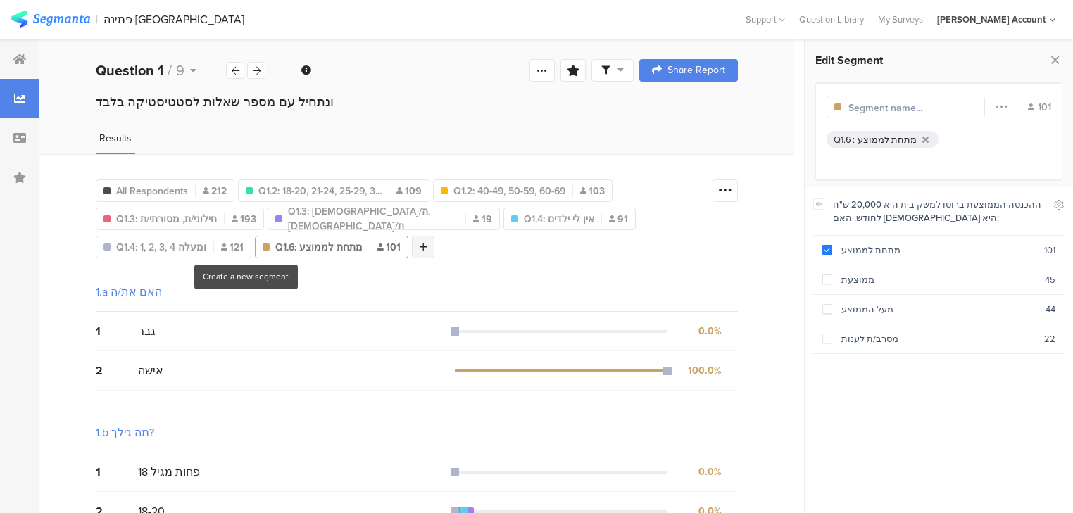
click at [412, 246] on div at bounding box center [423, 247] width 23 height 23
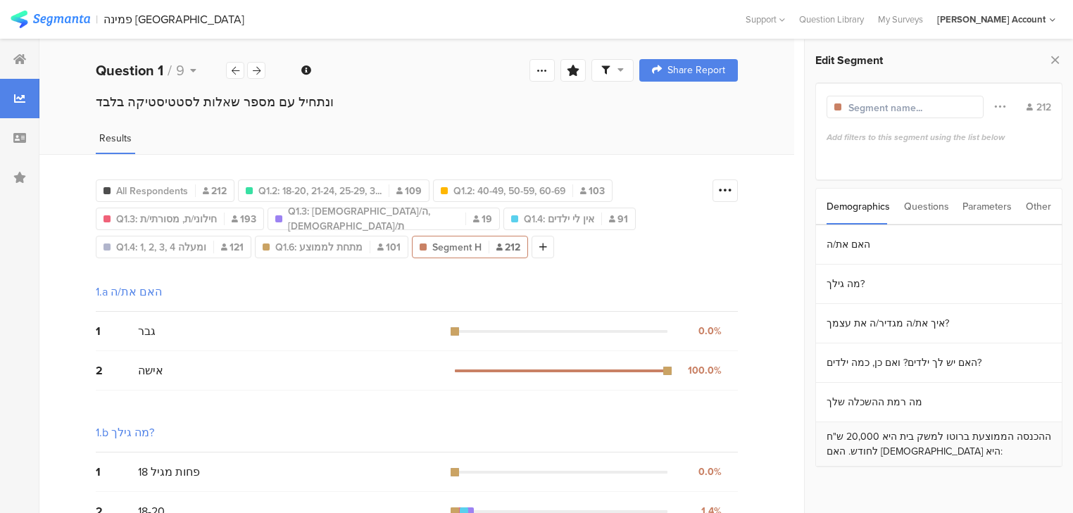
click at [886, 437] on section "ההכנסה הממוצעת ברוטו למשק בית היא 20,000 ש"ח לחודש. האם הכנסתכם היא:" at bounding box center [939, 444] width 246 height 44
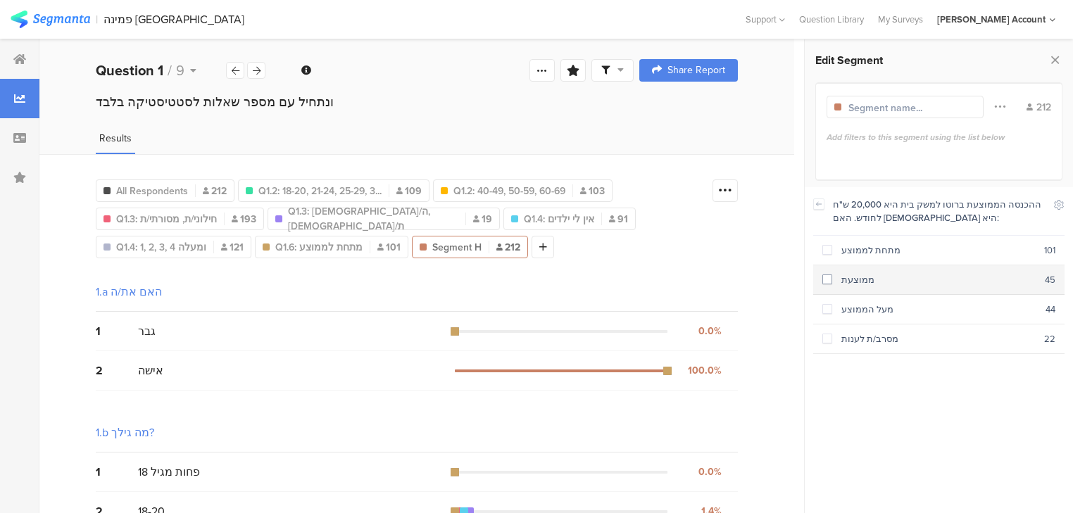
click at [833, 277] on div "ממוצעת" at bounding box center [938, 279] width 213 height 13
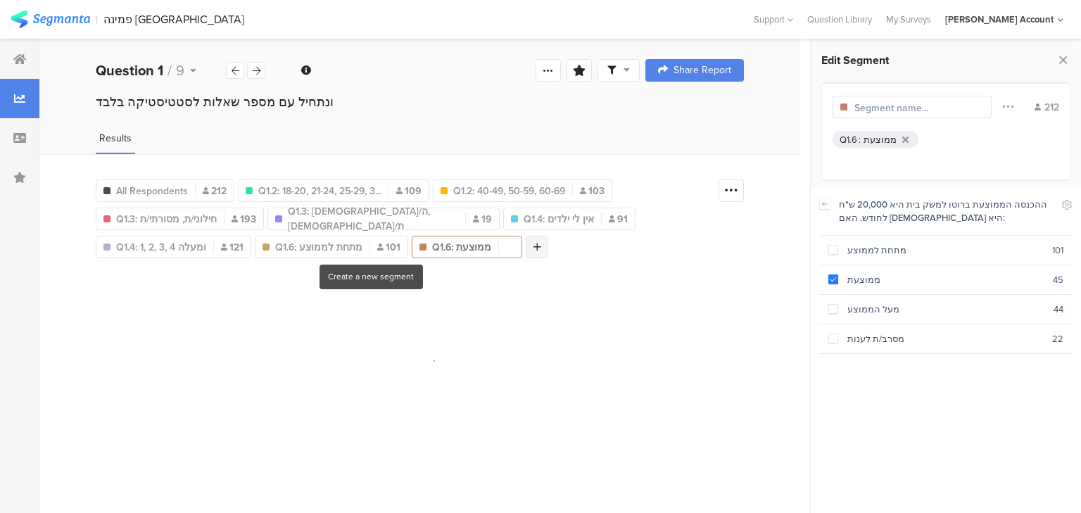
click at [534, 247] on icon at bounding box center [538, 247] width 8 height 10
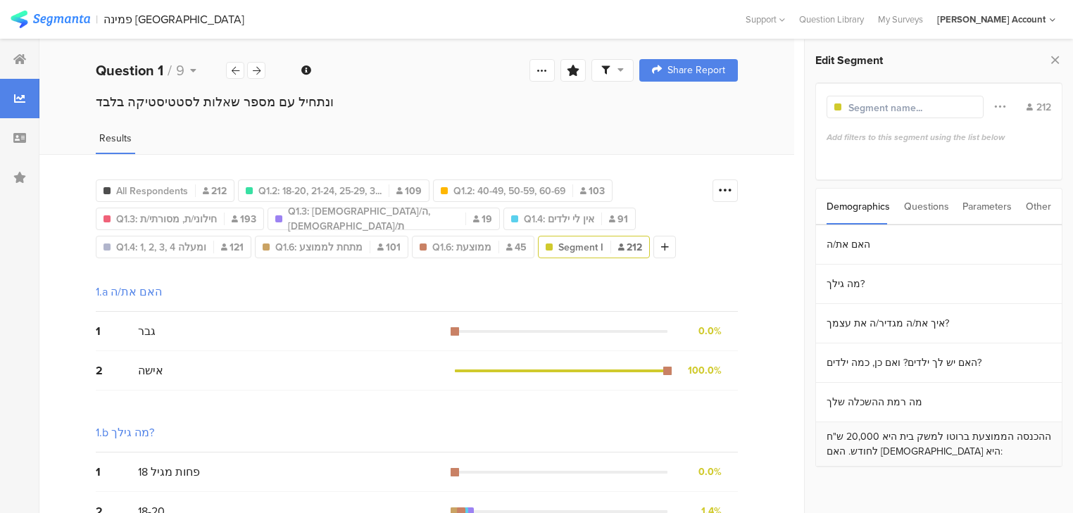
click at [873, 444] on section "ההכנסה הממוצעת ברוטו למשק בית היא 20,000 ש"ח לחודש. האם הכנסתכם היא:" at bounding box center [939, 444] width 246 height 44
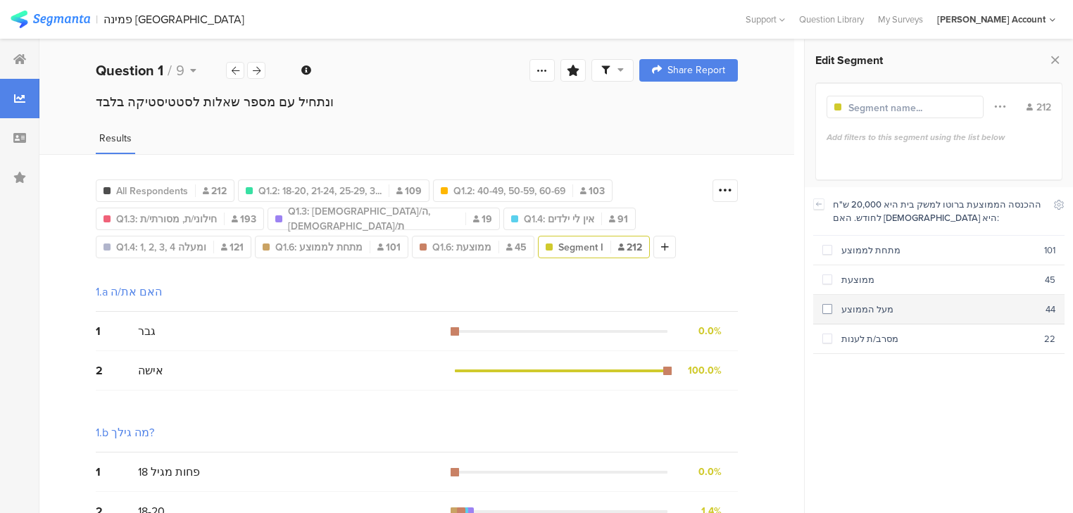
click at [834, 312] on div "מעל הממוצע" at bounding box center [938, 309] width 213 height 13
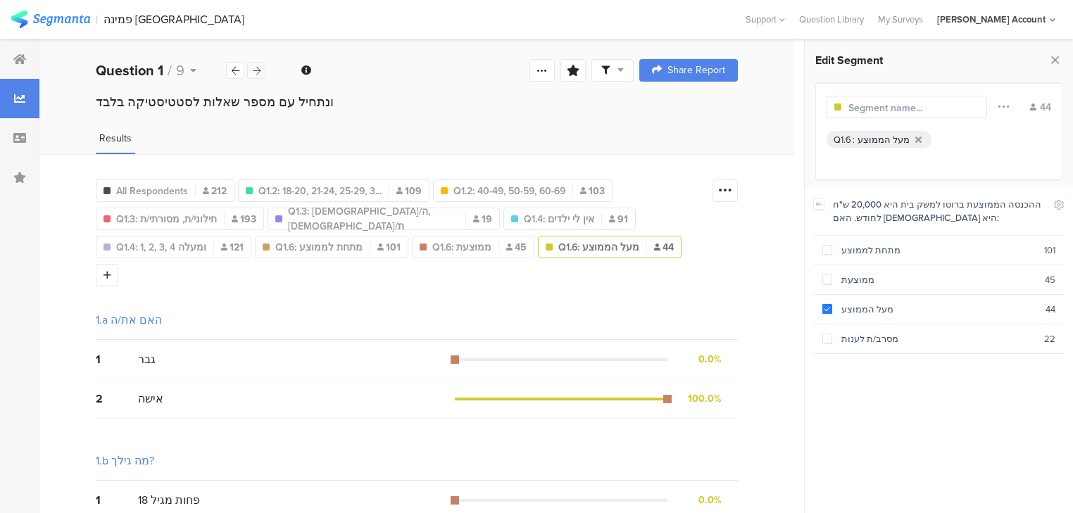
click at [256, 66] on icon at bounding box center [257, 70] width 8 height 9
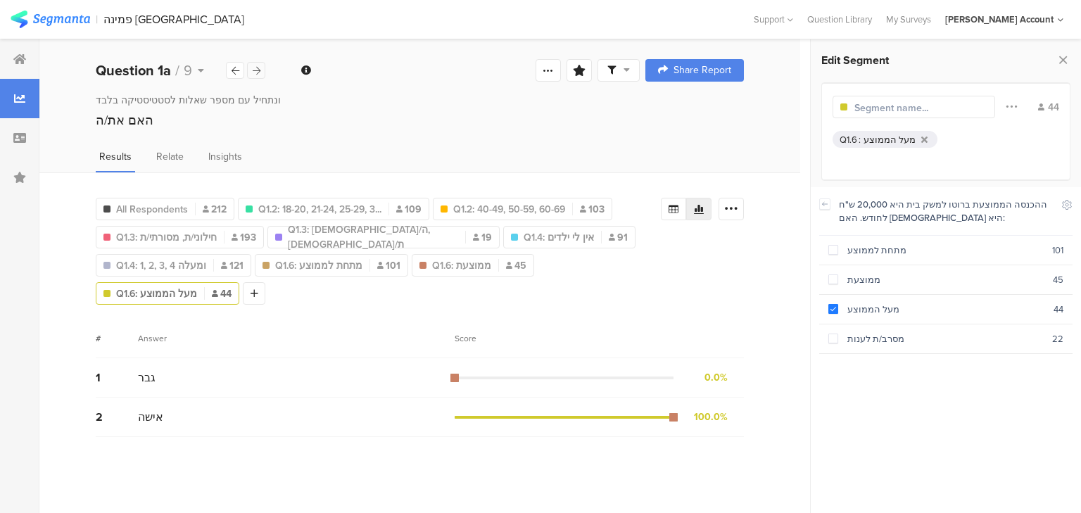
click at [256, 66] on icon at bounding box center [257, 70] width 8 height 9
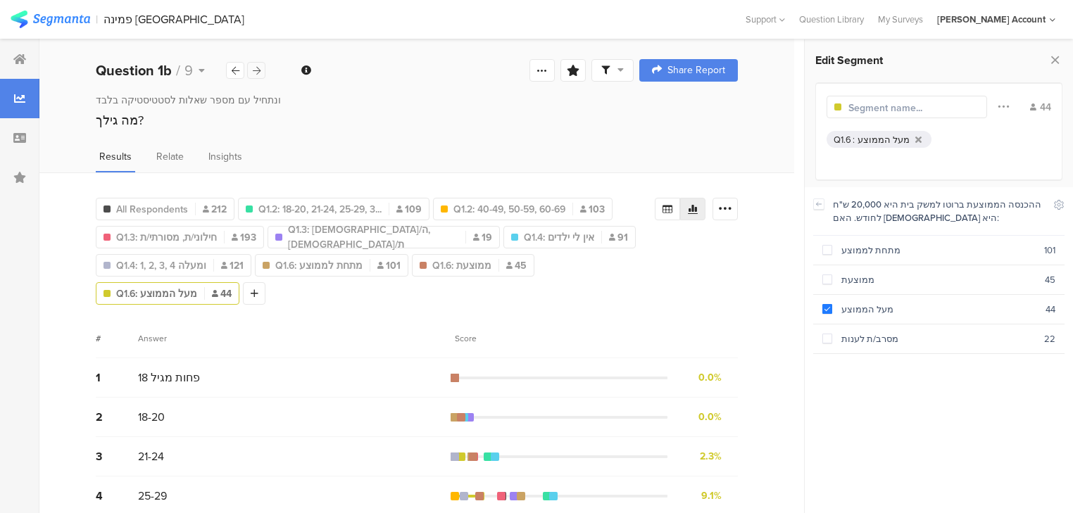
click at [256, 66] on icon at bounding box center [257, 70] width 8 height 9
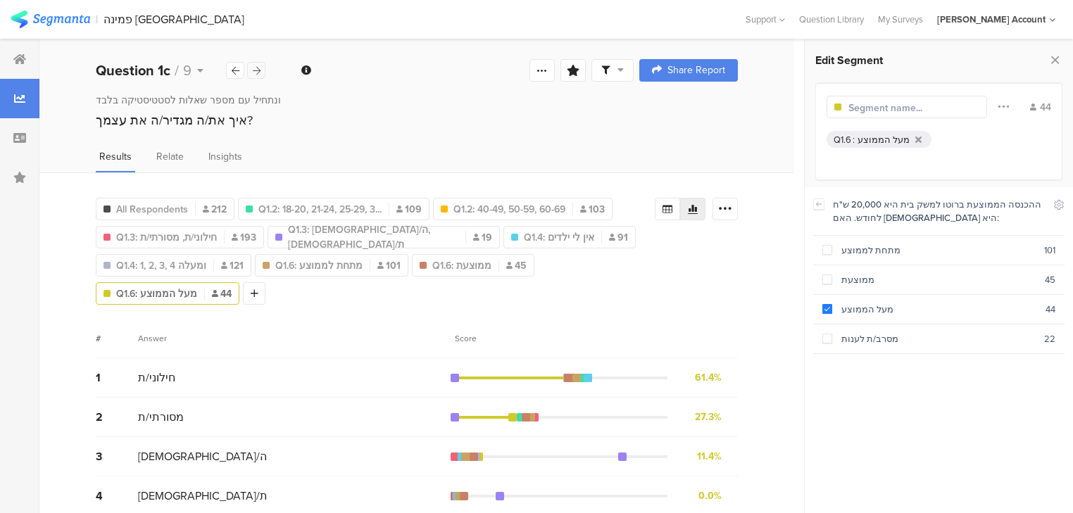
click at [256, 65] on div at bounding box center [256, 70] width 18 height 17
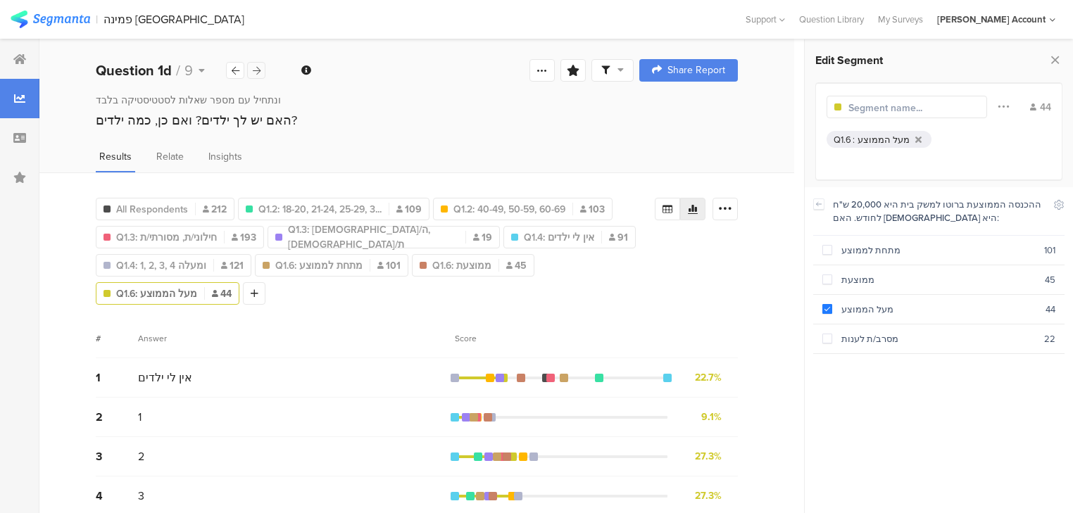
click at [256, 65] on div at bounding box center [256, 70] width 18 height 17
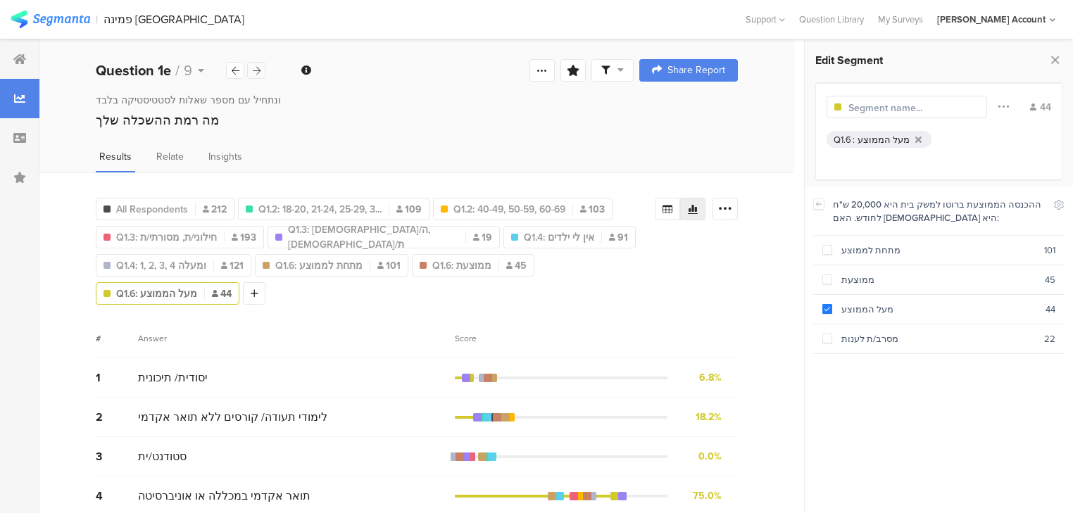
click at [256, 65] on div at bounding box center [256, 70] width 18 height 17
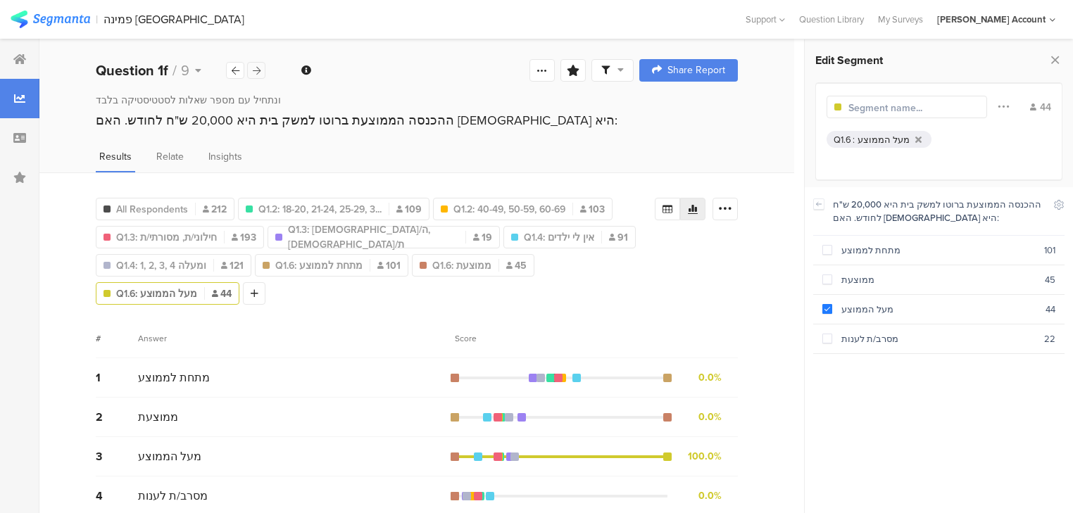
click at [256, 65] on div at bounding box center [256, 70] width 18 height 17
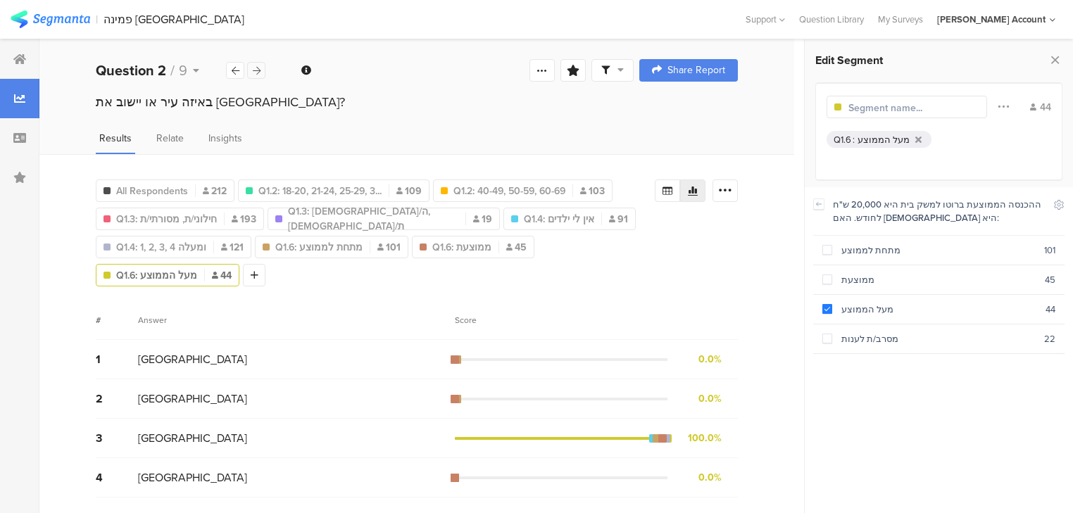
click at [256, 65] on div at bounding box center [256, 70] width 18 height 17
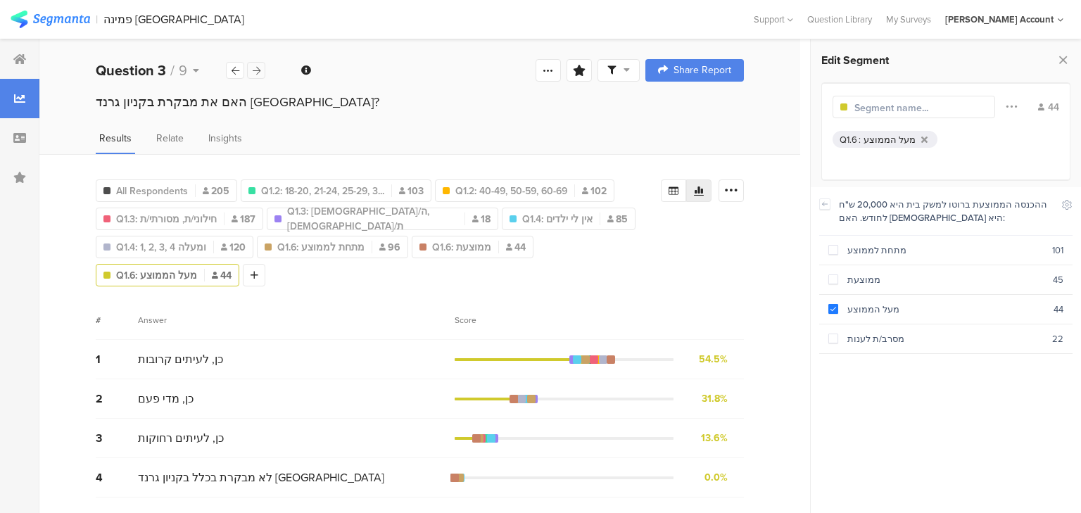
click at [256, 65] on div at bounding box center [256, 70] width 18 height 17
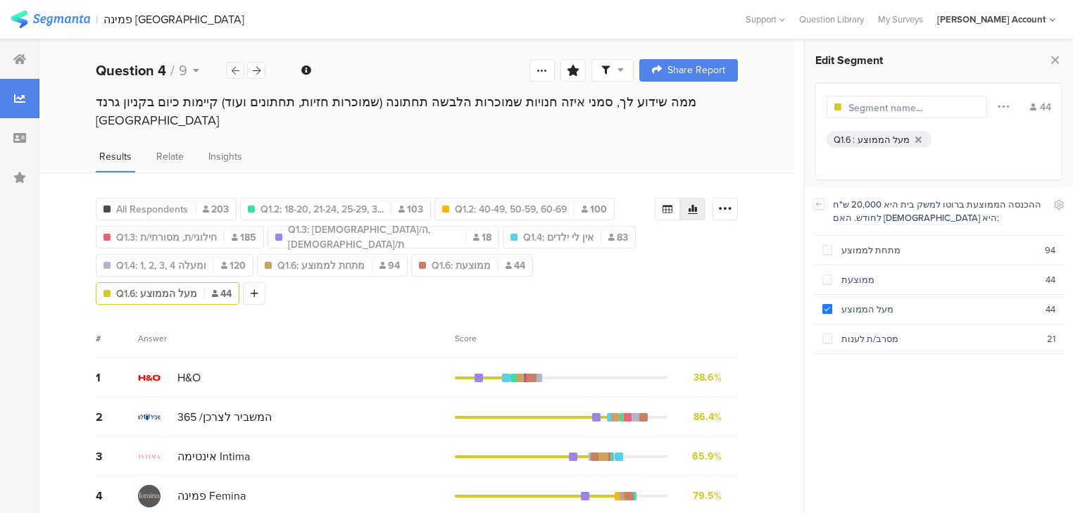
click at [231, 63] on div at bounding box center [235, 70] width 18 height 17
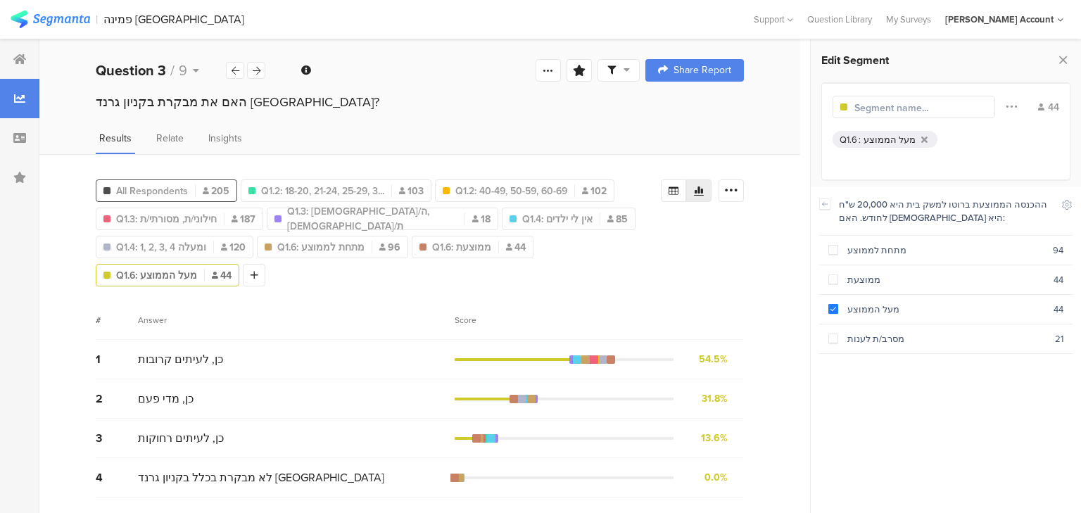
click at [172, 189] on span "All Respondents" at bounding box center [152, 191] width 72 height 15
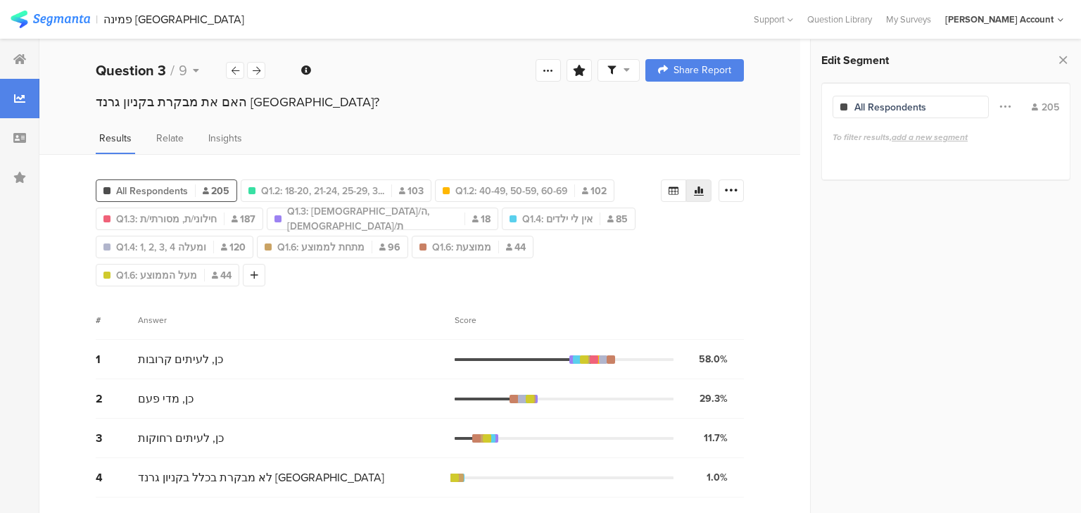
click at [620, 73] on span at bounding box center [619, 70] width 23 height 13
click at [684, 110] on span at bounding box center [685, 110] width 21 height 11
click at [1067, 58] on icon at bounding box center [1063, 60] width 15 height 20
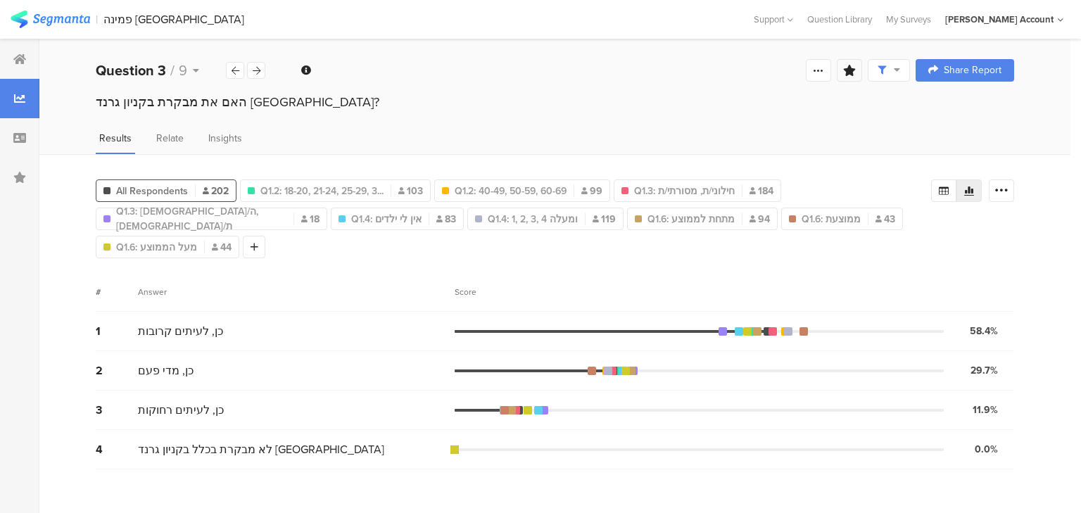
click at [853, 73] on icon at bounding box center [850, 70] width 13 height 11
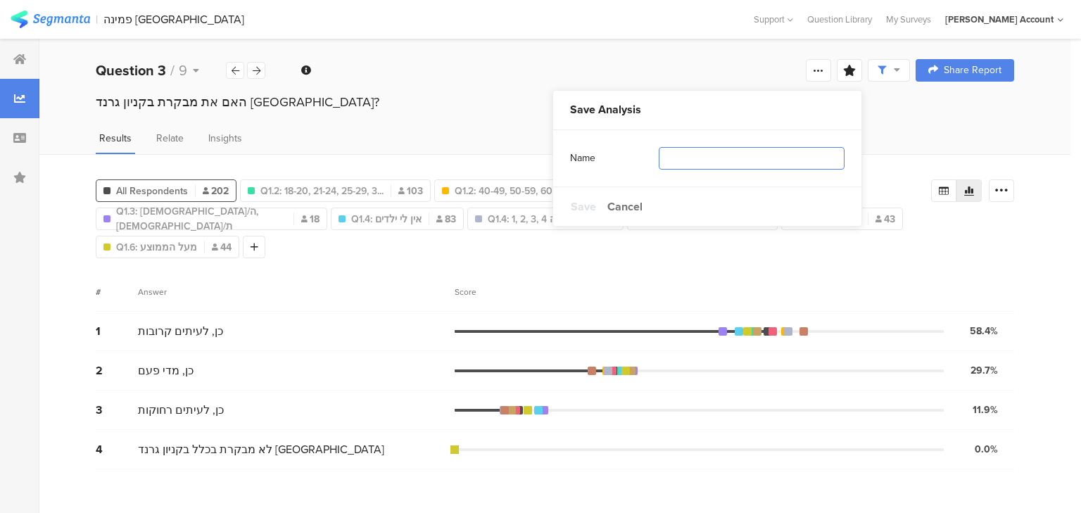
click at [710, 166] on input "text" at bounding box center [752, 158] width 186 height 23
type input "פילוחים"
click at [584, 203] on span "Save" at bounding box center [583, 207] width 25 height 16
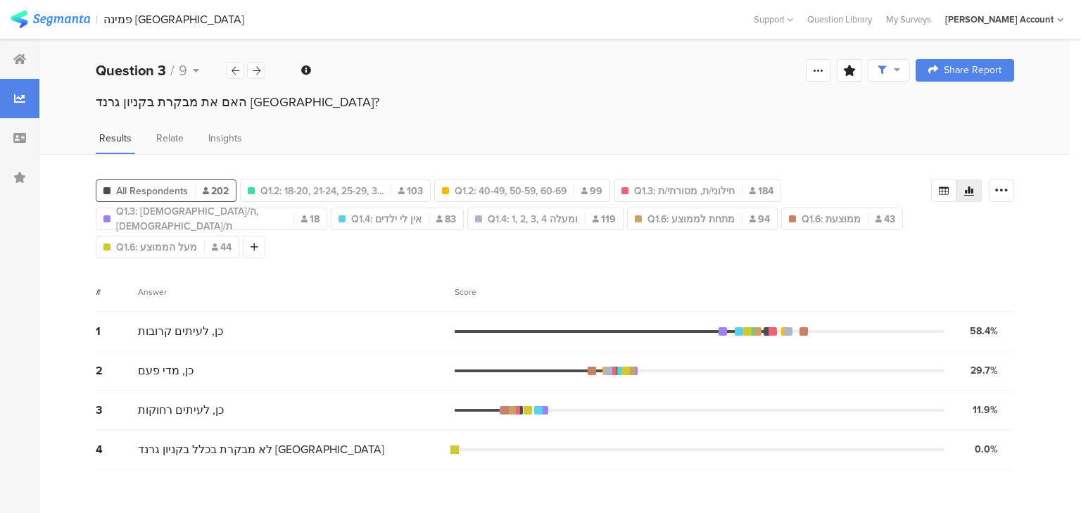
click at [70, 203] on div "All Respondents 202 Q1.2: 18-20, 21-24, 25-29, 3... 103 Q1.2: 40-49, 50-59, 60-…" at bounding box center [554, 333] width 1031 height 359
click at [261, 71] on div at bounding box center [256, 70] width 18 height 17
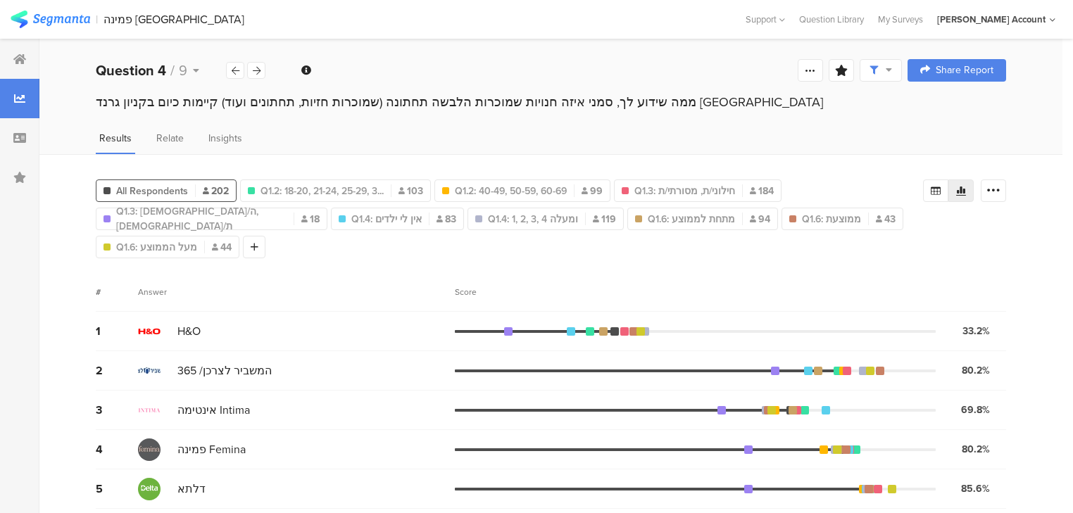
click at [459, 289] on div "Score" at bounding box center [470, 292] width 30 height 13
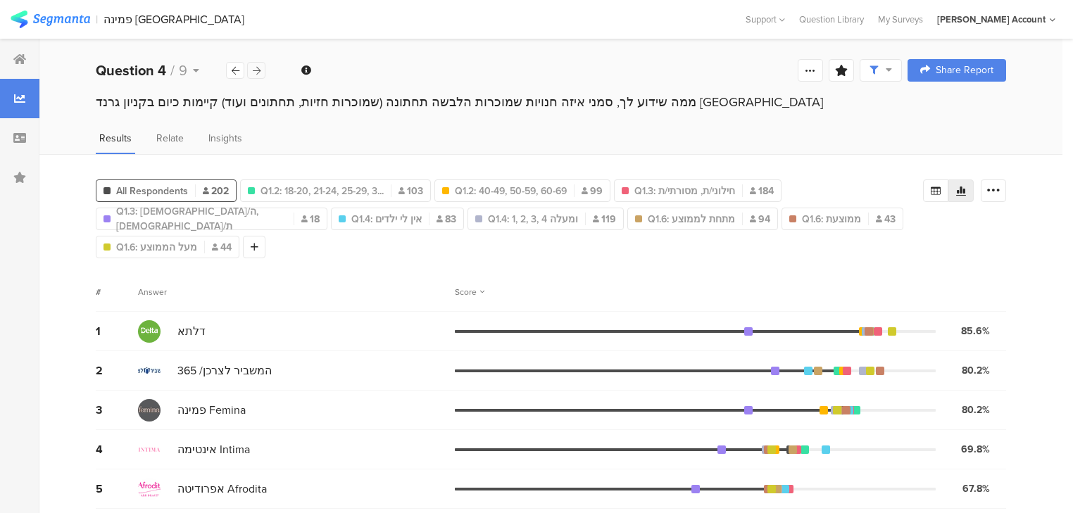
click at [256, 70] on icon at bounding box center [257, 70] width 8 height 9
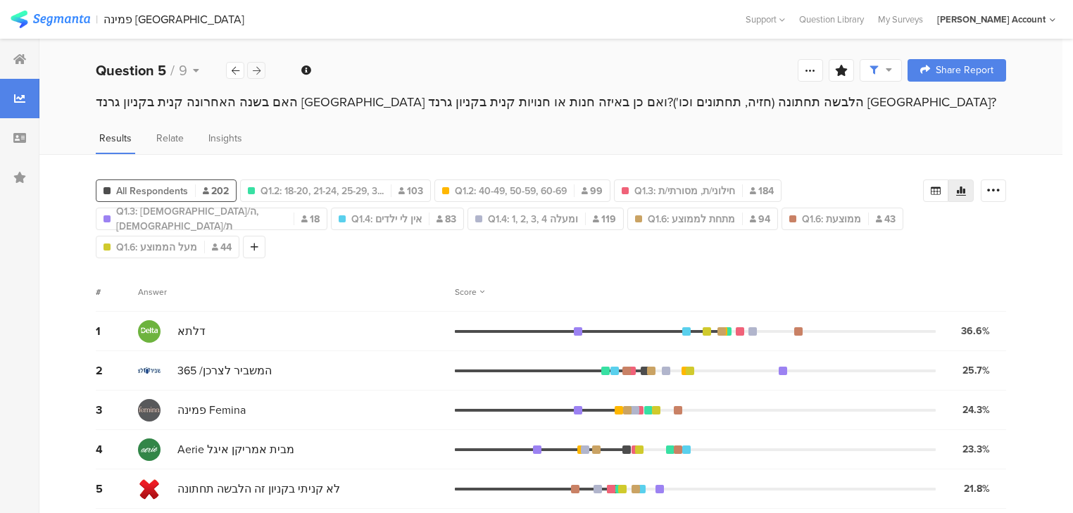
click at [258, 67] on icon at bounding box center [257, 70] width 8 height 9
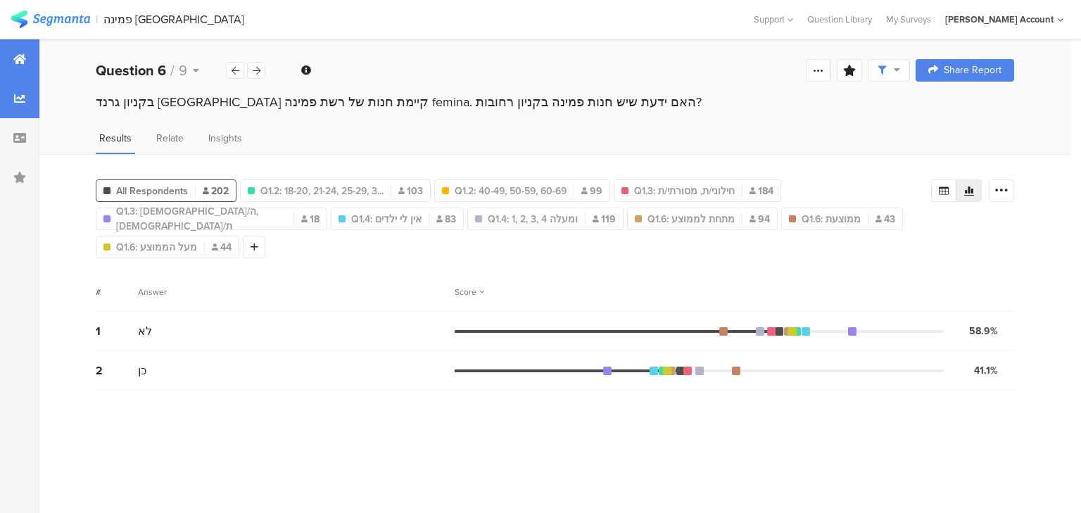
click at [18, 73] on div at bounding box center [19, 58] width 39 height 39
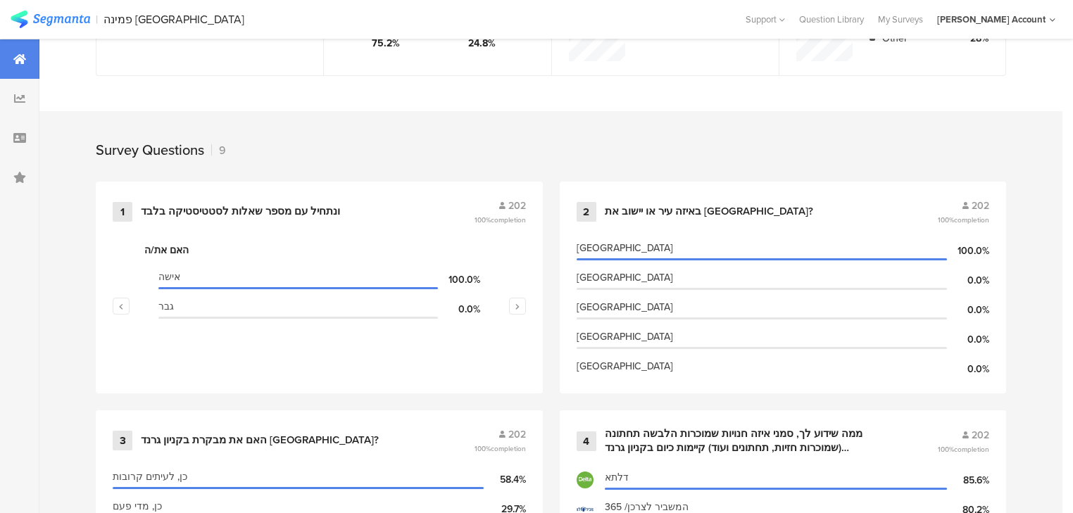
scroll to position [507, 0]
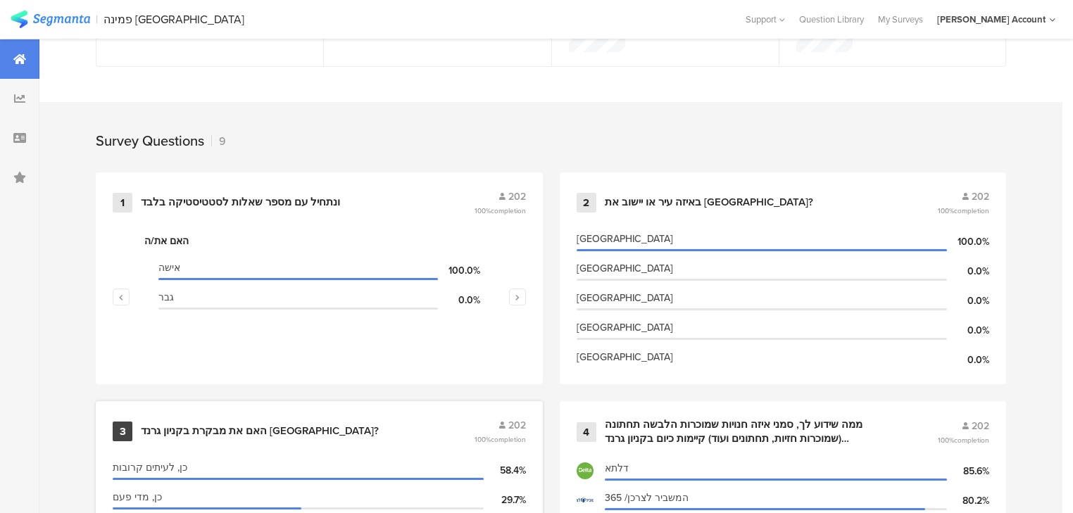
click at [200, 425] on div "האם את מבקרת בקניון גרנד באר שבע?" at bounding box center [260, 432] width 238 height 14
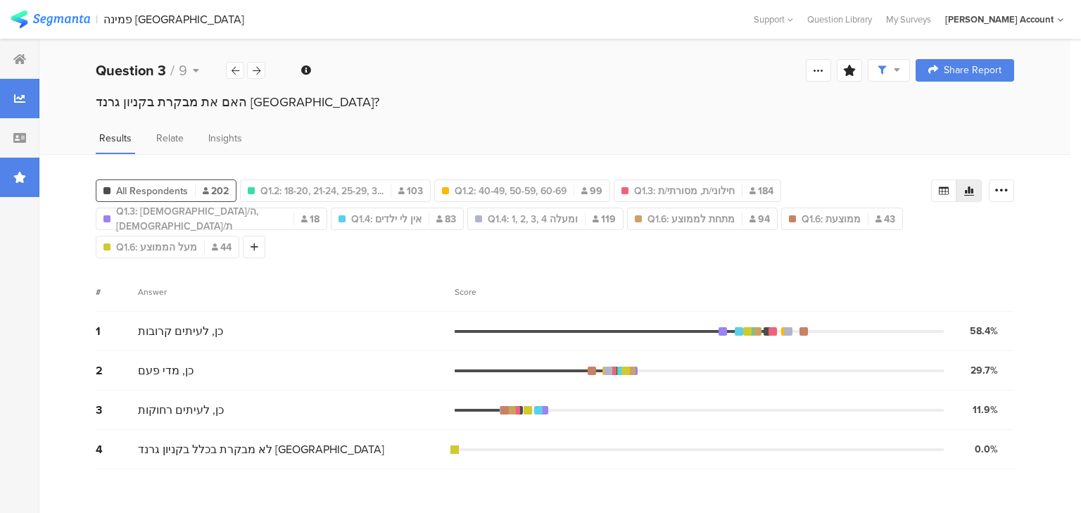
click at [26, 179] on div at bounding box center [19, 177] width 39 height 39
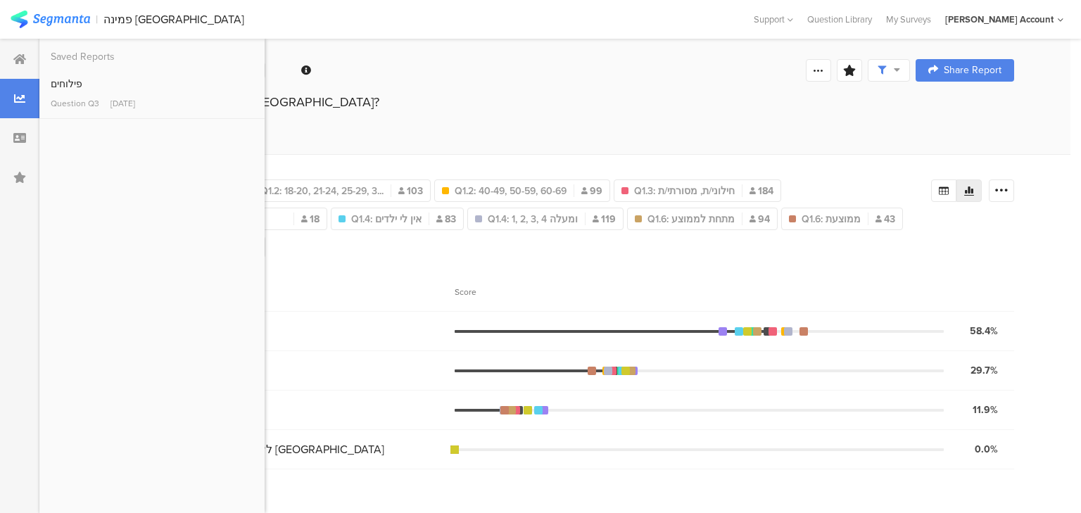
click at [449, 272] on div "# Answer Score" at bounding box center [555, 291] width 919 height 39
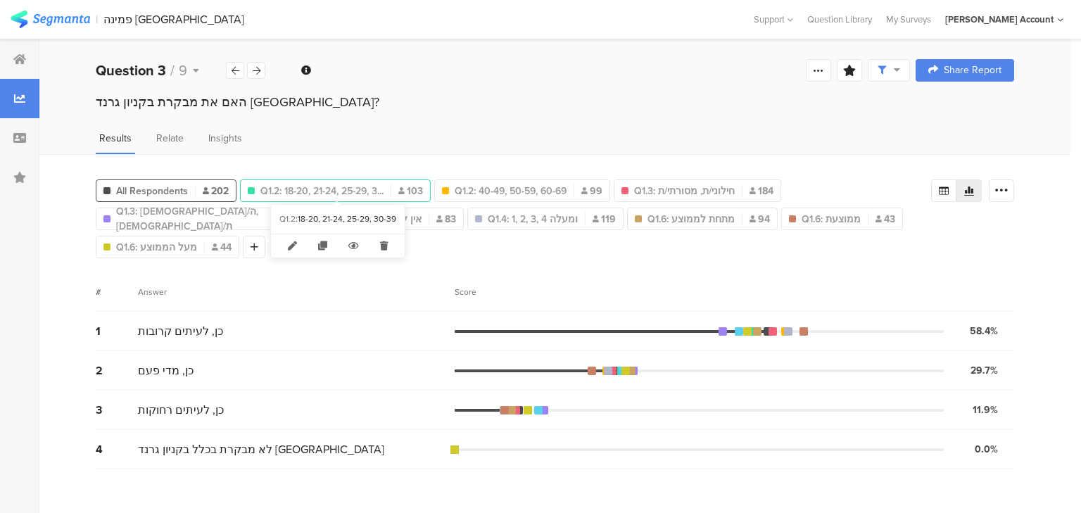
click at [349, 192] on span "Q1.2: 18-20, 21-24, 25-29, 3..." at bounding box center [322, 191] width 123 height 15
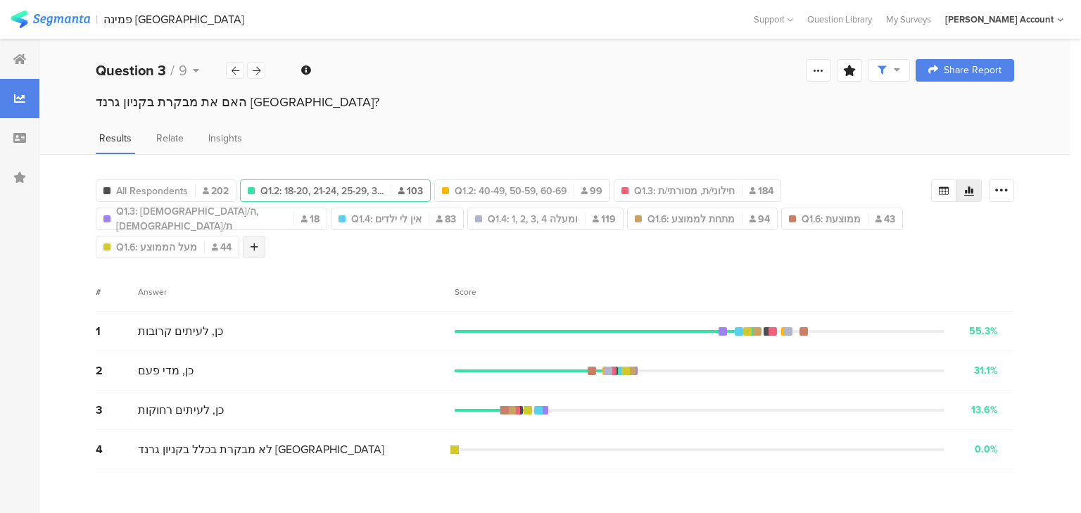
click at [256, 248] on div at bounding box center [254, 247] width 23 height 23
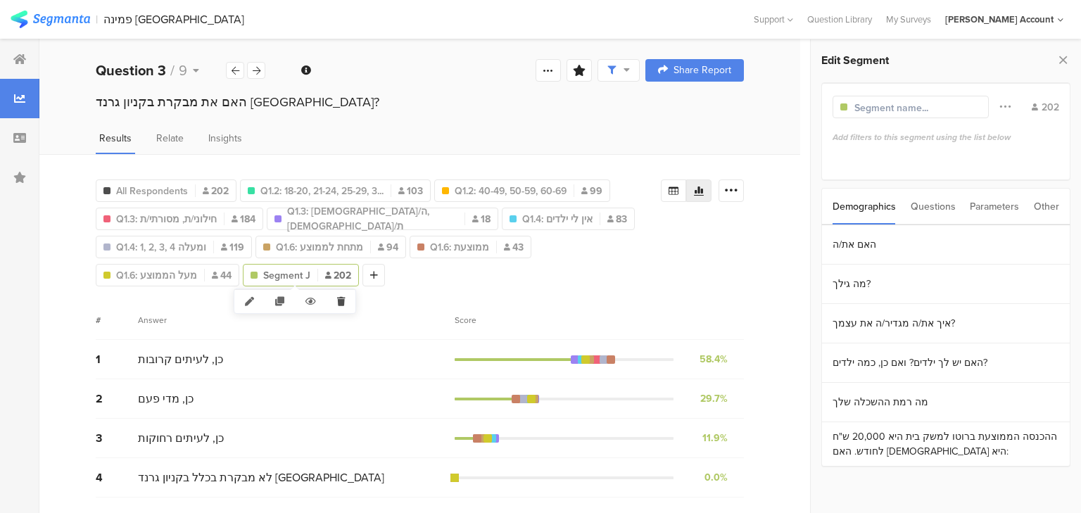
click at [339, 306] on icon at bounding box center [341, 301] width 29 height 23
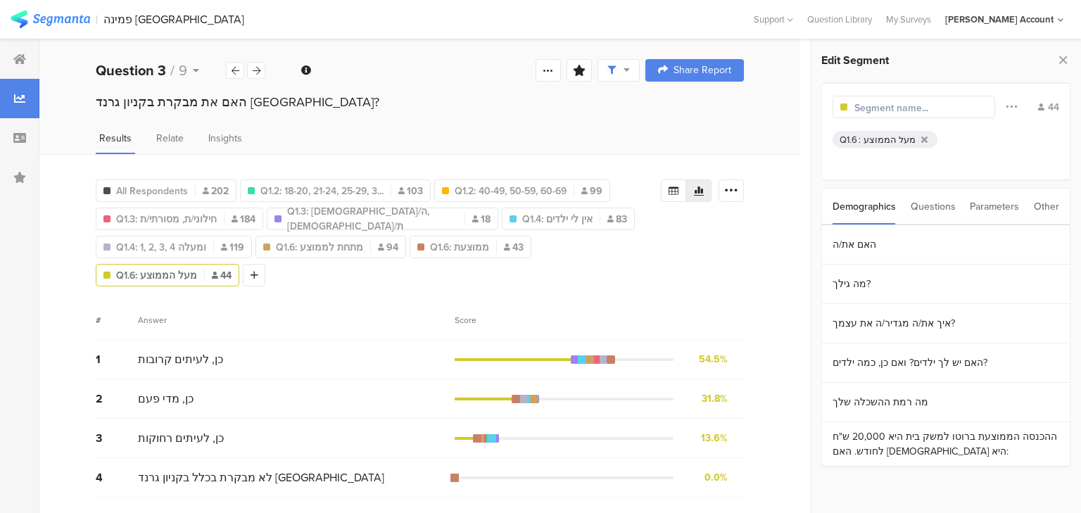
click at [59, 239] on div "All Respondents 202 Q1.2: 18-20, 21-24, 25-29, 3... 103 Q1.2: 40-49, 50-59, 60-…" at bounding box center [419, 333] width 761 height 359
click at [260, 74] on icon at bounding box center [257, 70] width 8 height 9
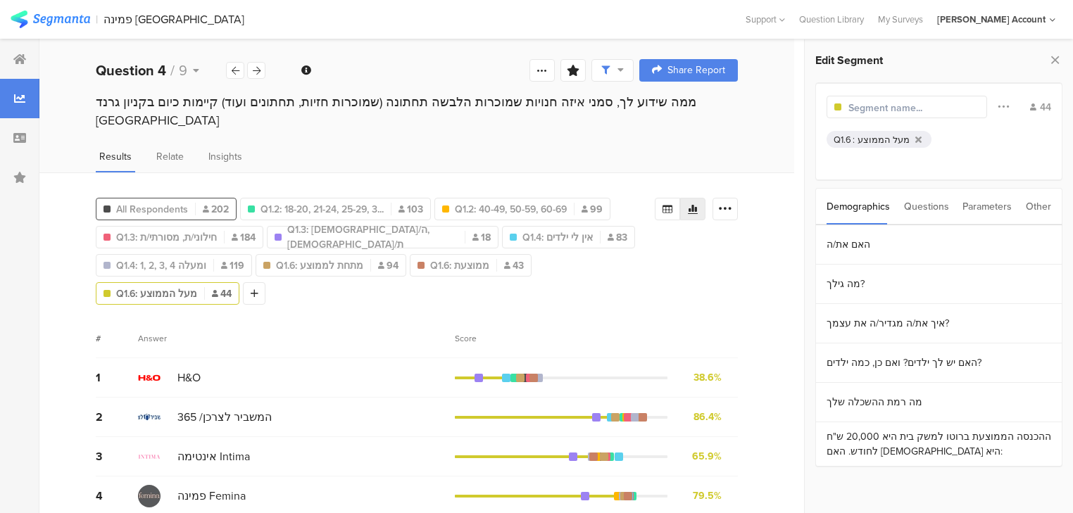
click at [190, 202] on div "All Respondents 202" at bounding box center [165, 209] width 139 height 15
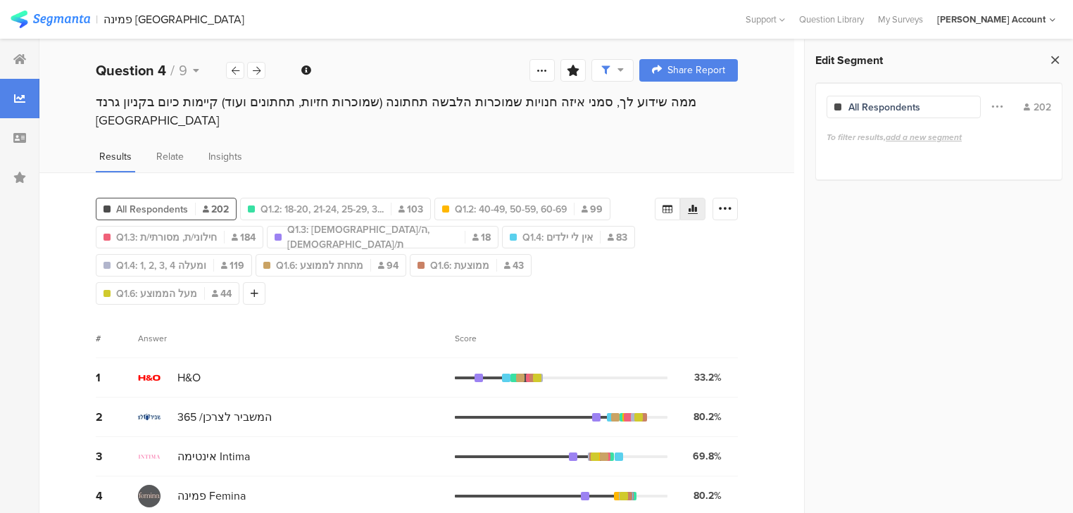
click at [1057, 55] on icon at bounding box center [1055, 60] width 15 height 20
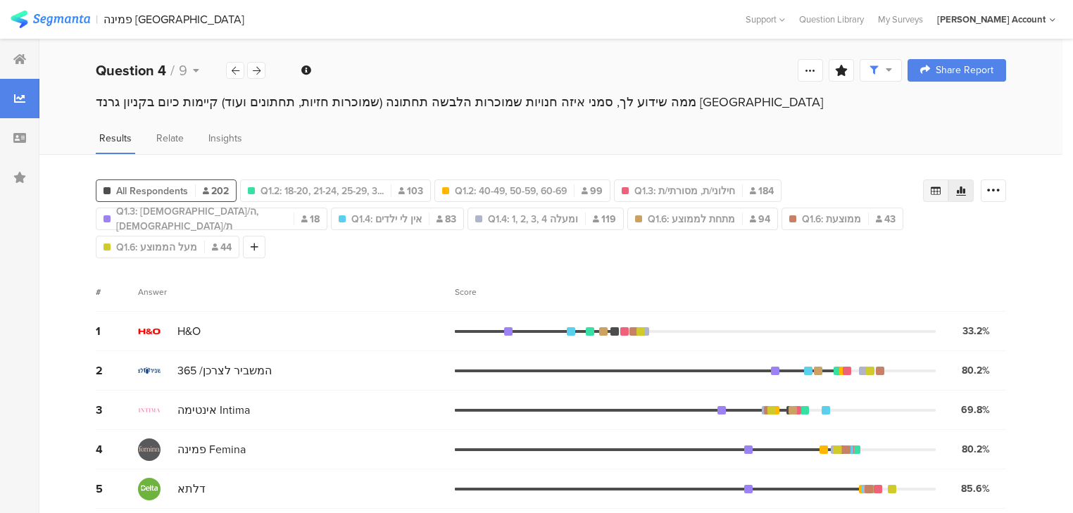
click at [941, 190] on icon at bounding box center [936, 191] width 10 height 8
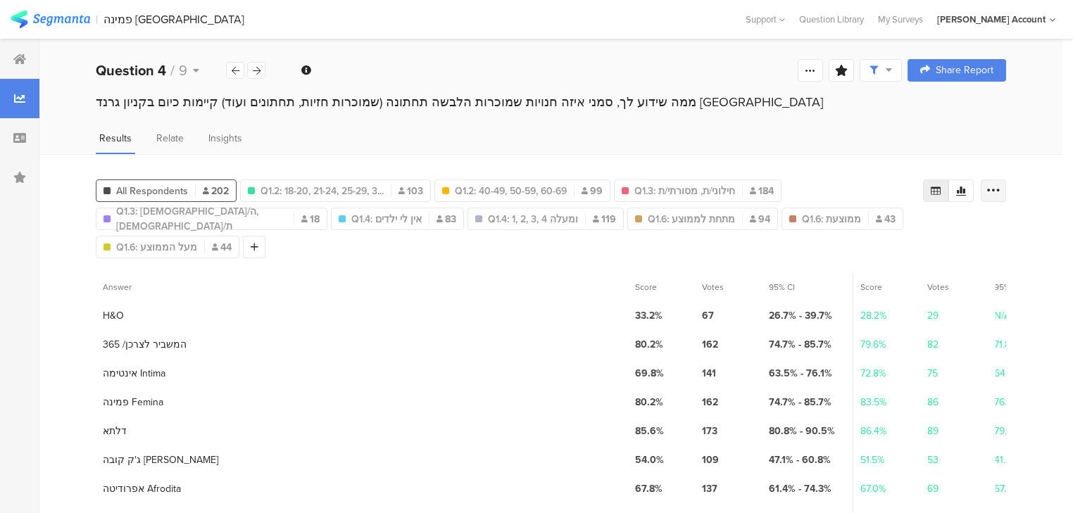
click at [998, 190] on icon at bounding box center [993, 191] width 14 height 14
click at [870, 231] on span "Export as Excel" at bounding box center [865, 230] width 67 height 14
click at [259, 73] on icon at bounding box center [257, 70] width 8 height 9
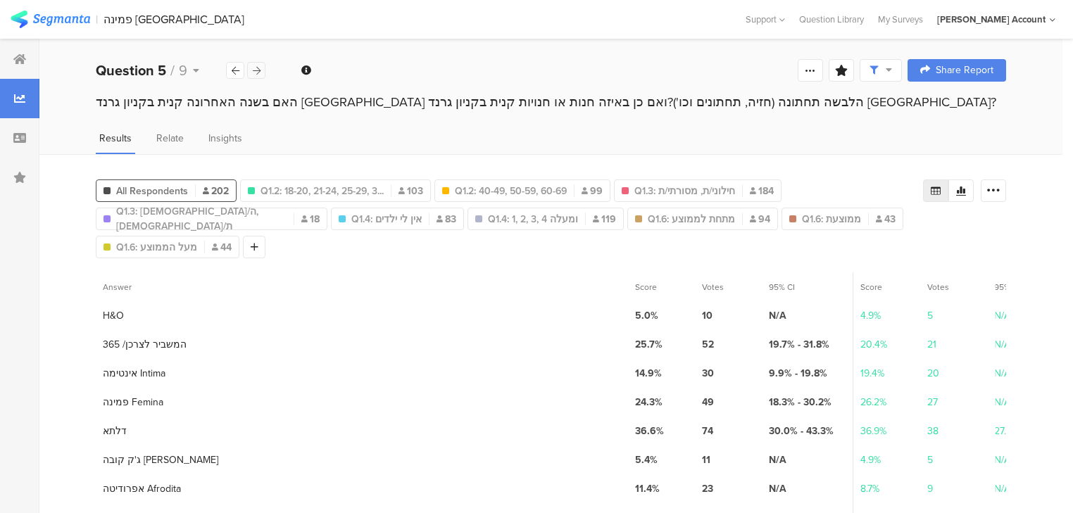
click at [258, 68] on icon at bounding box center [257, 70] width 8 height 9
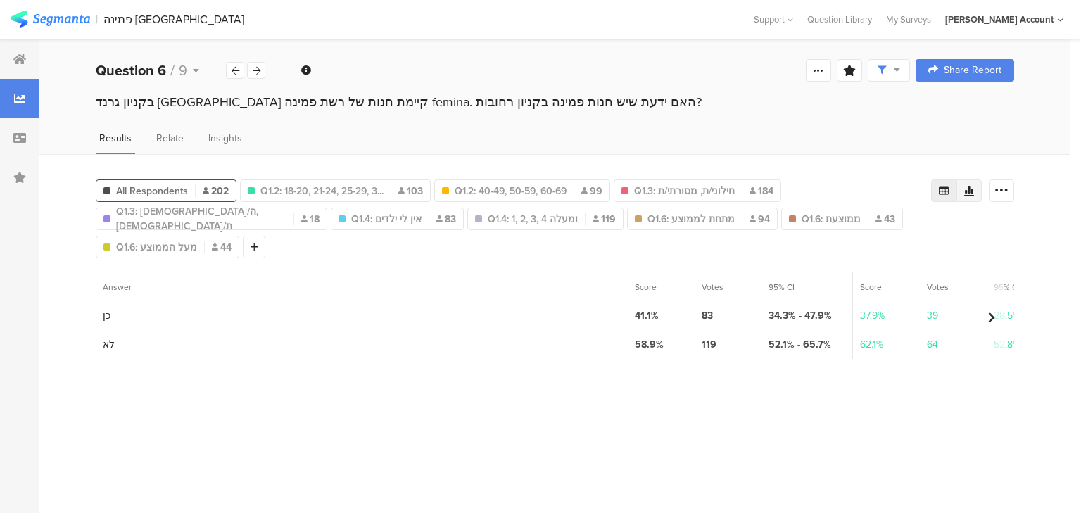
click at [971, 189] on icon at bounding box center [969, 190] width 11 height 11
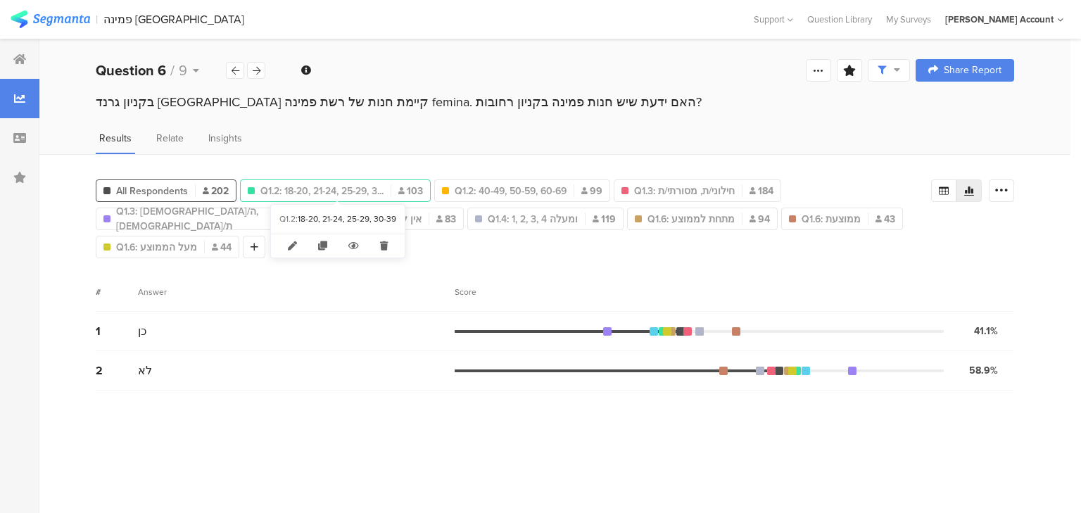
click at [339, 192] on span "Q1.2: 18-20, 21-24, 25-29, 3..." at bounding box center [322, 191] width 123 height 15
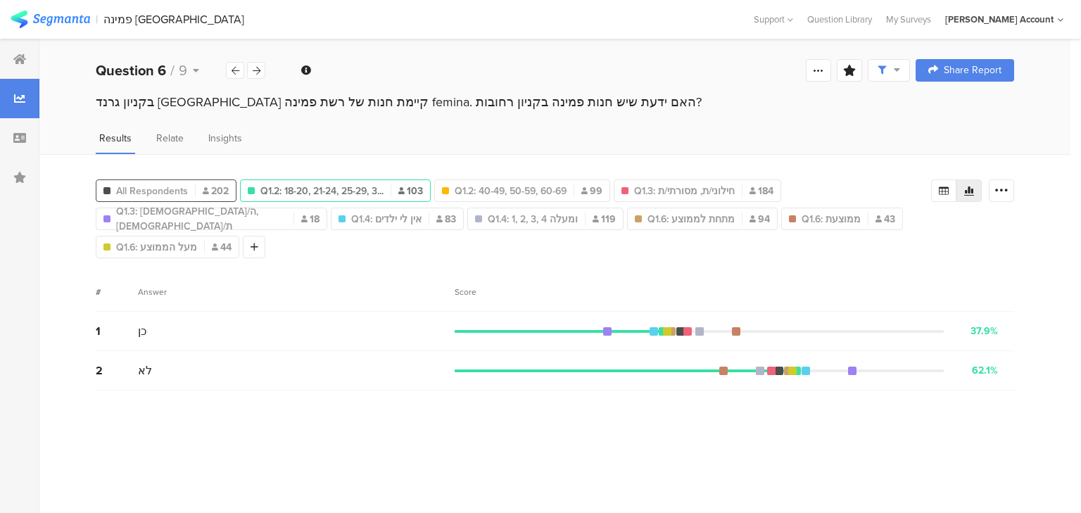
click at [196, 184] on div "All Respondents 202" at bounding box center [165, 191] width 139 height 15
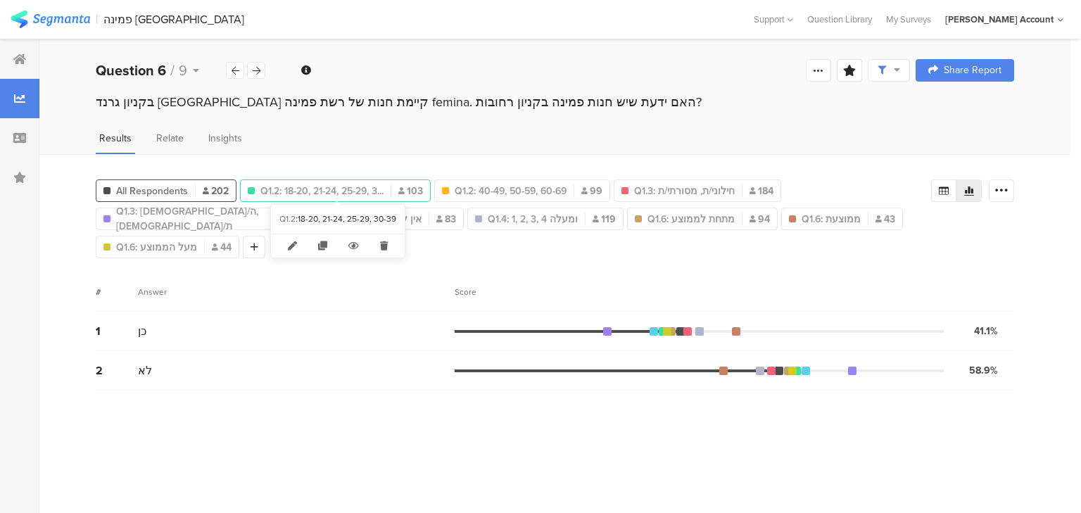
click at [330, 184] on span "Q1.2: 18-20, 21-24, 25-29, 3..." at bounding box center [322, 191] width 123 height 15
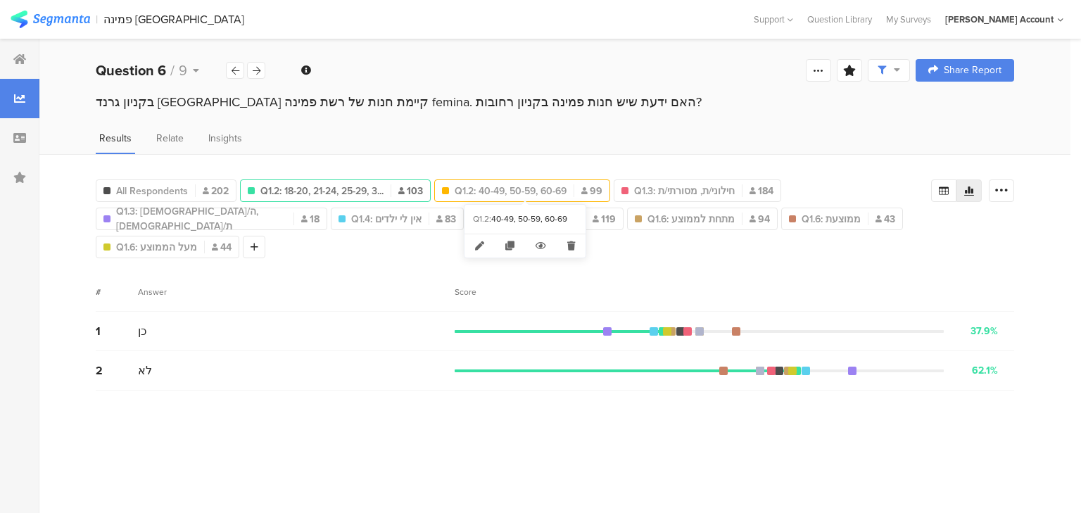
click at [501, 189] on span "Q1.2: 40-49, 50-59, 60-69" at bounding box center [511, 191] width 112 height 15
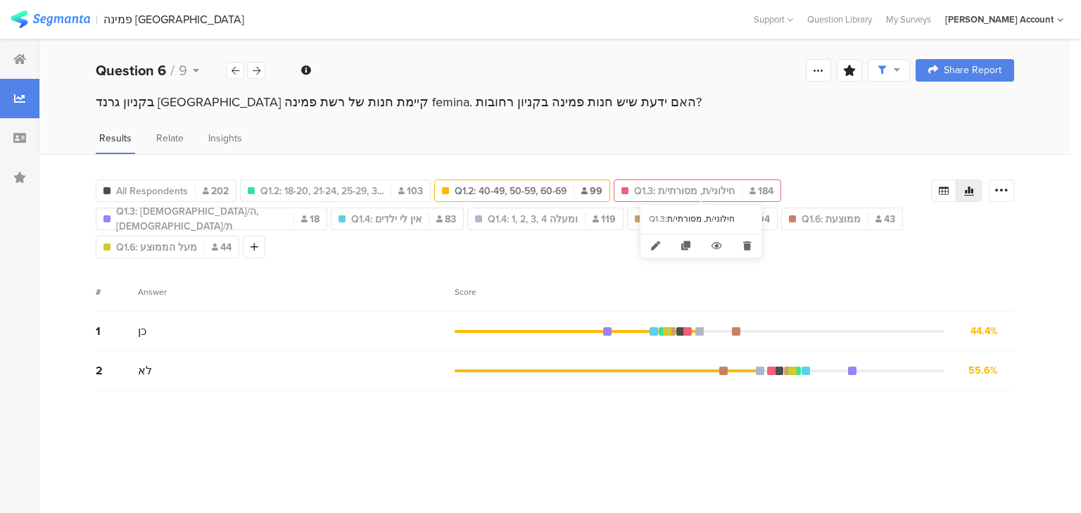
click at [726, 189] on span "Q1.3: חילוני/ת, מסורתי/ת" at bounding box center [684, 191] width 101 height 15
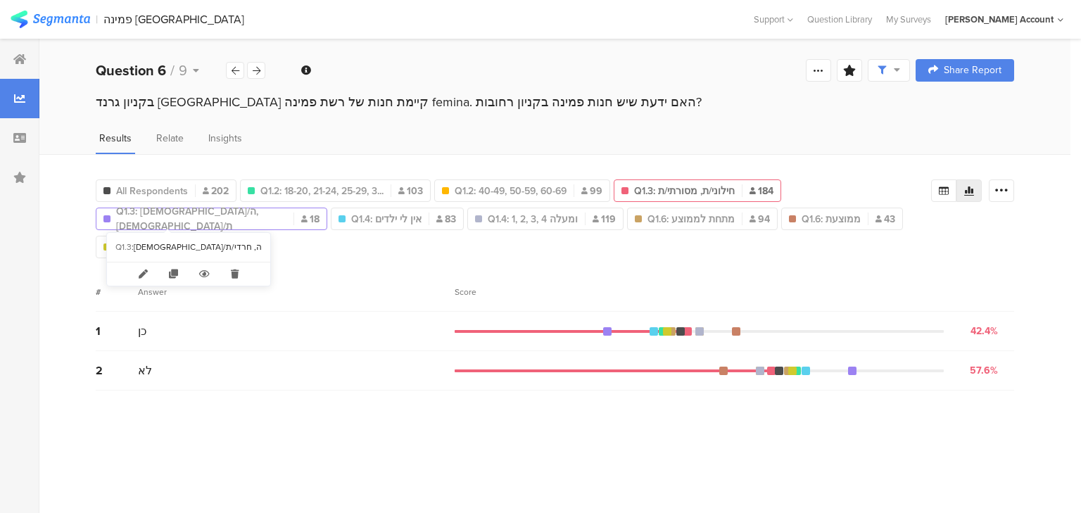
click at [149, 220] on span "Q1.3: דתי/ה, חרדי/ת" at bounding box center [201, 219] width 170 height 30
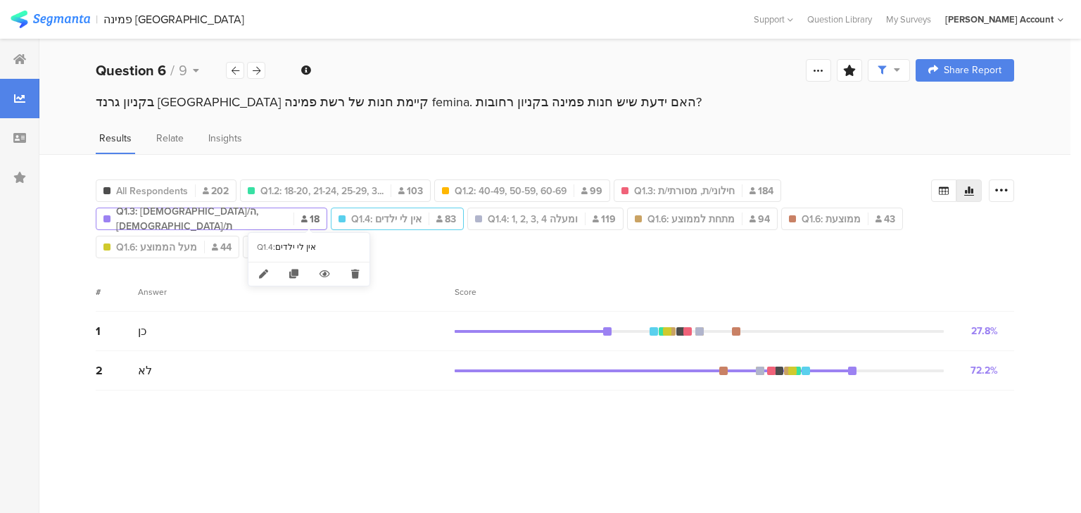
click at [339, 219] on div "Q1.4: אין לי ילדים 83" at bounding box center [398, 219] width 132 height 15
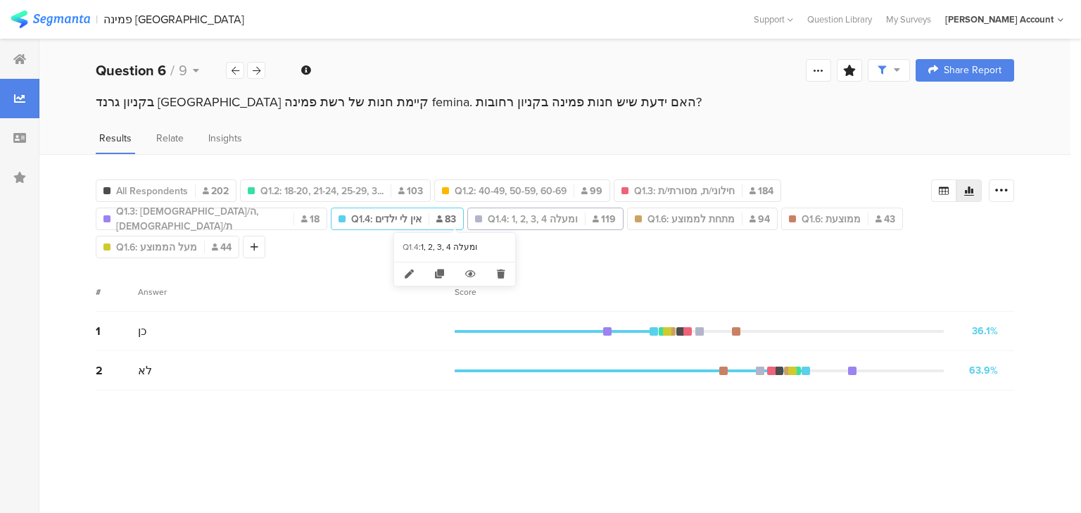
click at [488, 218] on span "Q1.4: 1, 2, 3, 4 ומעלה" at bounding box center [533, 219] width 90 height 15
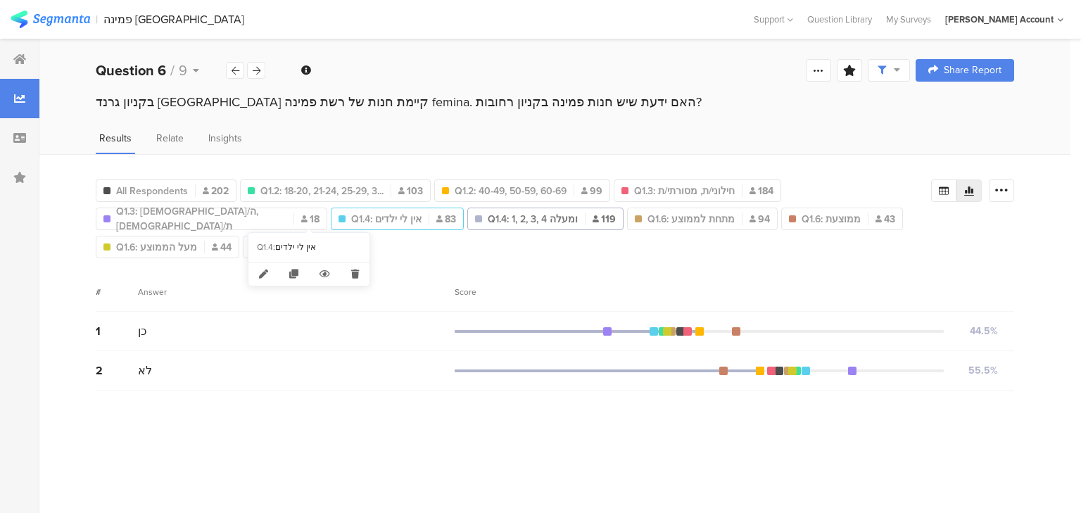
click at [333, 213] on div "Q1.4: אין לי ילדים 83" at bounding box center [398, 219] width 132 height 15
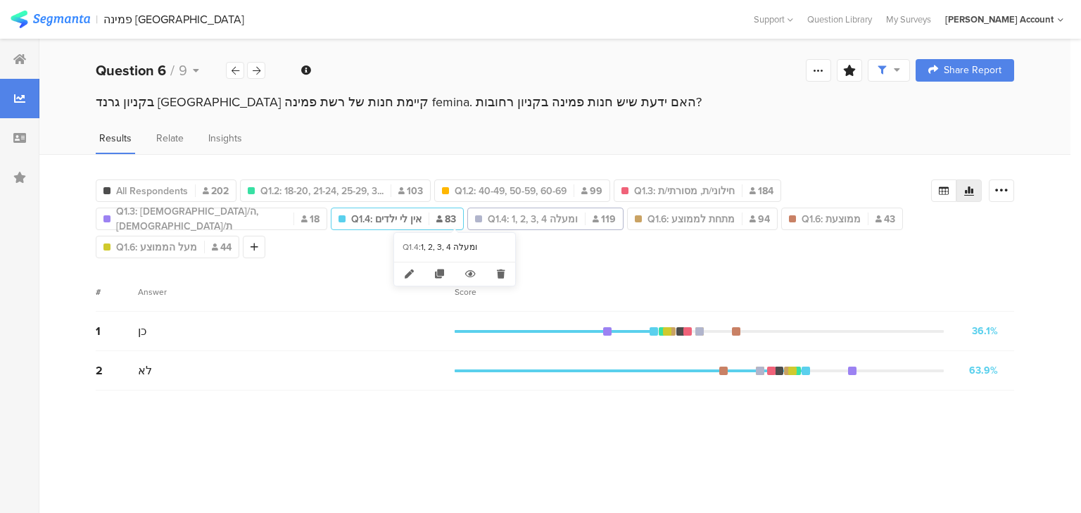
click at [488, 220] on span "Q1.4: 1, 2, 3, 4 ומעלה" at bounding box center [533, 219] width 90 height 15
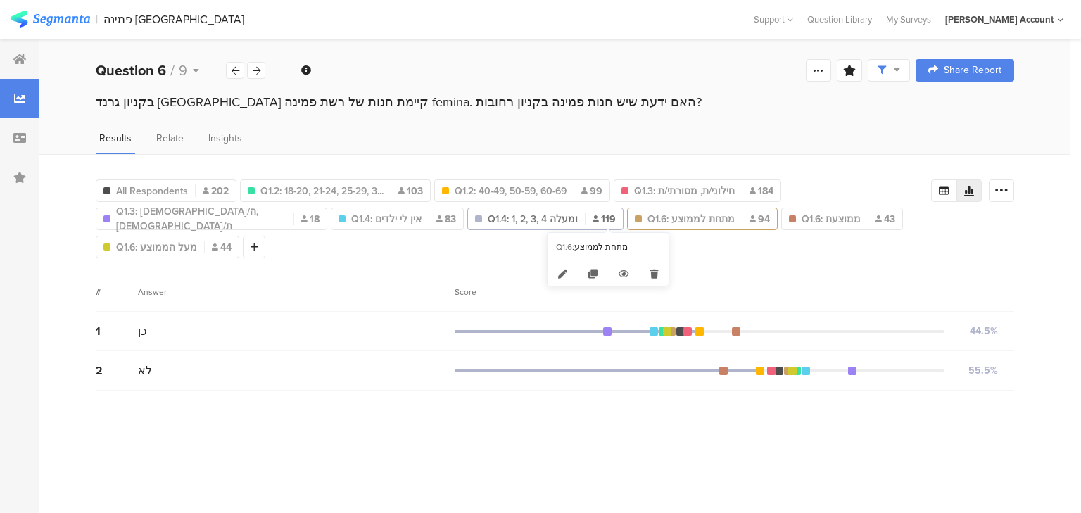
click at [648, 214] on span "Q1.6: מתחת לממוצע" at bounding box center [691, 219] width 87 height 15
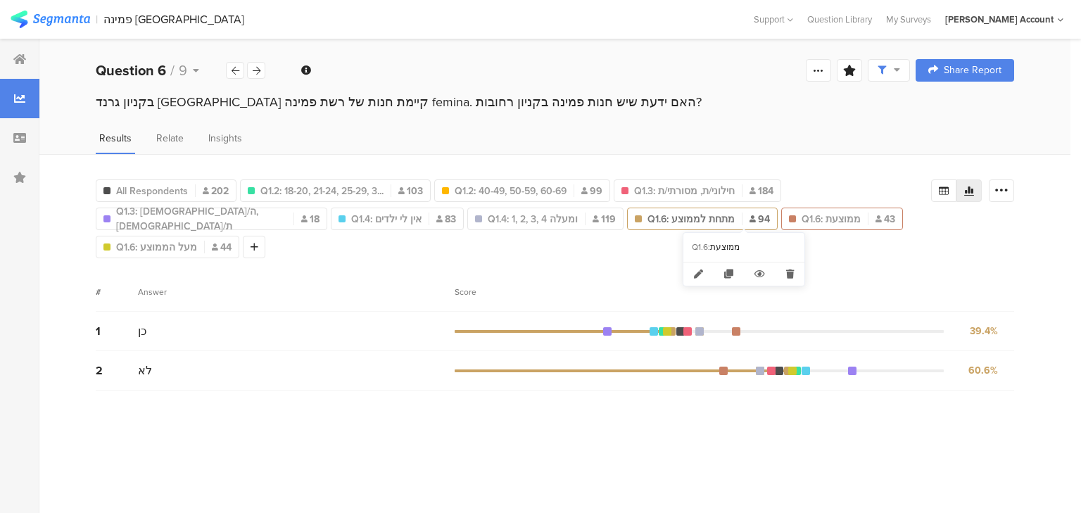
click at [802, 214] on span "Q1.6: ממוצעת" at bounding box center [831, 219] width 59 height 15
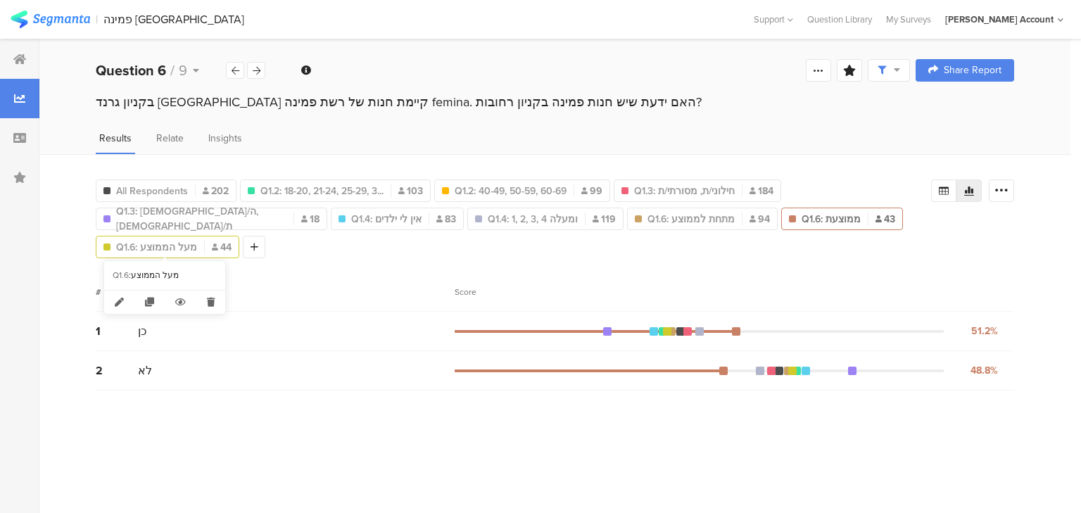
click at [148, 242] on span "Q1.6: מעל הממוצע" at bounding box center [156, 247] width 81 height 15
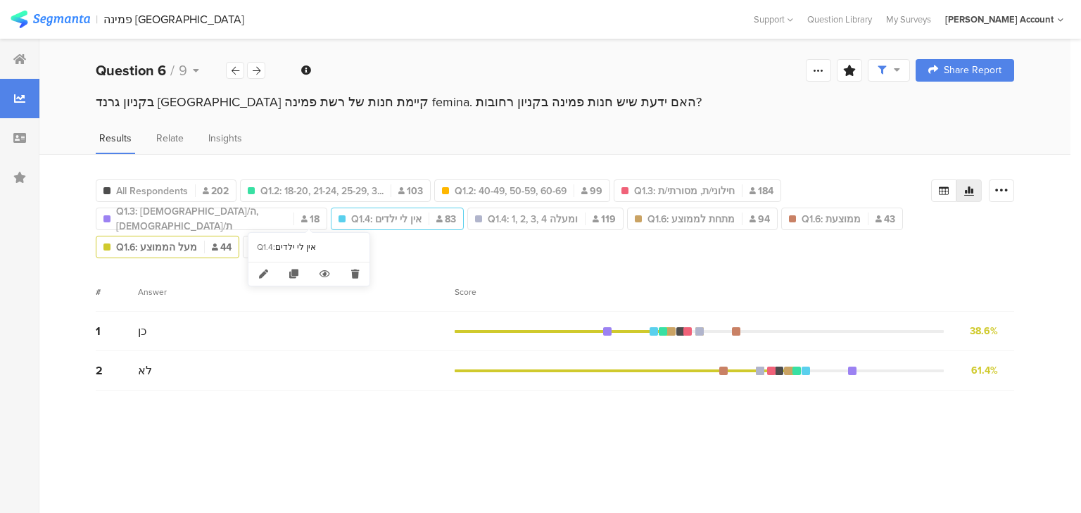
click at [351, 218] on span "Q1.4: אין לי ילדים" at bounding box center [386, 219] width 70 height 15
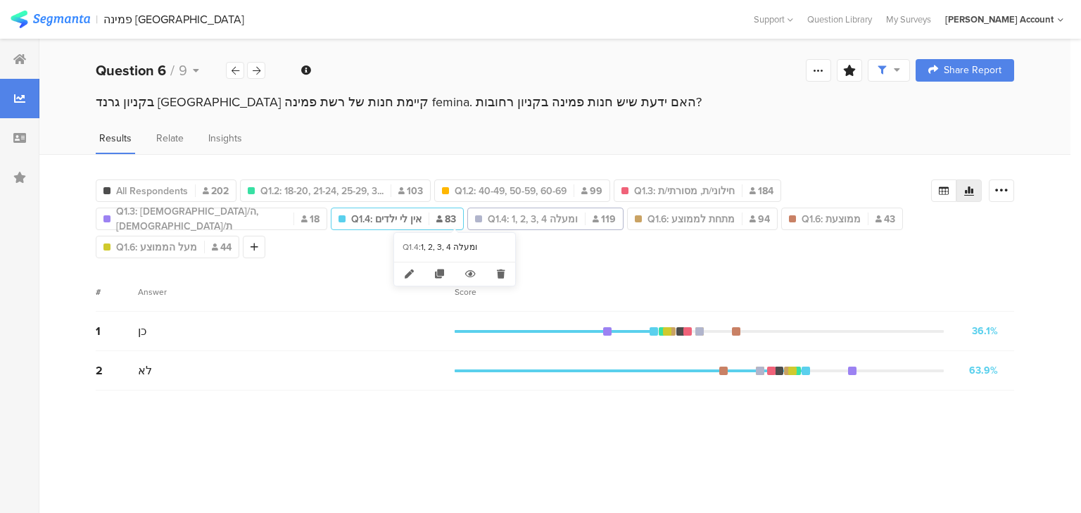
click at [488, 217] on span "Q1.4: 1, 2, 3, 4 ומעלה" at bounding box center [533, 219] width 90 height 15
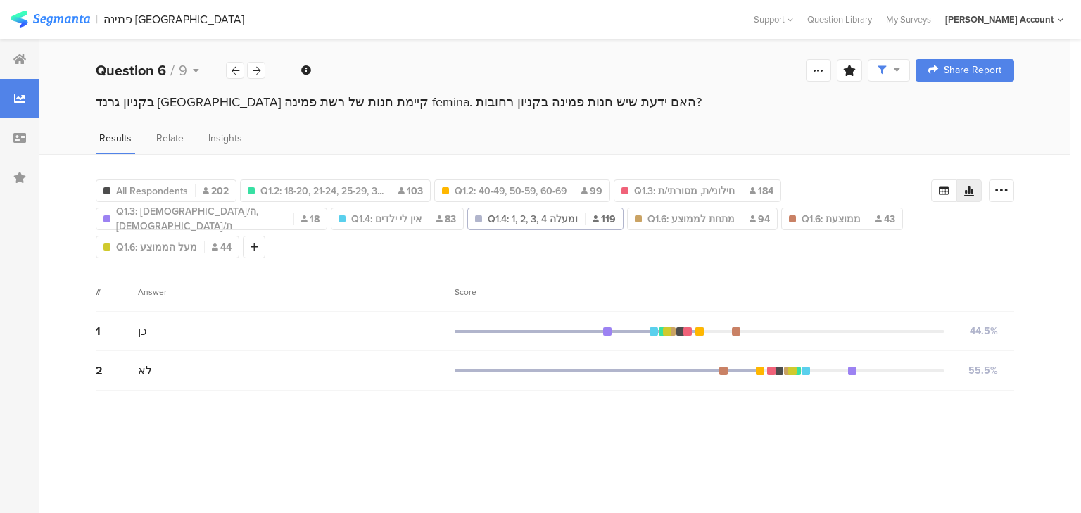
click at [488, 217] on span "Q1.4: 1, 2, 3, 4 ומעלה" at bounding box center [533, 219] width 90 height 15
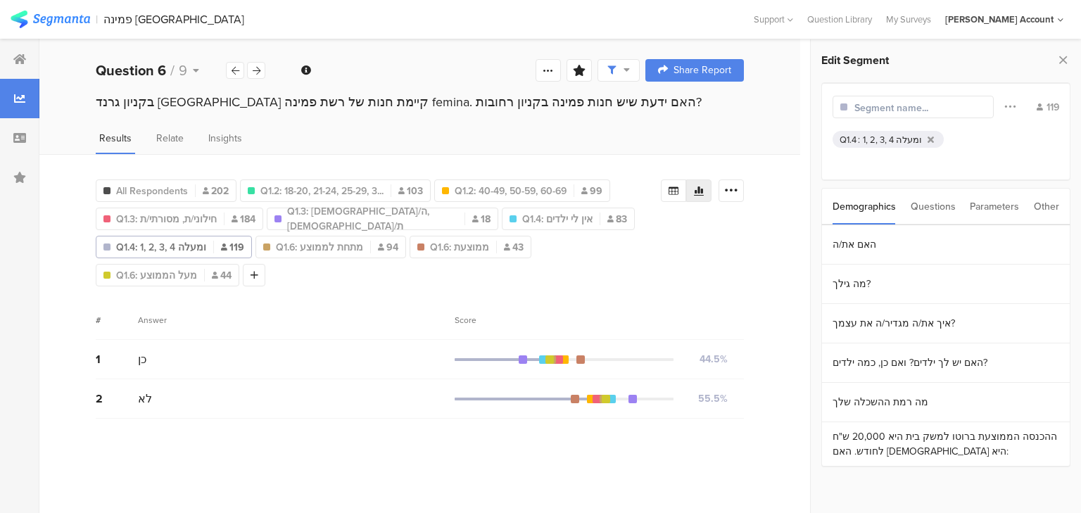
click at [879, 139] on div "1, 2, 3, 4 ומעלה" at bounding box center [892, 139] width 59 height 13
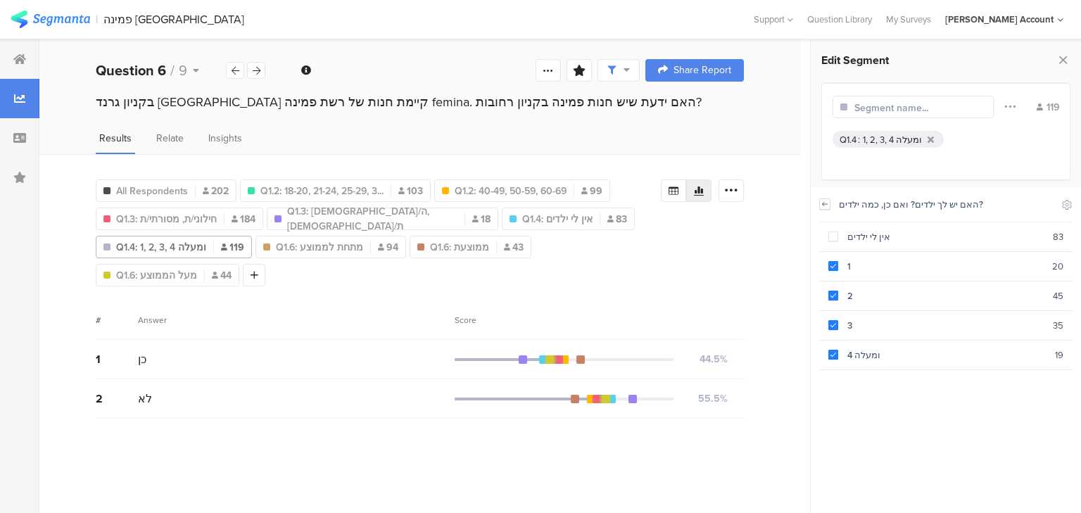
click at [827, 205] on icon at bounding box center [825, 204] width 10 height 11
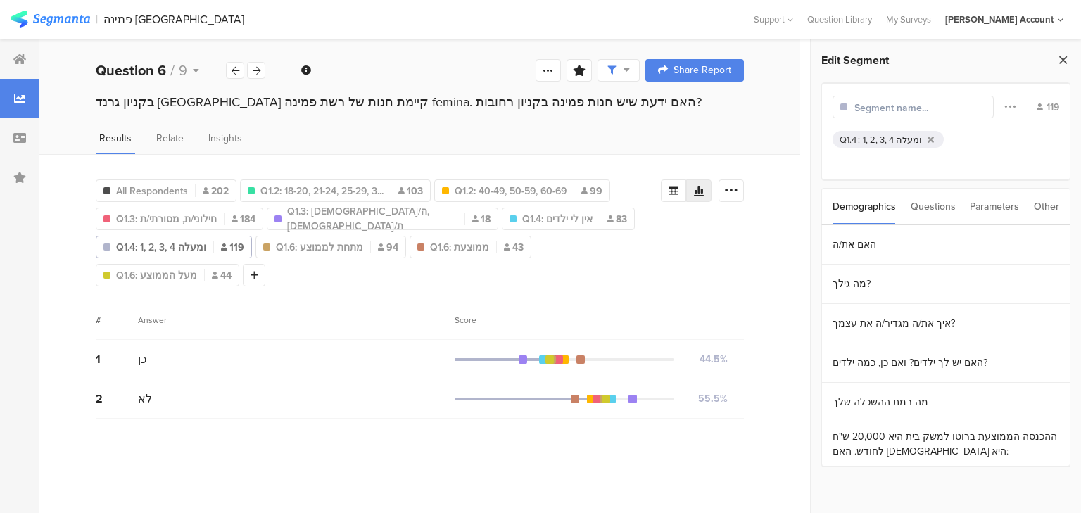
click at [1060, 56] on icon at bounding box center [1063, 60] width 15 height 20
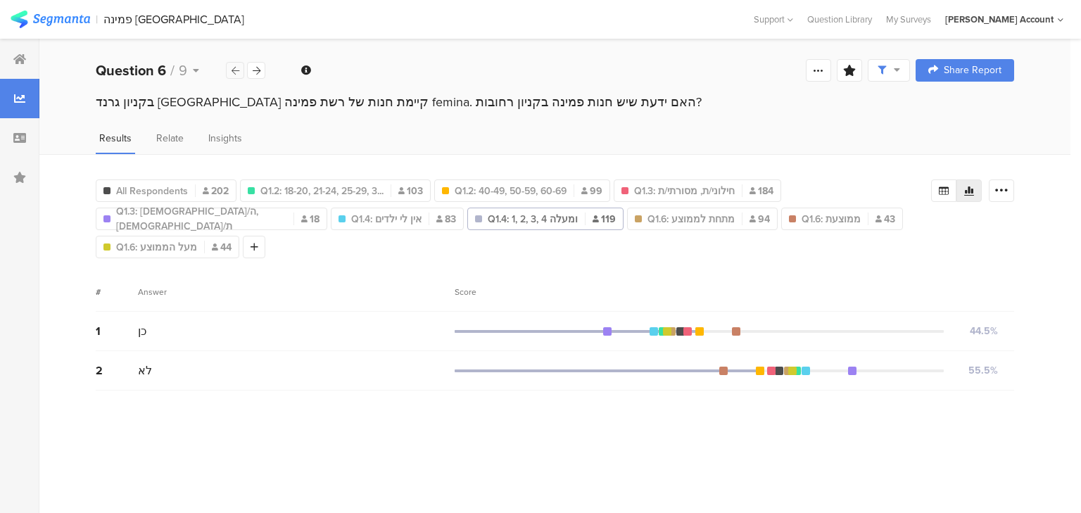
click at [235, 68] on icon at bounding box center [236, 70] width 8 height 9
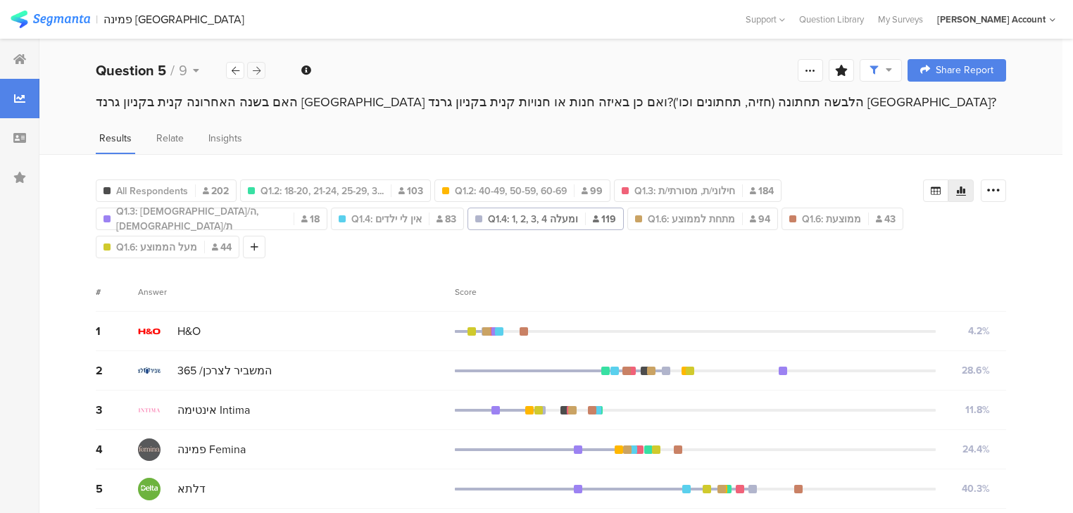
click at [259, 73] on icon at bounding box center [257, 70] width 8 height 9
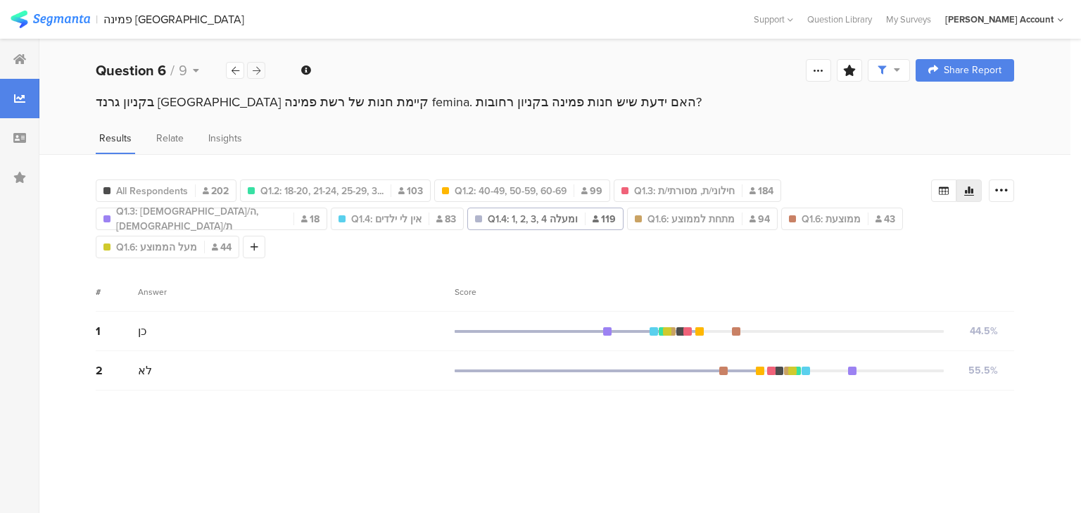
click at [261, 71] on div at bounding box center [256, 70] width 18 height 17
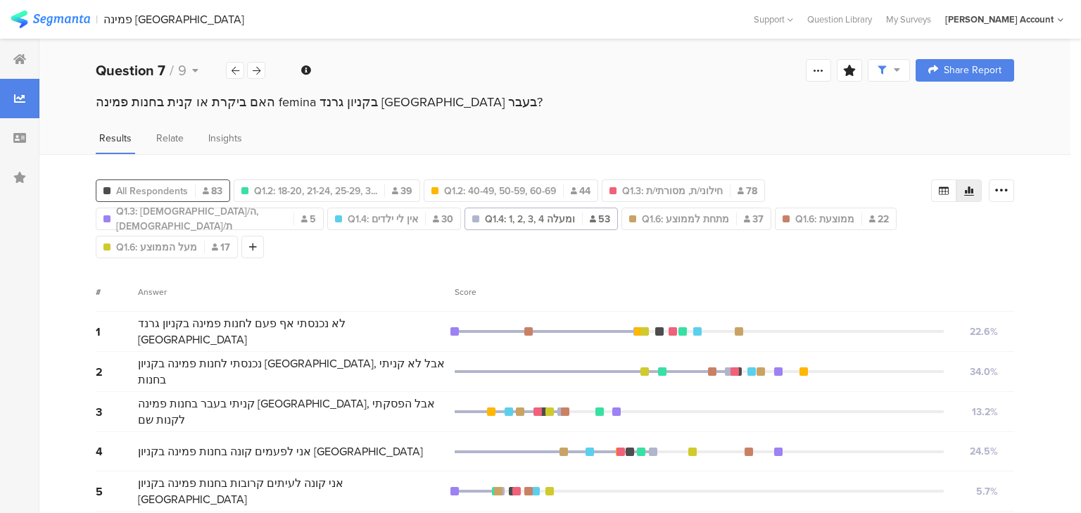
click at [150, 184] on span "All Respondents" at bounding box center [152, 191] width 72 height 15
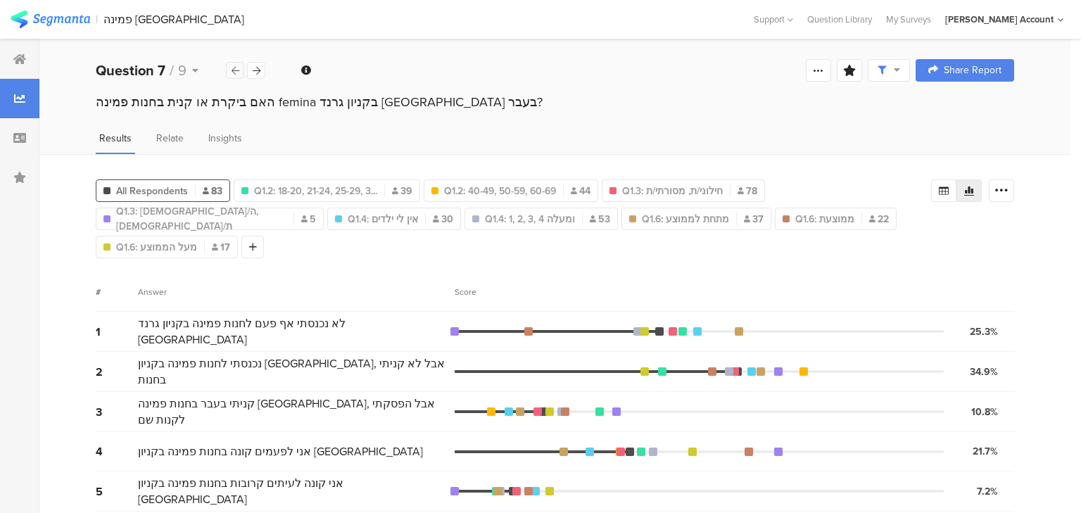
click at [237, 70] on icon at bounding box center [236, 70] width 8 height 9
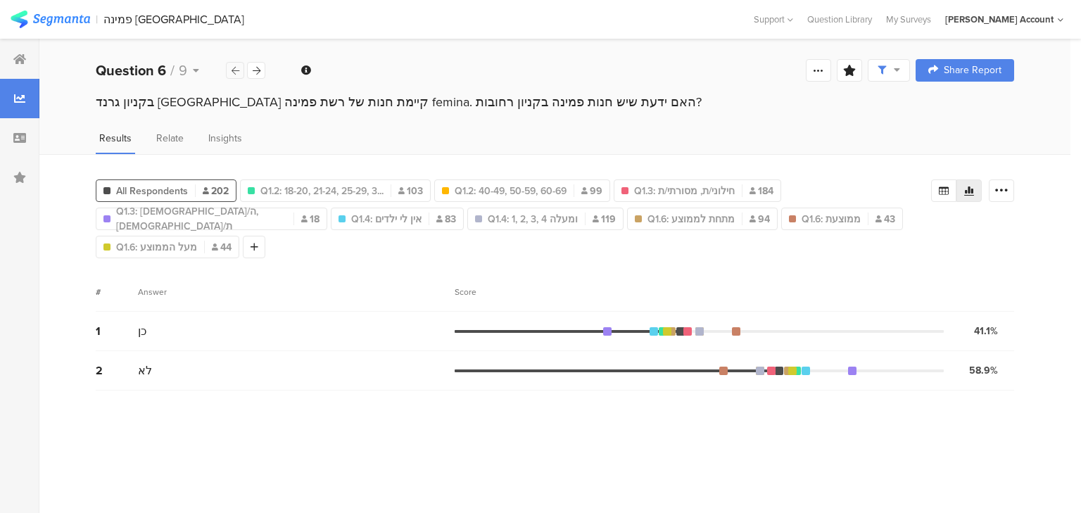
click at [237, 70] on icon at bounding box center [236, 70] width 8 height 9
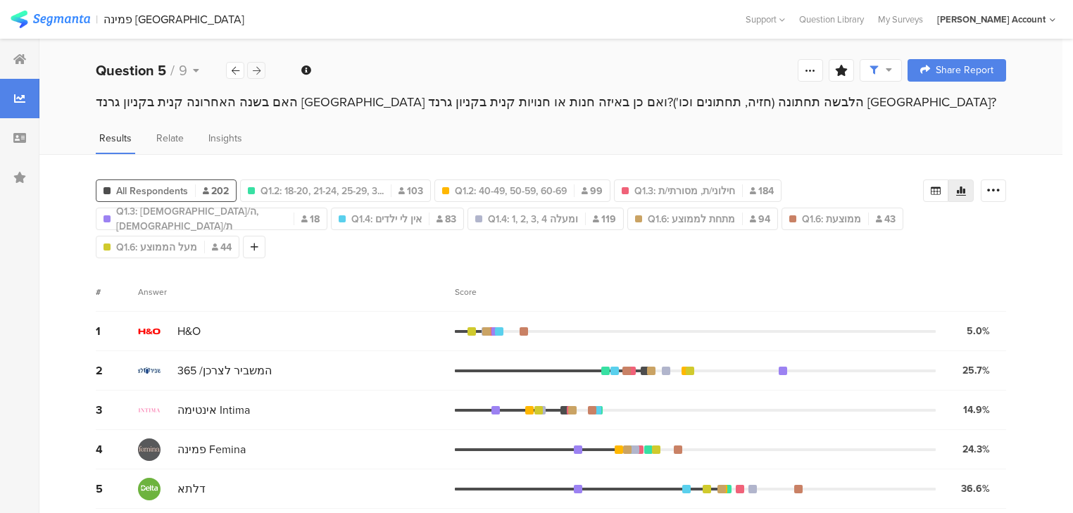
click at [257, 70] on icon at bounding box center [257, 70] width 8 height 9
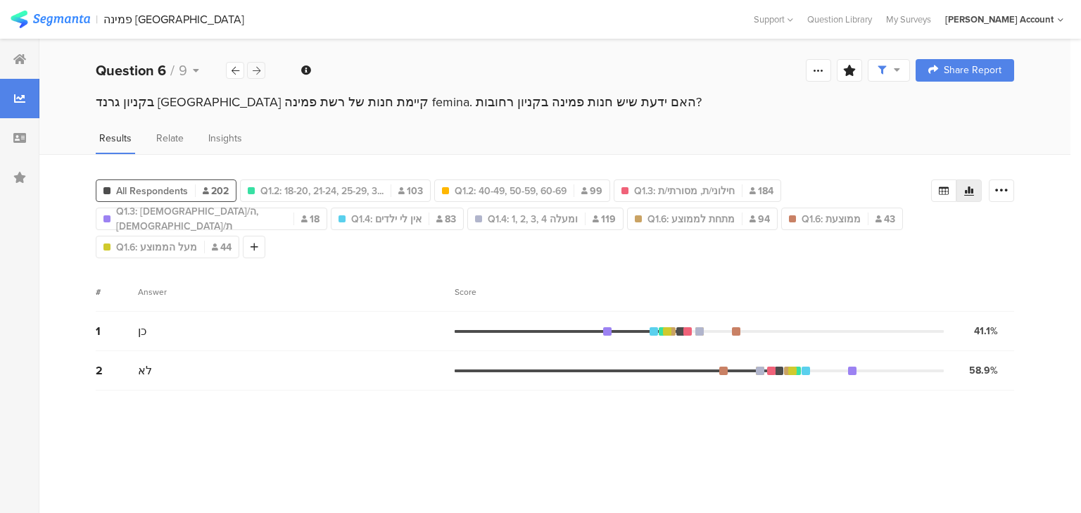
click at [257, 70] on icon at bounding box center [257, 70] width 8 height 9
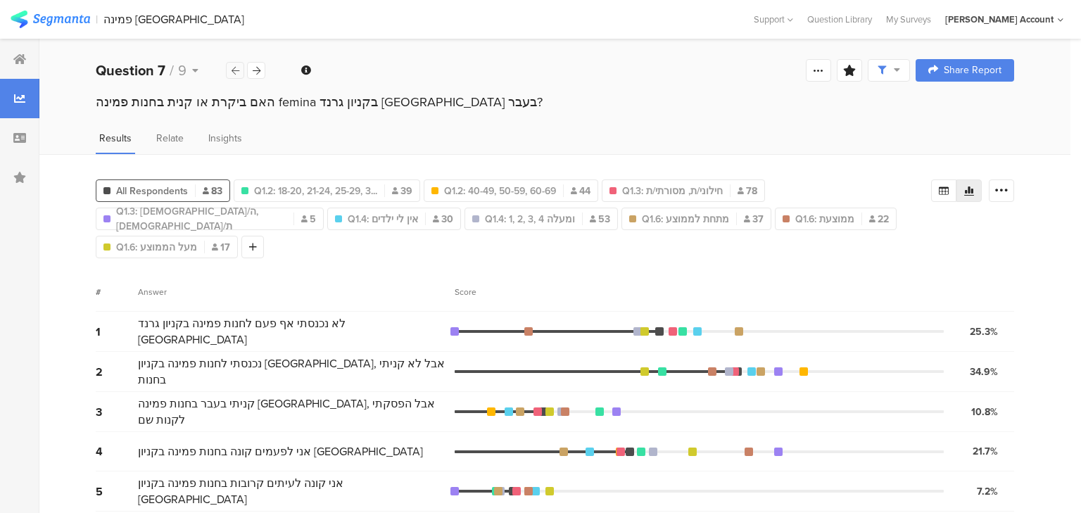
click at [237, 64] on div at bounding box center [235, 70] width 18 height 17
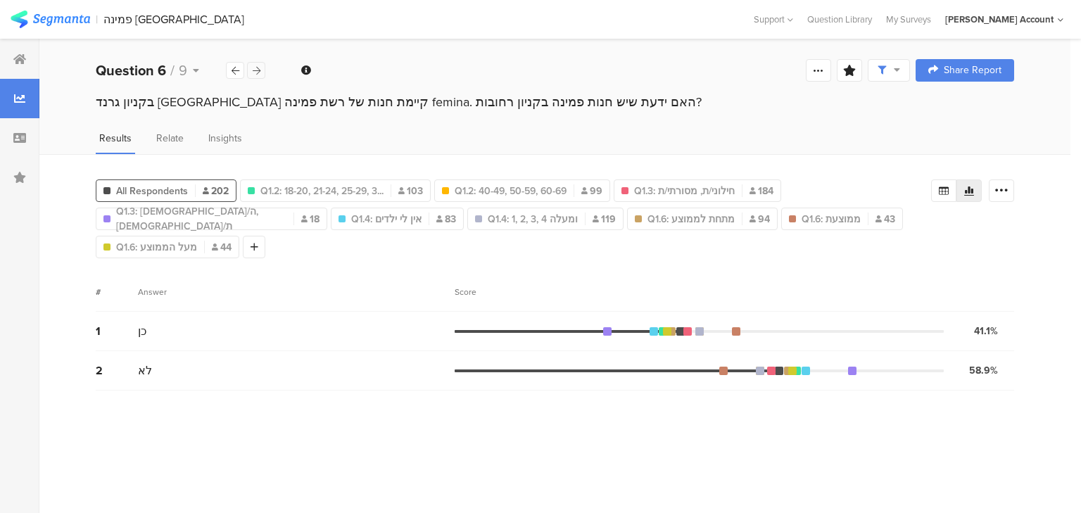
click at [256, 65] on div at bounding box center [256, 70] width 18 height 17
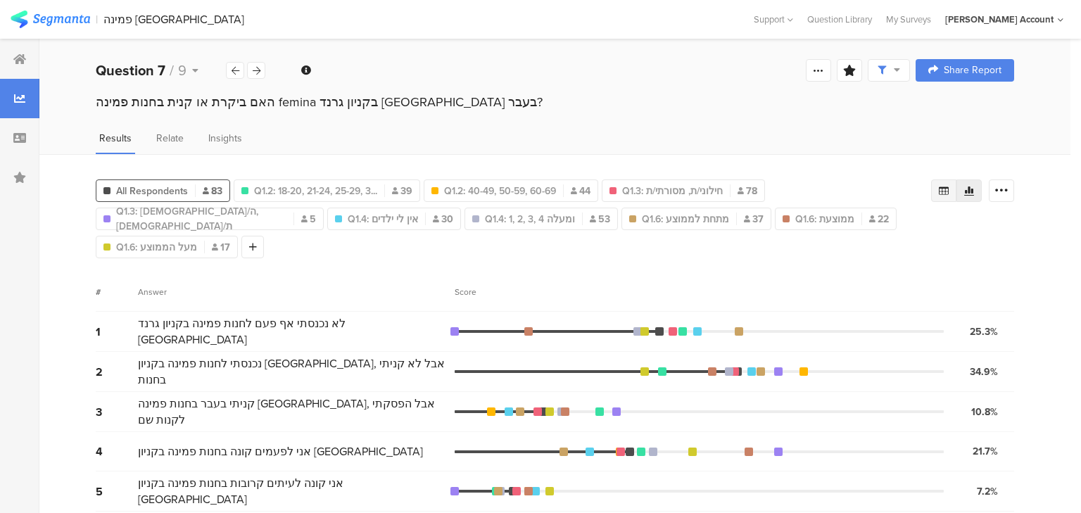
drag, startPoint x: 941, startPoint y: 188, endPoint x: 977, endPoint y: 196, distance: 36.9
click at [941, 188] on icon at bounding box center [944, 190] width 11 height 11
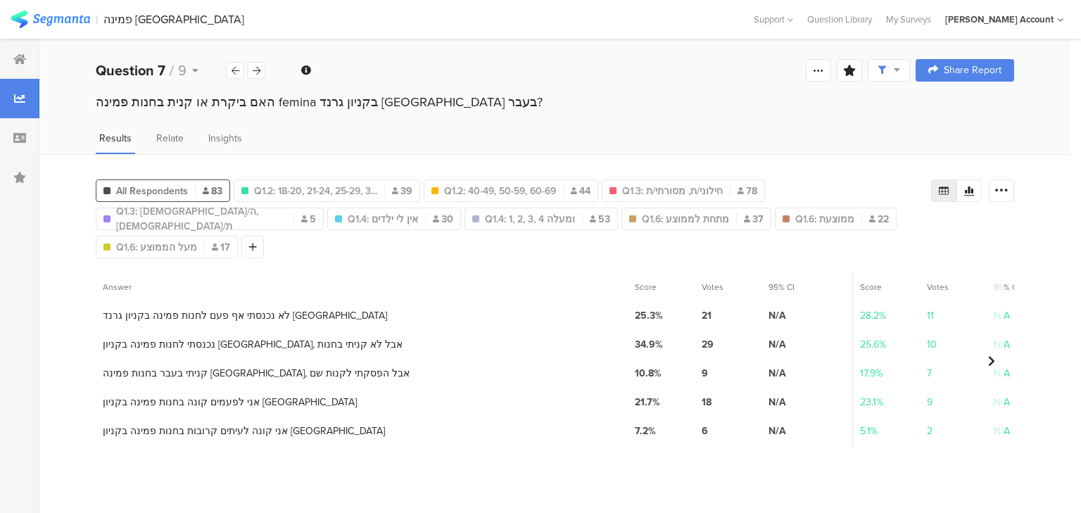
drag, startPoint x: 1004, startPoint y: 189, endPoint x: 969, endPoint y: 203, distance: 38.2
click at [1004, 189] on icon at bounding box center [1002, 191] width 14 height 14
click at [870, 232] on span "Export as Excel" at bounding box center [865, 230] width 67 height 14
click at [232, 69] on icon at bounding box center [236, 70] width 8 height 9
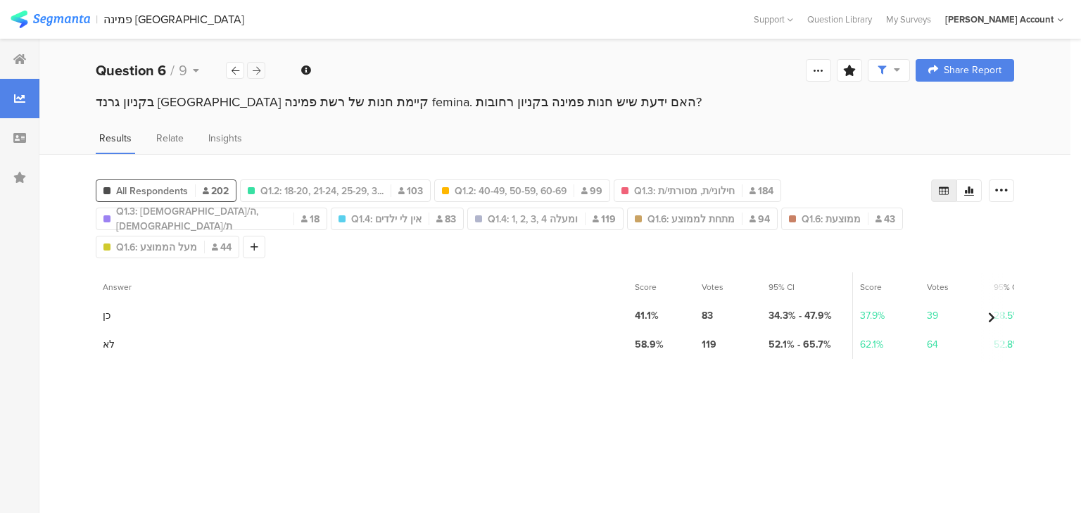
click at [253, 70] on icon at bounding box center [257, 70] width 8 height 9
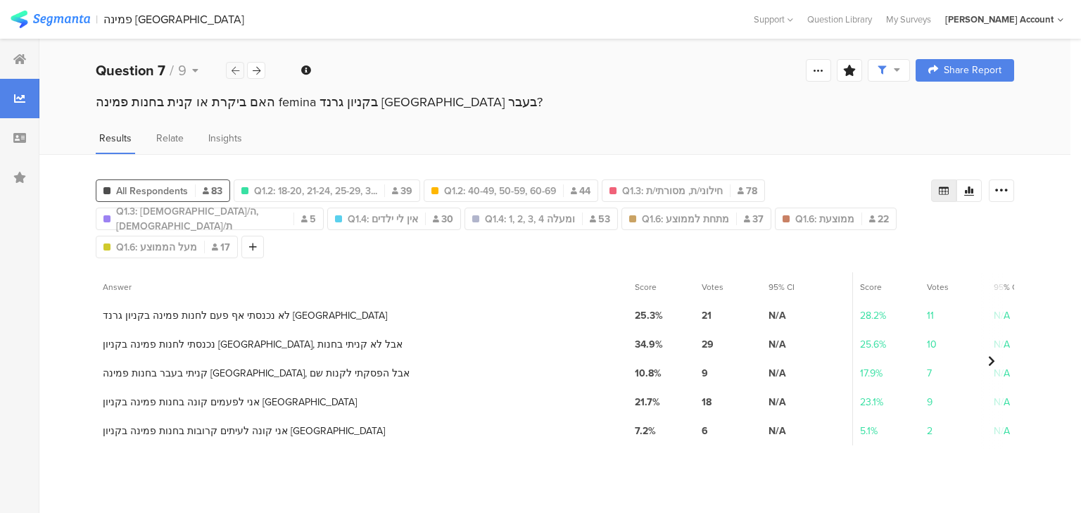
click at [232, 69] on icon at bounding box center [236, 70] width 8 height 9
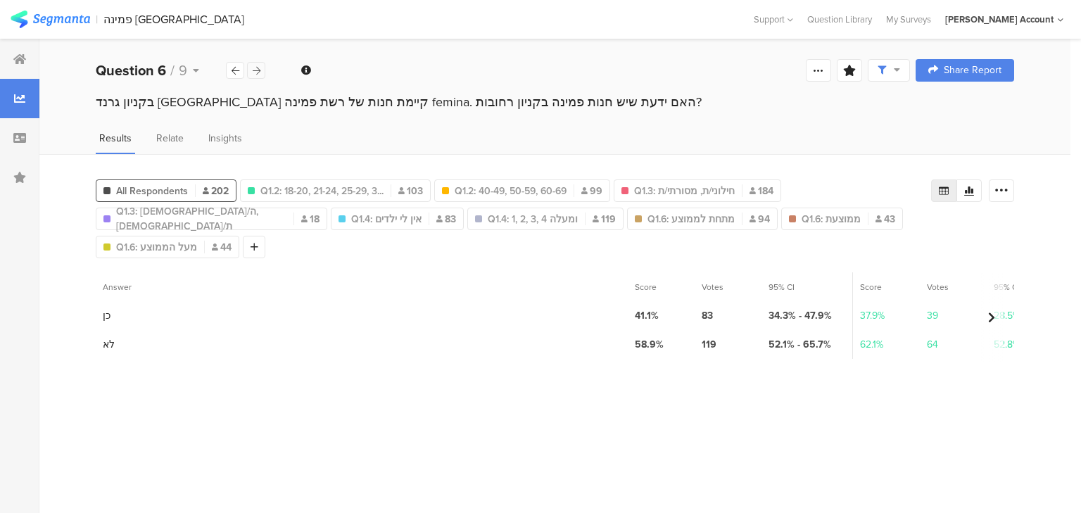
click at [256, 68] on icon at bounding box center [257, 70] width 8 height 9
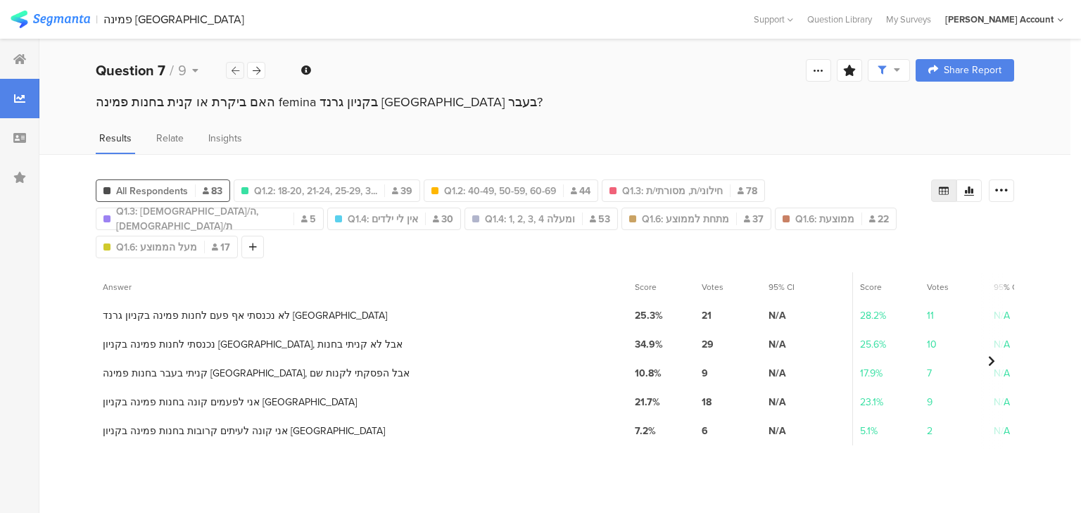
click at [234, 70] on icon at bounding box center [236, 70] width 8 height 9
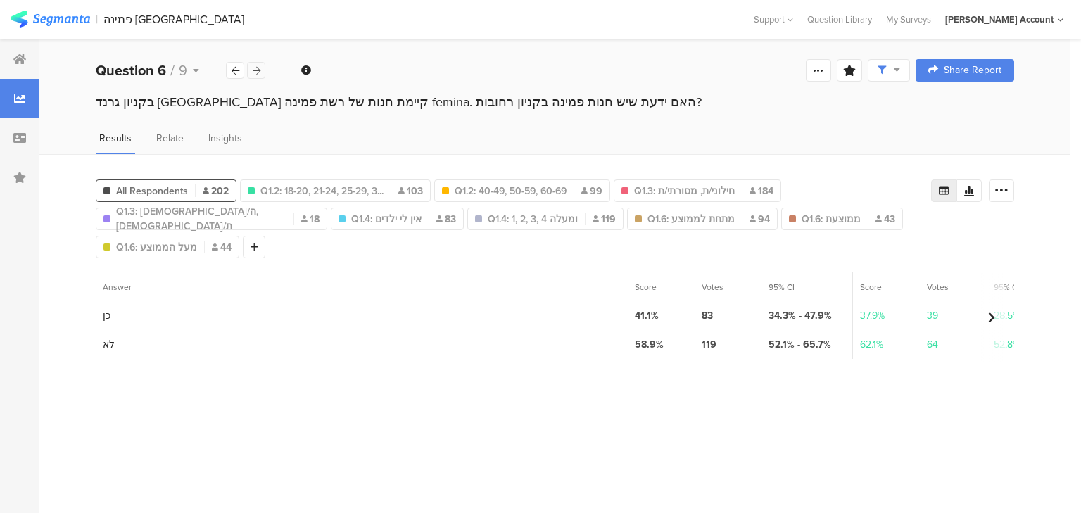
click at [253, 71] on icon at bounding box center [257, 70] width 8 height 9
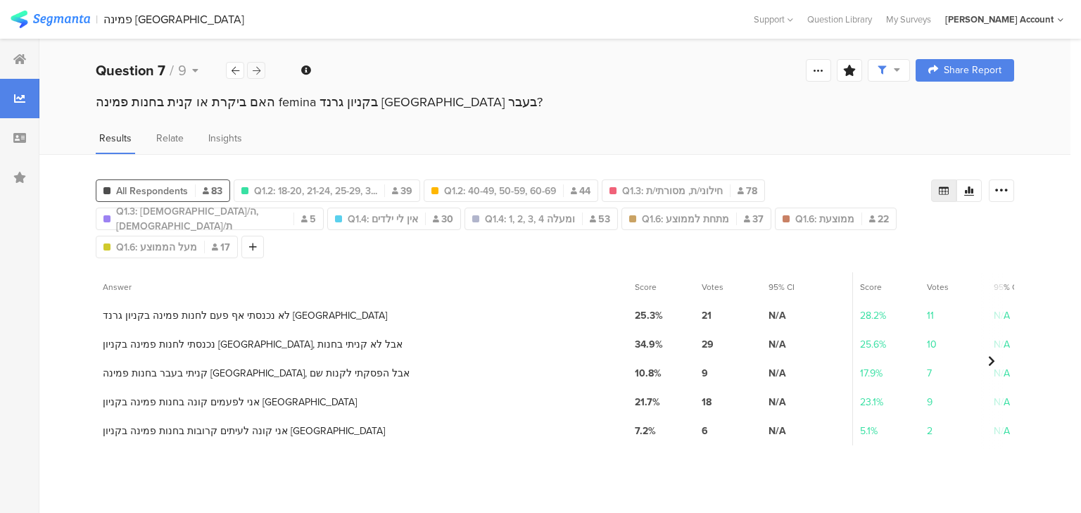
click at [255, 66] on icon at bounding box center [257, 70] width 8 height 9
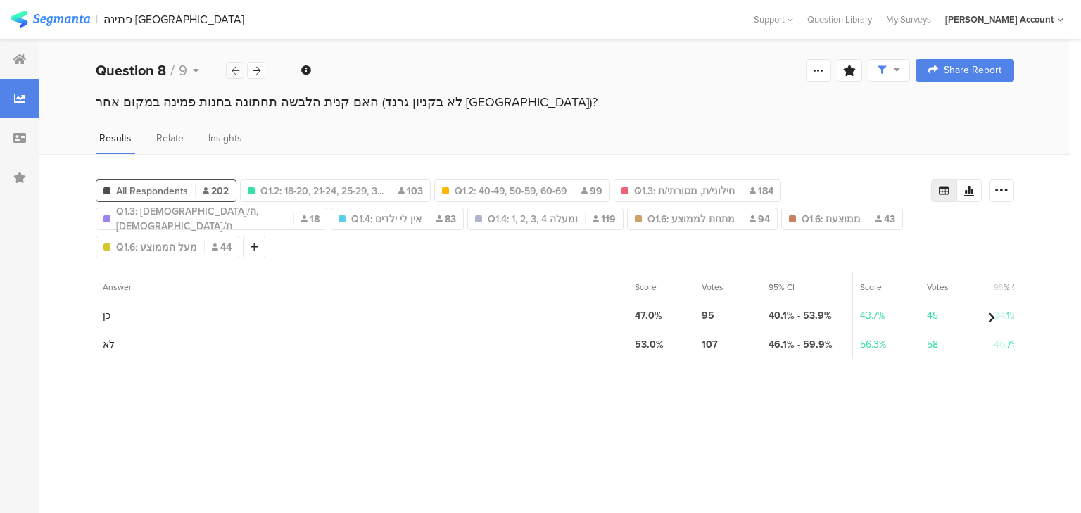
click at [240, 73] on div at bounding box center [235, 70] width 18 height 17
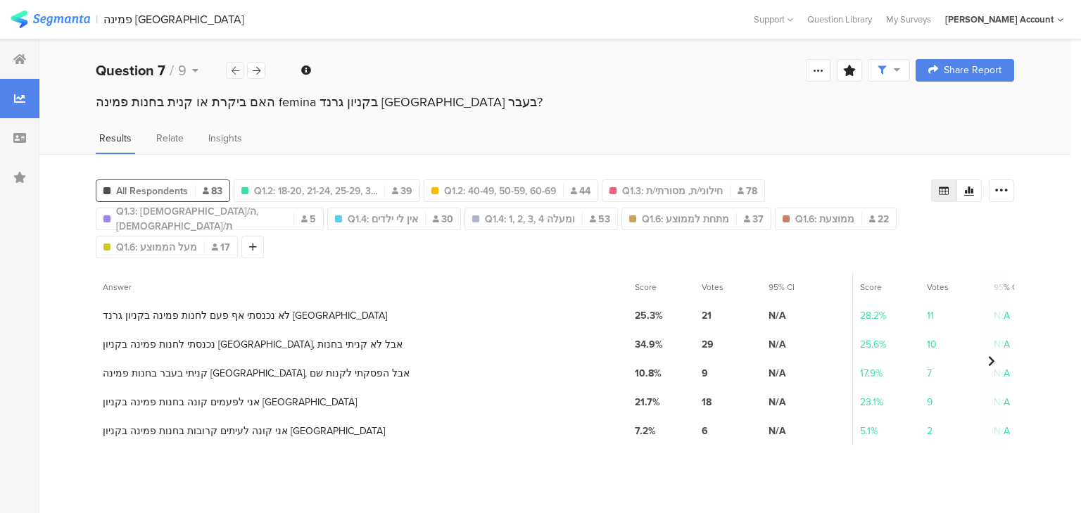
click at [240, 73] on div at bounding box center [235, 70] width 18 height 17
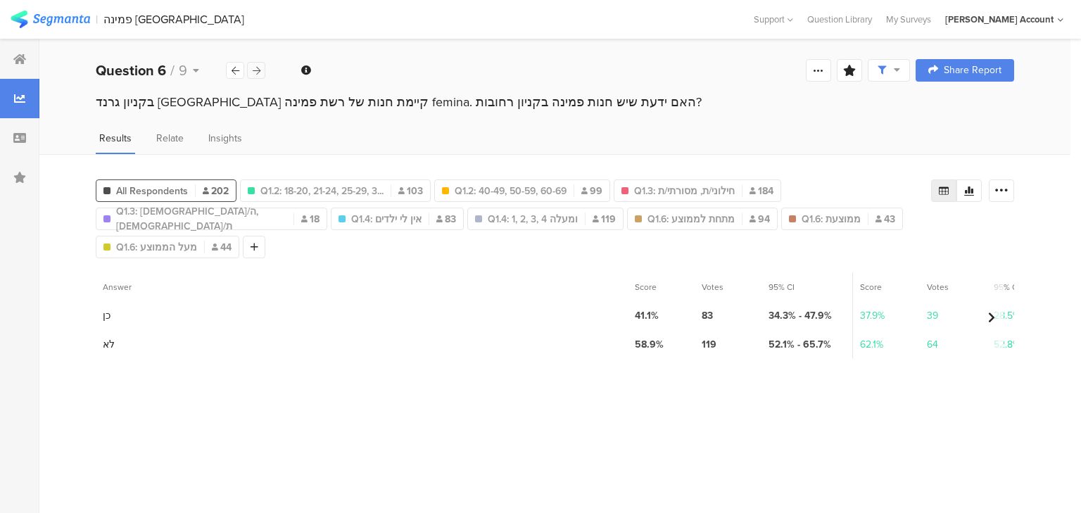
click at [250, 65] on div at bounding box center [256, 70] width 18 height 17
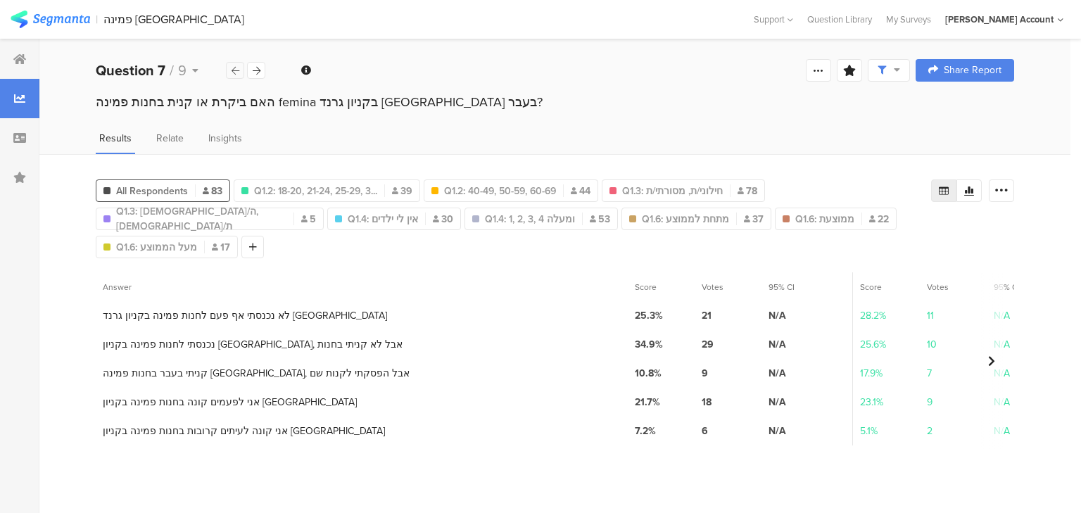
click at [232, 69] on icon at bounding box center [236, 70] width 8 height 9
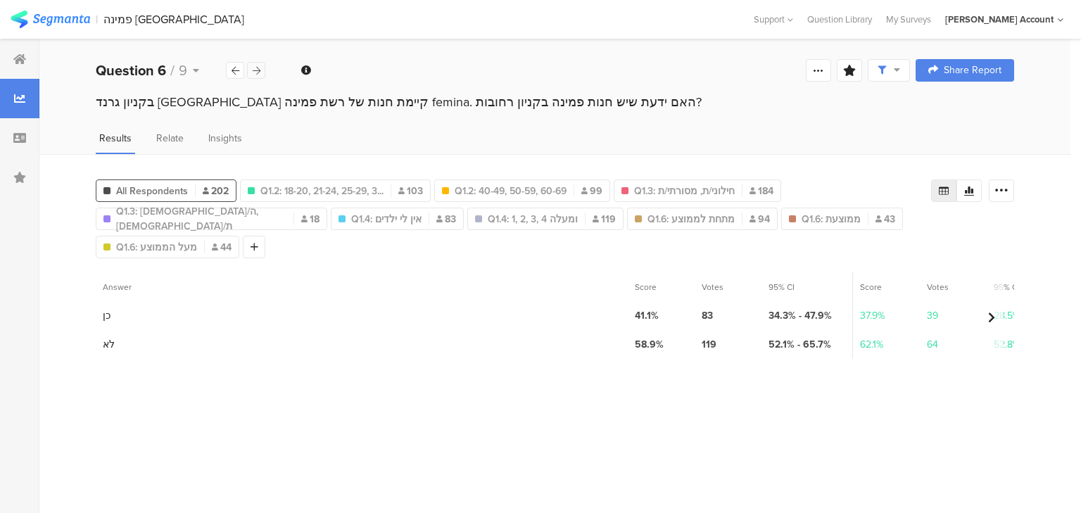
click at [256, 76] on div at bounding box center [256, 70] width 18 height 17
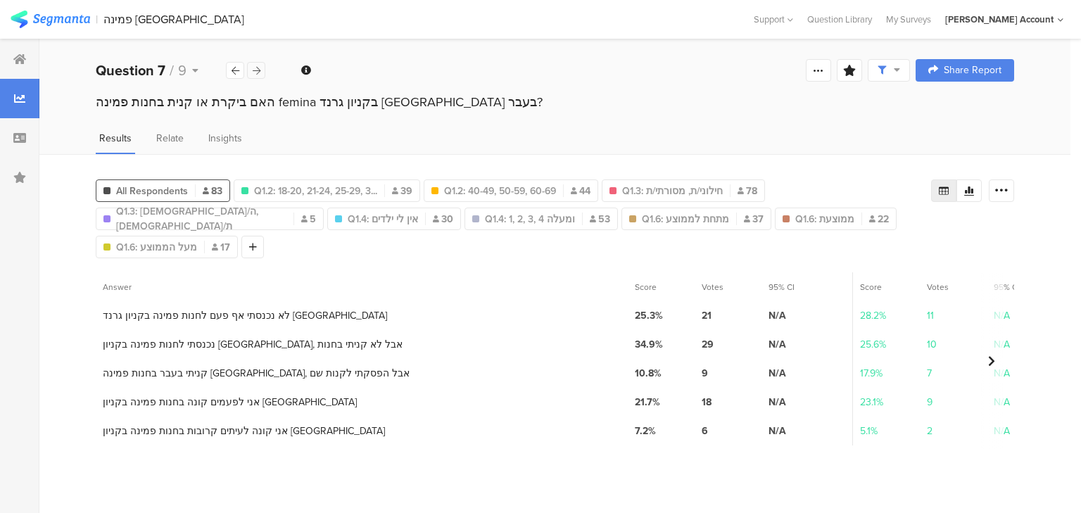
click at [256, 76] on div at bounding box center [256, 70] width 18 height 17
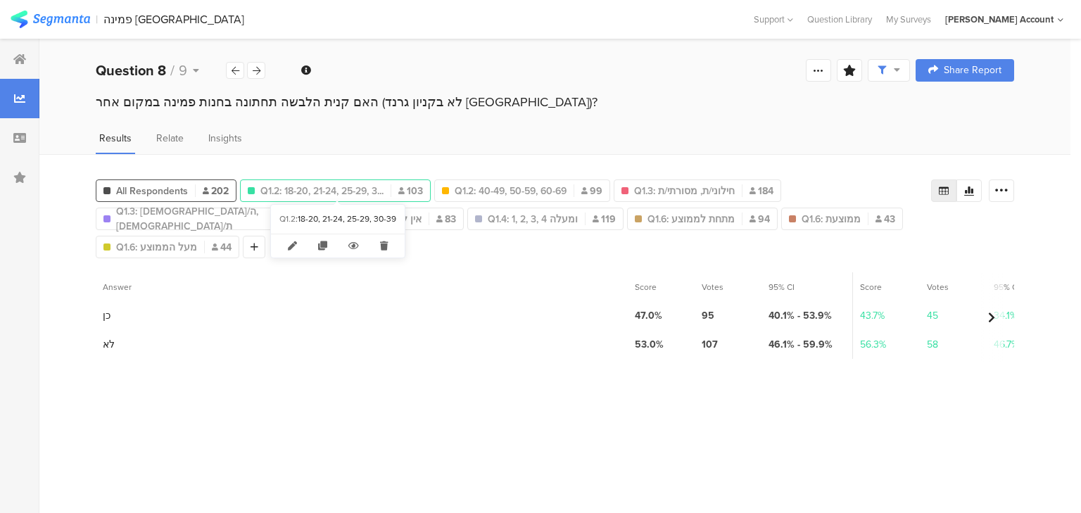
click at [334, 187] on span "Q1.2: 18-20, 21-24, 25-29, 3..." at bounding box center [322, 191] width 123 height 15
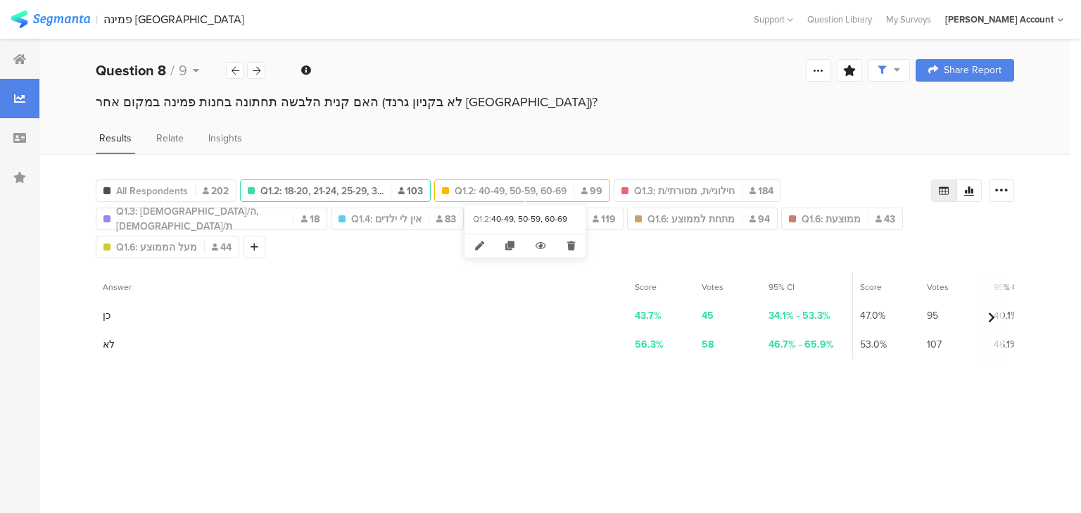
click at [484, 187] on span "Q1.2: 40-49, 50-59, 60-69" at bounding box center [511, 191] width 112 height 15
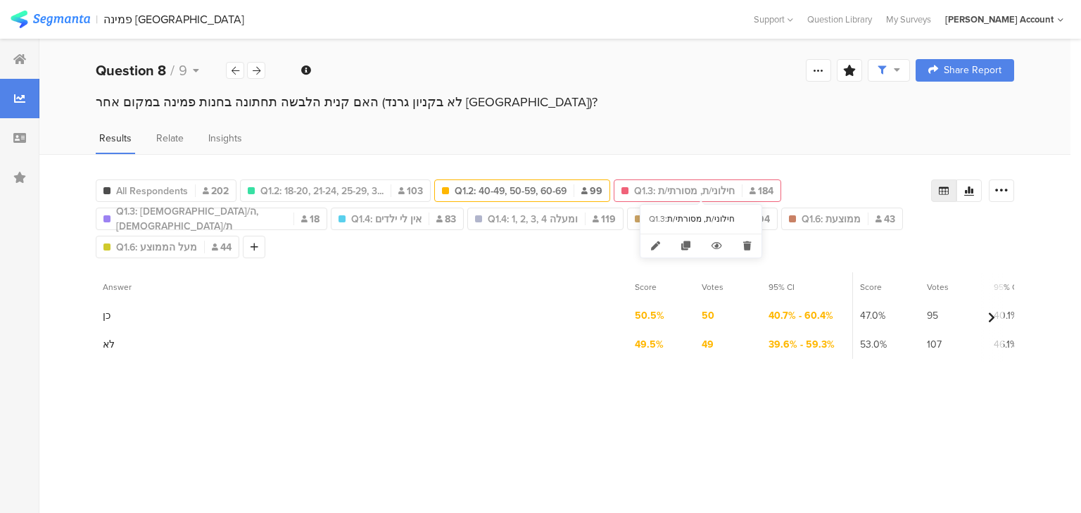
click at [701, 187] on span "Q1.3: חילוני/ת, מסורתי/ת" at bounding box center [684, 191] width 101 height 15
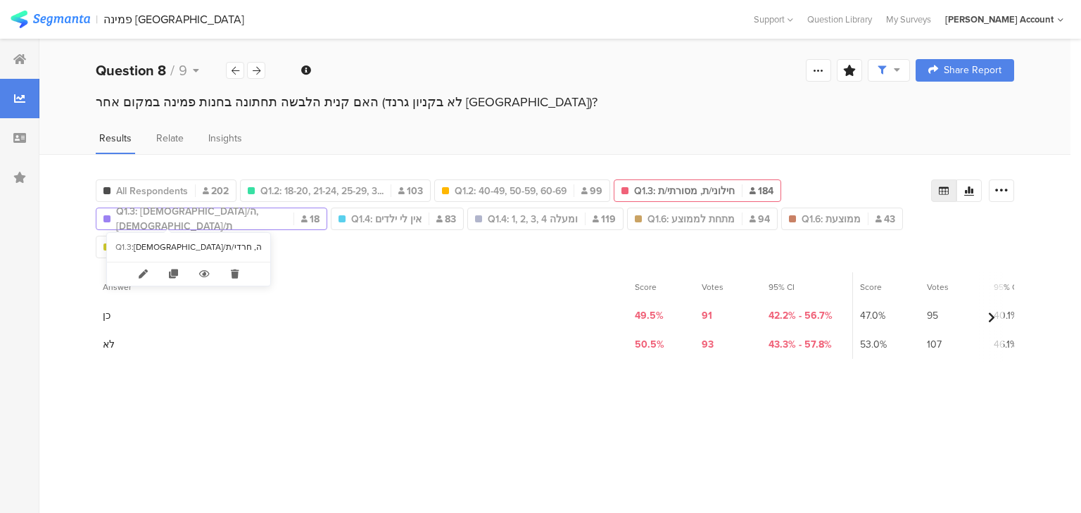
click at [159, 215] on span "Q1.3: דתי/ה, חרדי/ת" at bounding box center [201, 219] width 170 height 30
click at [265, 68] on div "Question 8 / 9" at bounding box center [181, 70] width 170 height 21
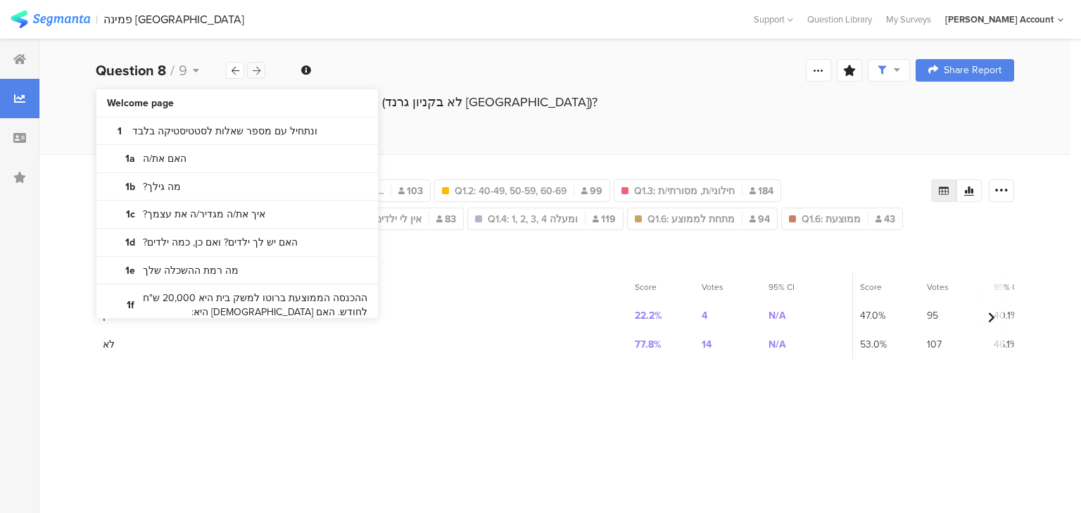
click at [256, 68] on icon at bounding box center [257, 70] width 8 height 9
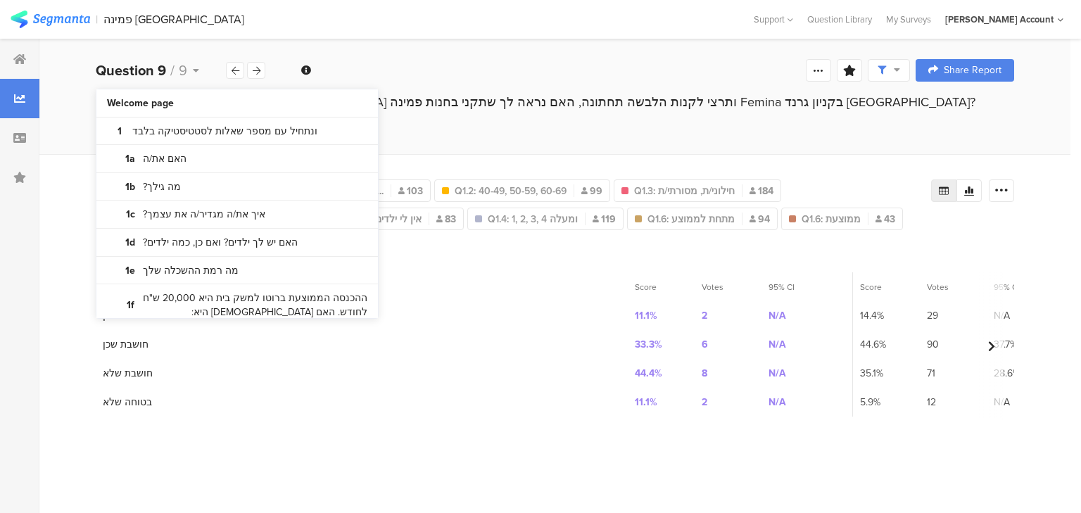
click at [81, 147] on div "Results Relate Insights" at bounding box center [554, 142] width 1031 height 23
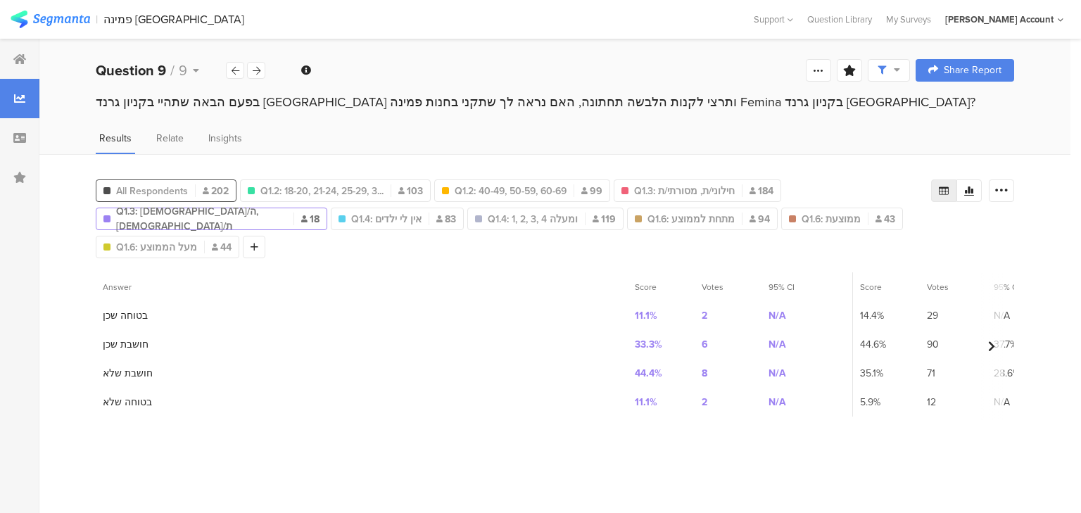
click at [118, 184] on span "All Respondents" at bounding box center [152, 191] width 72 height 15
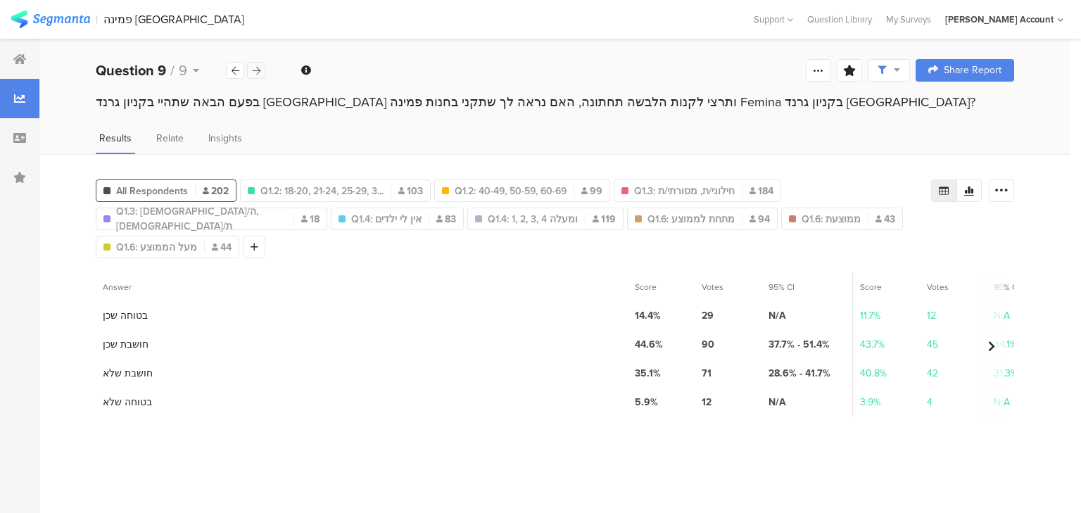
click at [258, 73] on icon at bounding box center [257, 70] width 8 height 9
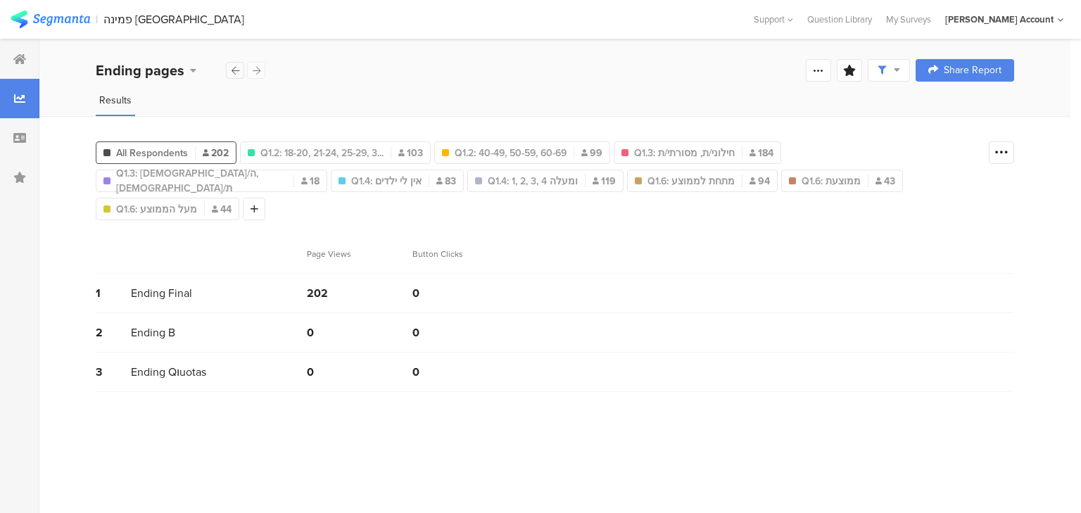
click at [236, 73] on icon at bounding box center [236, 70] width 8 height 9
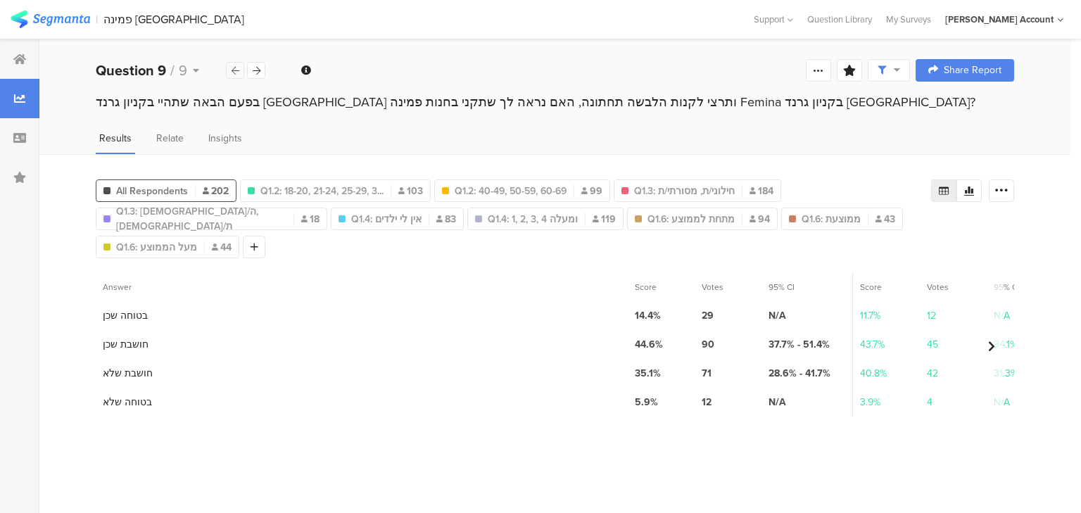
click at [236, 73] on icon at bounding box center [236, 70] width 8 height 9
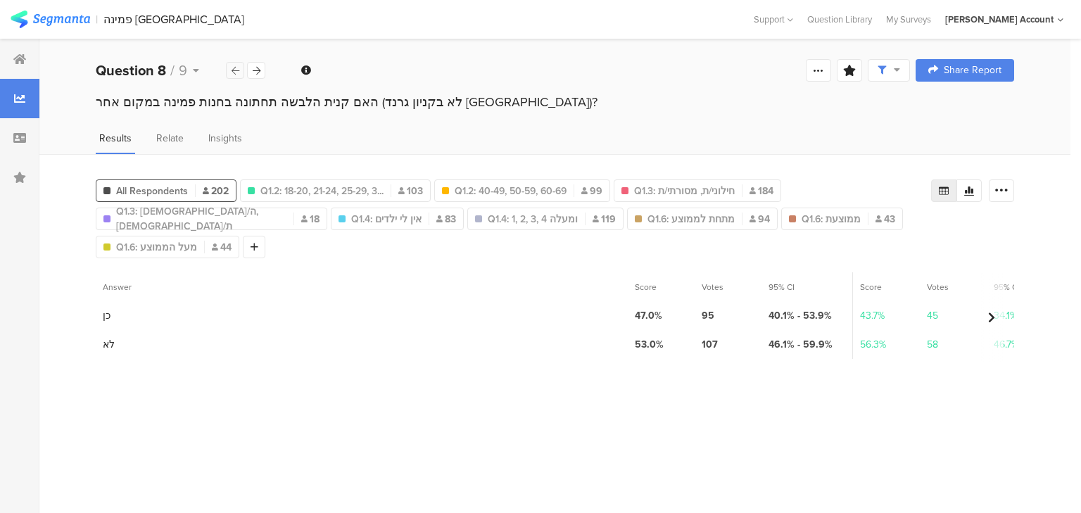
click at [236, 73] on icon at bounding box center [236, 70] width 8 height 9
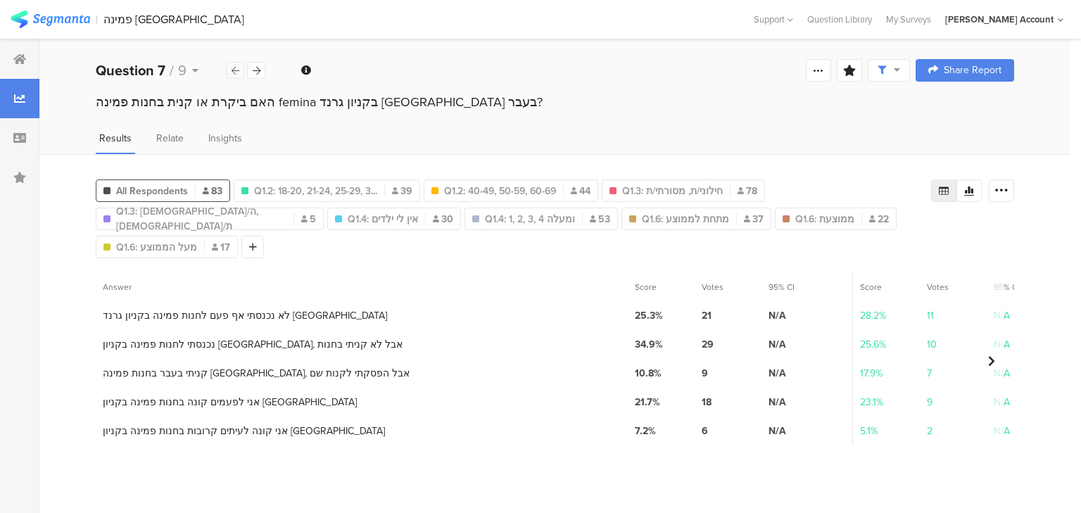
click at [236, 73] on icon at bounding box center [236, 70] width 8 height 9
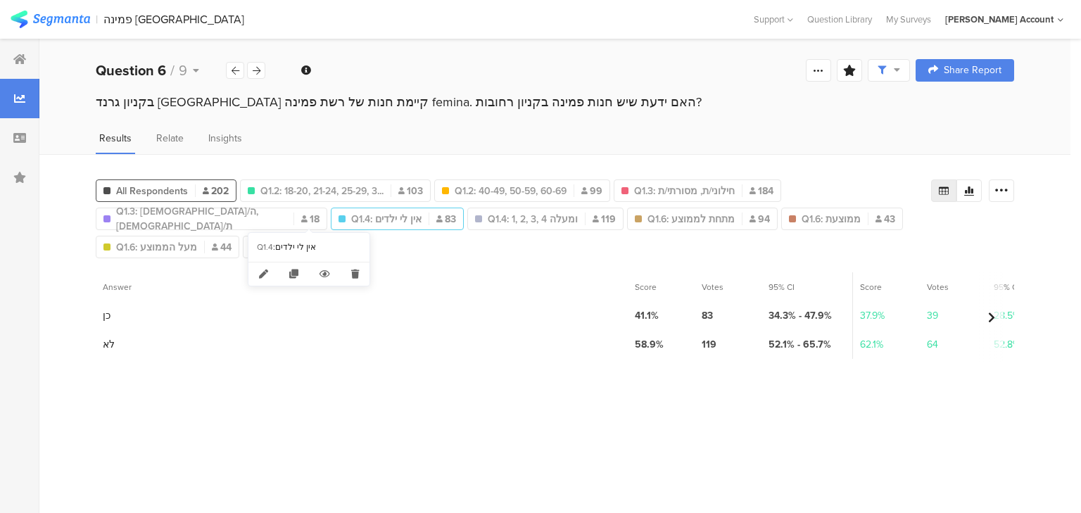
click at [339, 218] on div at bounding box center [342, 218] width 7 height 7
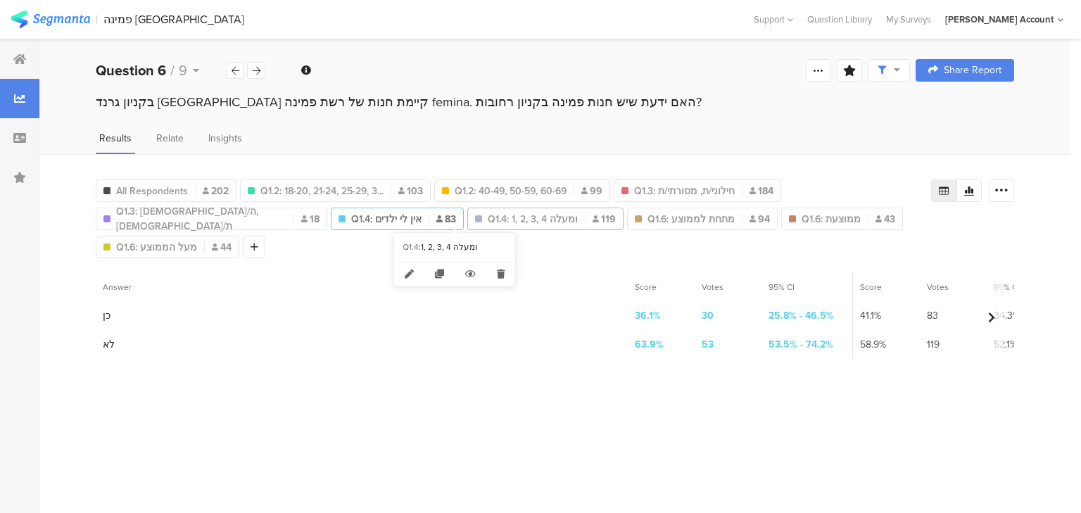
click at [488, 215] on span "Q1.4: 1, 2, 3, 4 ומעלה" at bounding box center [533, 219] width 90 height 15
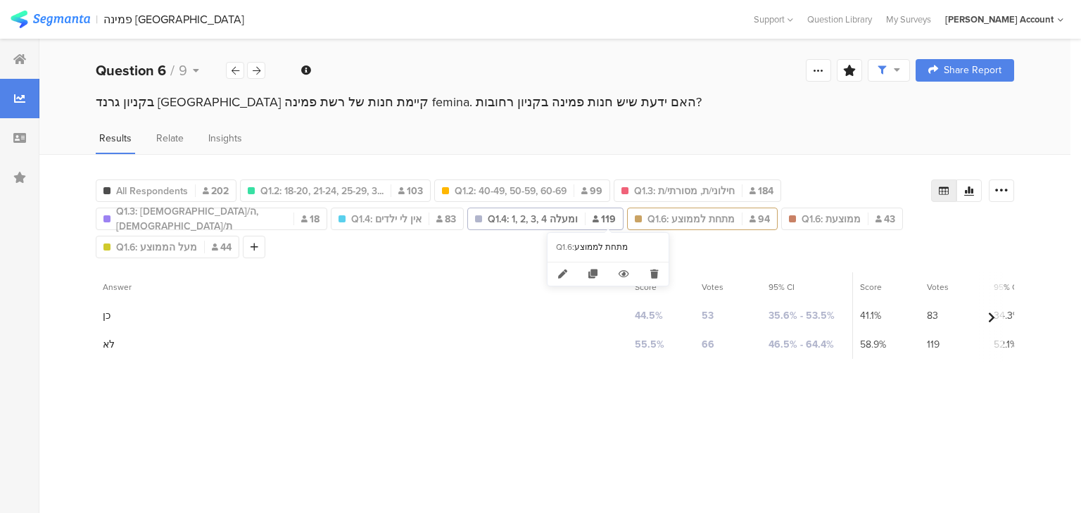
click at [648, 213] on span "Q1.6: מתחת לממוצע" at bounding box center [691, 219] width 87 height 15
click at [802, 215] on span "Q1.6: ממוצעת" at bounding box center [831, 219] width 59 height 15
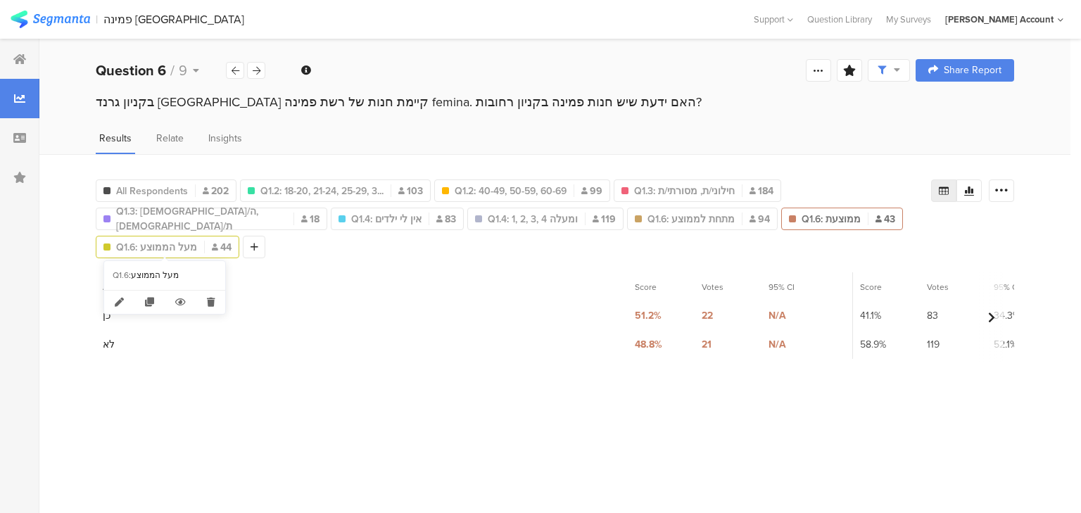
click at [130, 242] on span "Q1.6: מעל הממוצע" at bounding box center [156, 247] width 81 height 15
click at [259, 71] on icon at bounding box center [257, 70] width 8 height 9
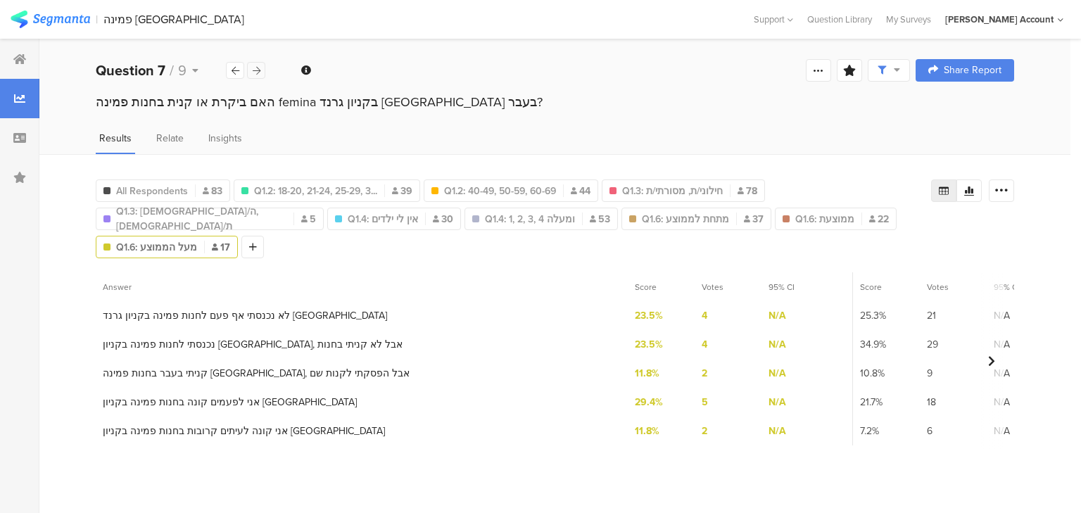
click at [259, 71] on icon at bounding box center [257, 70] width 8 height 9
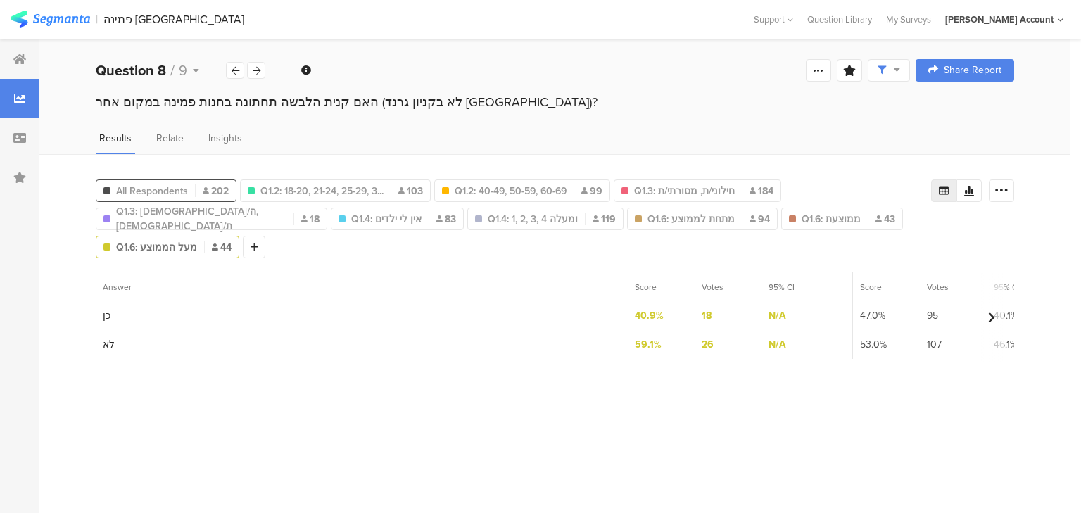
click at [158, 190] on span "All Respondents" at bounding box center [152, 191] width 72 height 15
click at [257, 70] on icon at bounding box center [257, 70] width 8 height 9
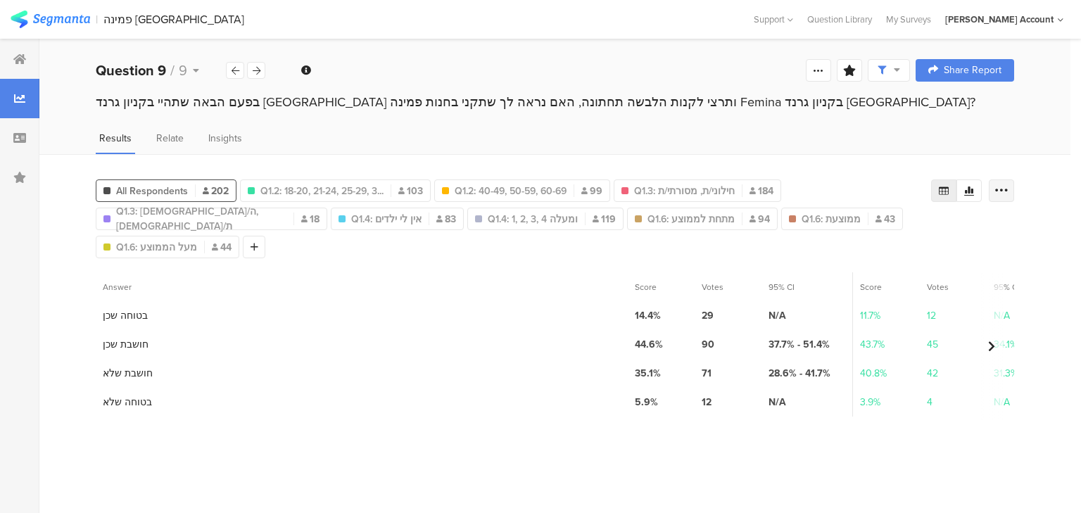
click at [1002, 186] on icon at bounding box center [1002, 191] width 14 height 14
click at [879, 228] on span "Export as Excel" at bounding box center [865, 230] width 67 height 14
drag, startPoint x: 191, startPoint y: 68, endPoint x: 192, endPoint y: 107, distance: 38.7
click at [191, 68] on div "Question 9 / 9" at bounding box center [161, 70] width 130 height 21
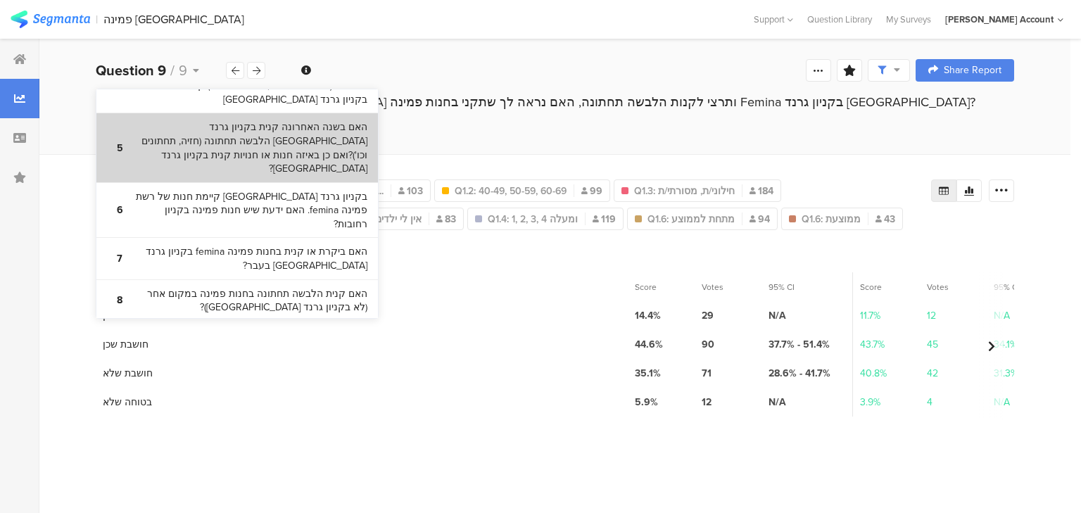
scroll to position [338, 0]
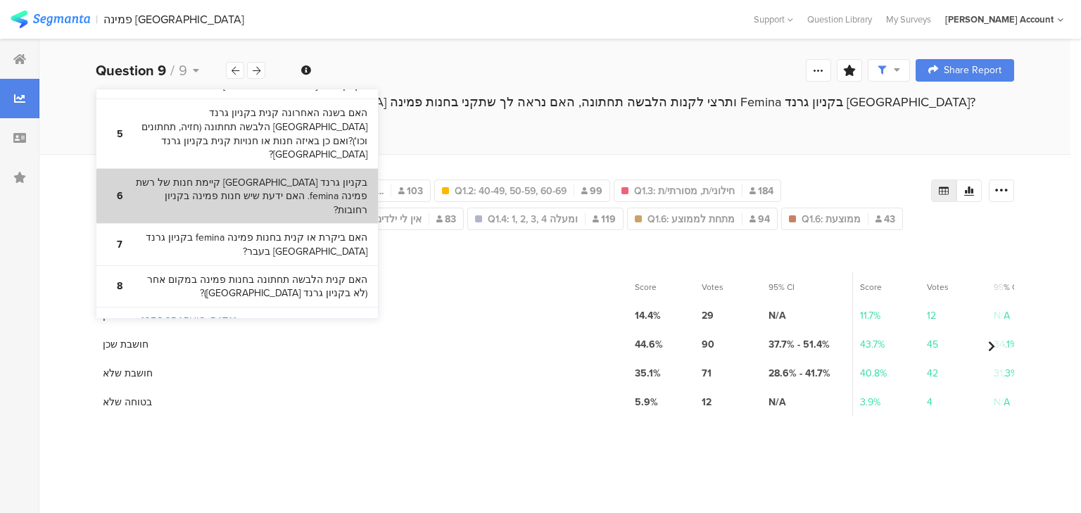
click at [254, 177] on bdi "בקניון גרנד באר שבע קיימת חנות של רשת פמינה femina. האם ידעת שיש חנות פמינה בקנ…" at bounding box center [249, 197] width 235 height 42
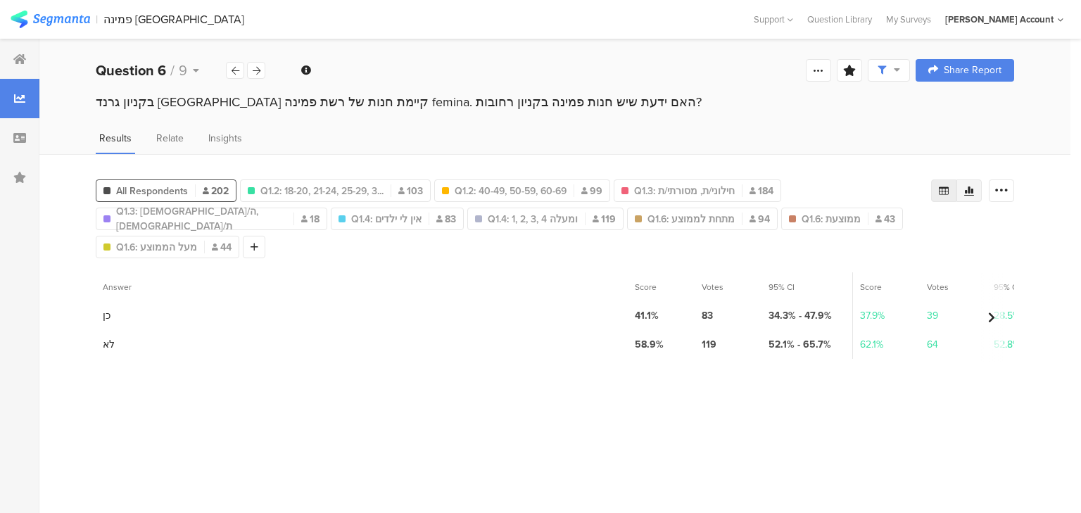
click at [969, 189] on icon at bounding box center [970, 191] width 10 height 9
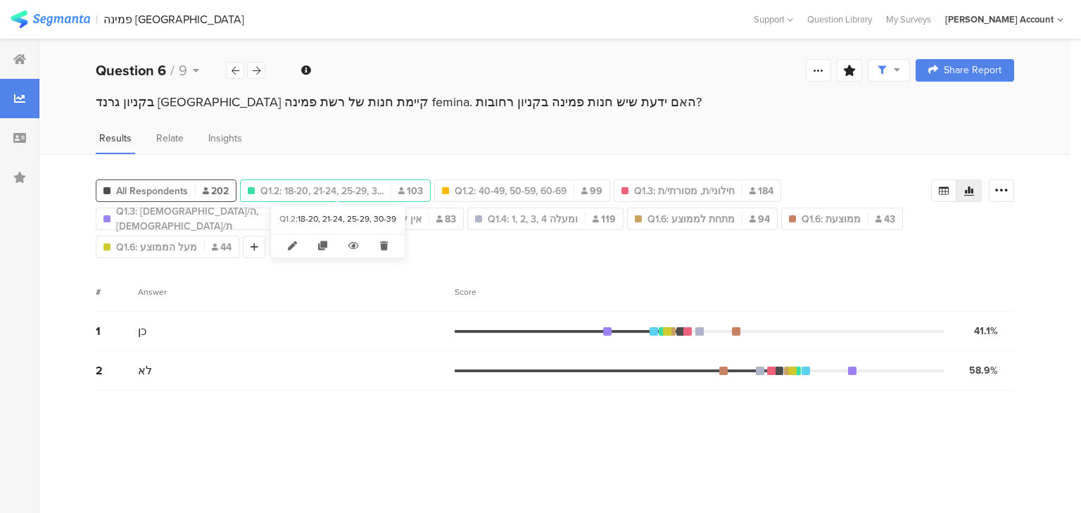
drag, startPoint x: 307, startPoint y: 183, endPoint x: 402, endPoint y: 185, distance: 95.1
click at [308, 184] on span "Q1.2: 18-20, 21-24, 25-29, 3..." at bounding box center [322, 191] width 123 height 15
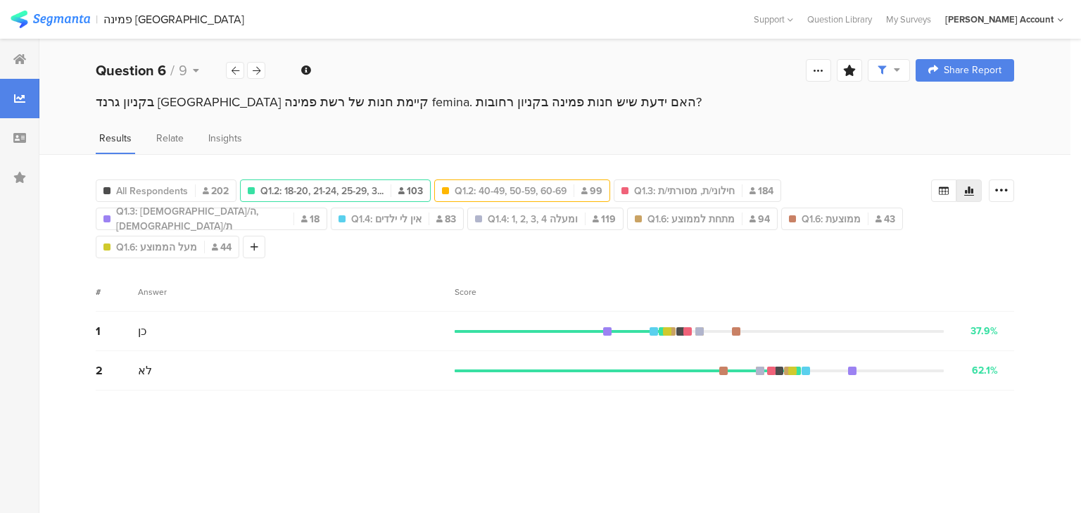
click at [510, 180] on div "Q1.2: 40-49, 50-59, 60-69 99" at bounding box center [522, 191] width 176 height 23
click at [259, 75] on div at bounding box center [256, 70] width 18 height 17
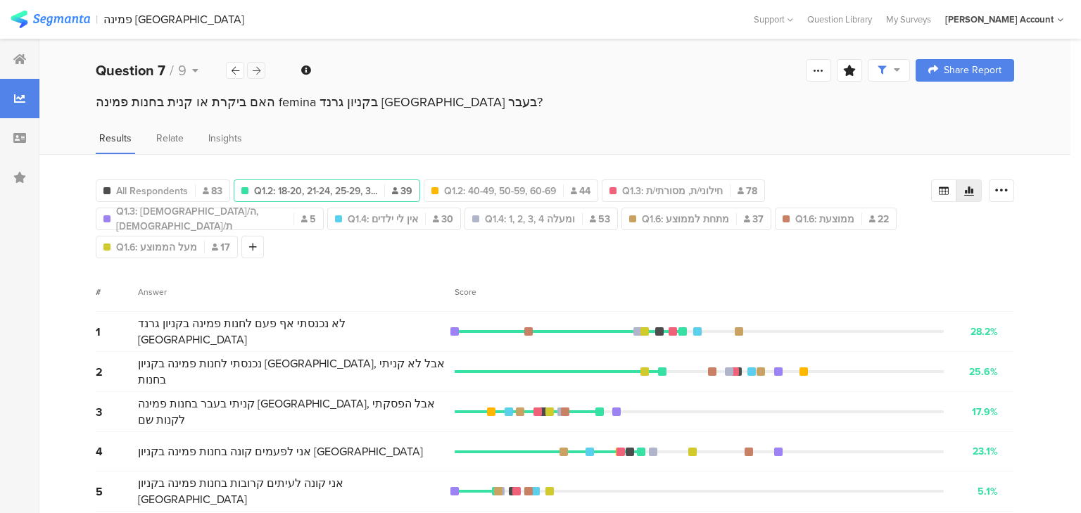
click at [260, 75] on div at bounding box center [256, 70] width 18 height 17
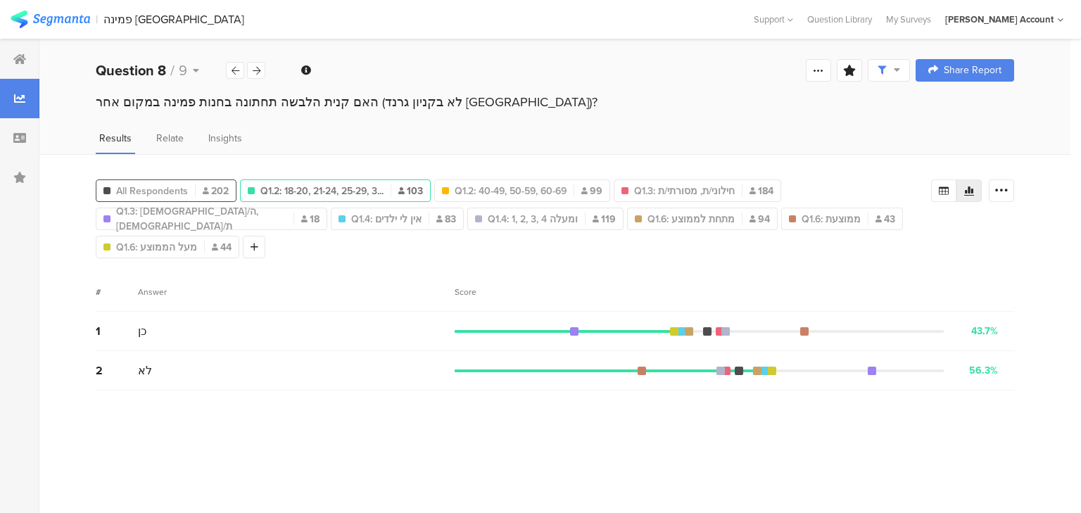
click at [178, 180] on div "All Respondents 202" at bounding box center [166, 191] width 141 height 23
click at [156, 184] on span "All Respondents" at bounding box center [152, 191] width 72 height 15
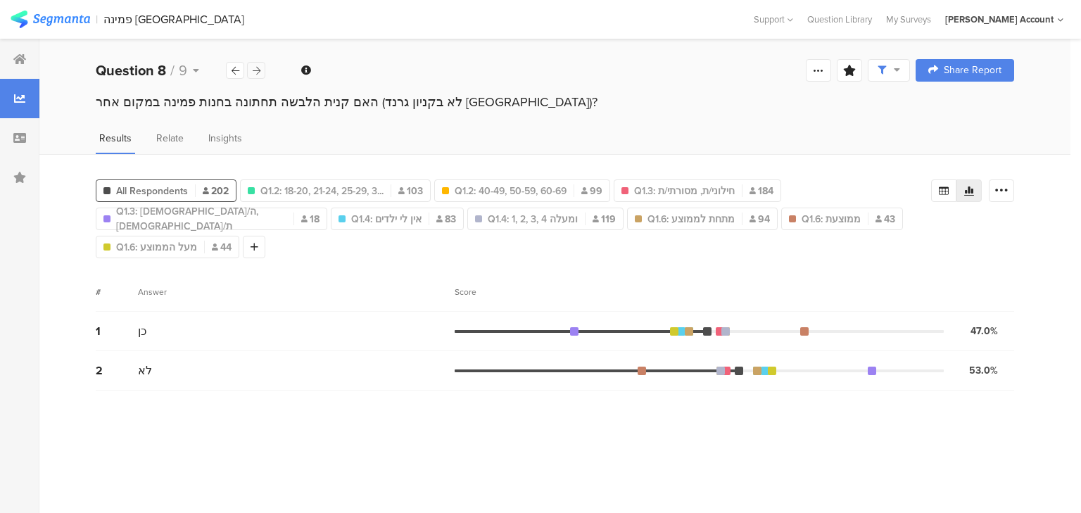
click at [257, 68] on icon at bounding box center [257, 70] width 8 height 9
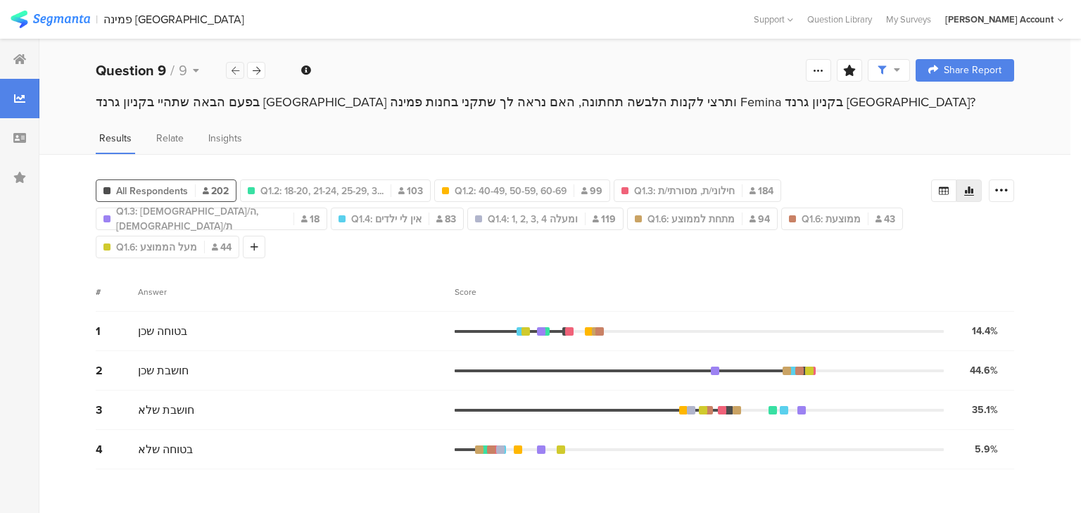
click at [235, 69] on icon at bounding box center [236, 70] width 8 height 9
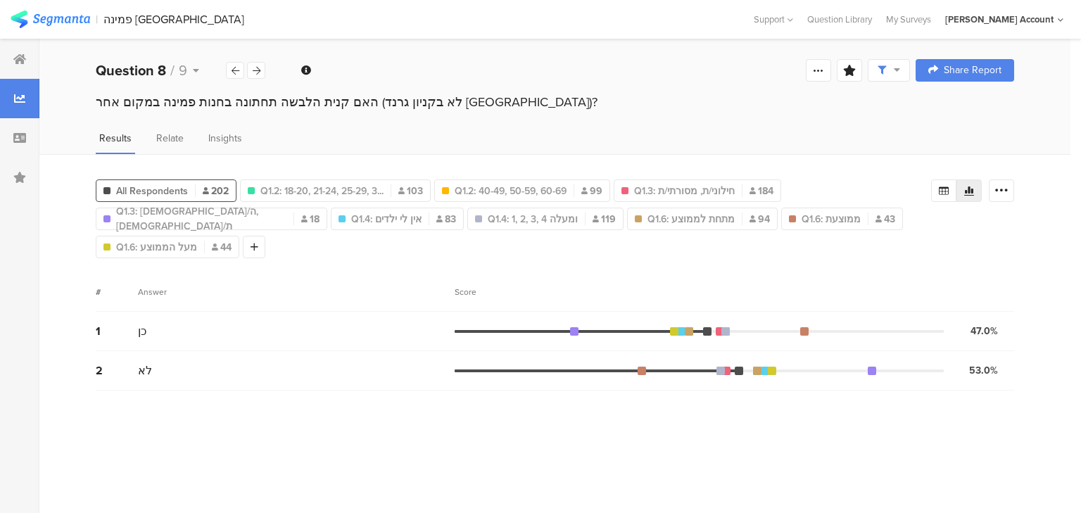
click at [263, 100] on div "האם קנית הלבשה תחתונה בחנות פמינה במקום אחר (לא בקניון גרנד באר שבע)?" at bounding box center [555, 102] width 919 height 18
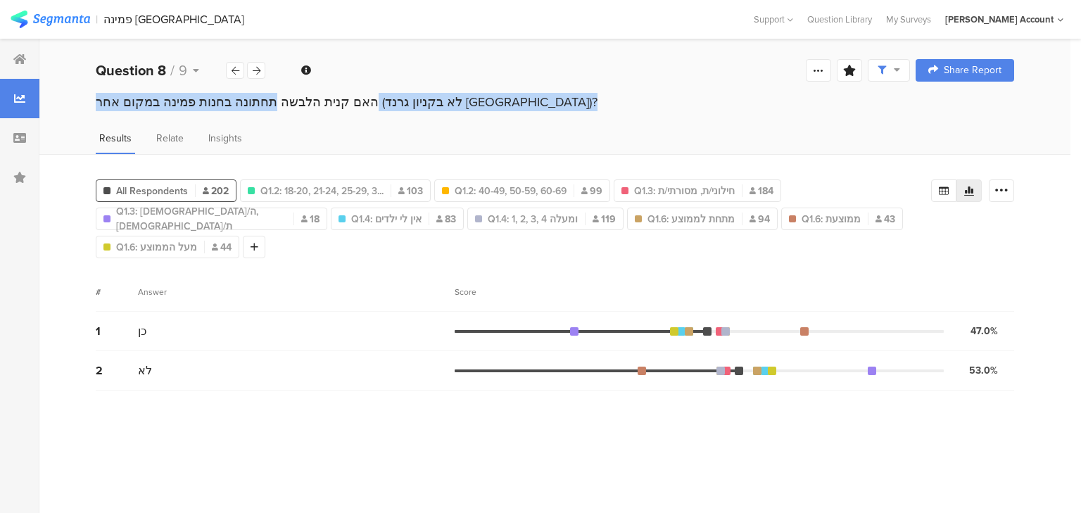
click at [263, 100] on div "האם קנית הלבשה תחתונה בחנות פמינה במקום אחר (לא בקניון גרנד באר שבע)?" at bounding box center [555, 102] width 919 height 18
copy section "האם קנית הלבשה תחתונה בחנות פמינה במקום אחר (לא בקניון גרנד באר שבע)?"
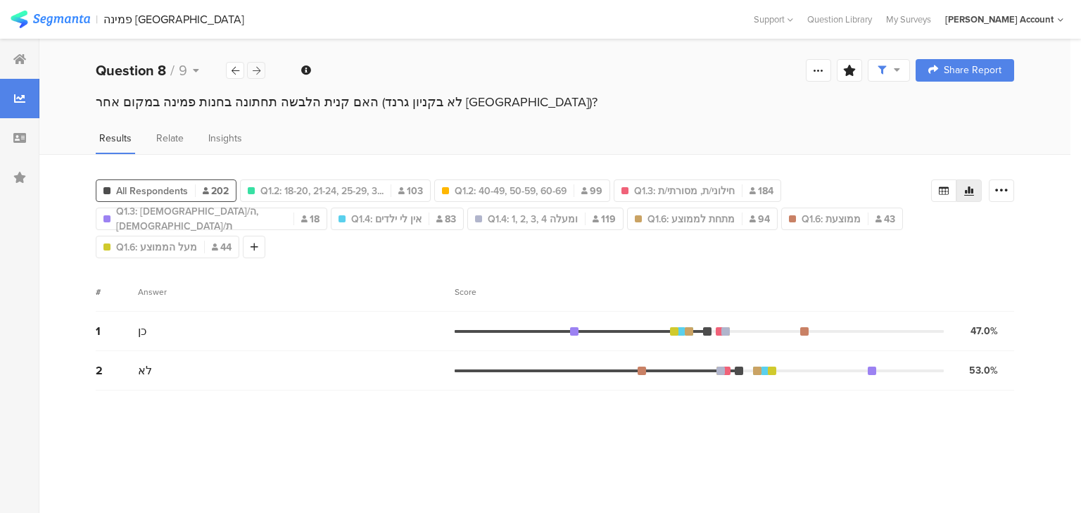
click at [259, 73] on icon at bounding box center [257, 70] width 8 height 9
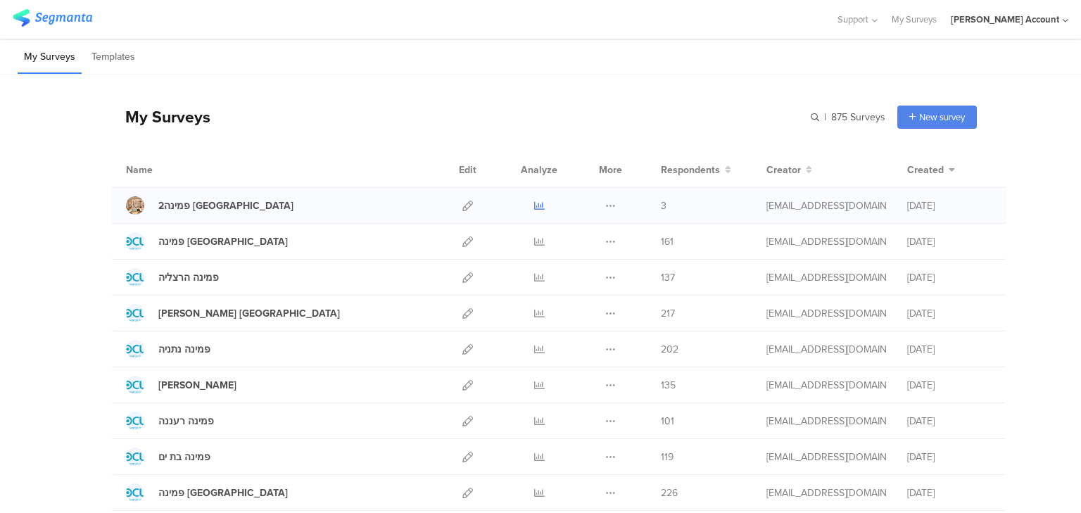
click at [534, 206] on icon at bounding box center [539, 206] width 11 height 11
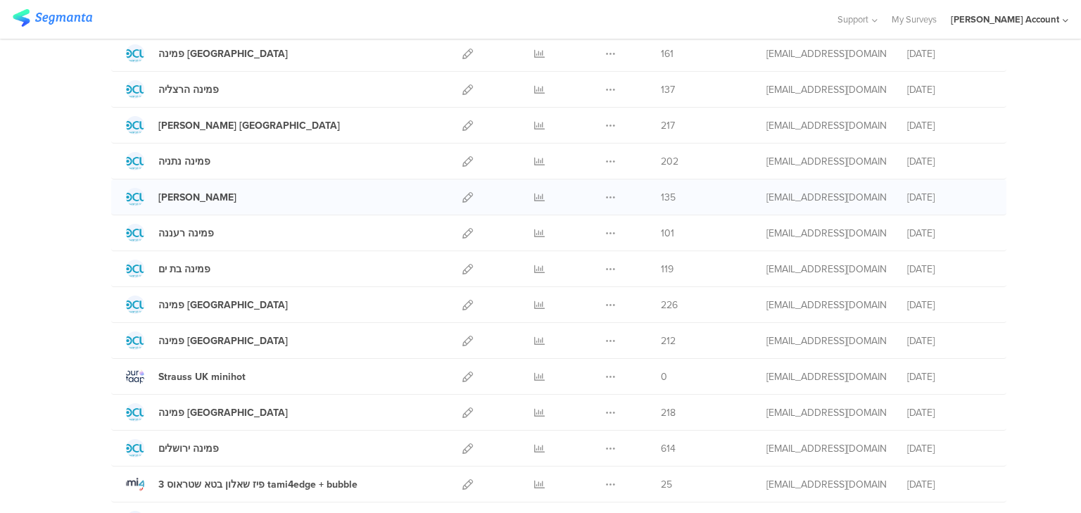
scroll to position [225, 0]
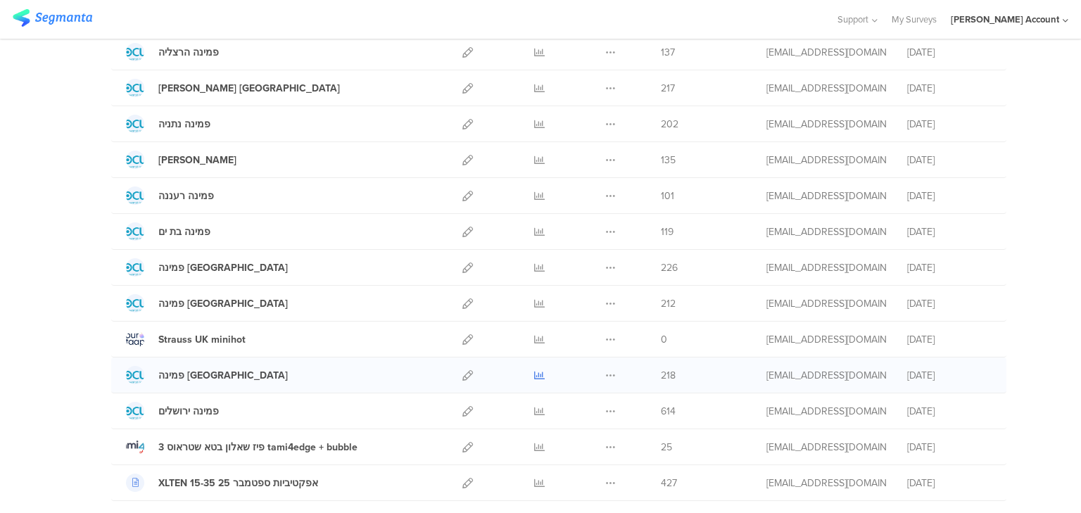
click at [534, 377] on icon at bounding box center [539, 375] width 11 height 11
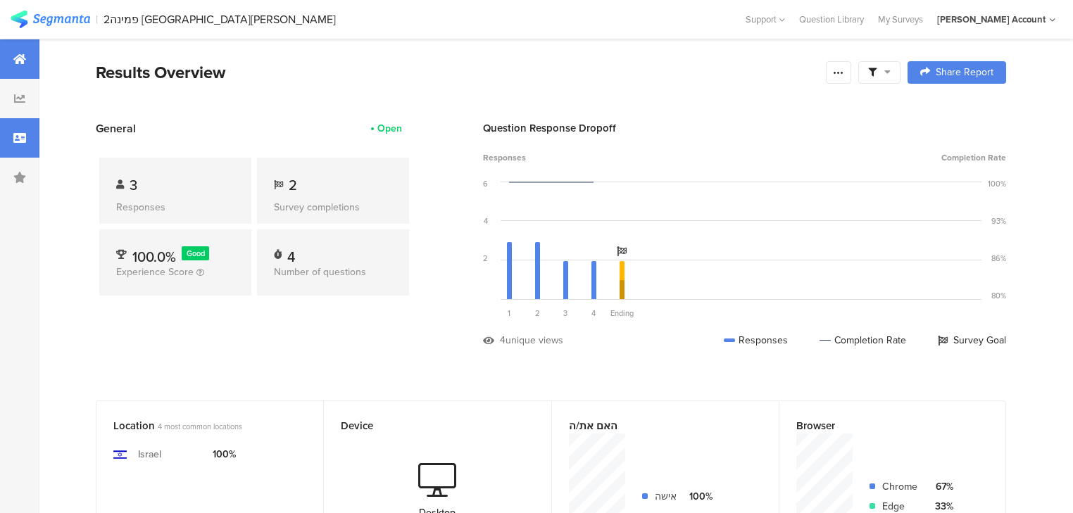
click at [22, 150] on div at bounding box center [19, 137] width 39 height 39
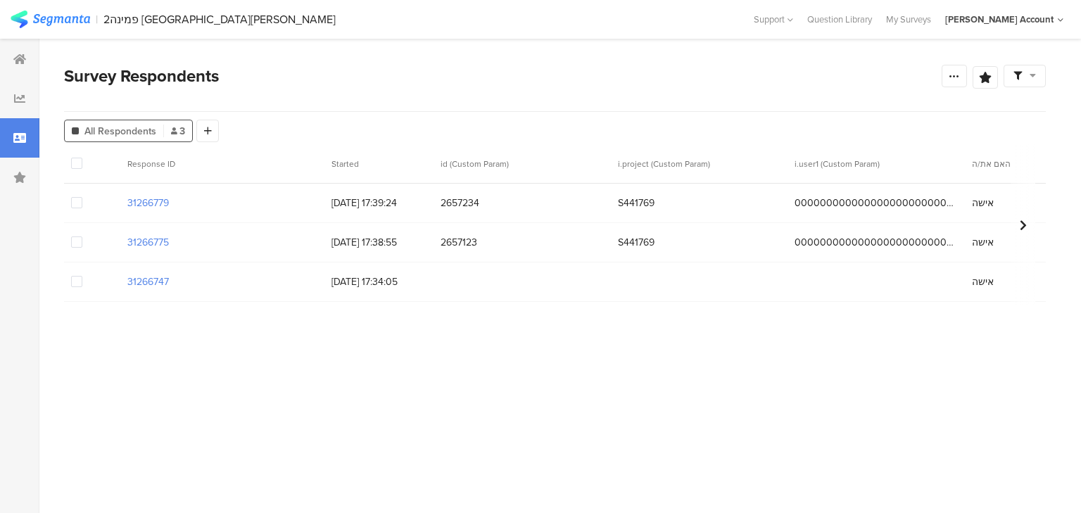
click at [77, 282] on span at bounding box center [76, 281] width 11 height 11
click at [82, 276] on input "checkbox" at bounding box center [82, 276] width 0 height 0
click at [77, 242] on span at bounding box center [76, 242] width 11 height 11
click at [82, 237] on input "checkbox" at bounding box center [82, 237] width 0 height 0
click at [76, 206] on span at bounding box center [76, 202] width 11 height 11
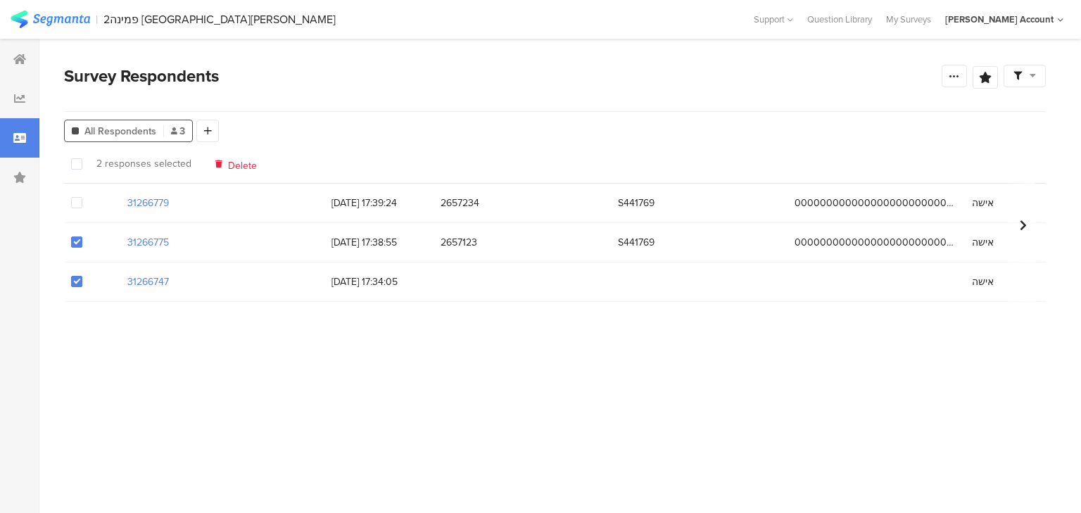
click at [82, 197] on input "checkbox" at bounding box center [82, 197] width 0 height 0
click at [237, 166] on span "Delete" at bounding box center [242, 163] width 29 height 11
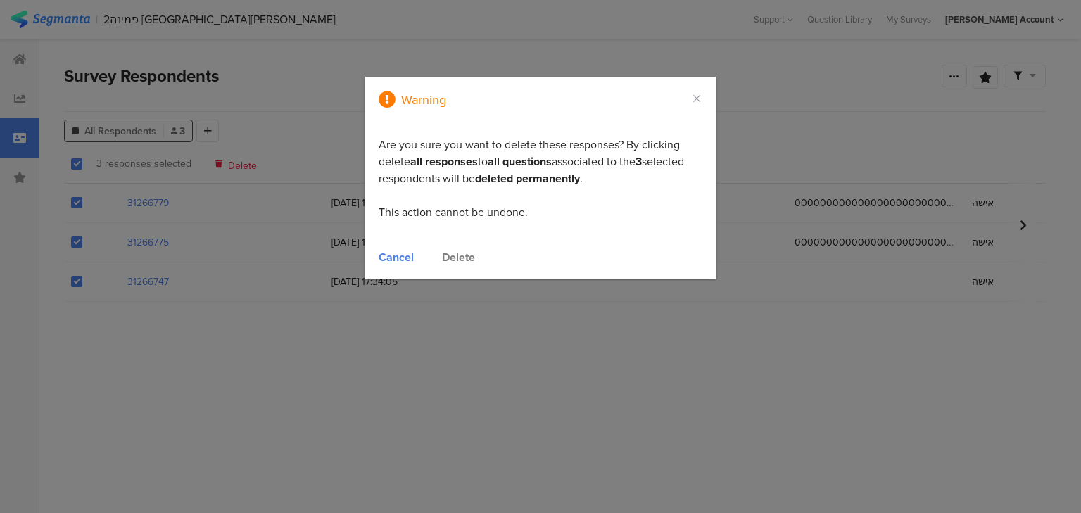
click at [456, 253] on div "Delete" at bounding box center [458, 257] width 33 height 16
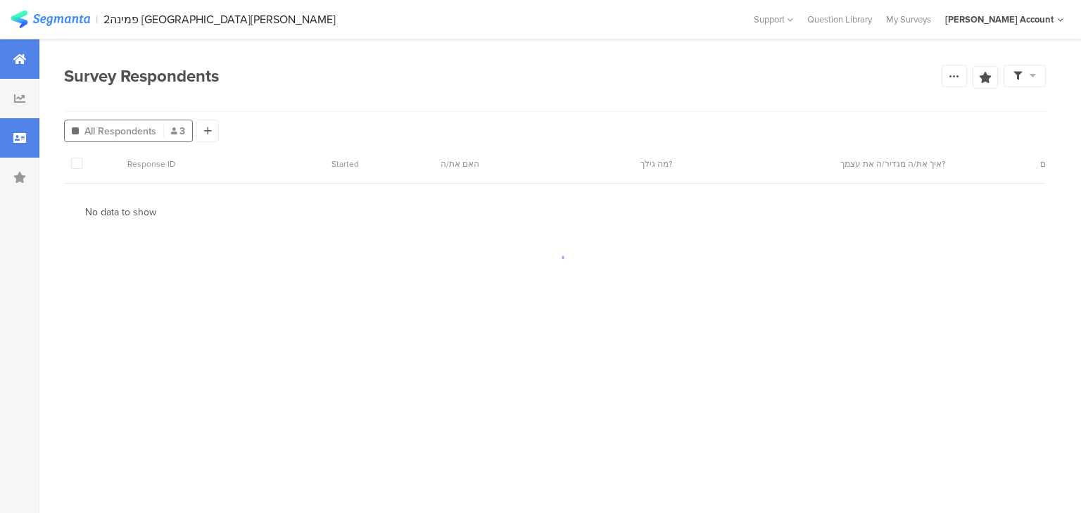
click at [13, 61] on icon at bounding box center [19, 59] width 13 height 11
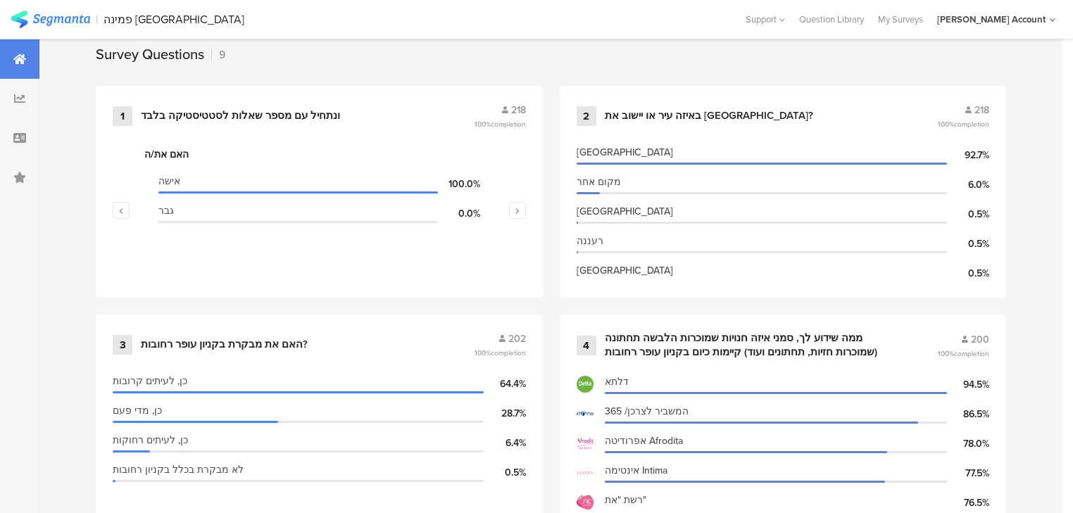
scroll to position [620, 0]
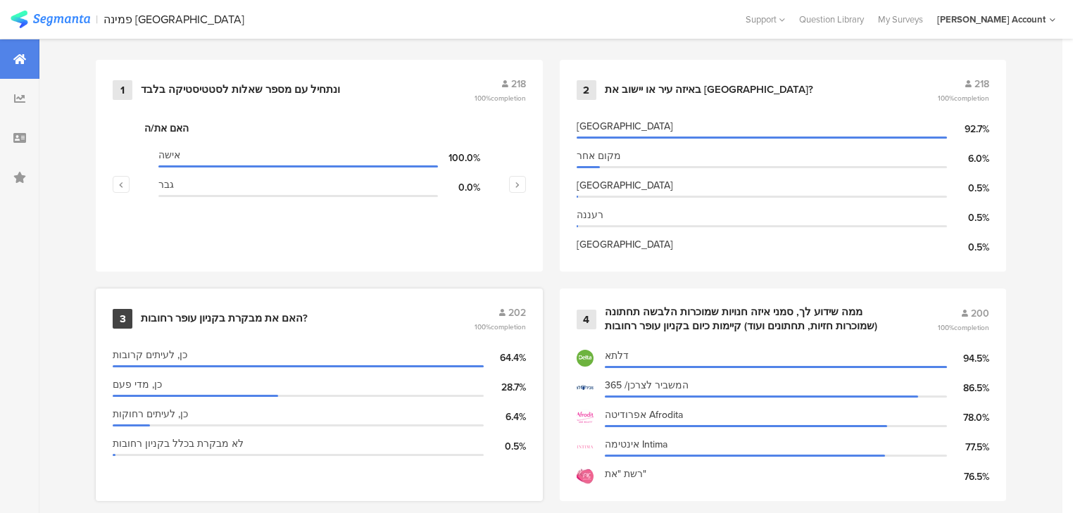
click at [256, 318] on div "האם את מבקרת בקניון עופר רחובות?" at bounding box center [224, 319] width 167 height 14
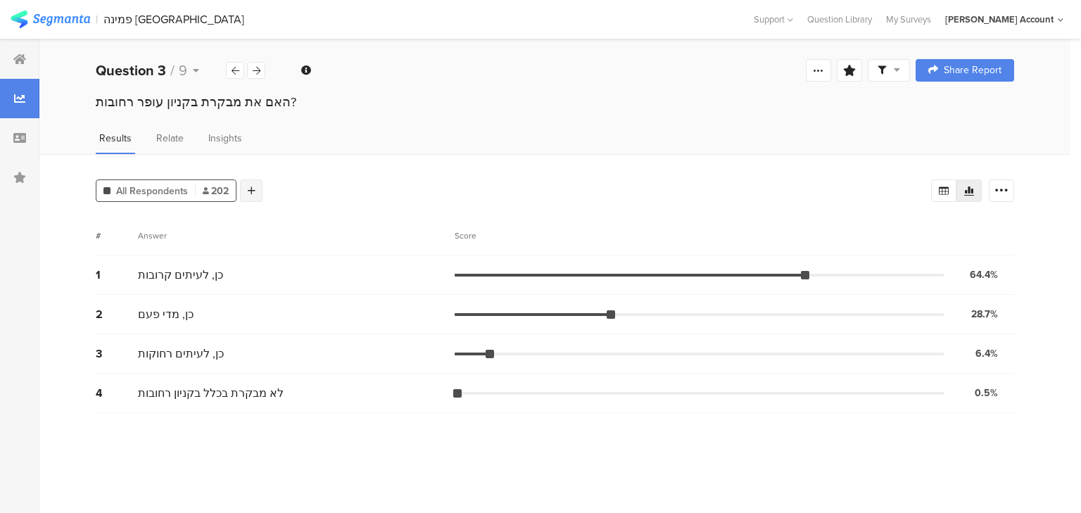
click at [252, 187] on icon at bounding box center [252, 191] width 8 height 10
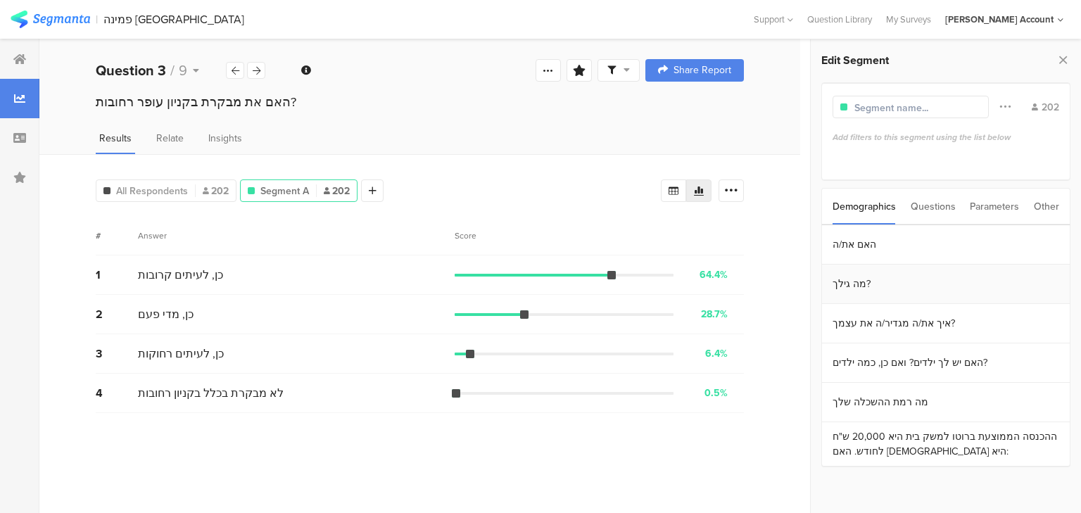
click at [921, 278] on section "מה גילך?" at bounding box center [946, 284] width 248 height 39
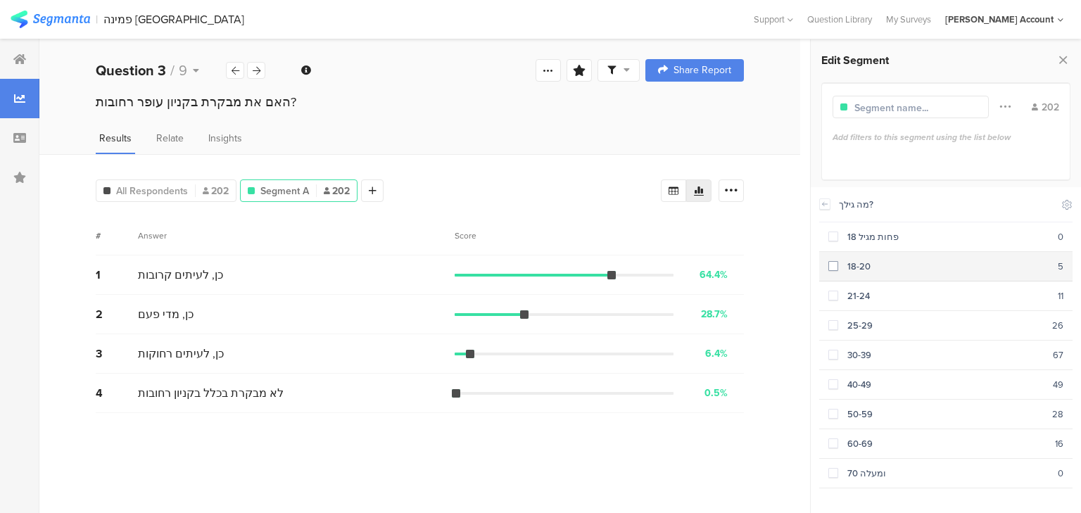
click at [853, 268] on div "18-20" at bounding box center [949, 266] width 220 height 13
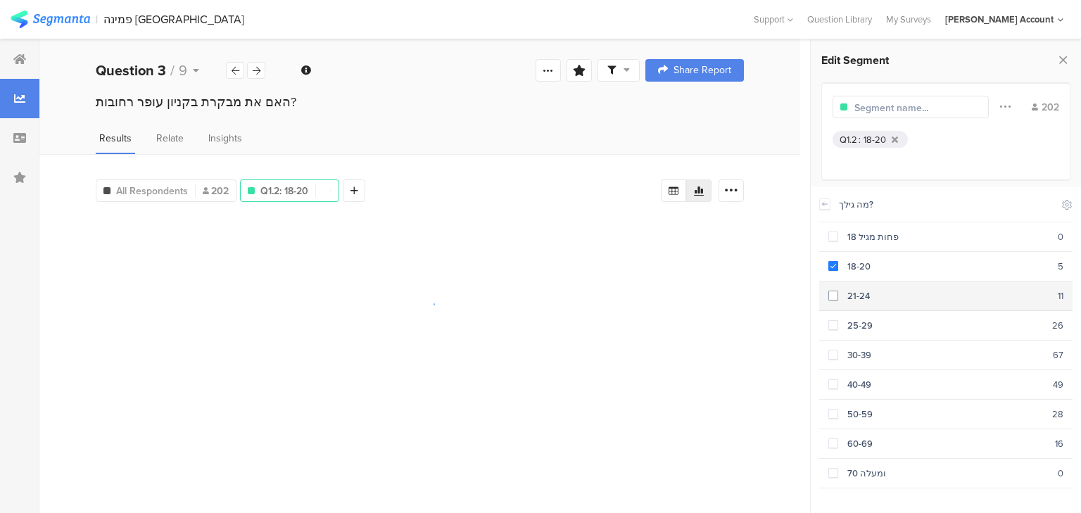
click at [857, 296] on div "21-24" at bounding box center [949, 295] width 220 height 13
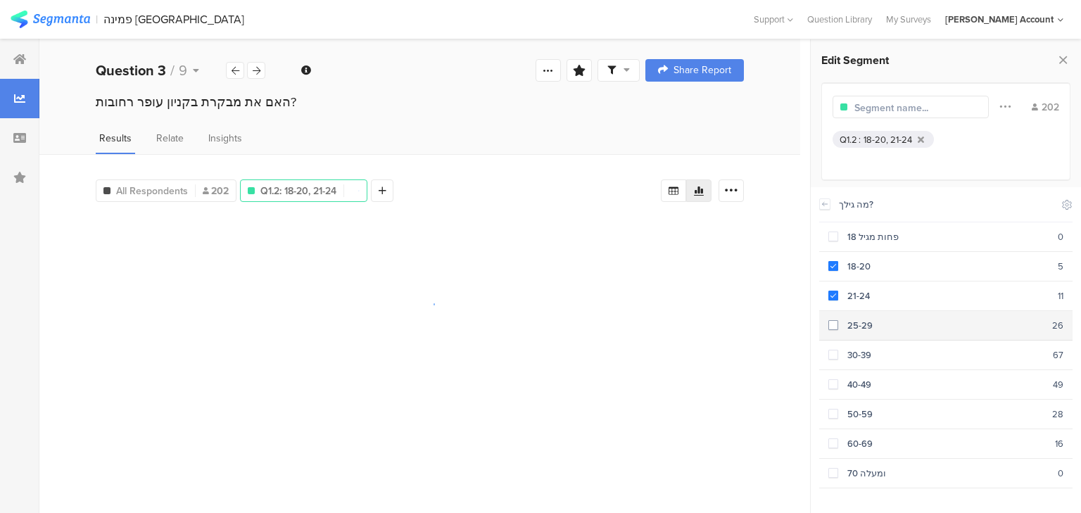
click at [860, 320] on div "25-29" at bounding box center [946, 325] width 214 height 13
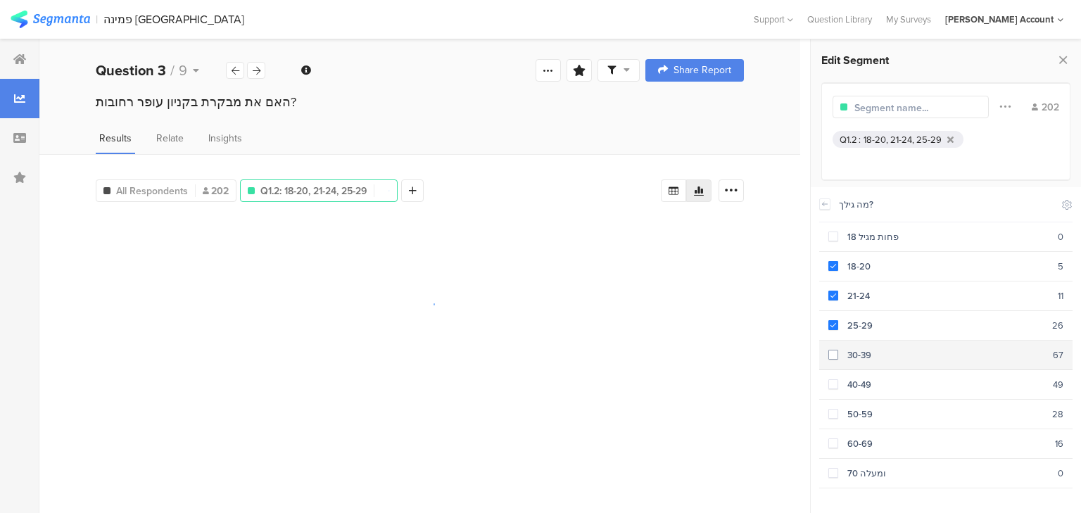
click at [864, 354] on div "30-39" at bounding box center [946, 355] width 215 height 13
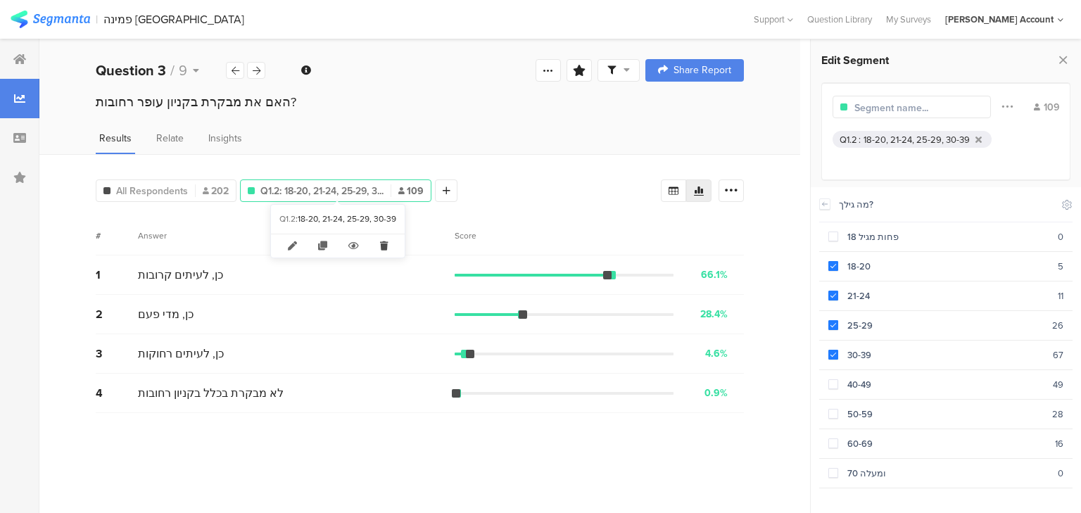
click at [378, 250] on icon at bounding box center [384, 245] width 29 height 23
